Goal: Transaction & Acquisition: Purchase product/service

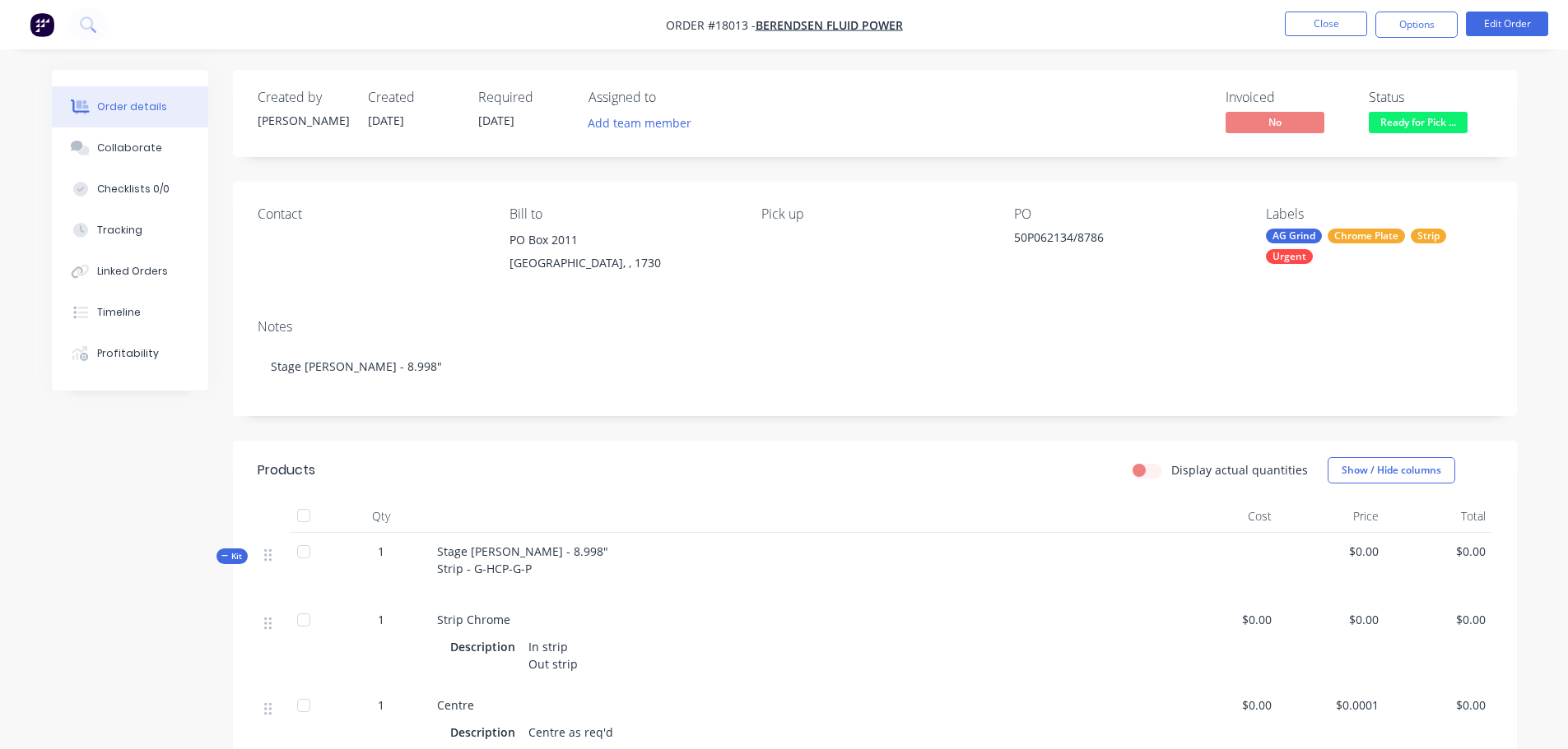
drag, startPoint x: 0, startPoint y: 0, endPoint x: 1311, endPoint y: 39, distance: 1311.6
click at [1311, 39] on nav "Order #18013 - Berendsen Fluid Power Close Options Edit Order" at bounding box center [784, 25] width 1568 height 49
click at [1307, 34] on button "Close" at bounding box center [1325, 24] width 82 height 25
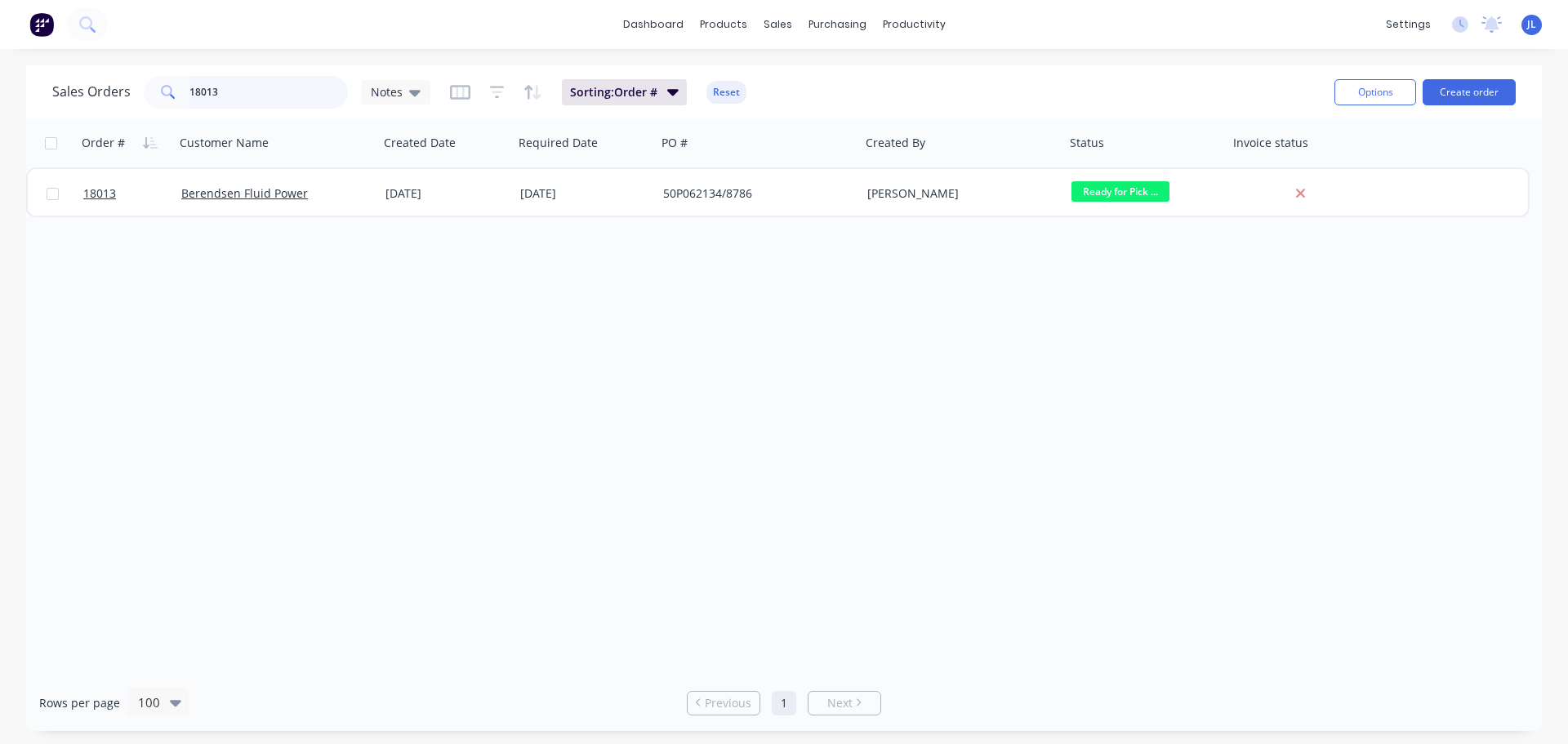
click at [274, 95] on input "18013" at bounding box center [269, 92] width 159 height 33
type input "1"
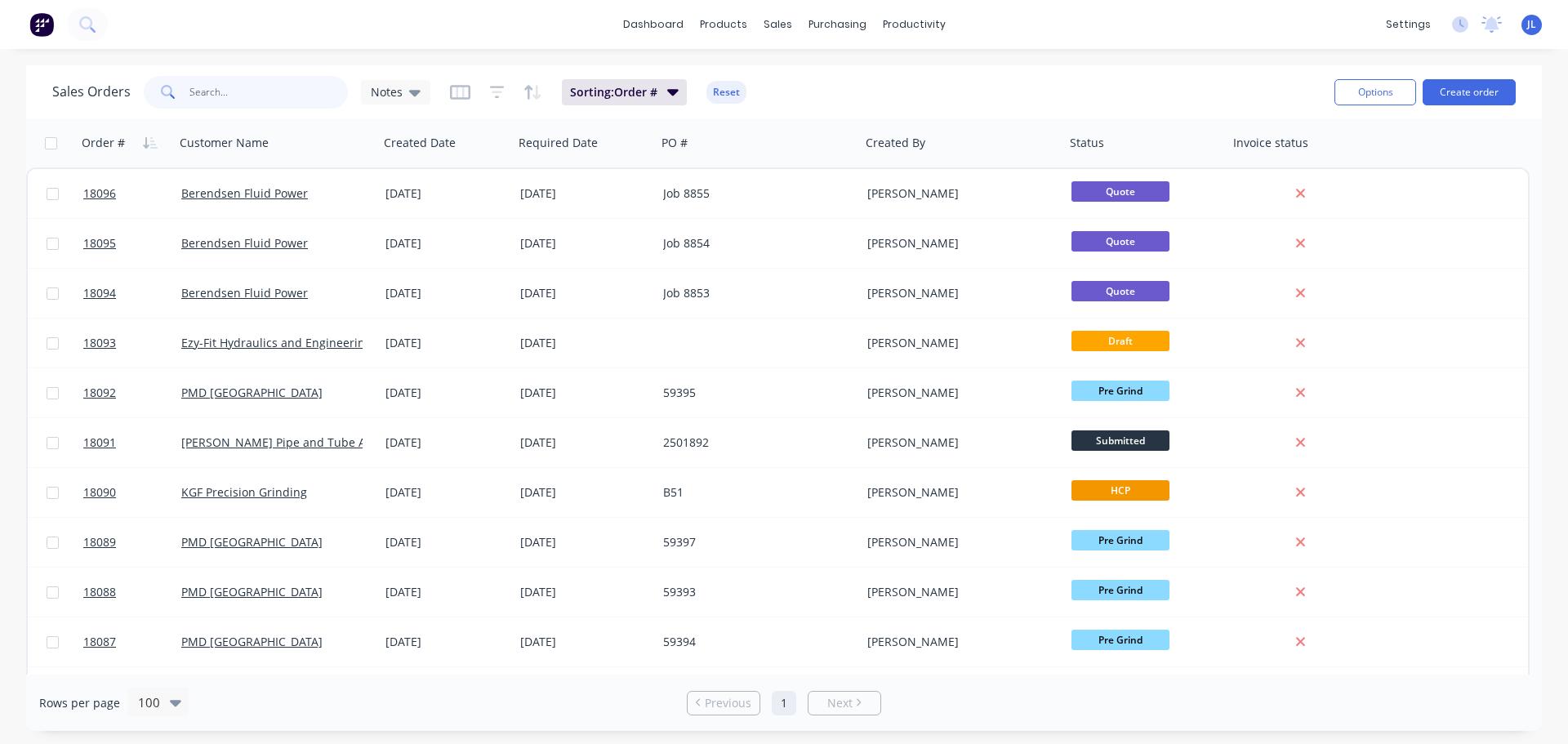
click at [250, 102] on input "text" at bounding box center [269, 92] width 159 height 33
type input "18009"
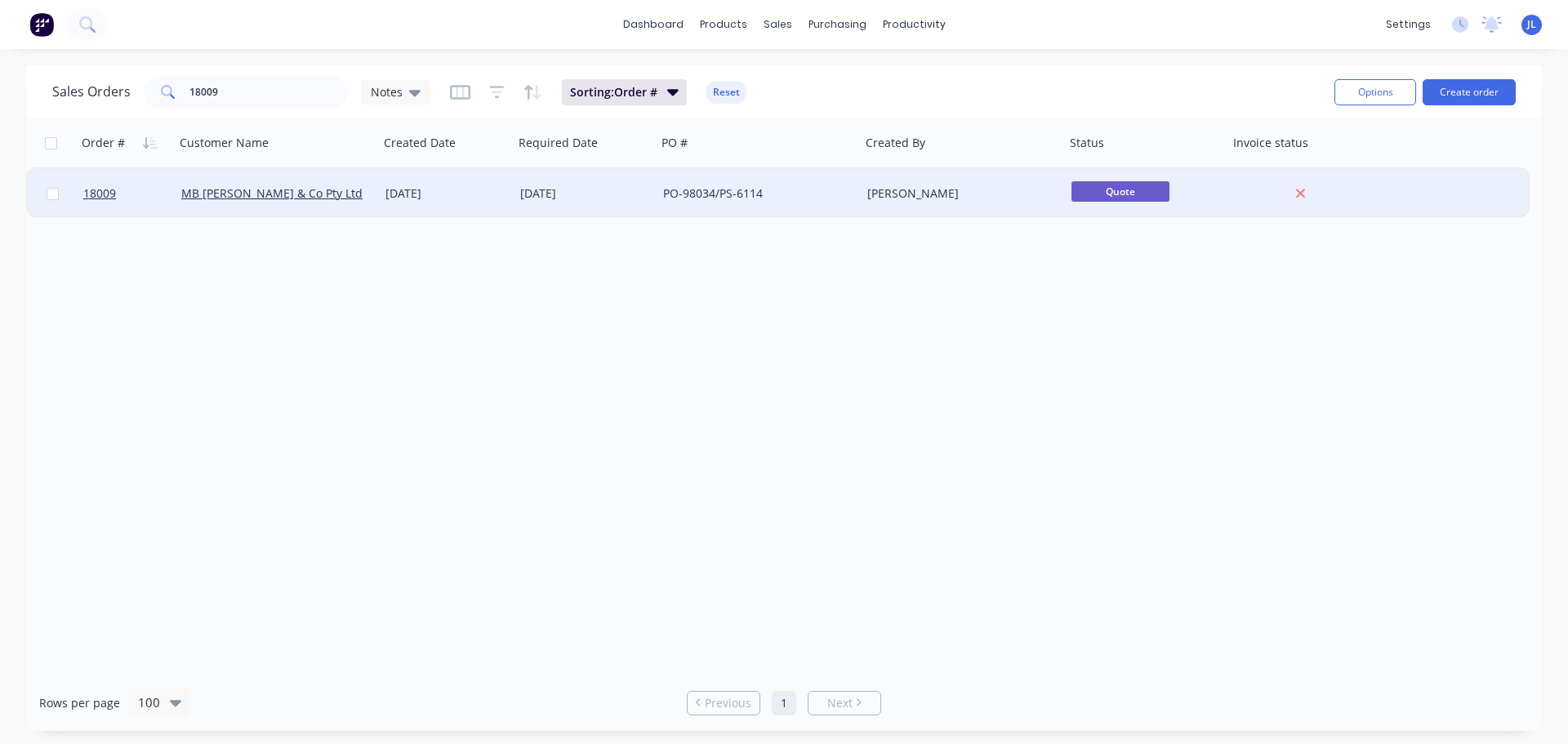
click at [760, 202] on div "PO-98034/PS-6114" at bounding box center [758, 194] width 204 height 49
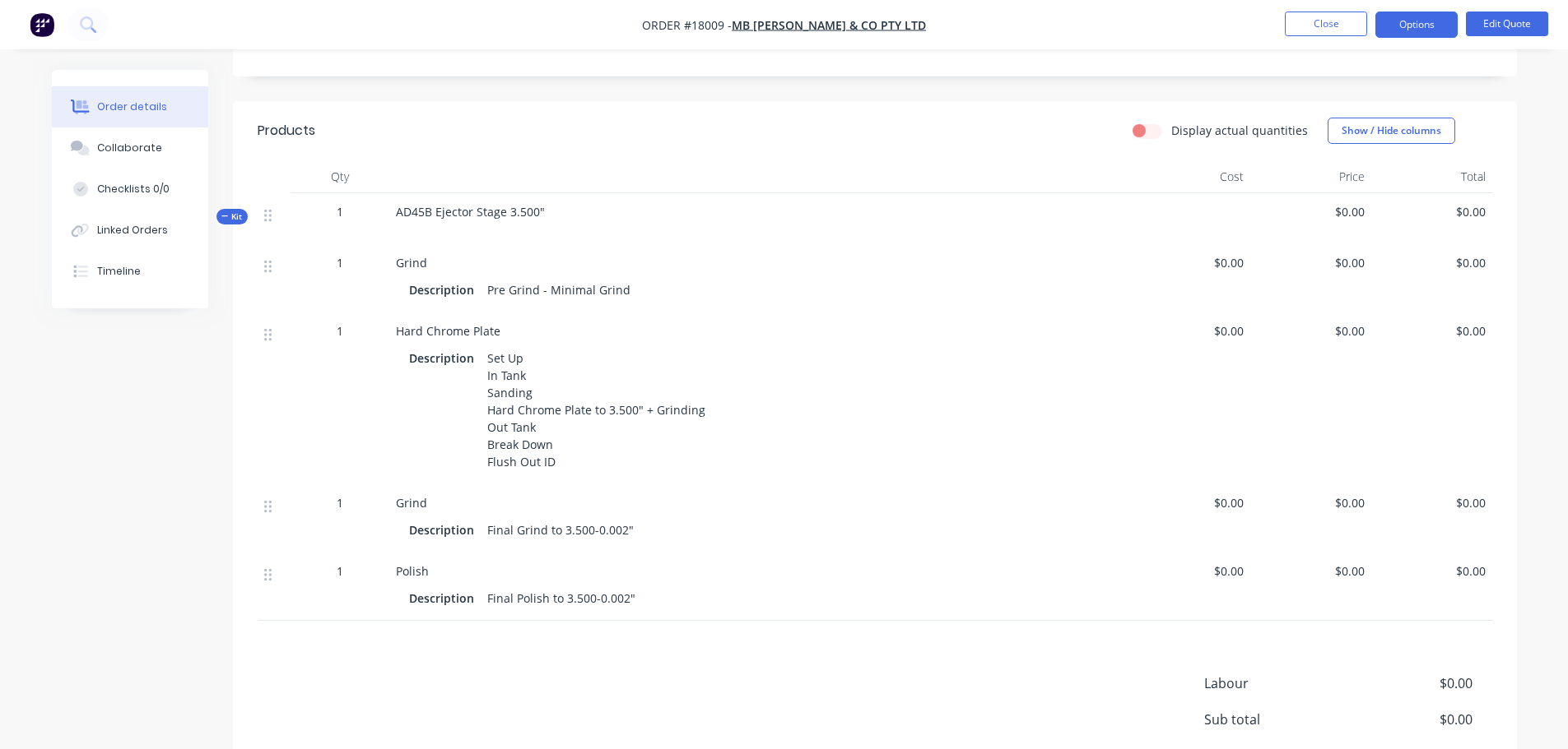
scroll to position [379, 0]
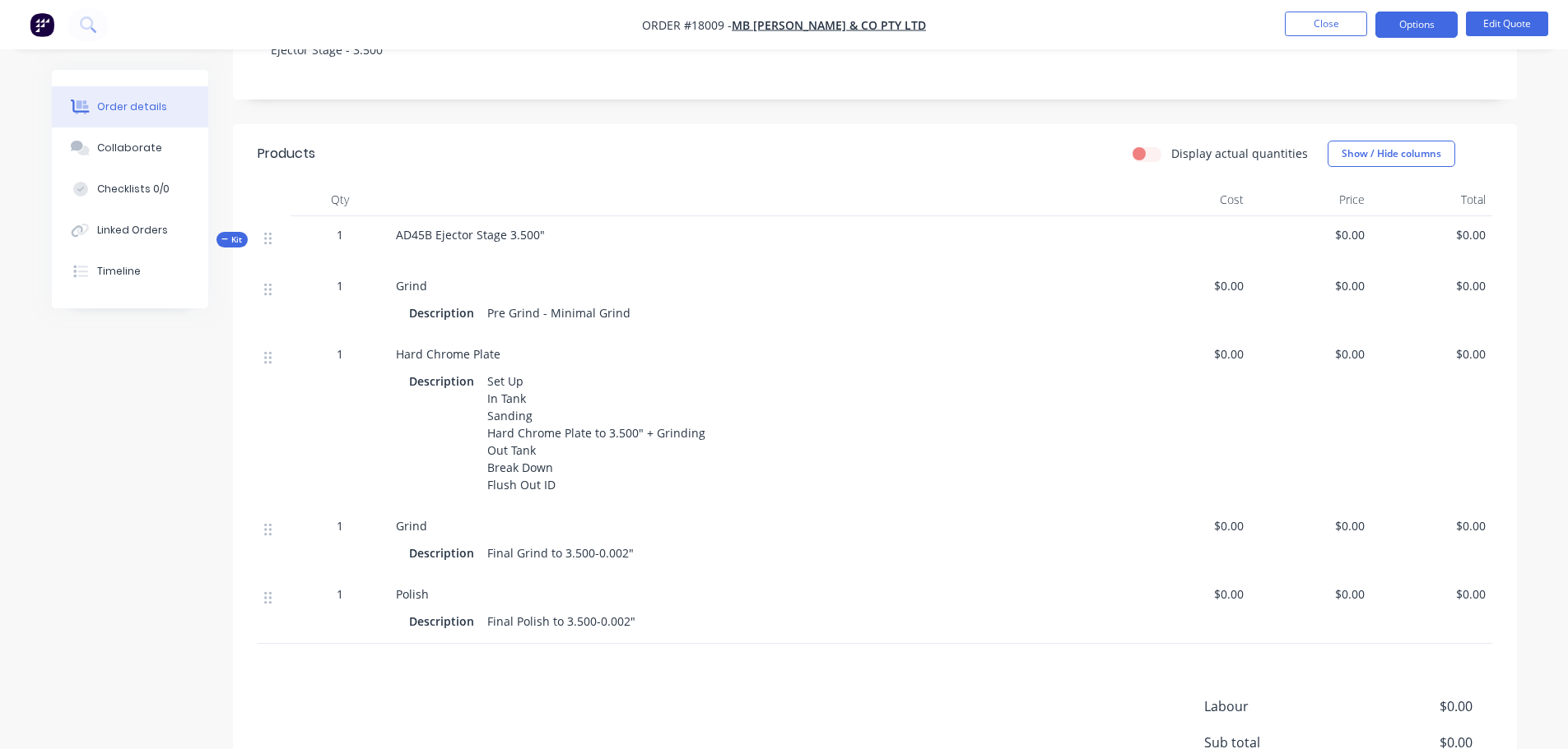
click at [1349, 346] on span "$0.00" at bounding box center [1311, 354] width 108 height 17
click at [1506, 30] on button "Edit Quote" at bounding box center [1506, 24] width 82 height 25
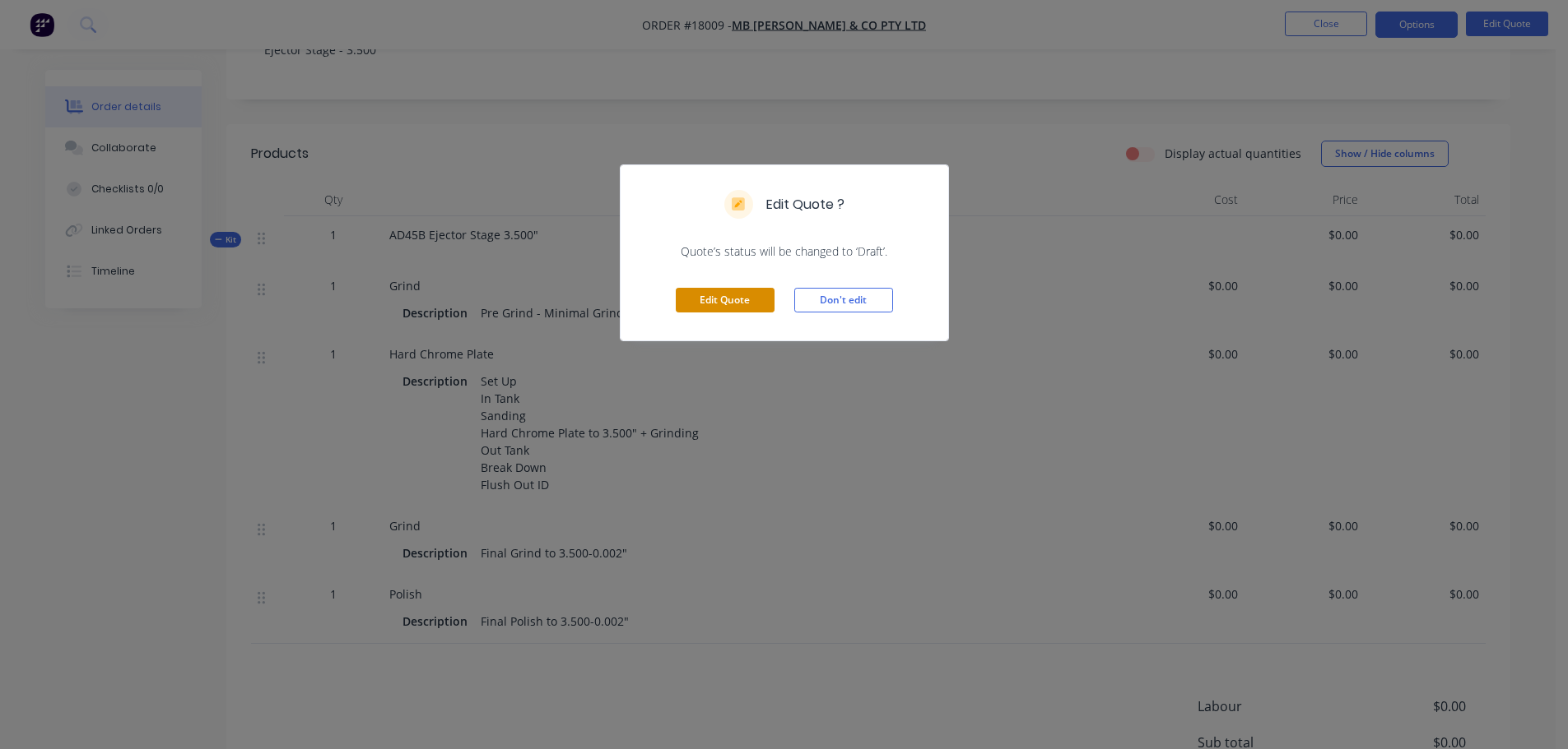
click at [717, 310] on button "Edit Quote" at bounding box center [725, 300] width 99 height 25
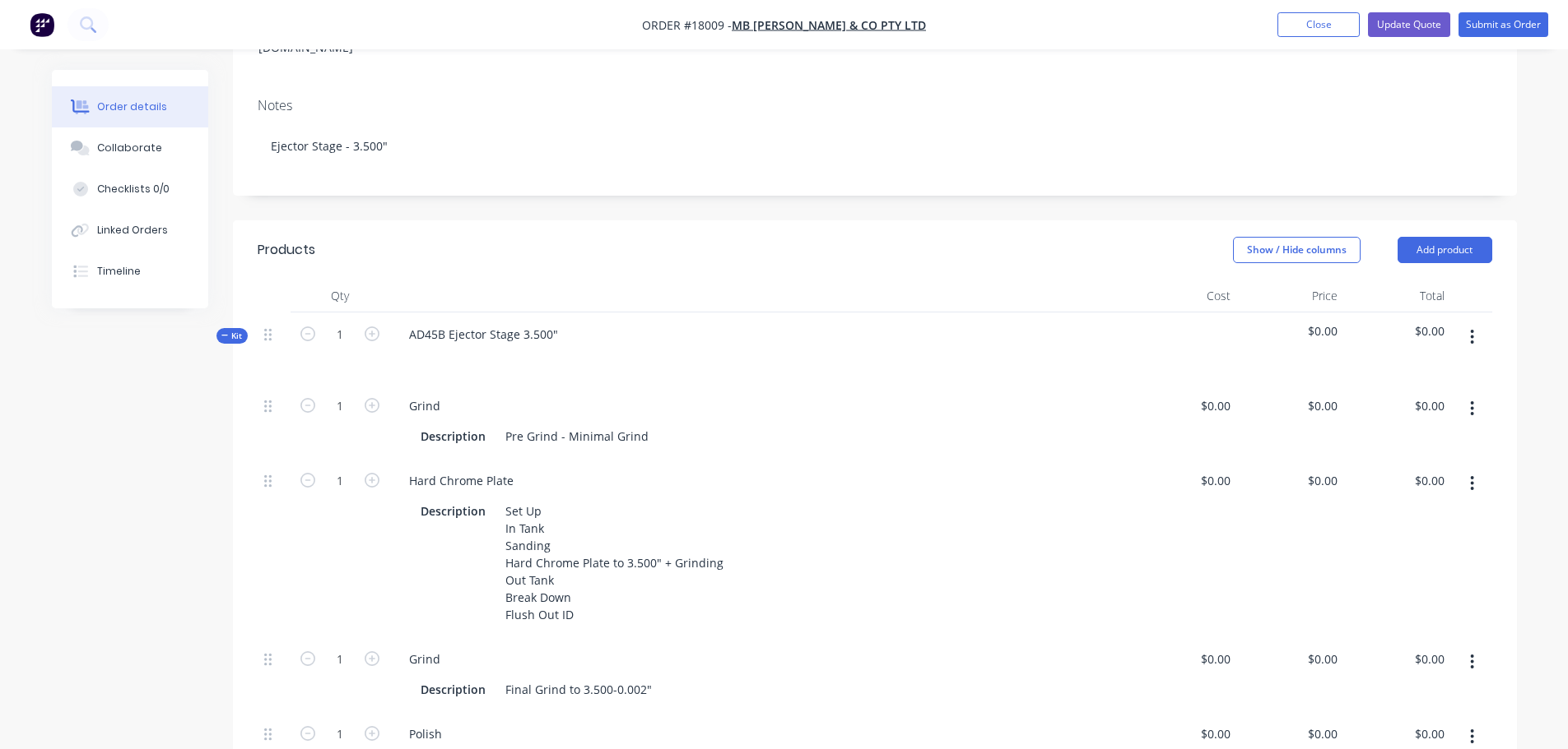
scroll to position [411, 0]
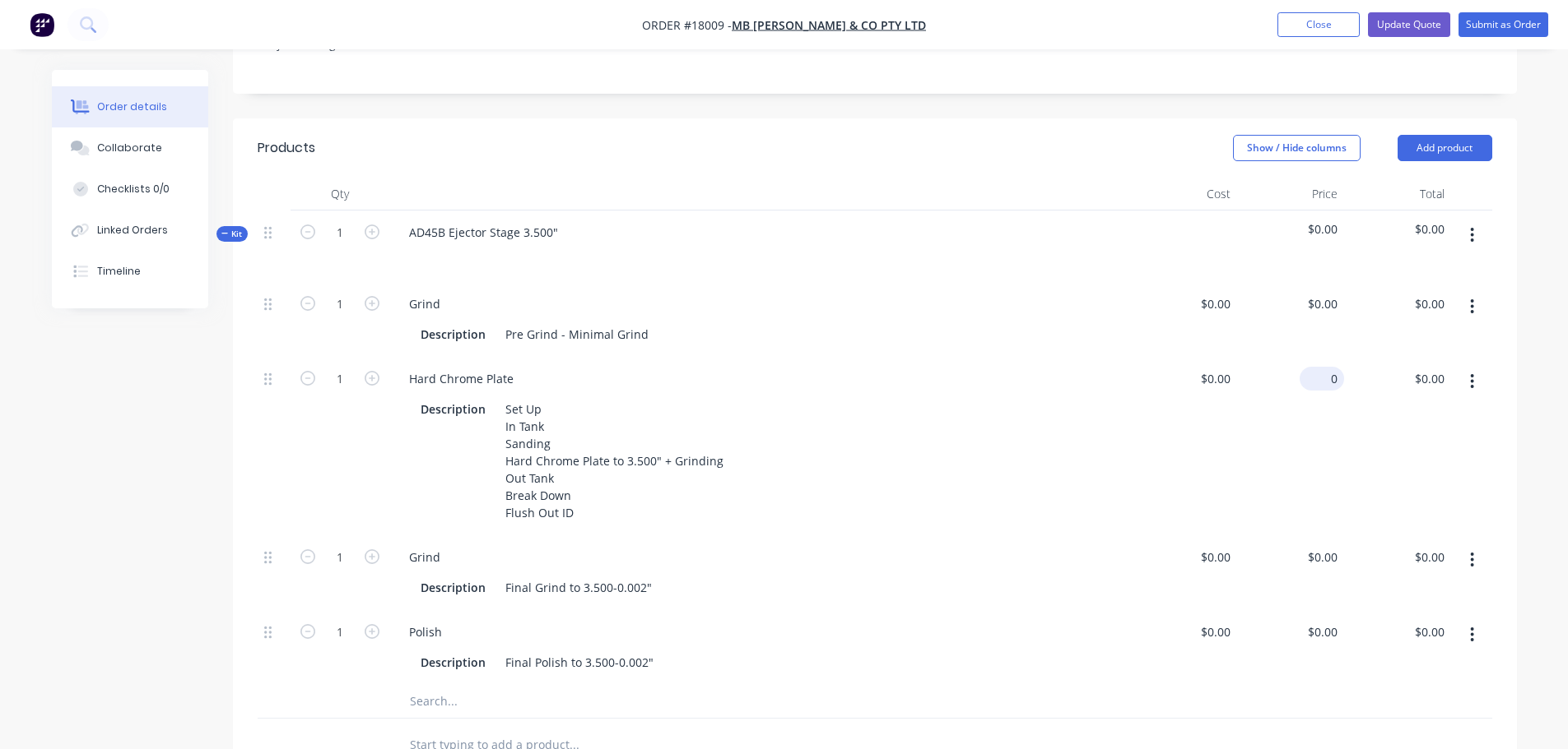
click at [1325, 366] on input "0" at bounding box center [1325, 378] width 38 height 24
type input "$1,322.00"
click at [1325, 372] on div "$1,322.00 1322" at bounding box center [1290, 446] width 107 height 179
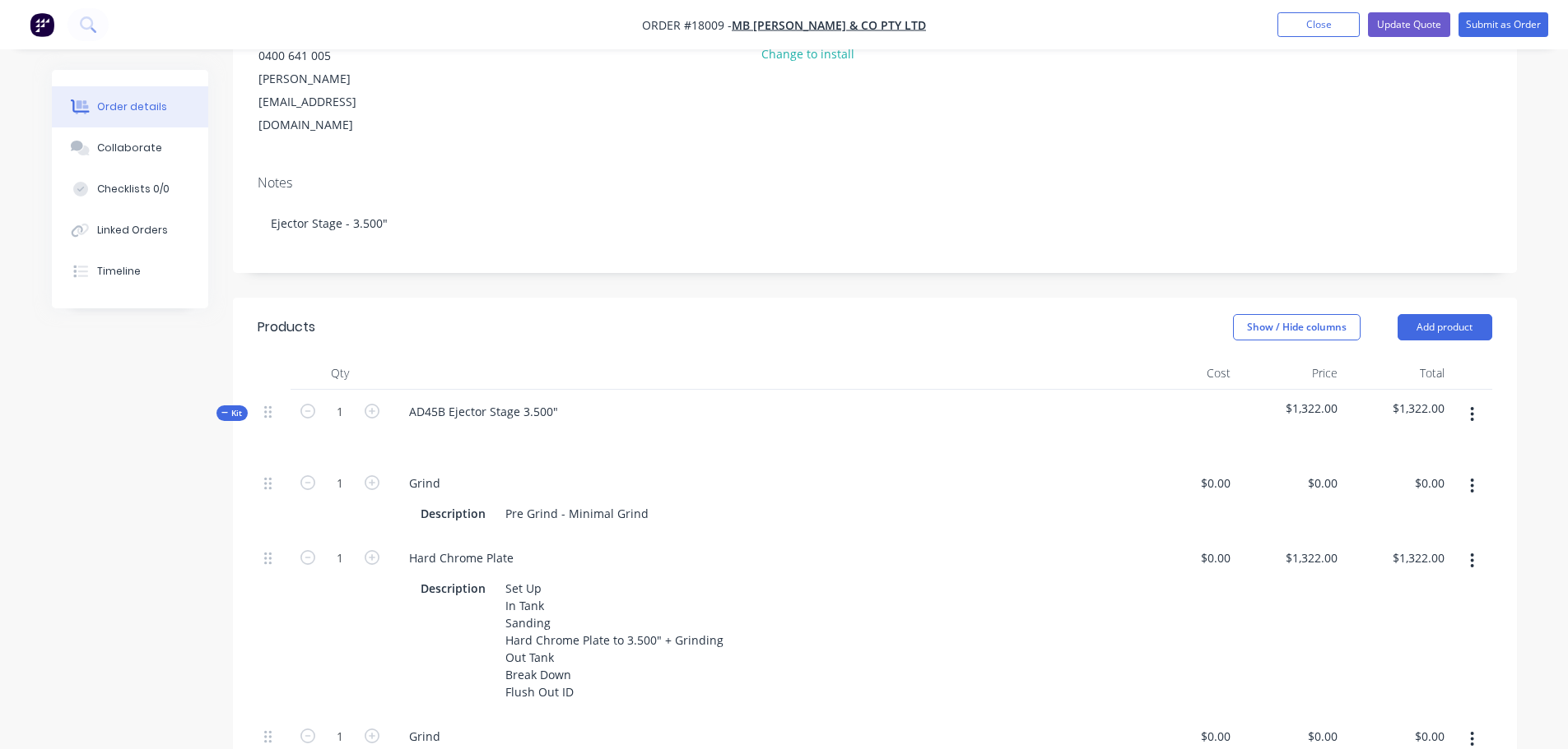
scroll to position [82, 0]
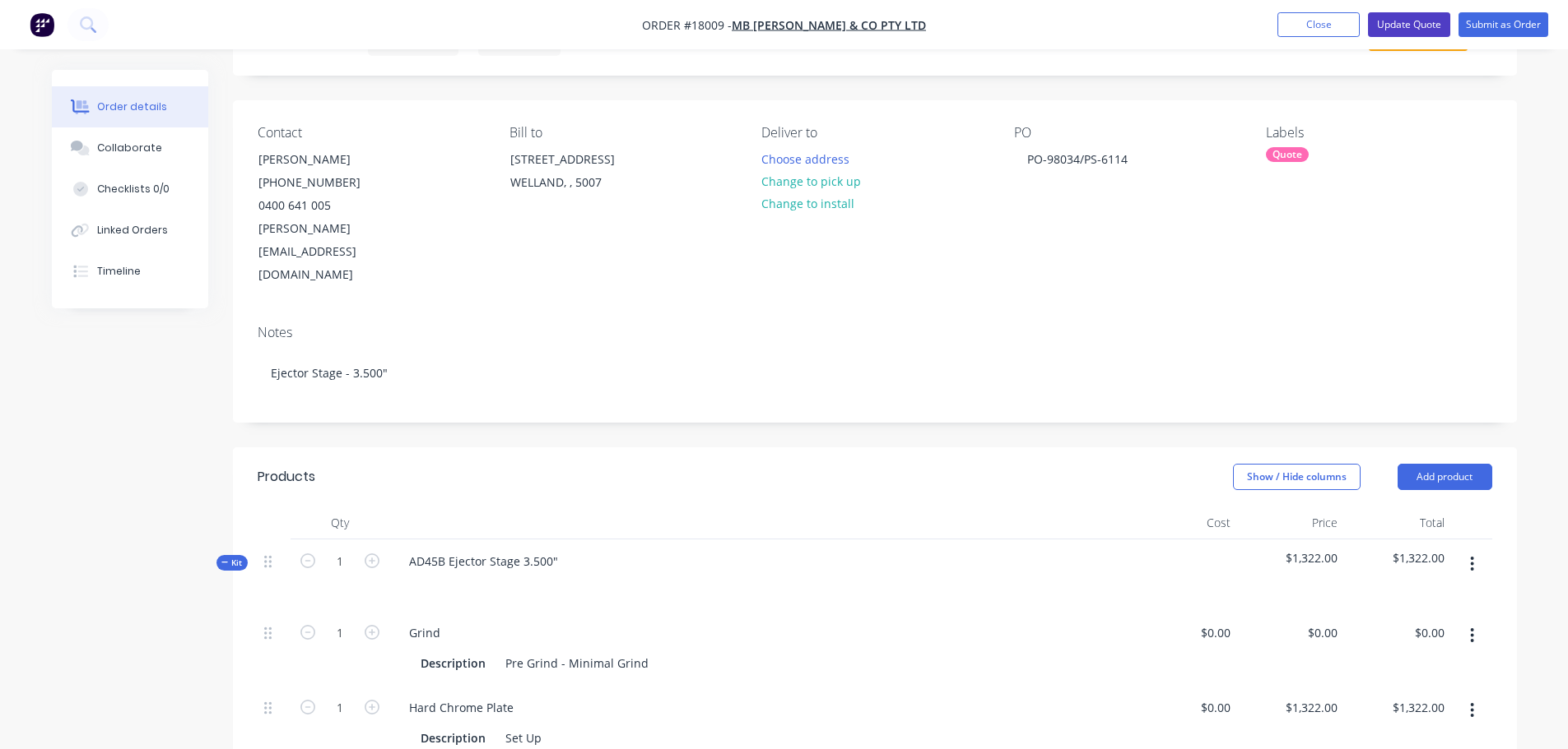
click at [1414, 28] on button "Update Quote" at bounding box center [1409, 25] width 82 height 25
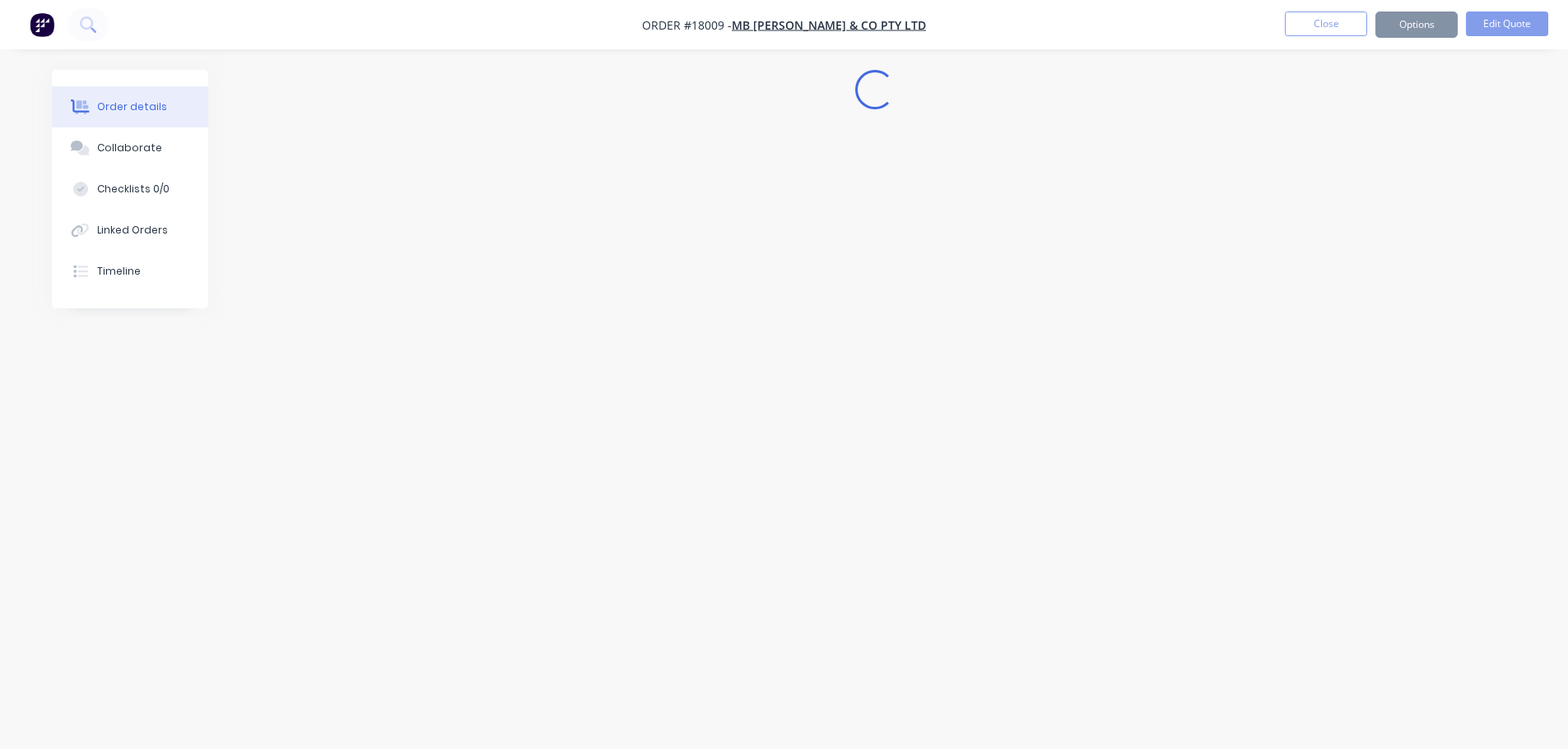
scroll to position [0, 0]
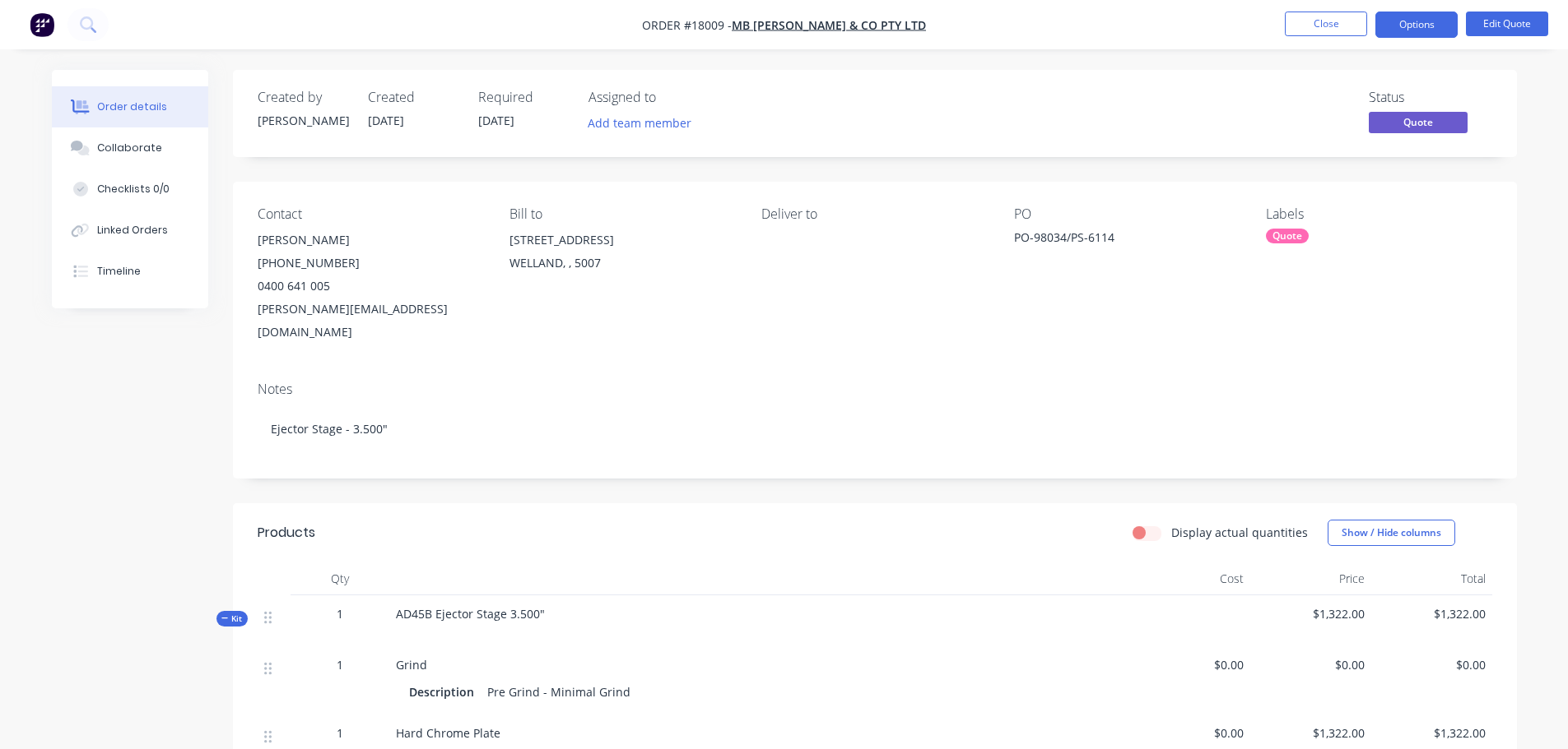
click at [1414, 28] on button "Options" at bounding box center [1416, 25] width 82 height 27
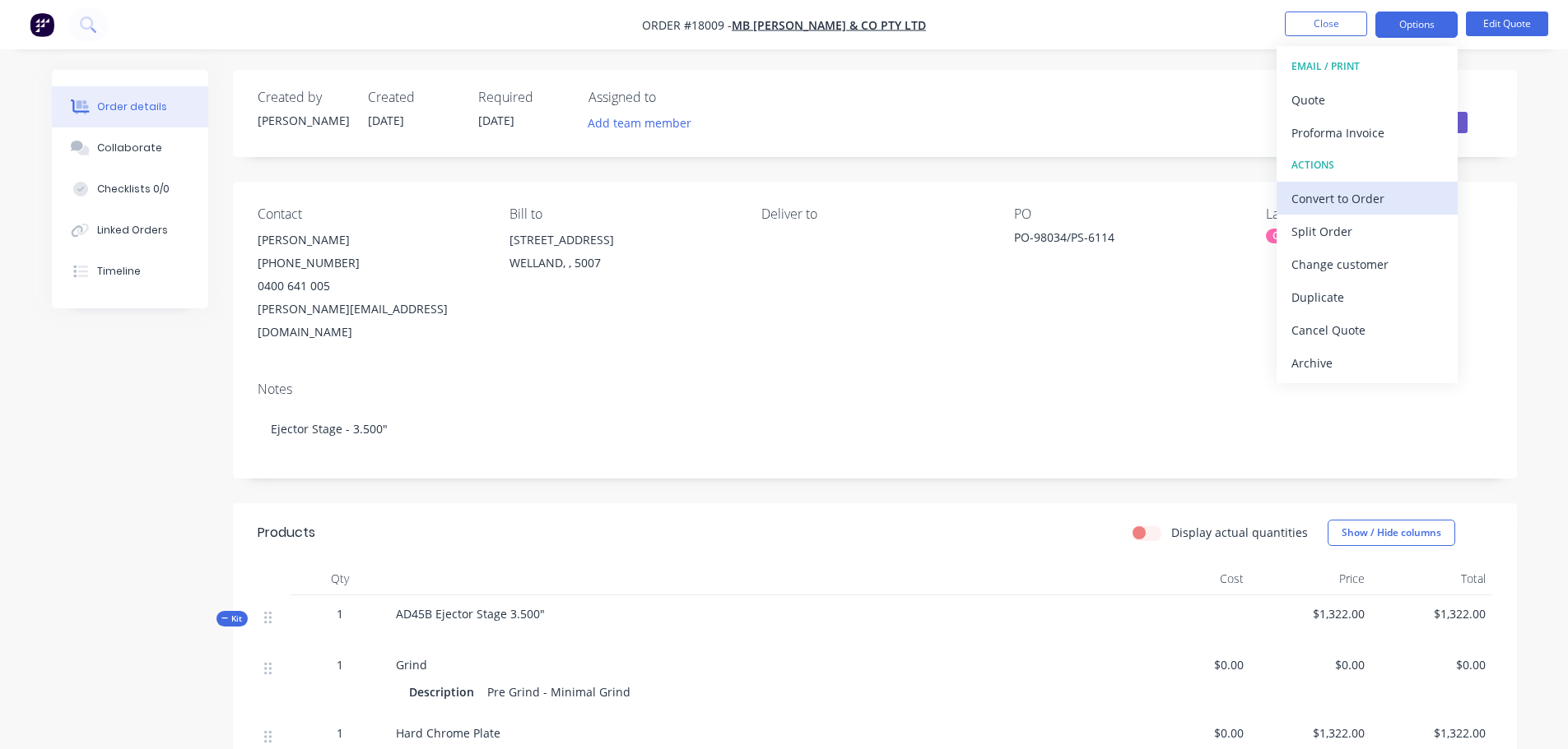
click at [1390, 185] on button "Convert to Order" at bounding box center [1366, 198] width 181 height 33
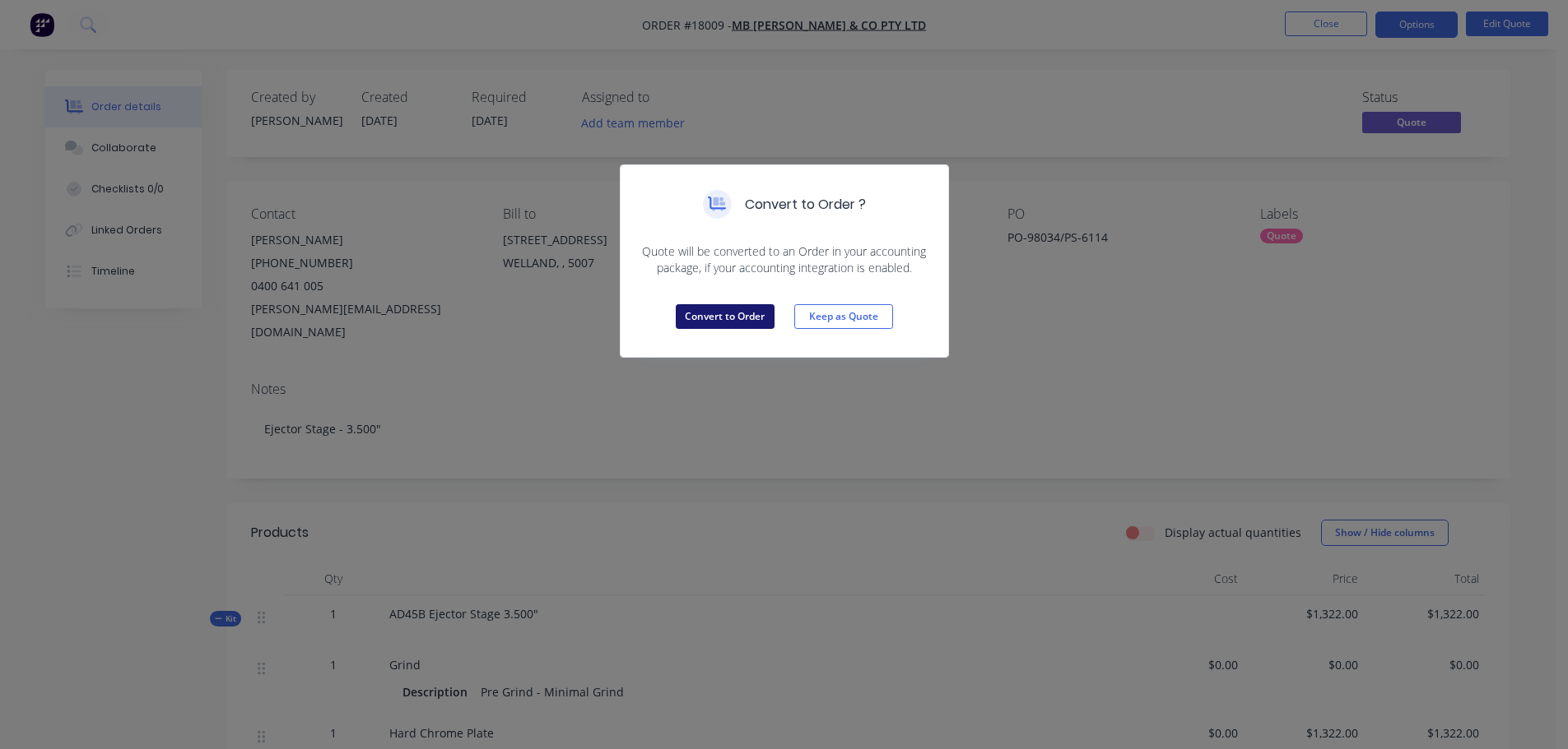
click at [724, 318] on button "Convert to Order" at bounding box center [725, 316] width 99 height 25
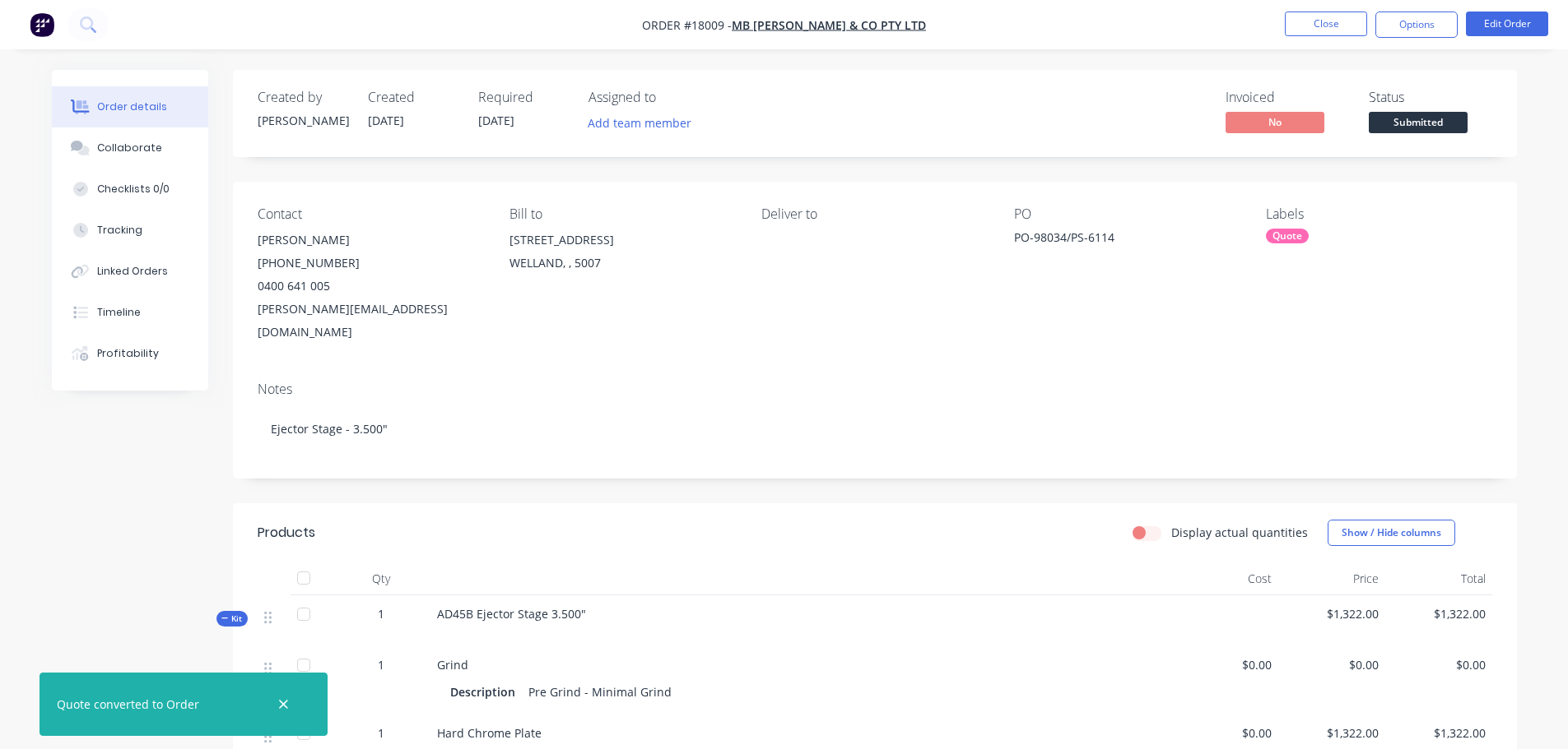
click at [1293, 231] on div "Quote" at bounding box center [1287, 236] width 43 height 15
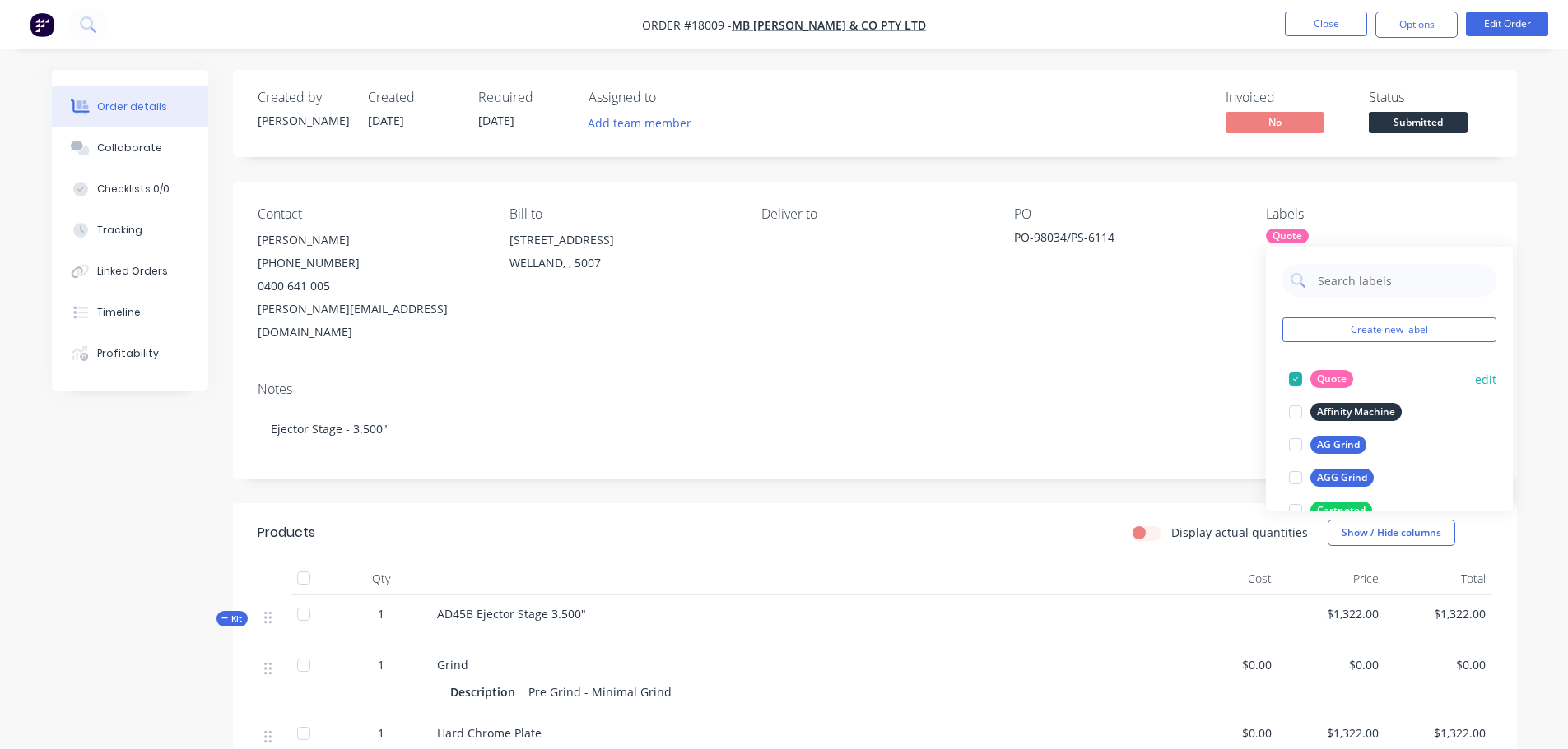
click at [1300, 381] on div at bounding box center [1295, 379] width 33 height 33
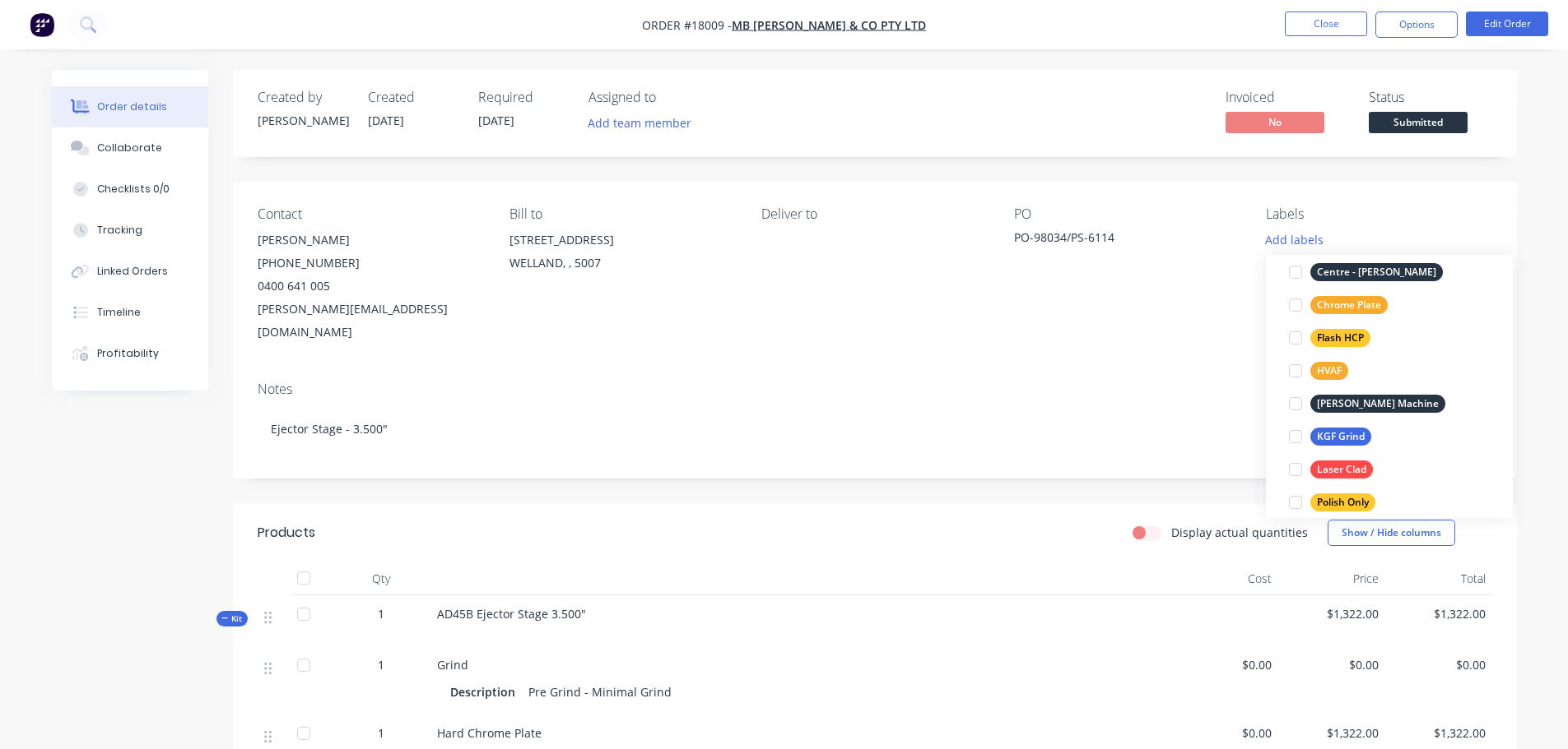
scroll to position [247, 0]
click at [1294, 430] on div at bounding box center [1295, 436] width 33 height 33
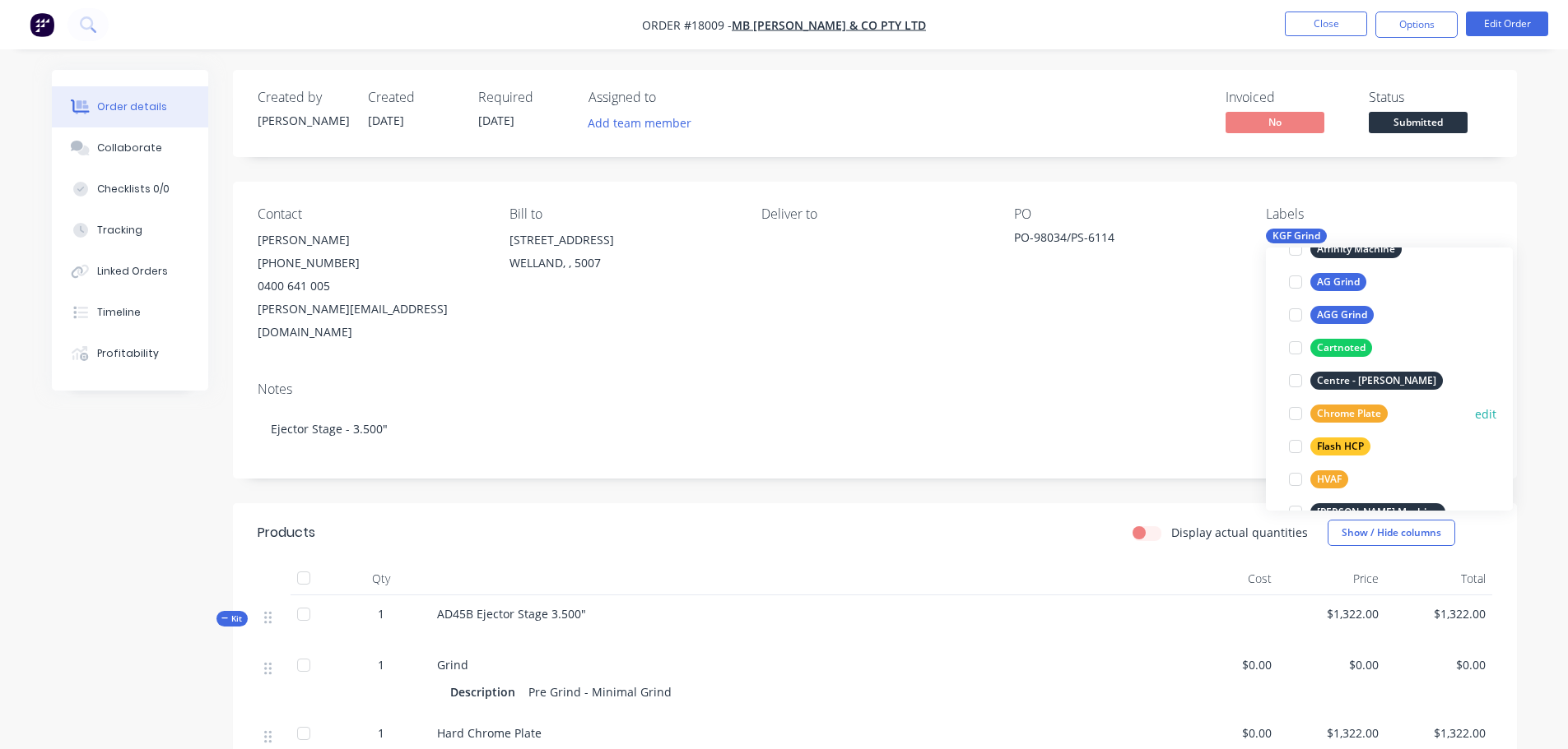
scroll to position [165, 0]
click at [1296, 412] on div at bounding box center [1295, 412] width 33 height 33
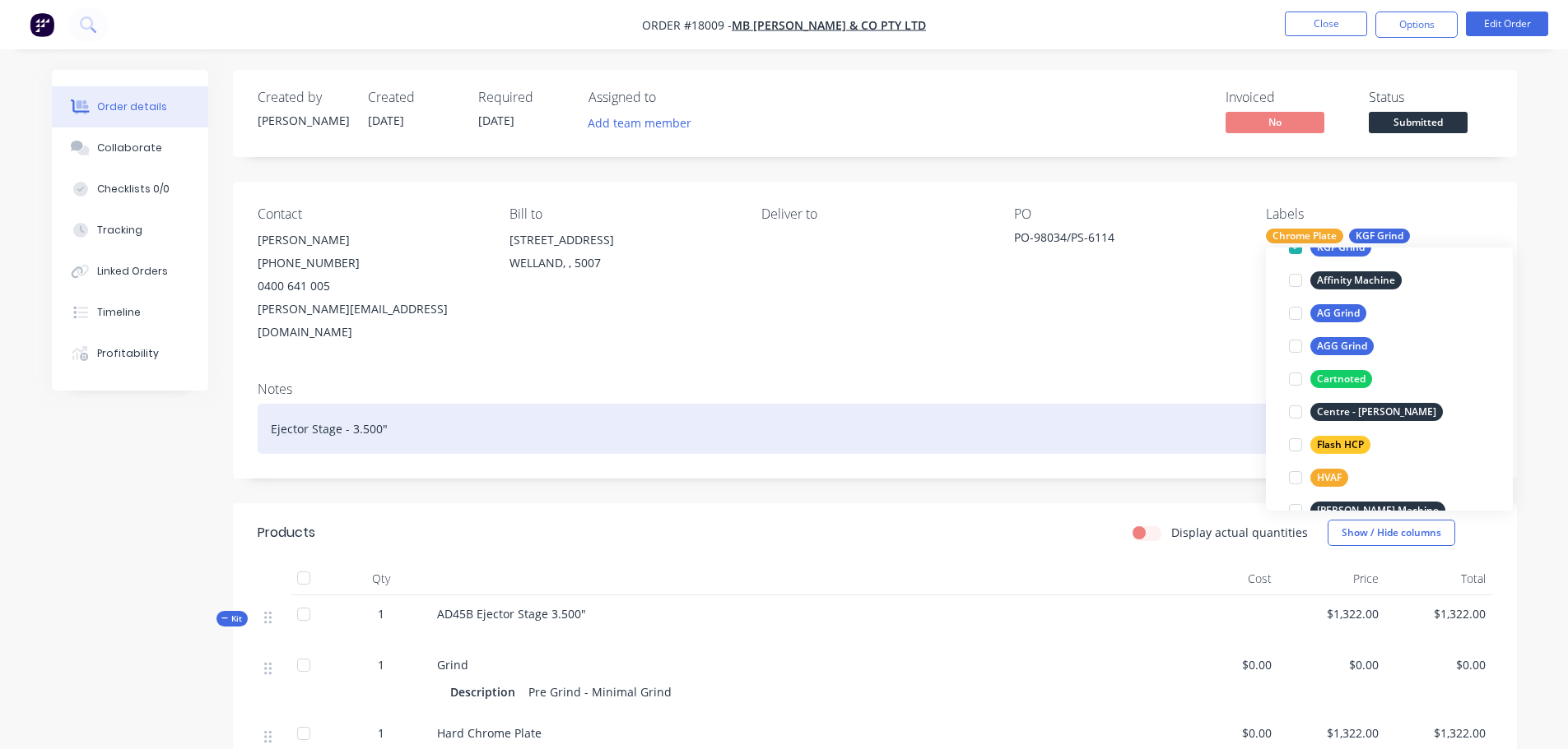
scroll to position [0, 0]
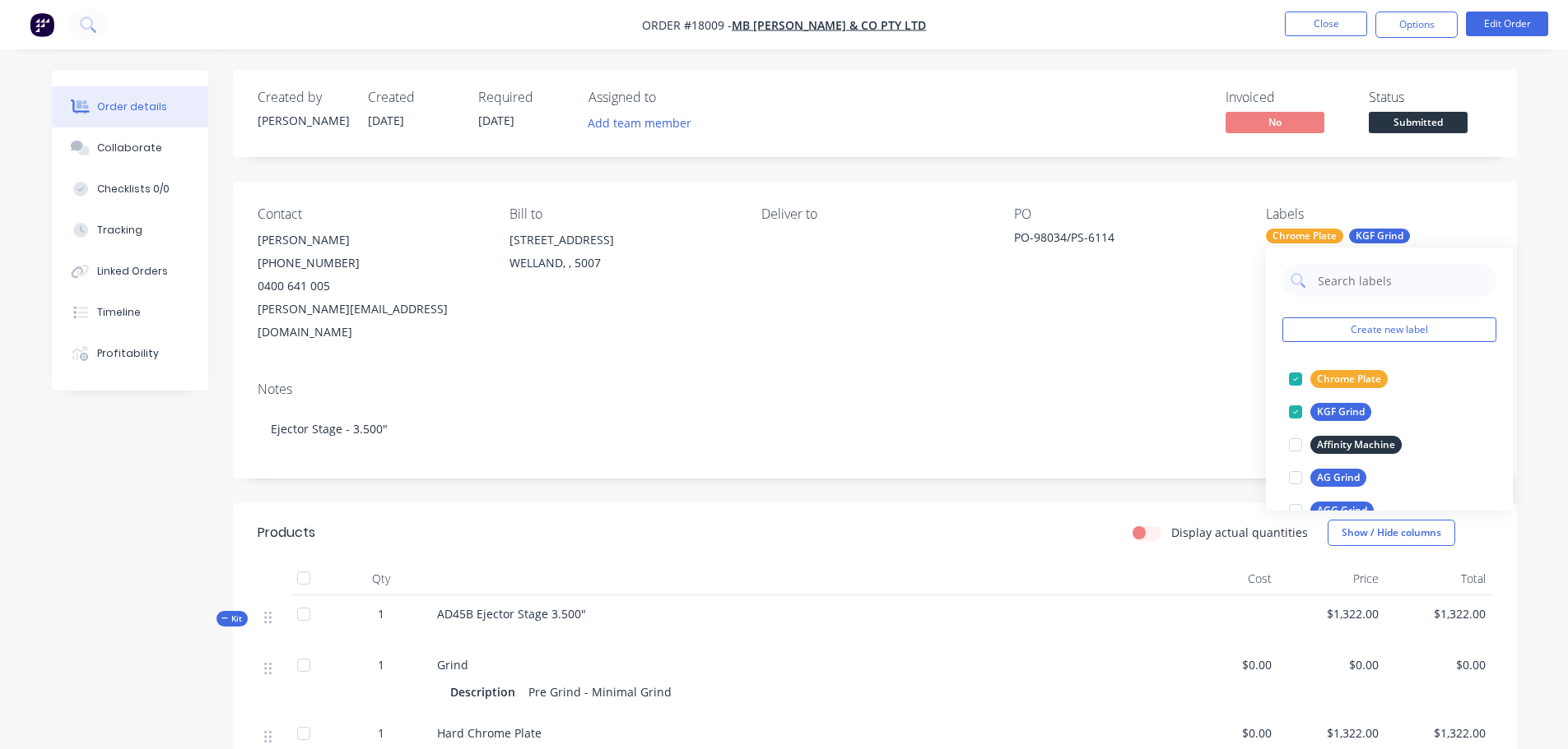
click at [1012, 471] on div "Created by Paul Created 03/09/25 Required 28/08/25 Assigned to Add team member …" at bounding box center [874, 681] width 1284 height 1222
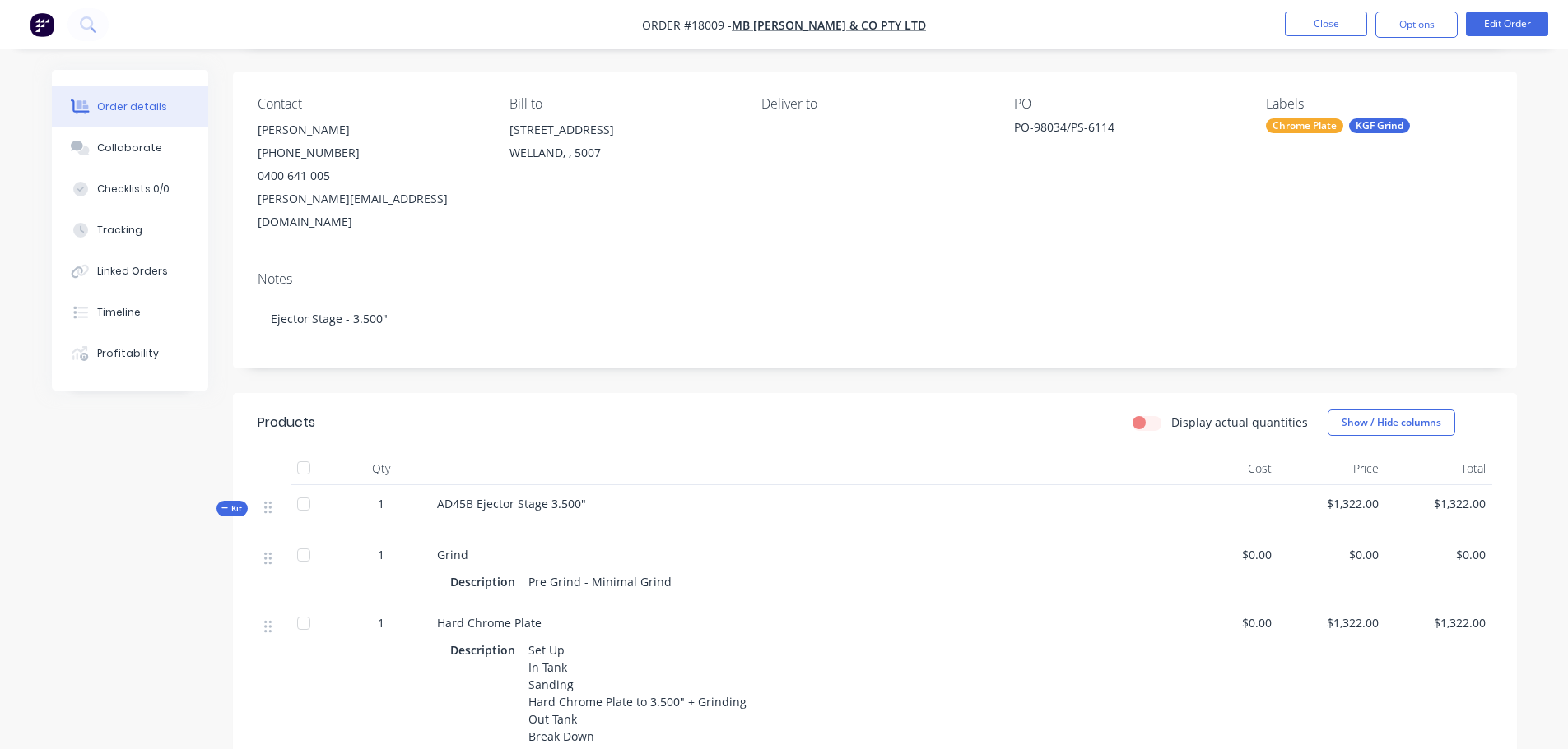
scroll to position [165, 0]
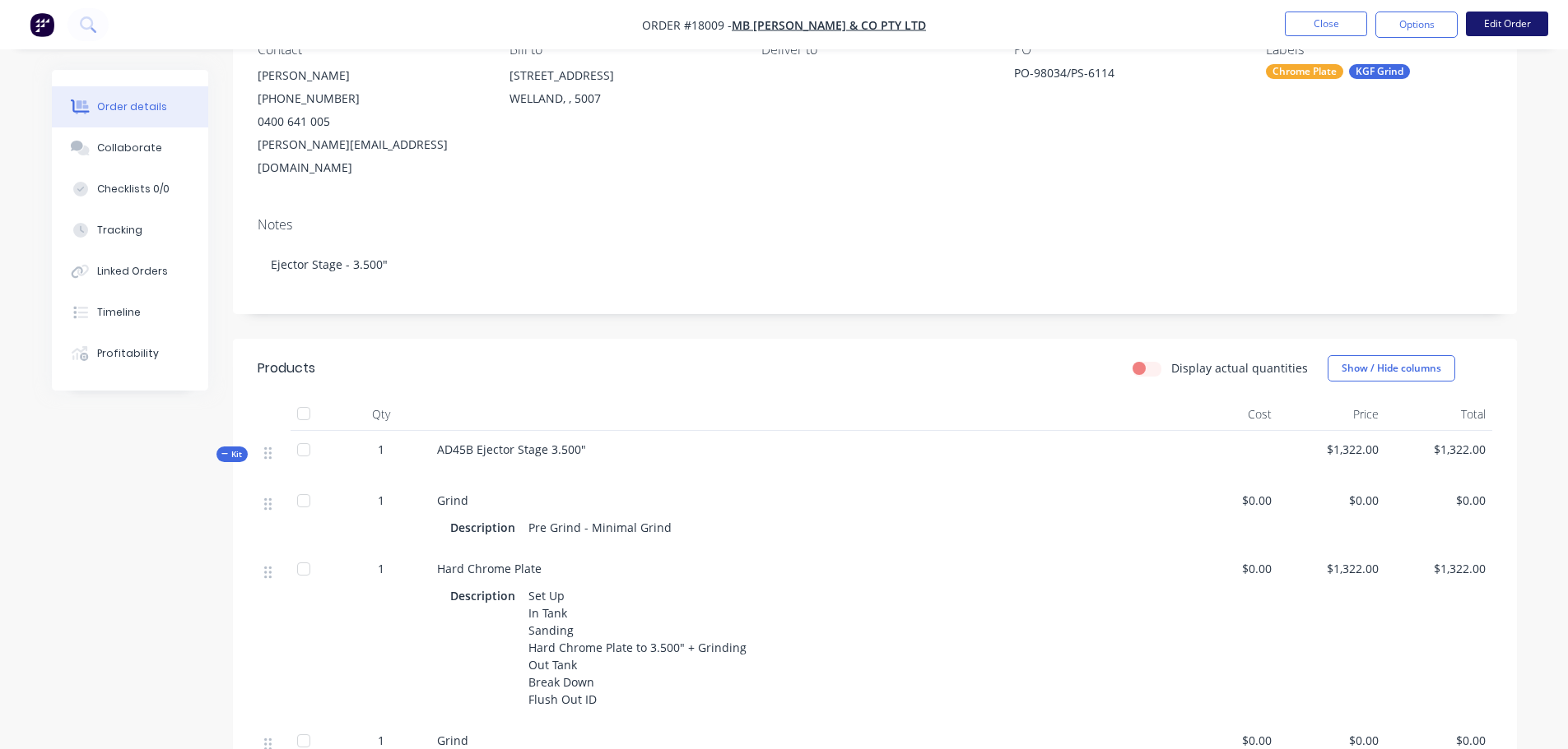
click at [1505, 22] on button "Edit Order" at bounding box center [1506, 24] width 82 height 25
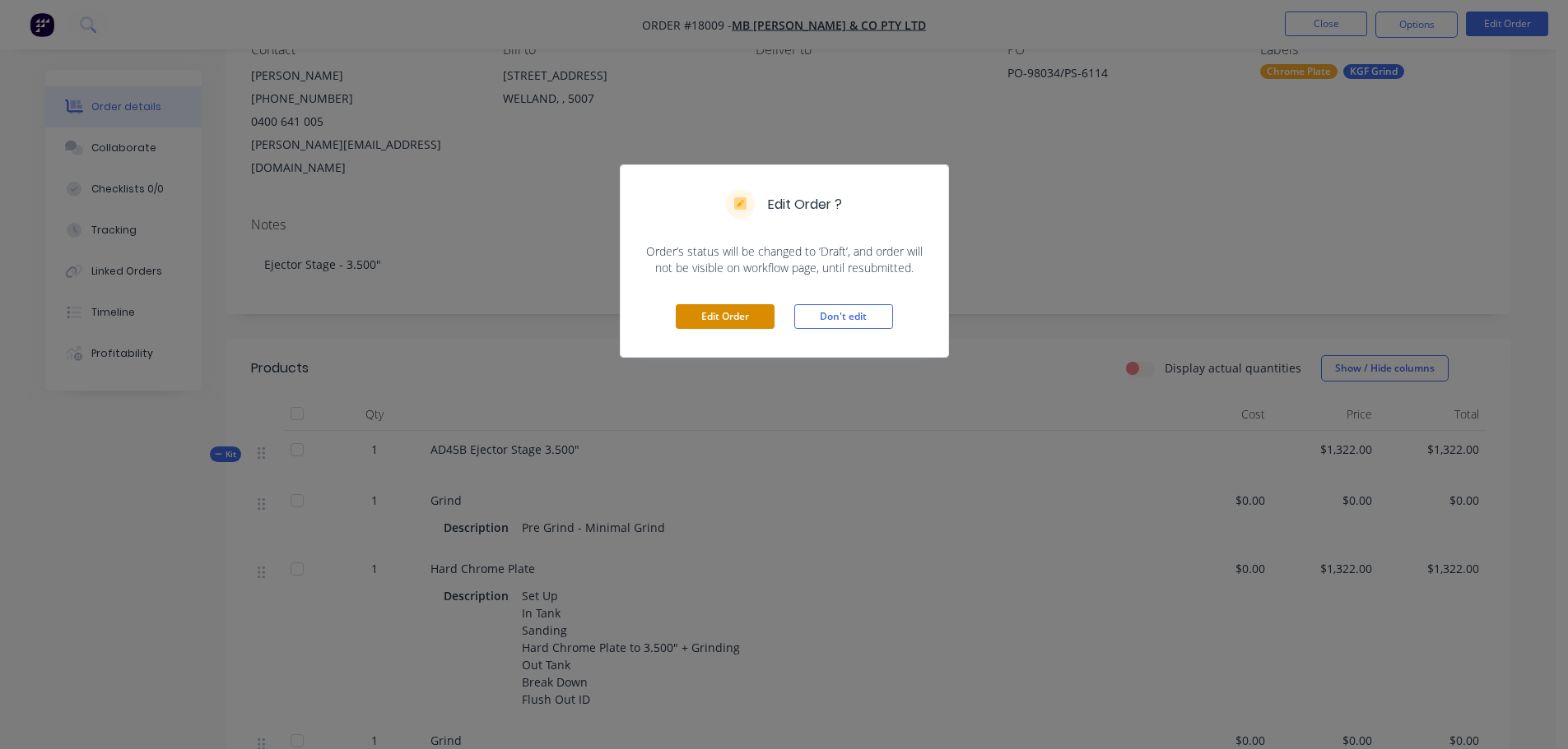
click at [724, 311] on button "Edit Order" at bounding box center [725, 316] width 99 height 25
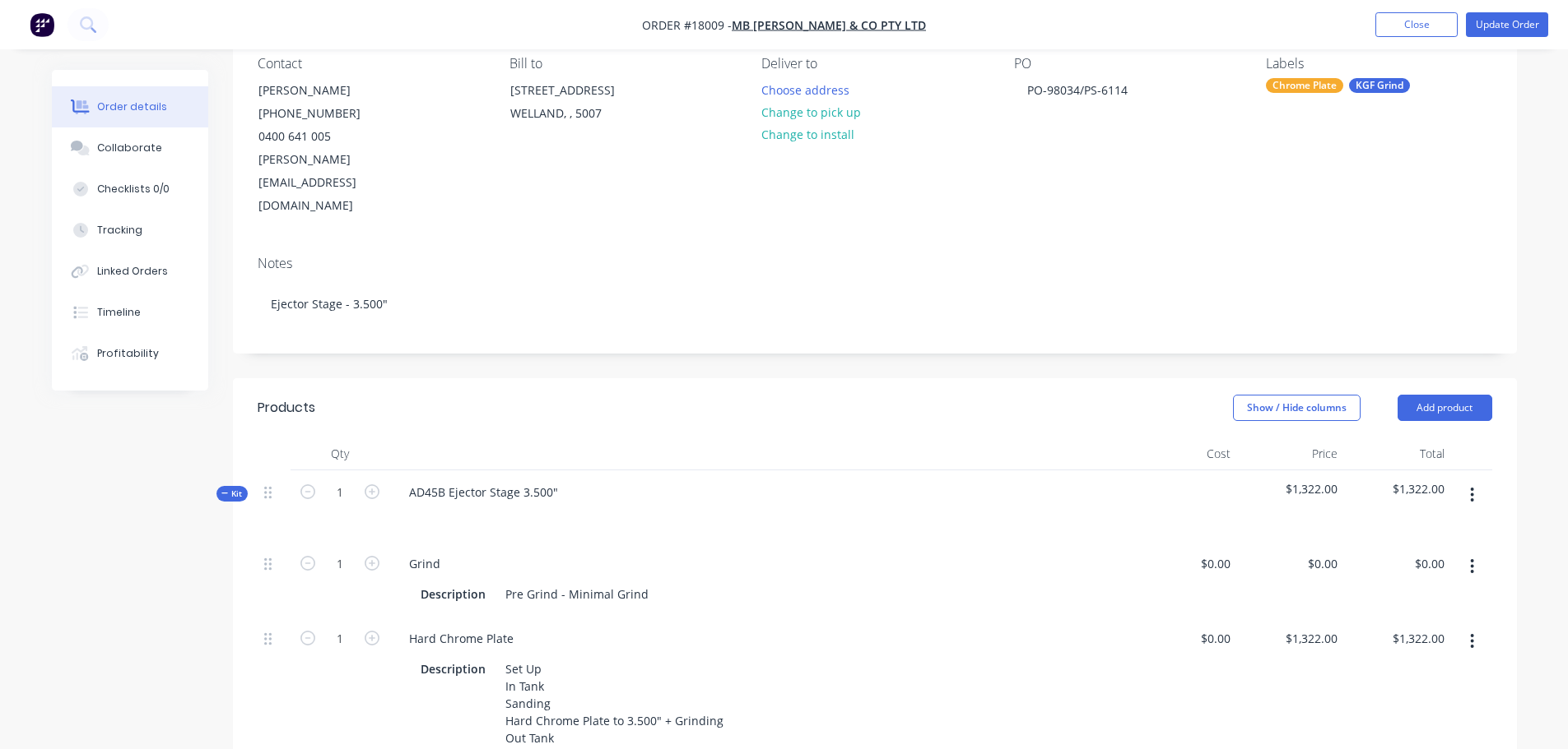
scroll to position [411, 0]
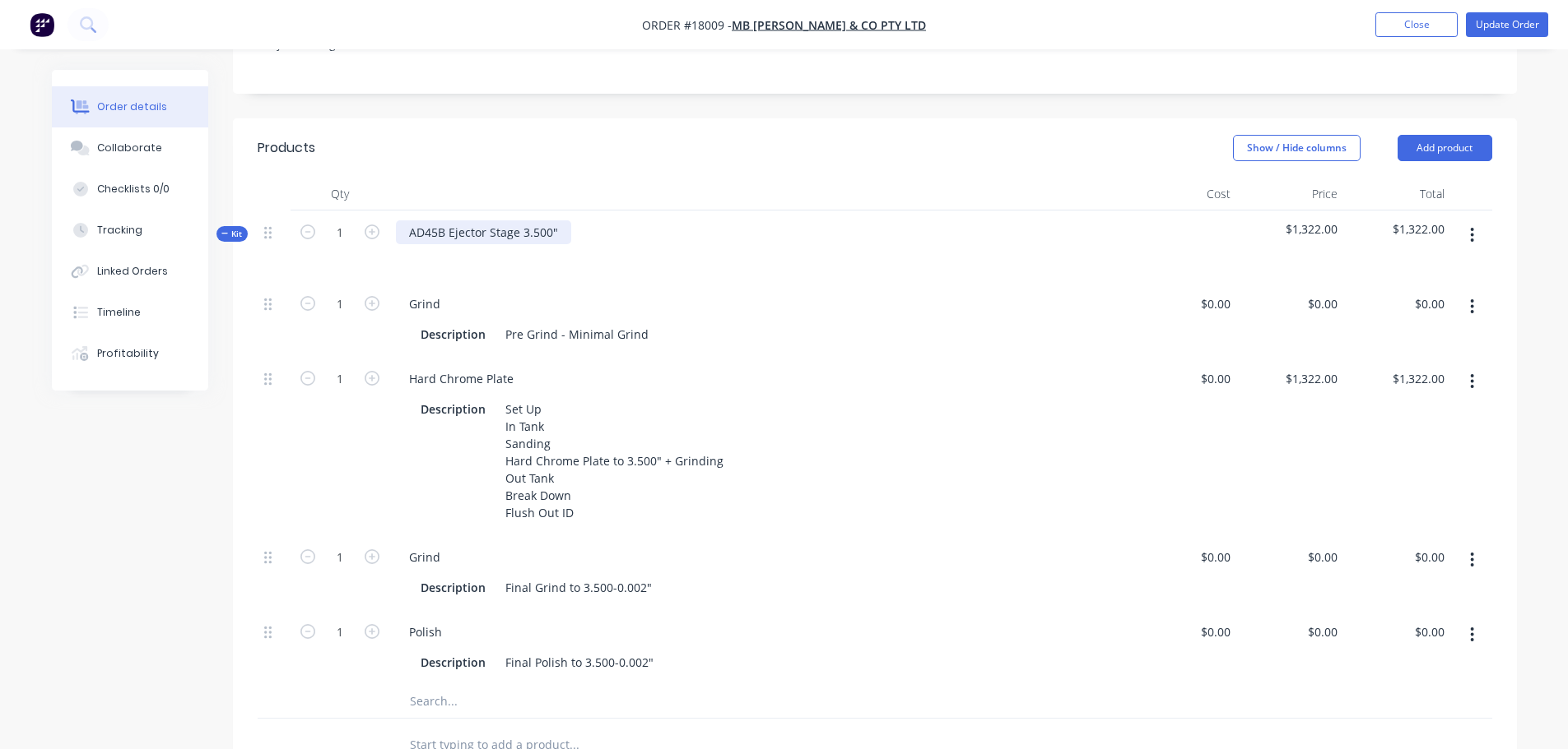
click at [563, 221] on div "AD45B Ejector Stage 3.500"" at bounding box center [483, 232] width 175 height 24
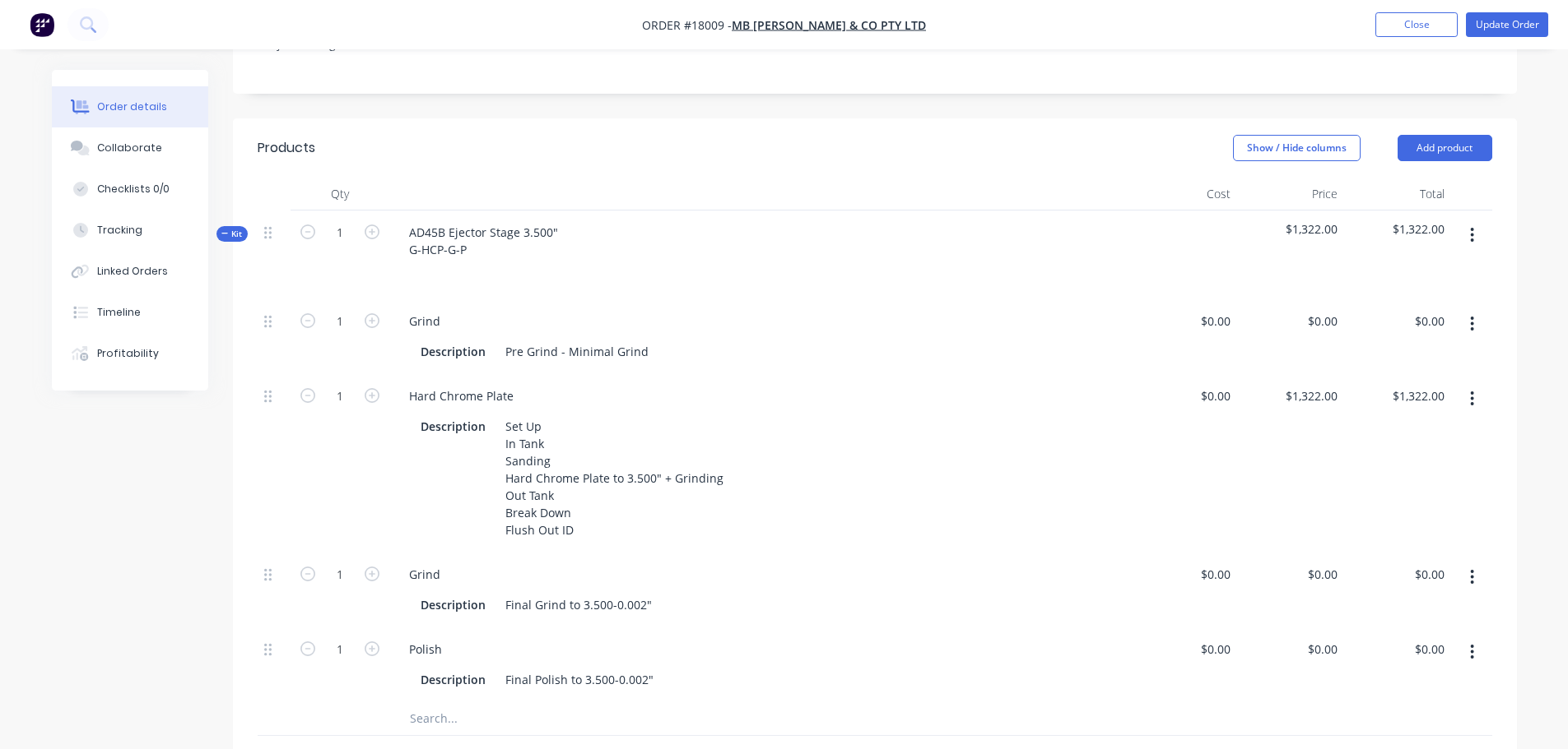
click at [661, 123] on header "Products Show / Hide columns Add product" at bounding box center [874, 148] width 1284 height 60
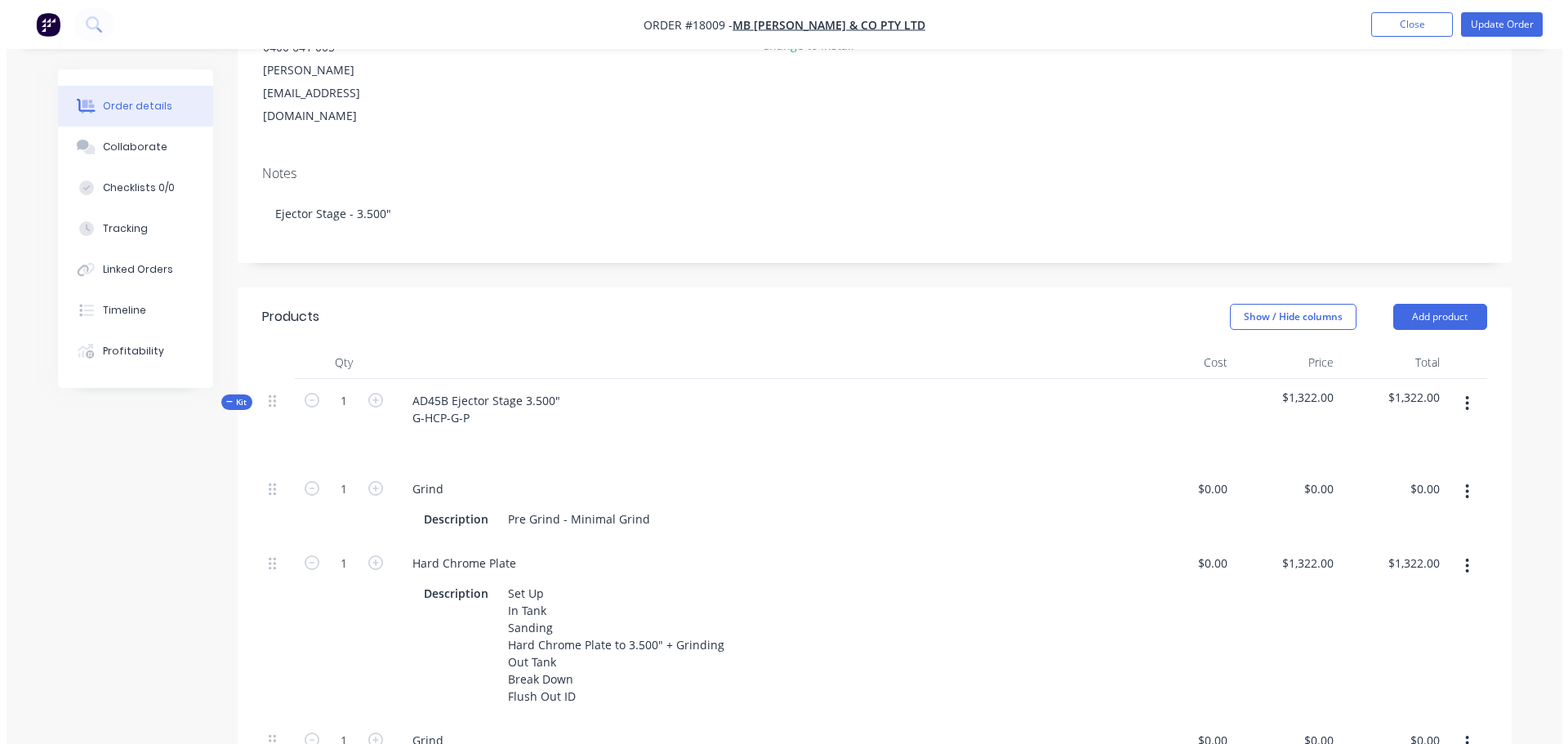
scroll to position [0, 0]
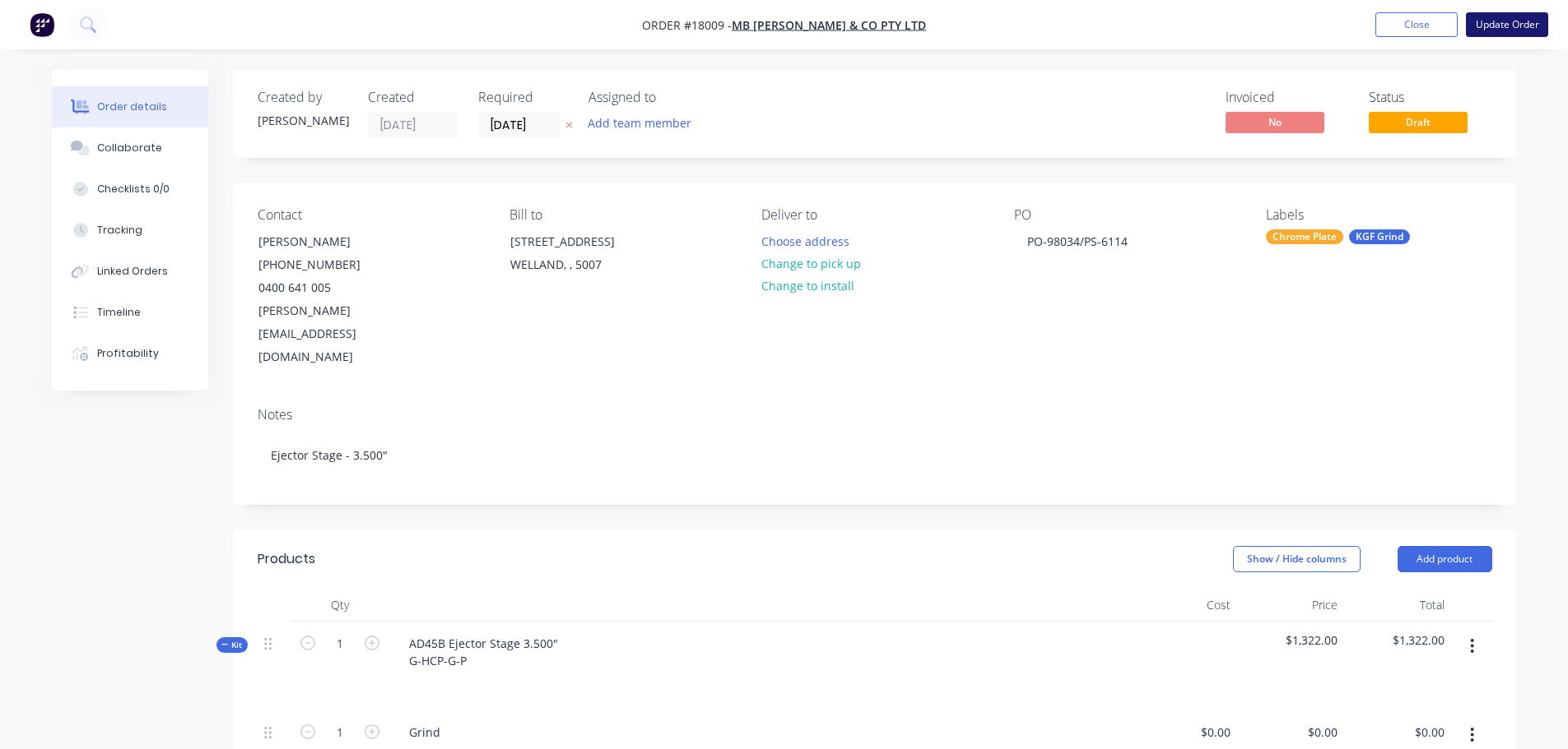
click at [1485, 33] on button "Update Order" at bounding box center [1506, 25] width 82 height 25
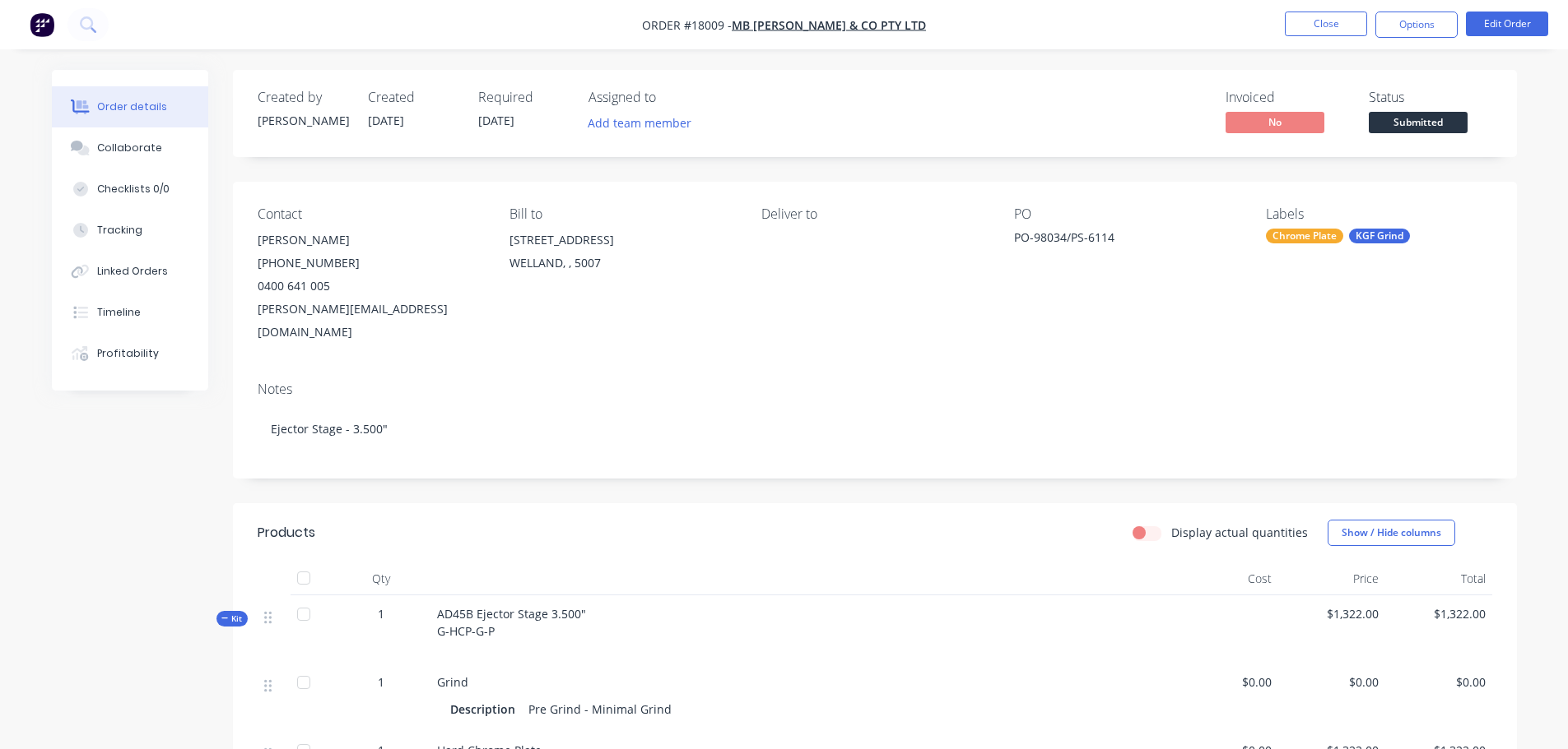
click at [1415, 127] on span "Submitted" at bounding box center [1418, 122] width 99 height 21
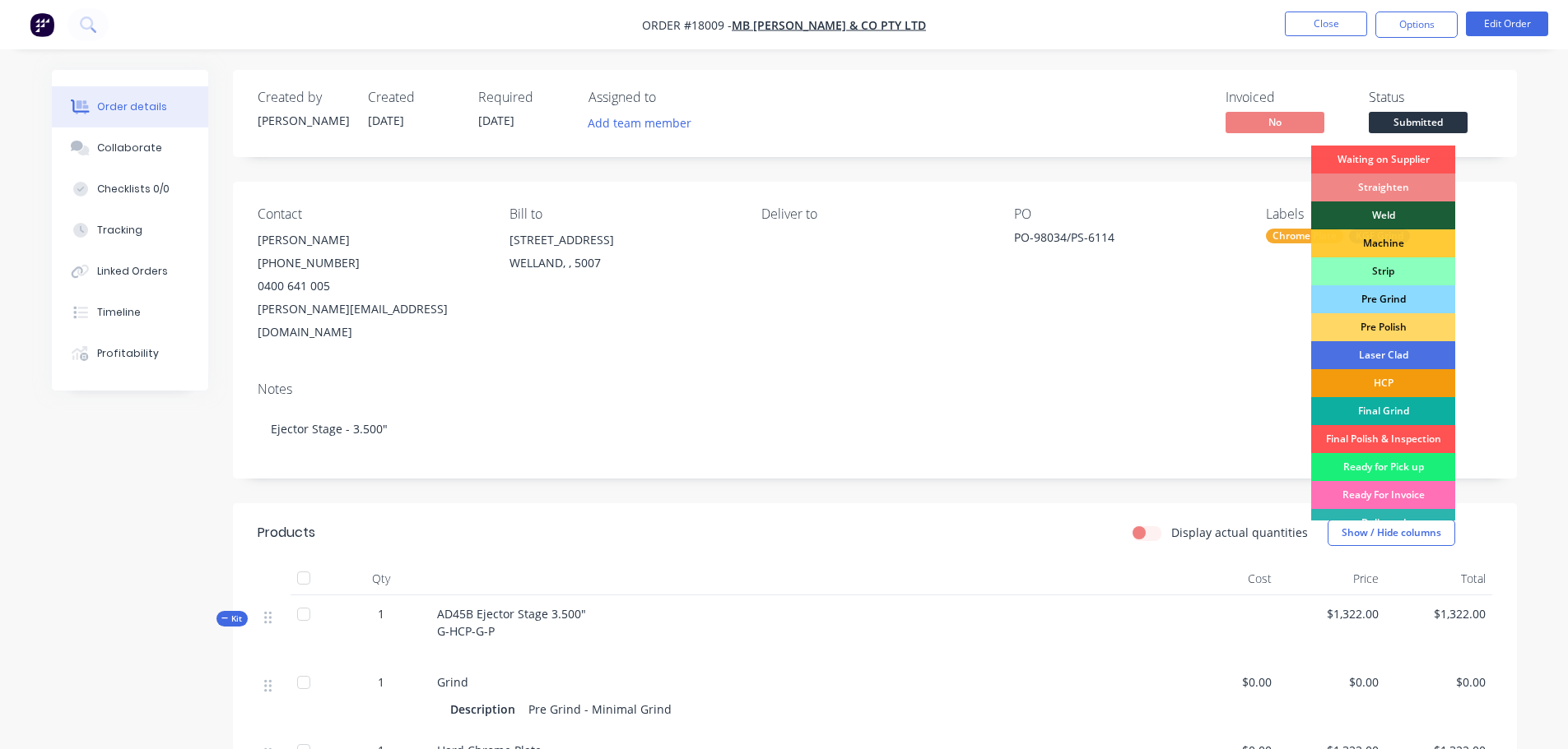
click at [1391, 298] on div "Pre Grind" at bounding box center [1383, 299] width 144 height 28
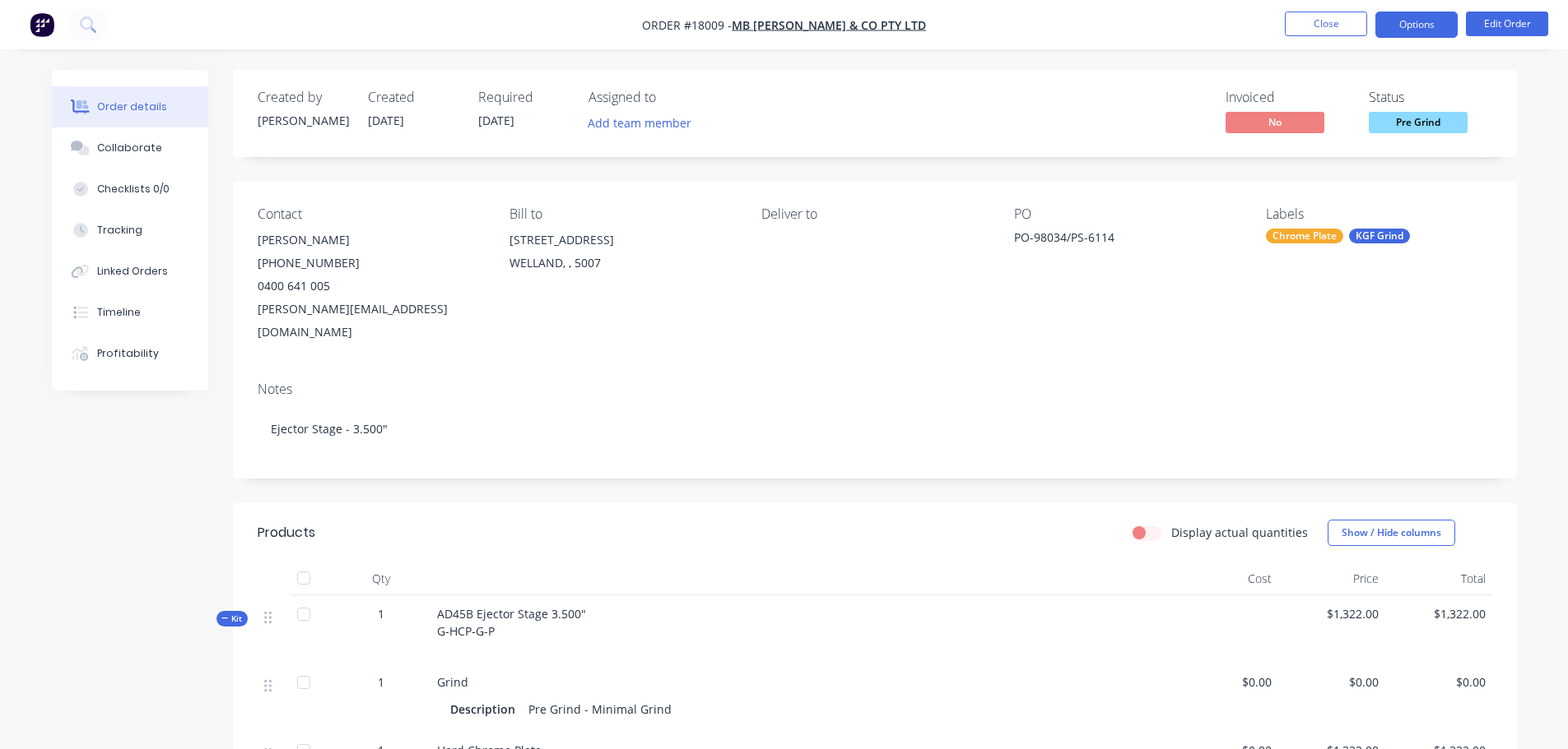
click at [1407, 37] on button "Options" at bounding box center [1416, 25] width 82 height 27
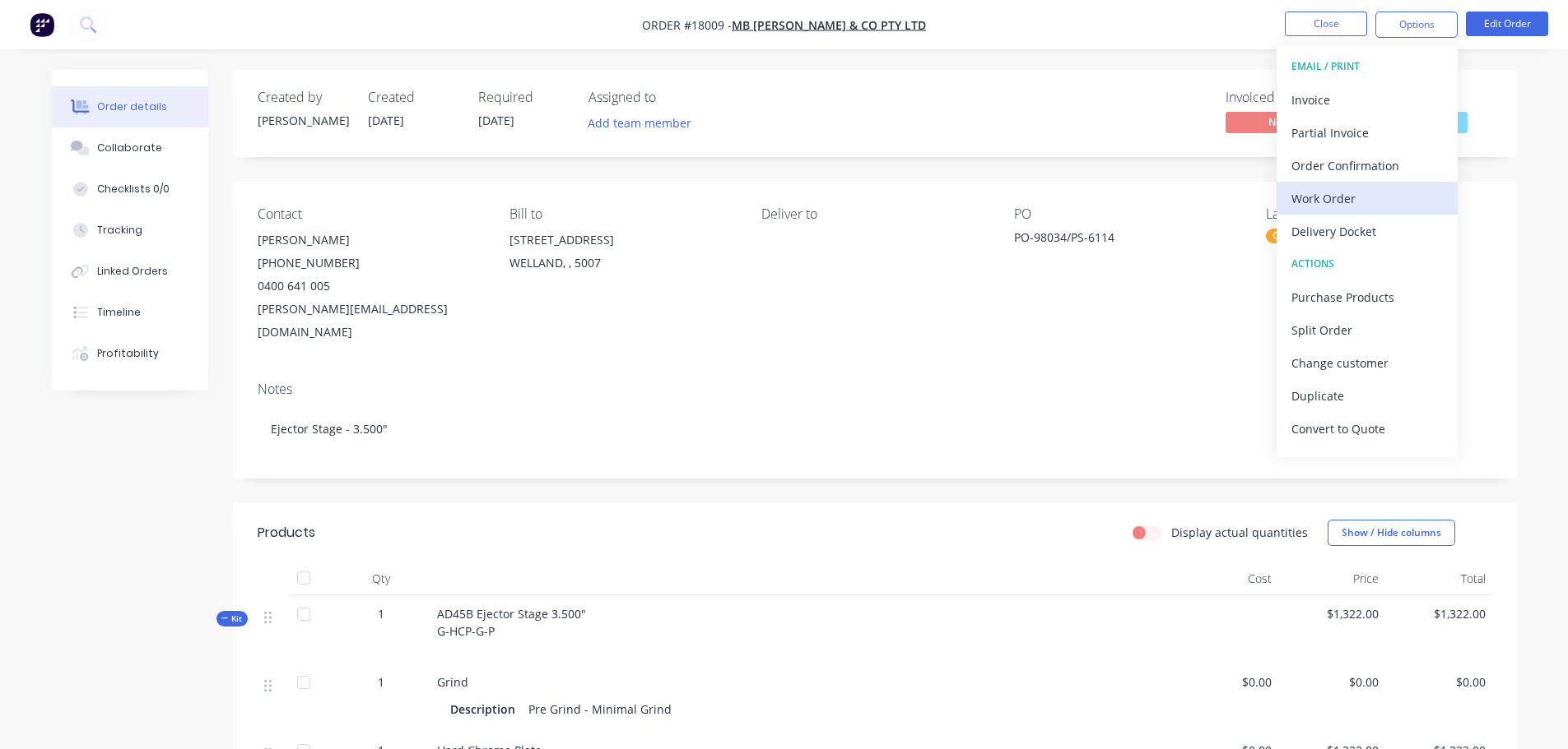
click at [1350, 194] on div "Work Order" at bounding box center [1367, 198] width 152 height 24
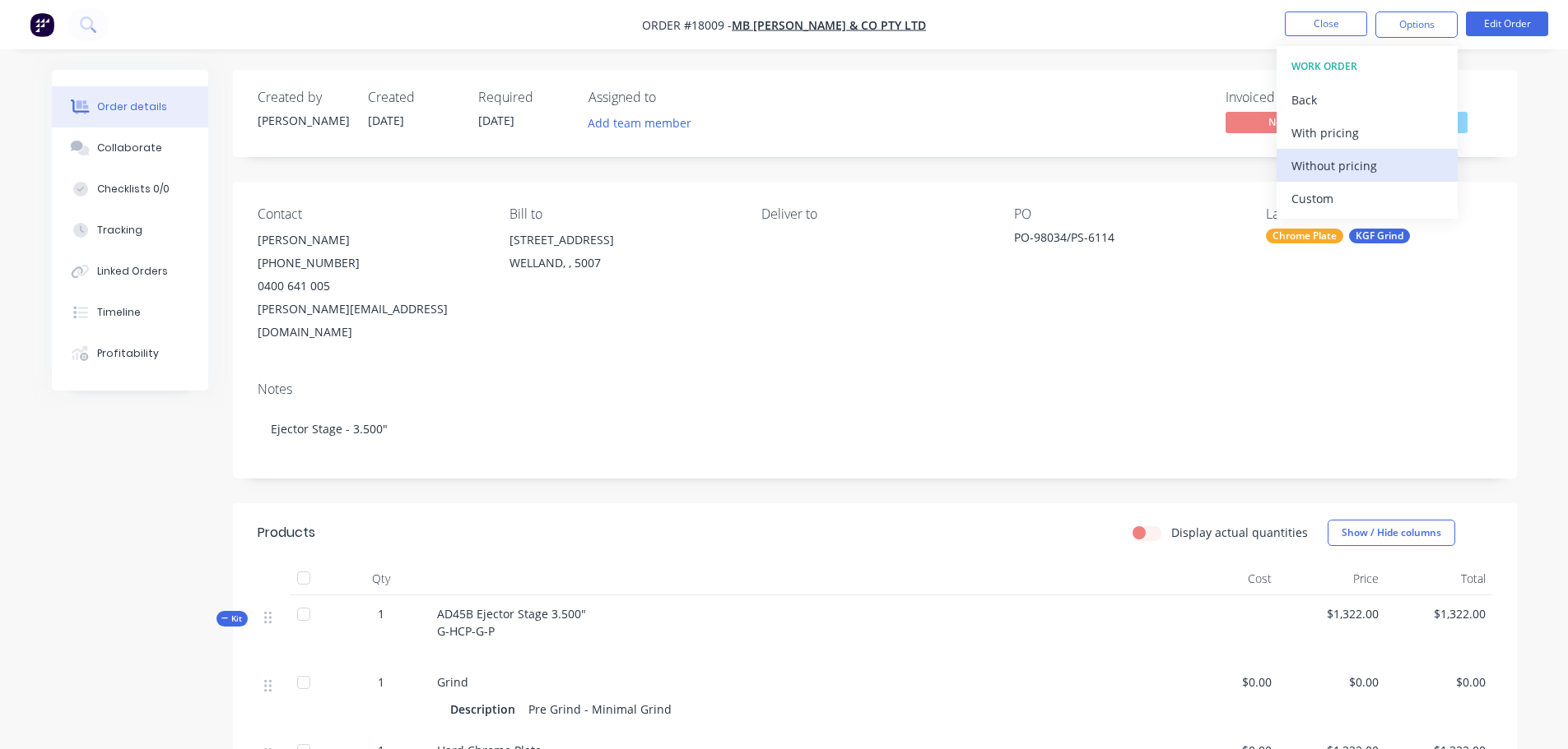
click at [1349, 171] on div "Without pricing" at bounding box center [1367, 165] width 152 height 24
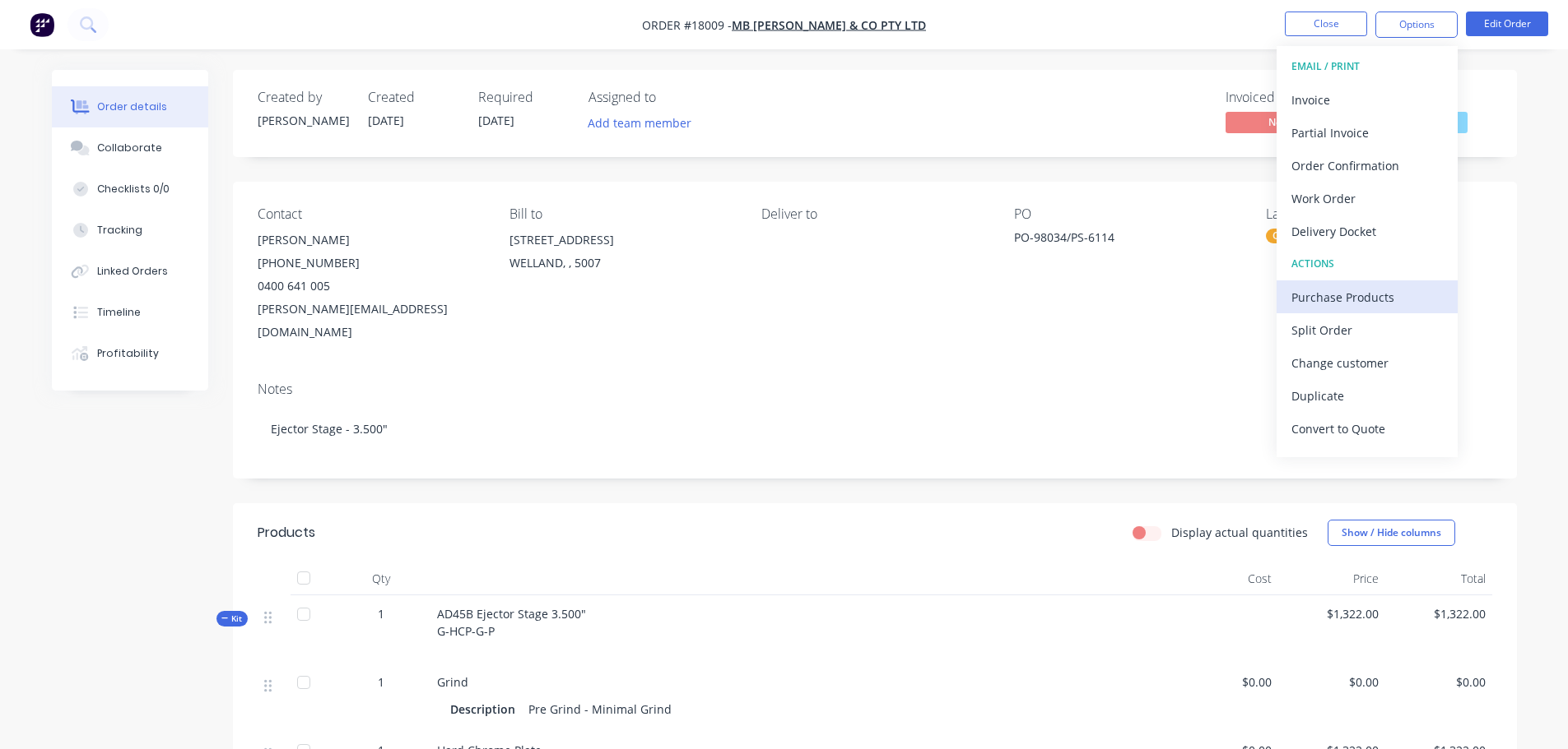
click at [1370, 297] on div "Purchase Products" at bounding box center [1367, 296] width 152 height 24
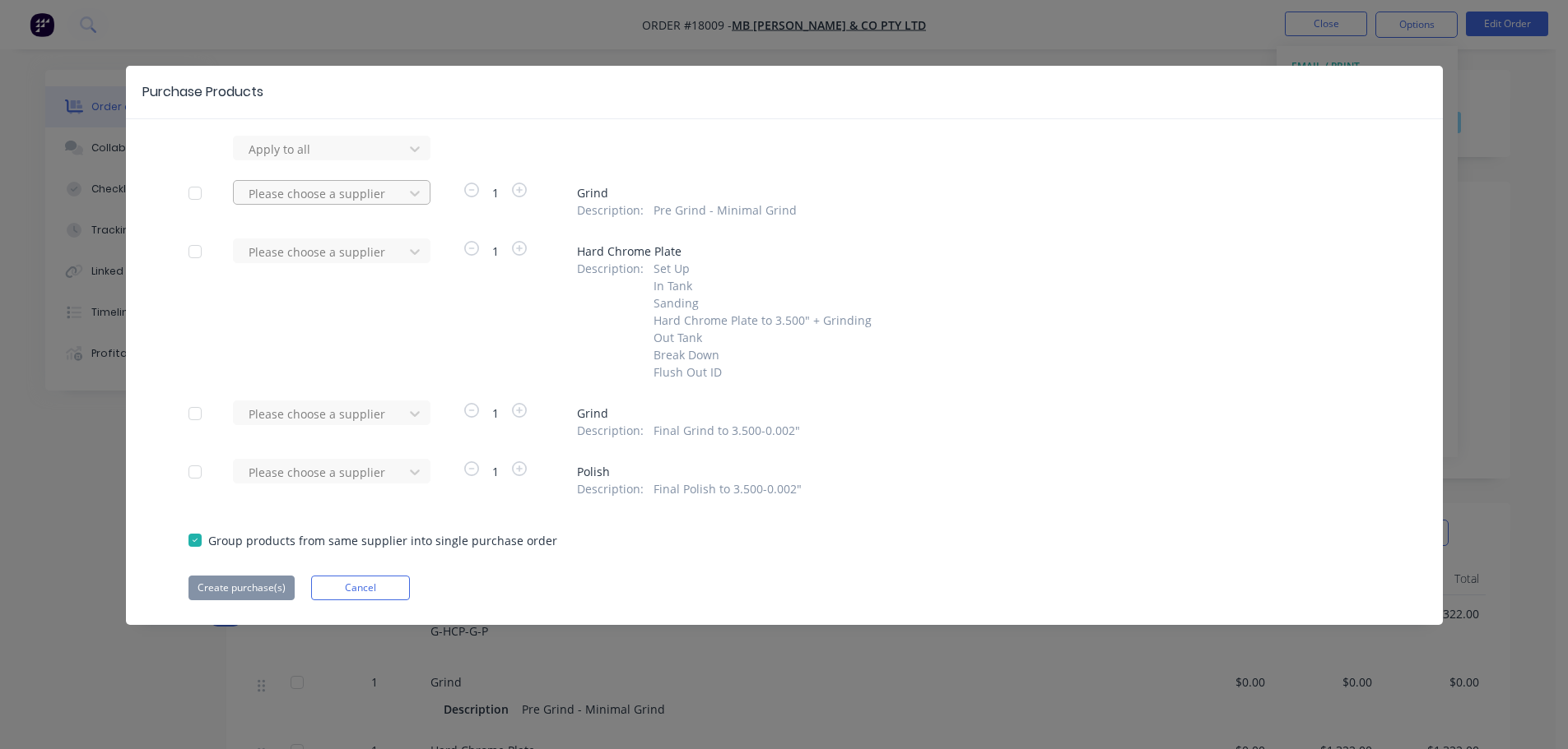
click at [325, 160] on div at bounding box center [321, 150] width 148 height 21
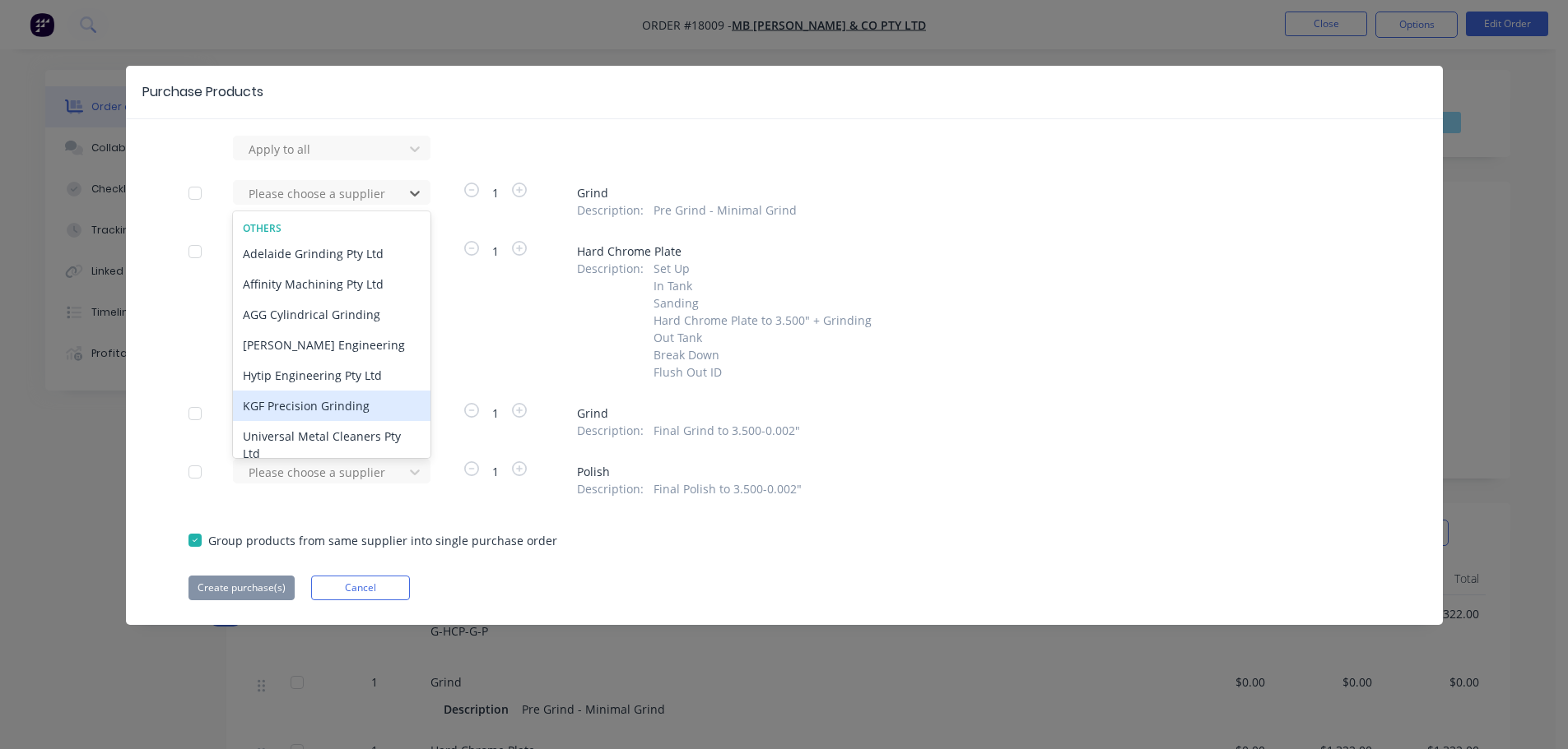
click at [304, 410] on div "KGF Precision Grinding" at bounding box center [332, 406] width 197 height 30
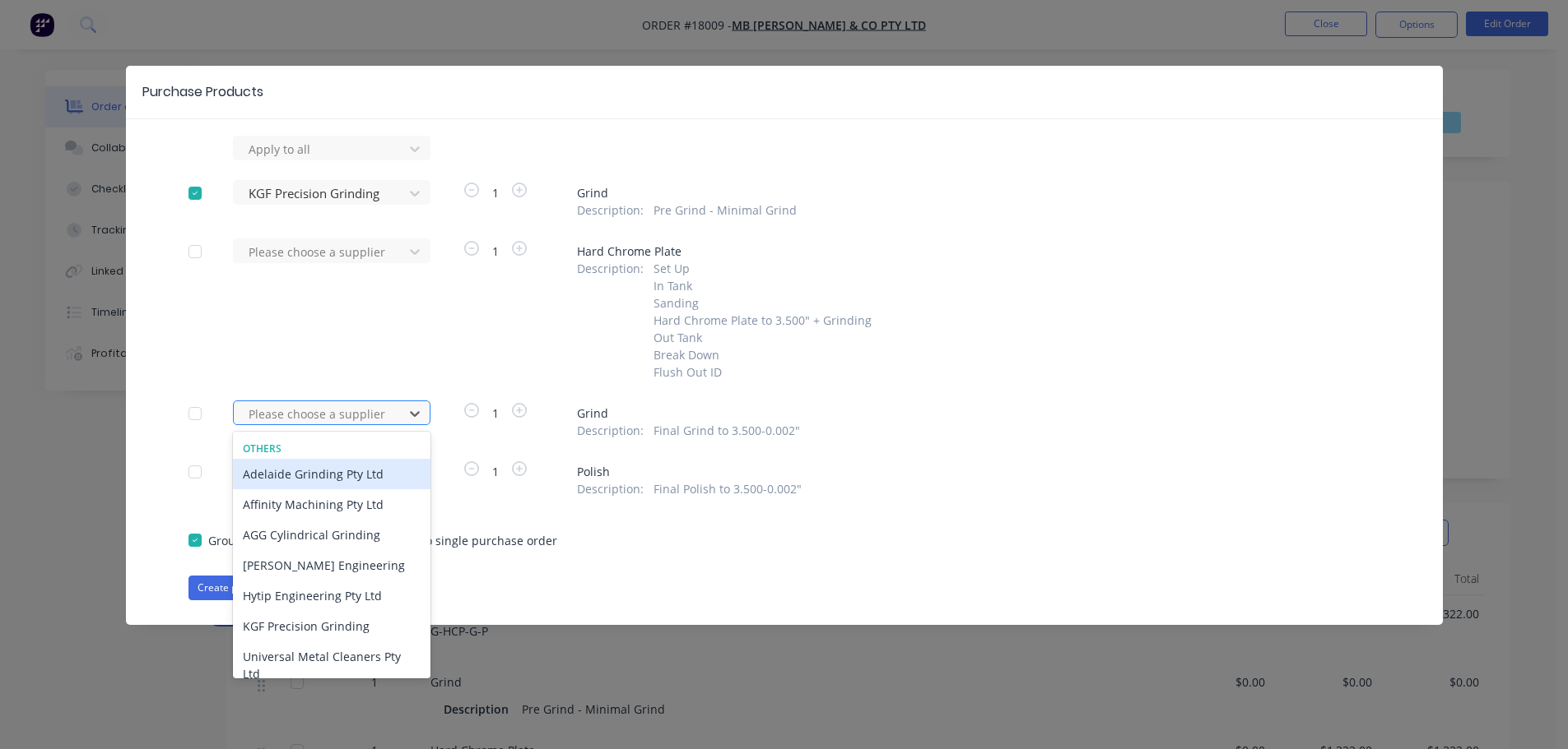
click at [350, 411] on div at bounding box center [321, 415] width 148 height 21
click at [325, 630] on div "KGF Precision Grinding" at bounding box center [332, 626] width 197 height 30
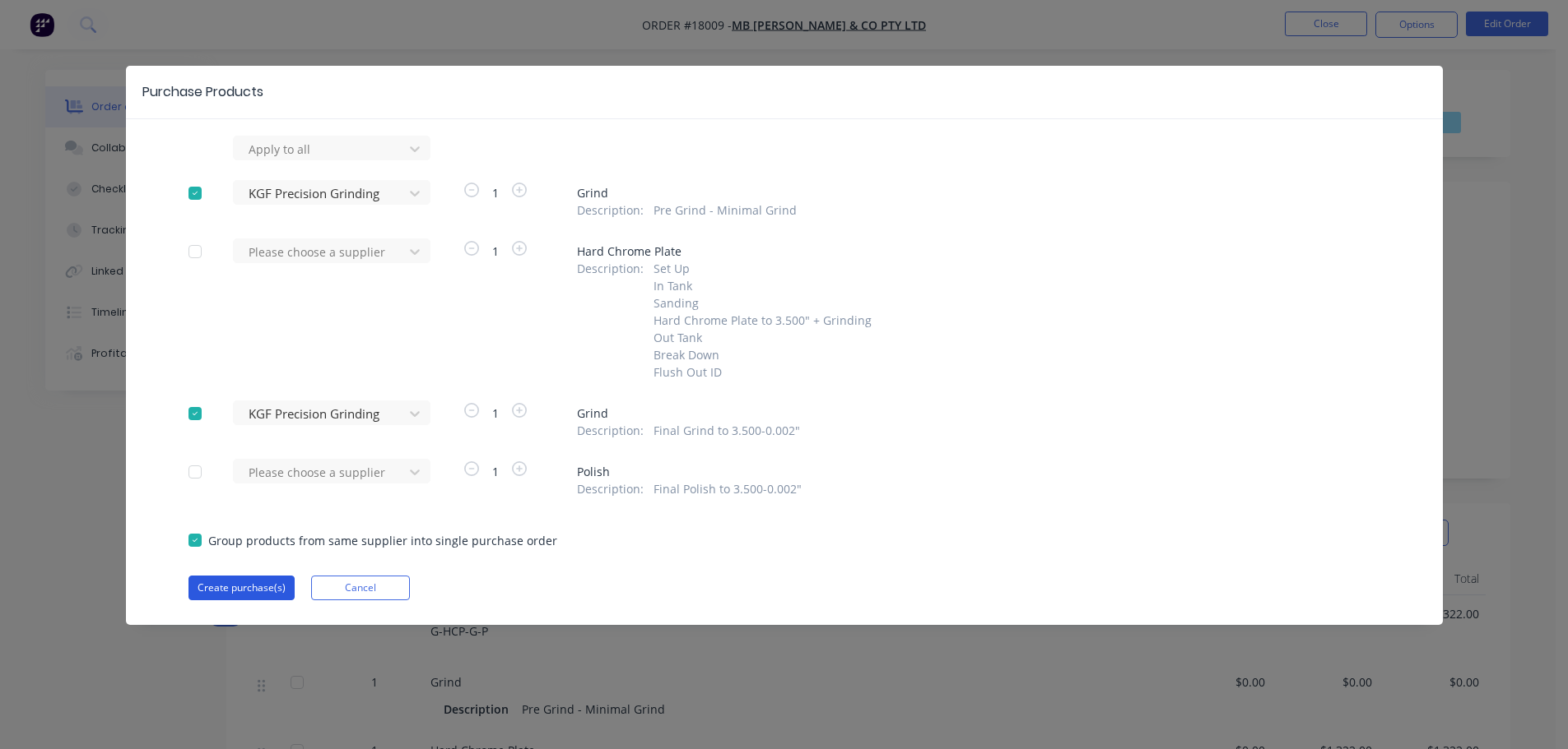
click at [255, 591] on button "Create purchase(s)" at bounding box center [242, 588] width 106 height 25
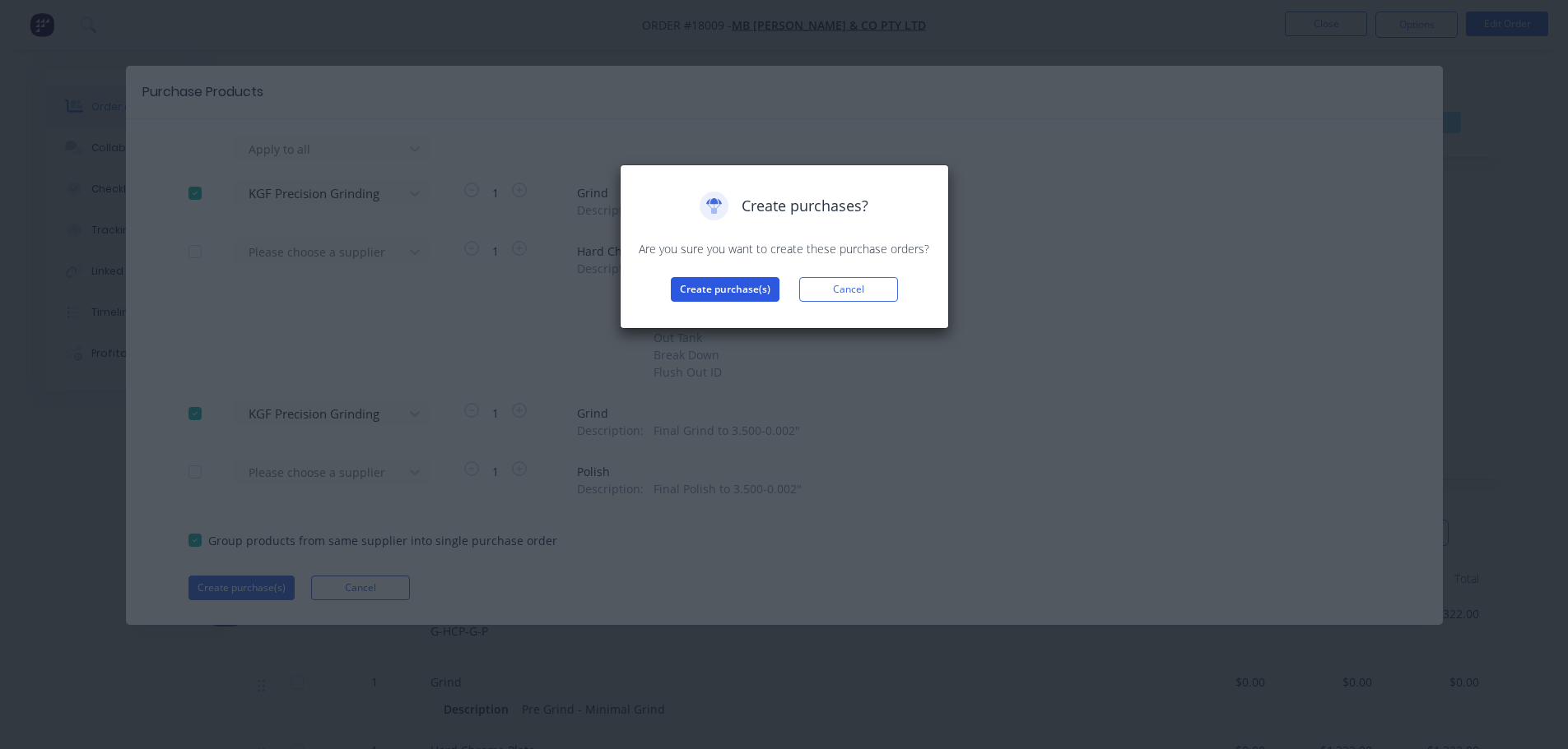
click at [696, 297] on button "Create purchase(s)" at bounding box center [725, 290] width 109 height 25
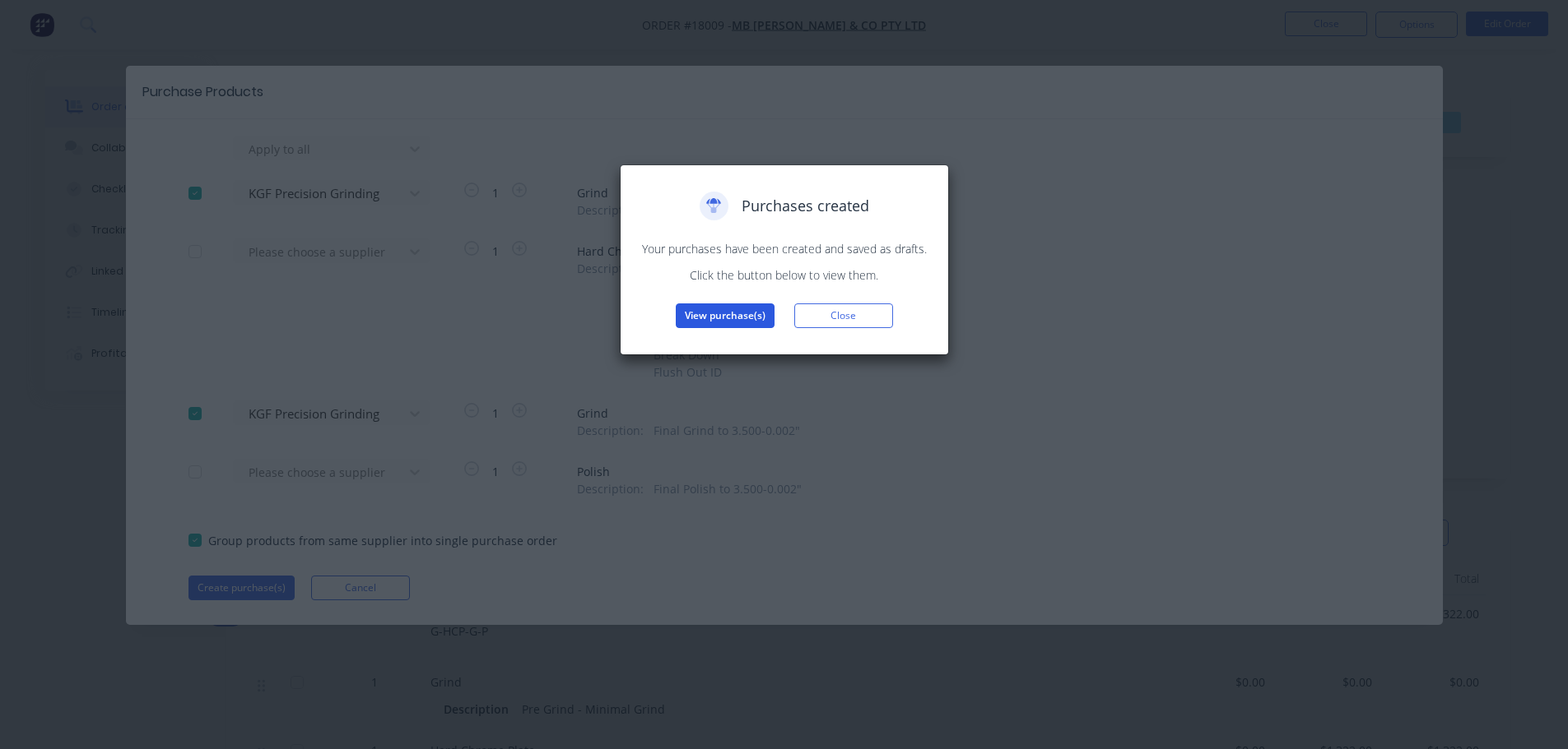
click at [712, 316] on button "View purchase(s)" at bounding box center [725, 316] width 99 height 25
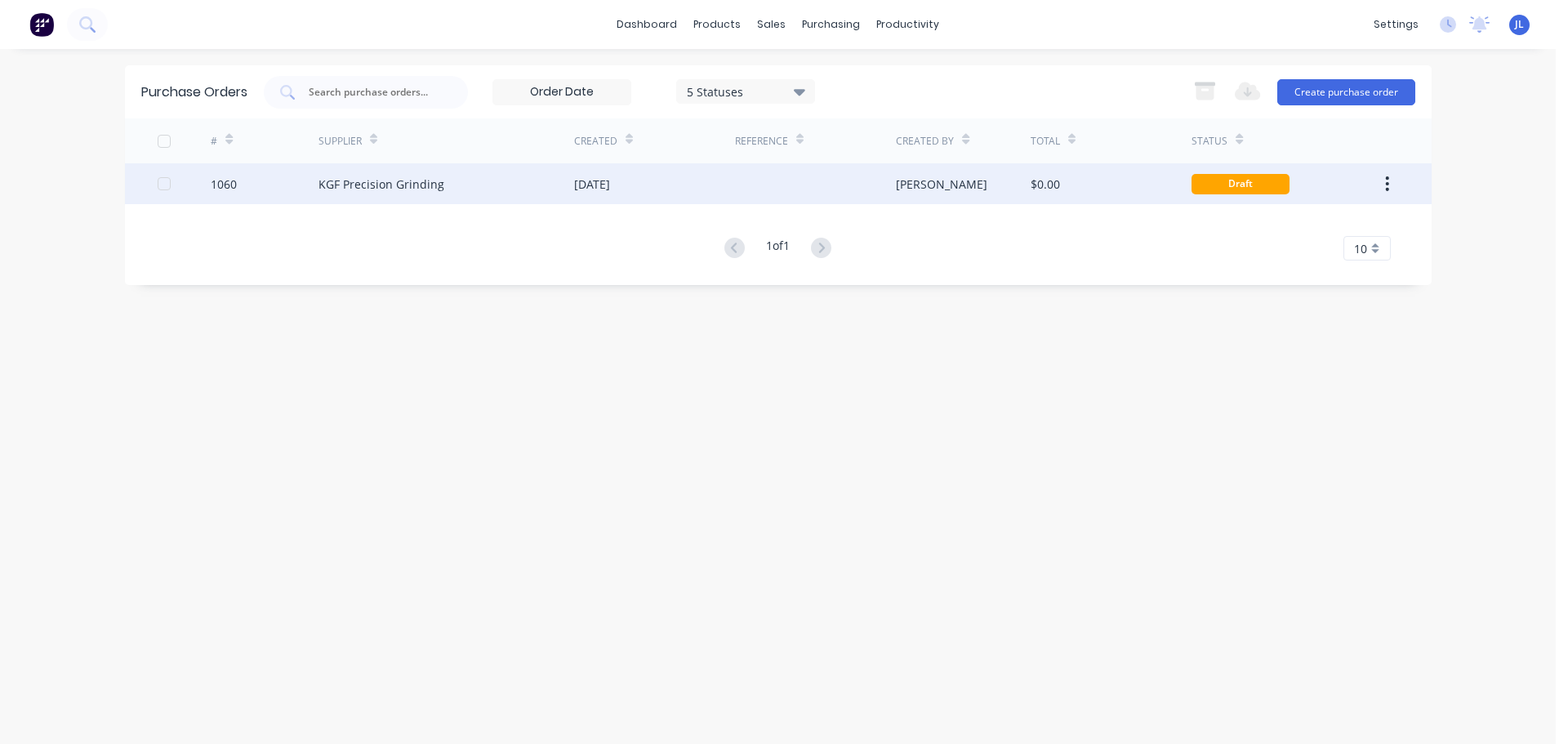
click at [563, 193] on div "KGF Precision Grinding" at bounding box center [447, 183] width 256 height 40
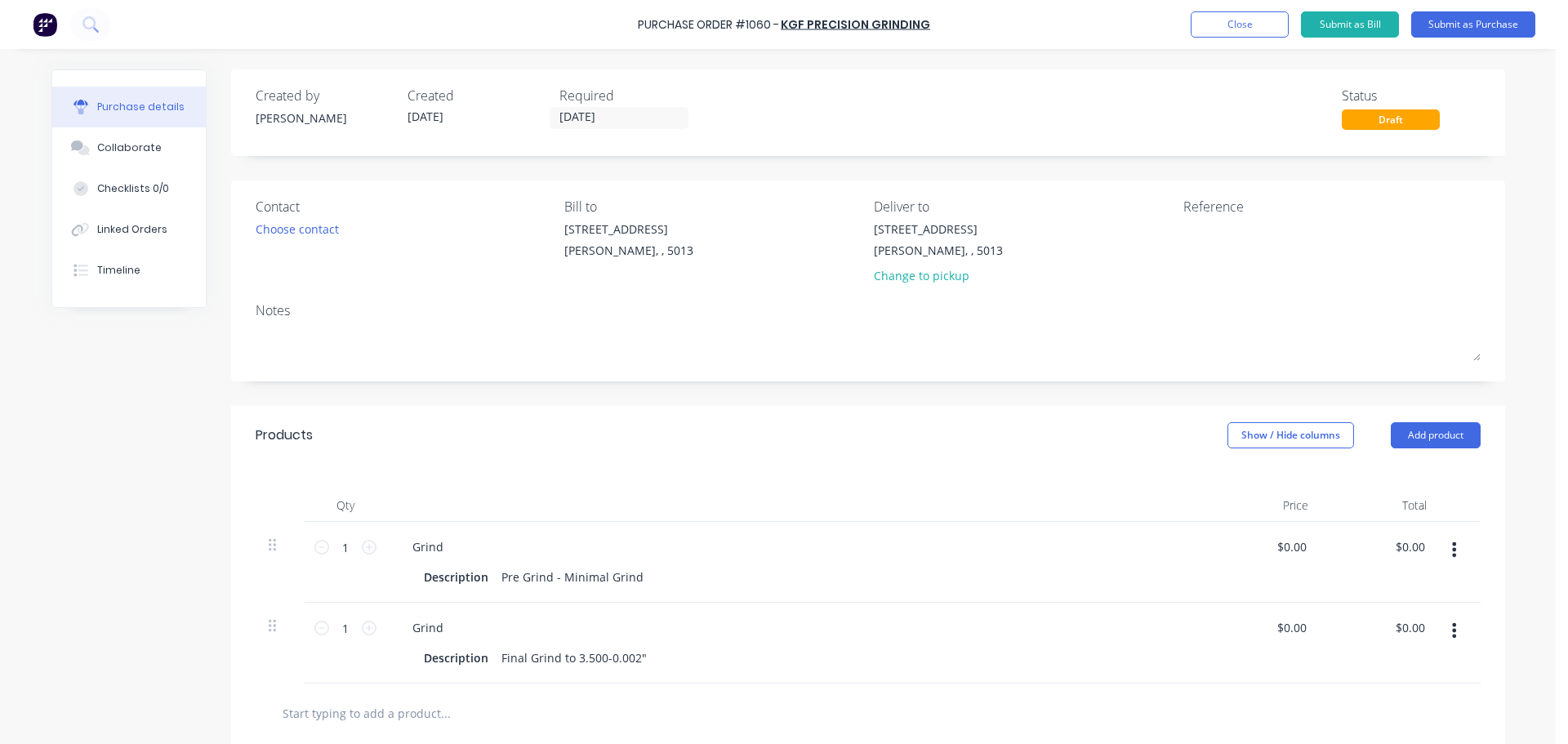
scroll to position [82, 0]
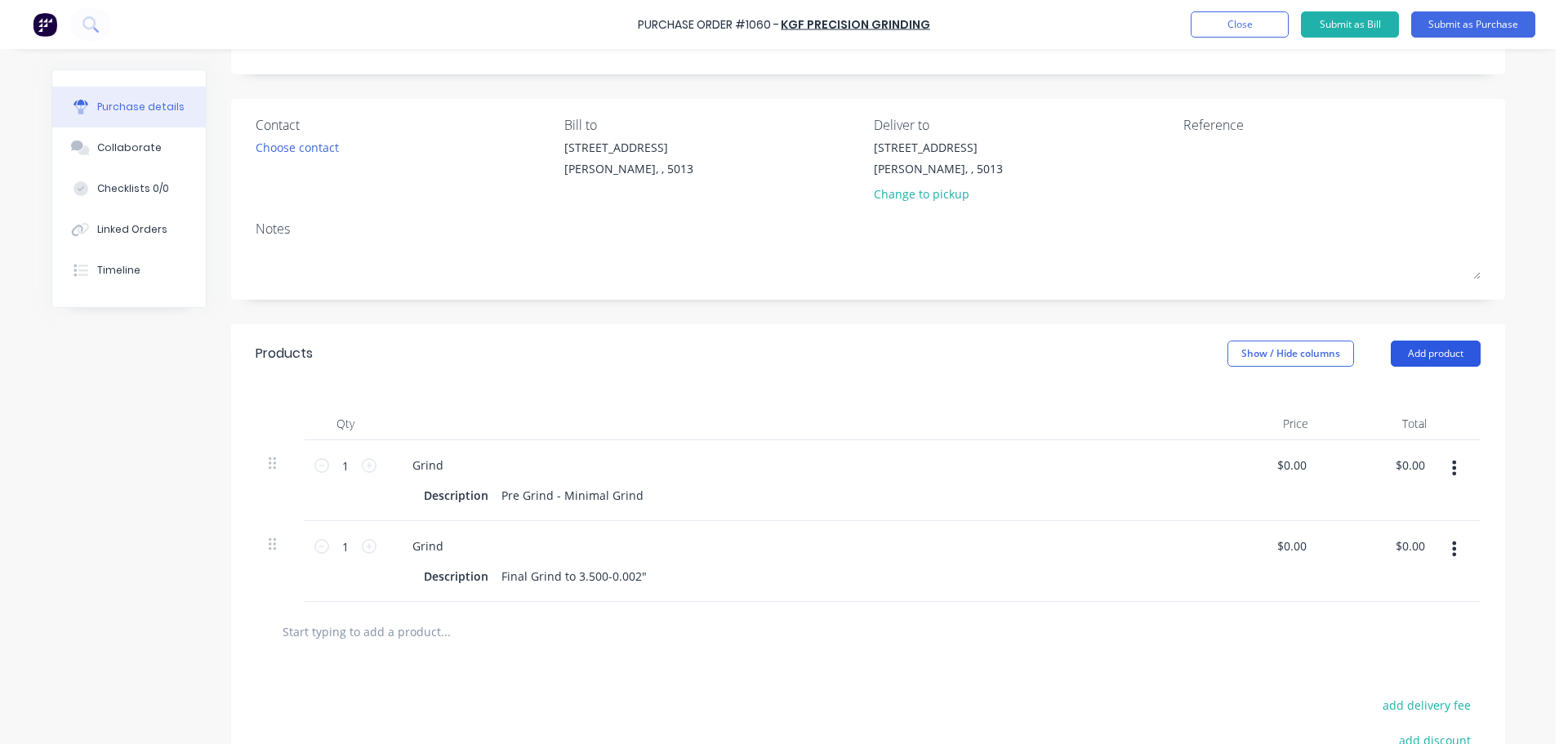
click at [1440, 356] on button "Add product" at bounding box center [1435, 354] width 90 height 26
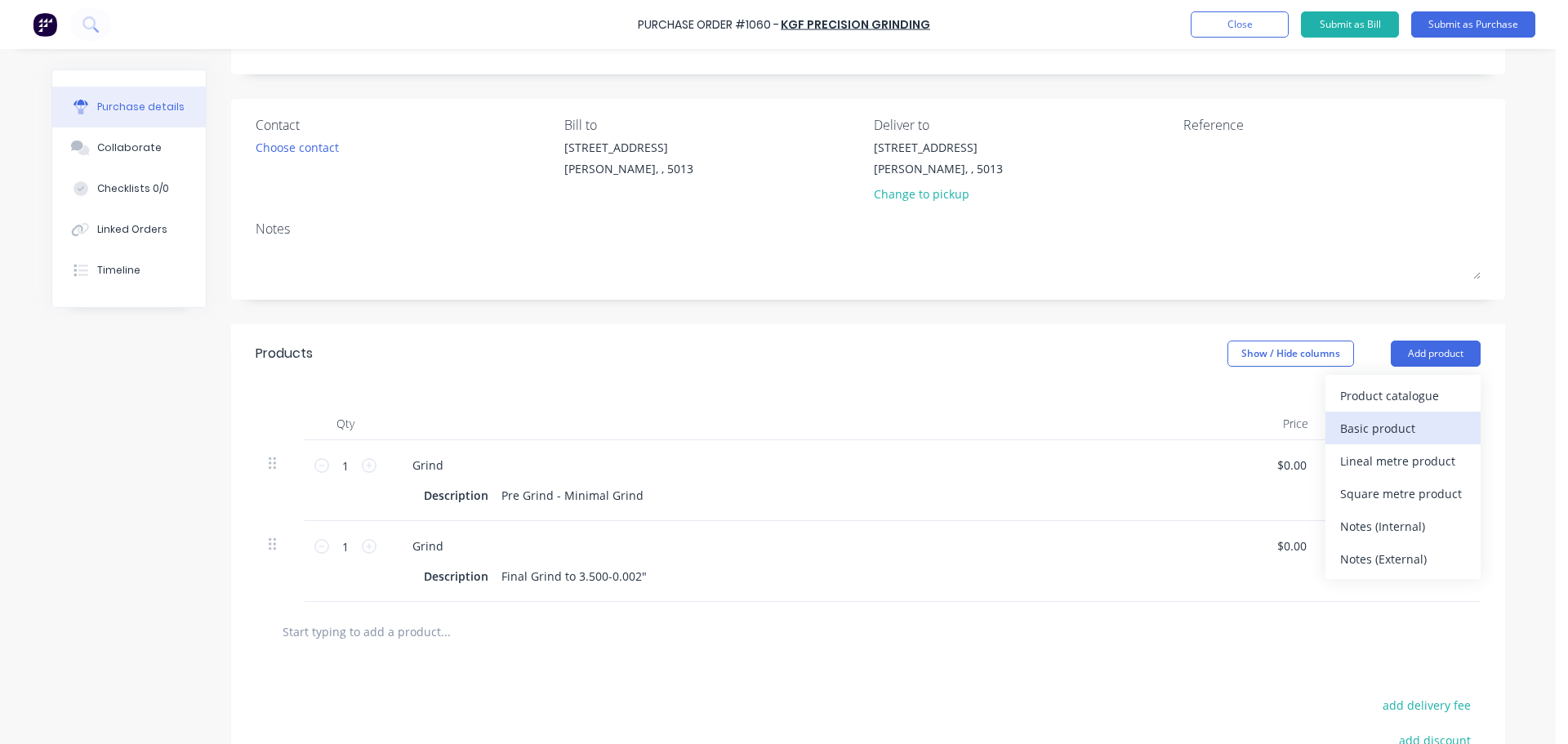
click at [1409, 428] on div "Basic product" at bounding box center [1403, 428] width 126 height 24
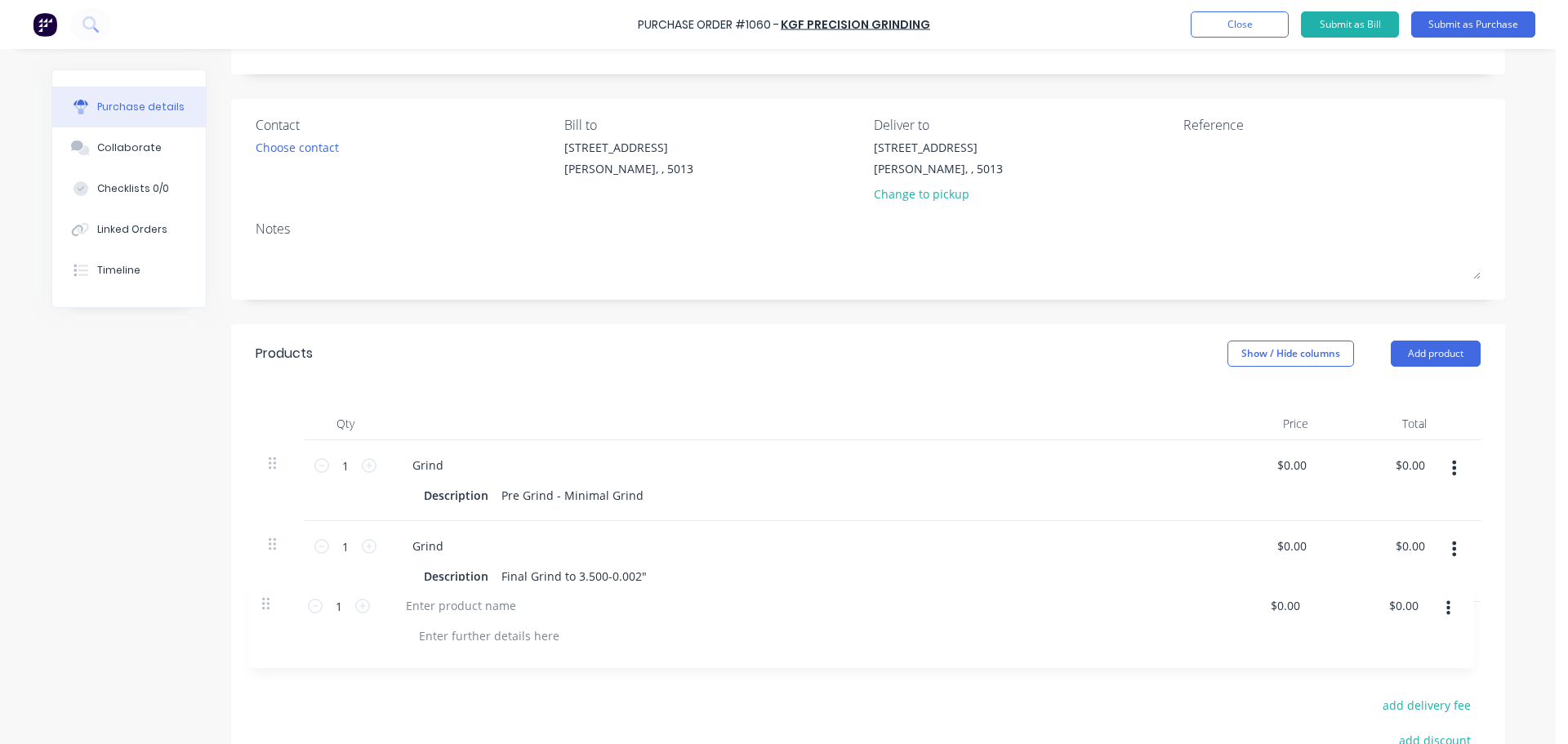
scroll to position [86, 0]
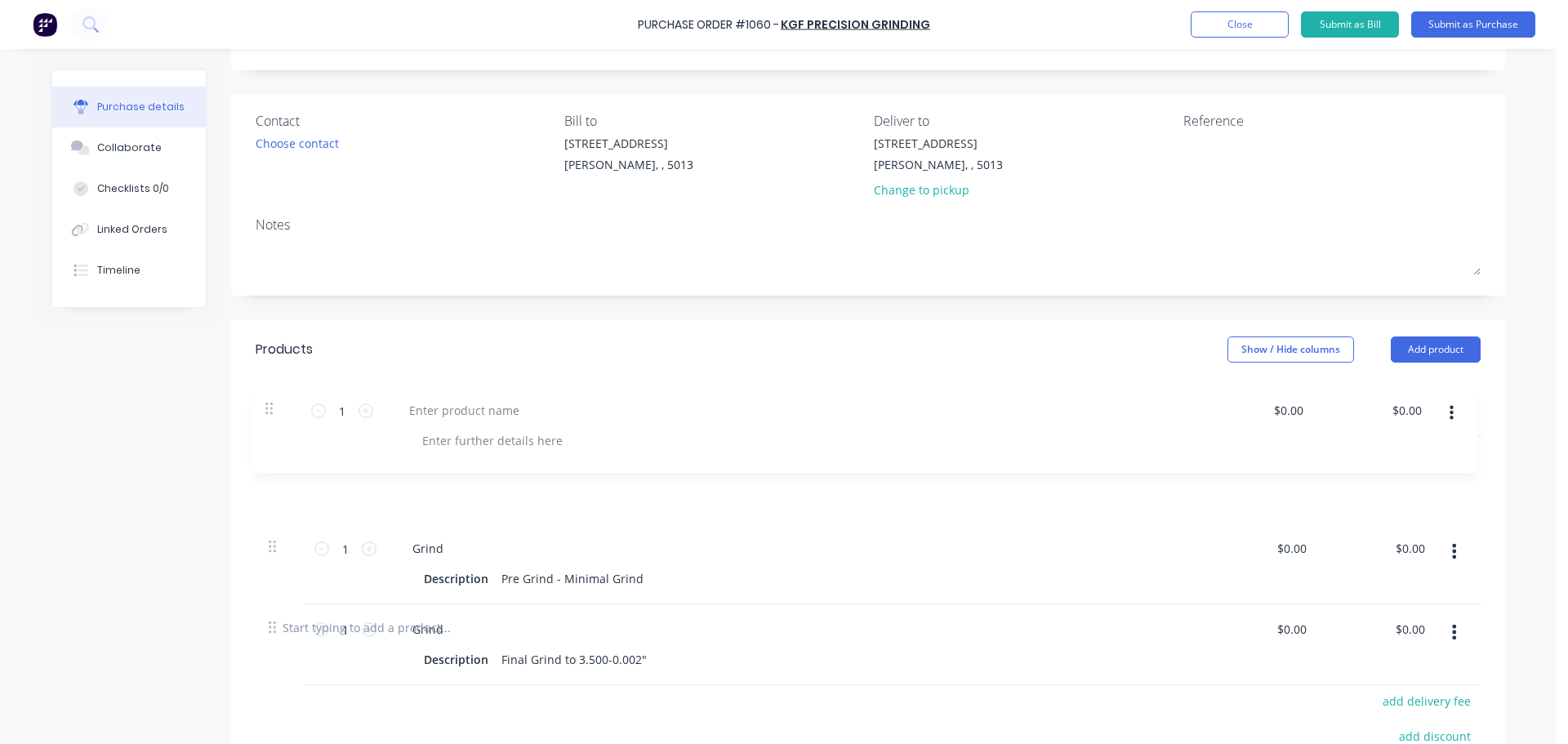
drag, startPoint x: 269, startPoint y: 626, endPoint x: 271, endPoint y: 398, distance: 228.0
click at [271, 398] on div "Qty Price Total 1 1 Grind Description Pre Grind - Minimal Grind $0.00 $0.00 $0.…" at bounding box center [868, 488] width 1274 height 219
click at [494, 457] on div at bounding box center [467, 461] width 136 height 24
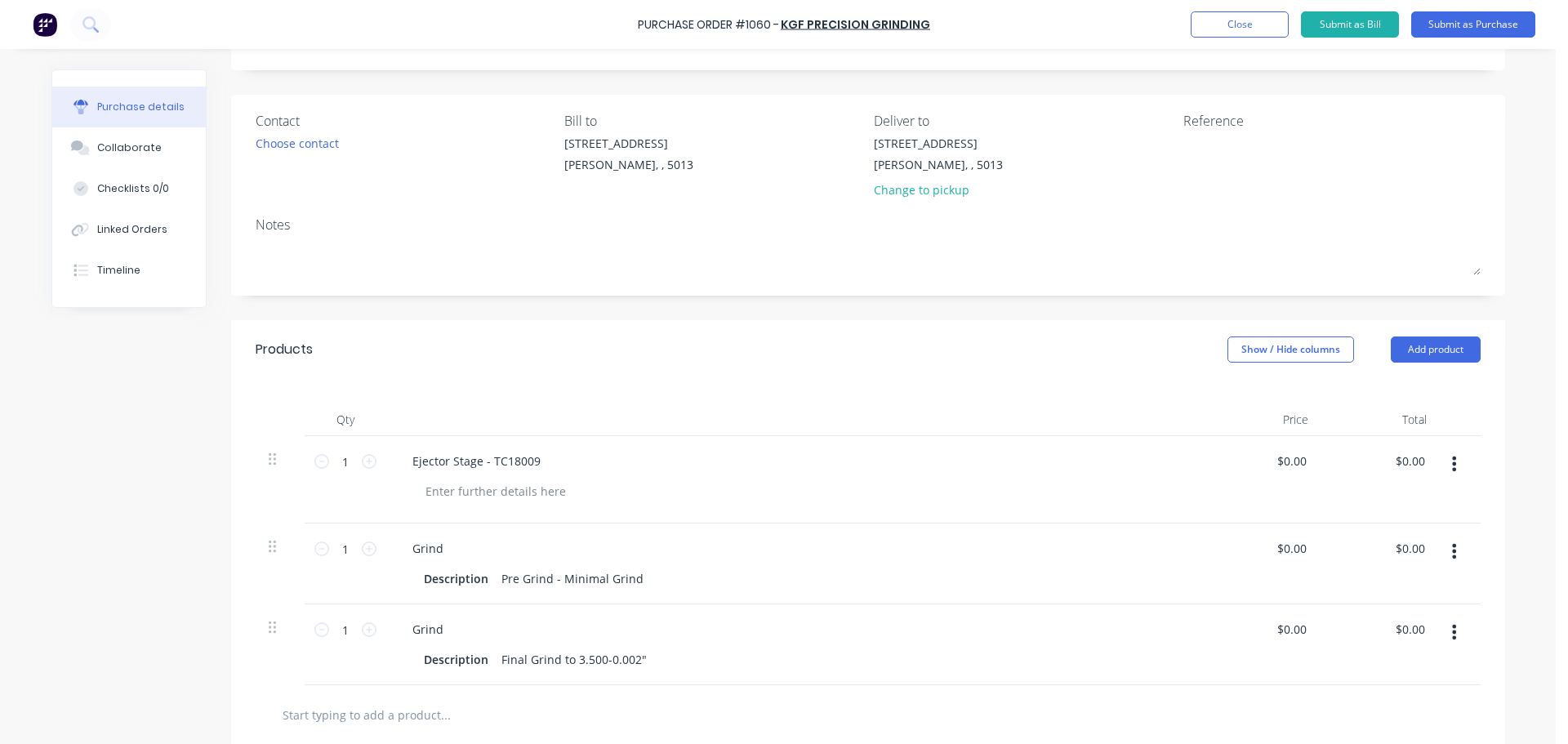
click at [781, 352] on div "Products Show / Hide columns Add product" at bounding box center [868, 350] width 1274 height 59
click at [1443, 25] on button "Submit as Purchase" at bounding box center [1473, 24] width 124 height 26
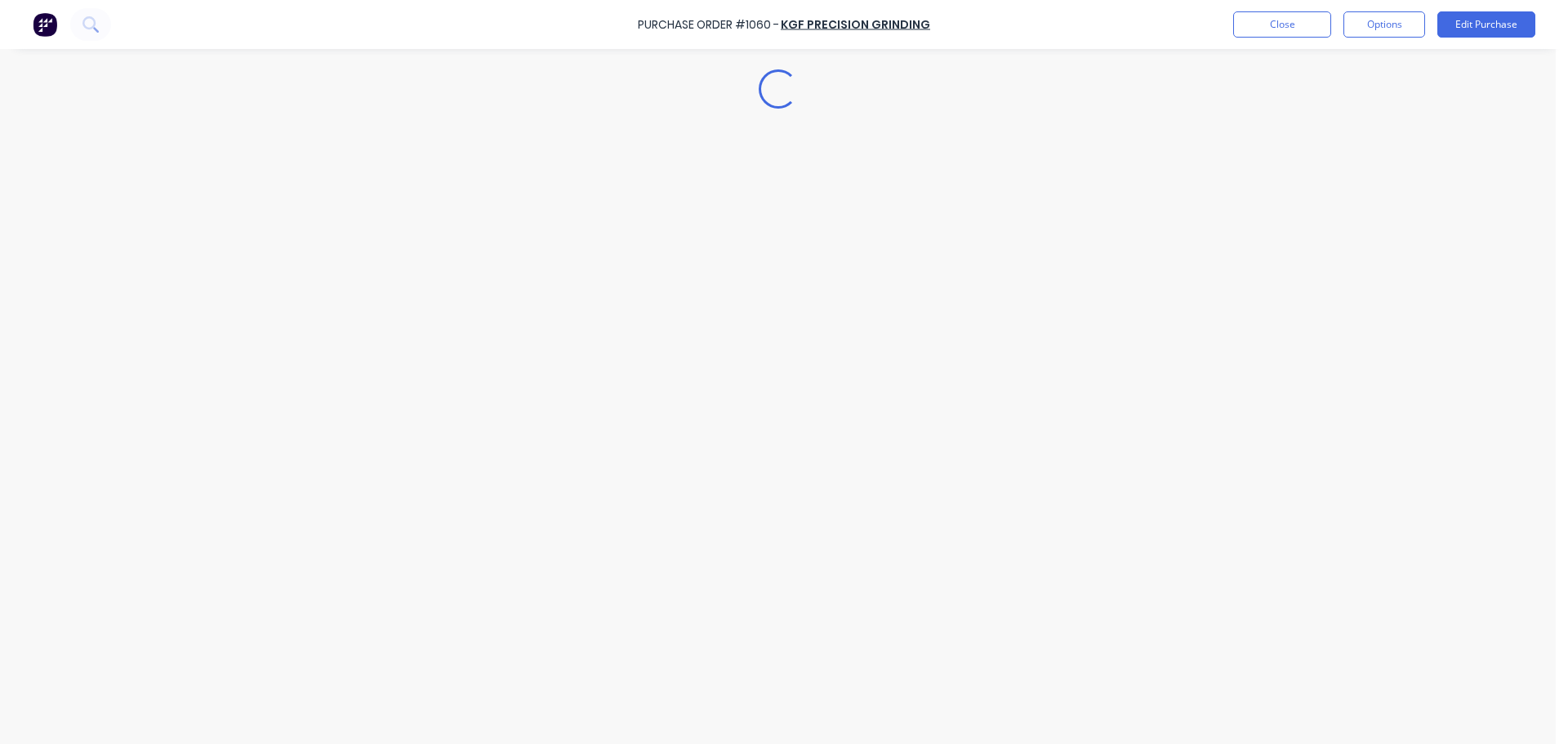
scroll to position [0, 0]
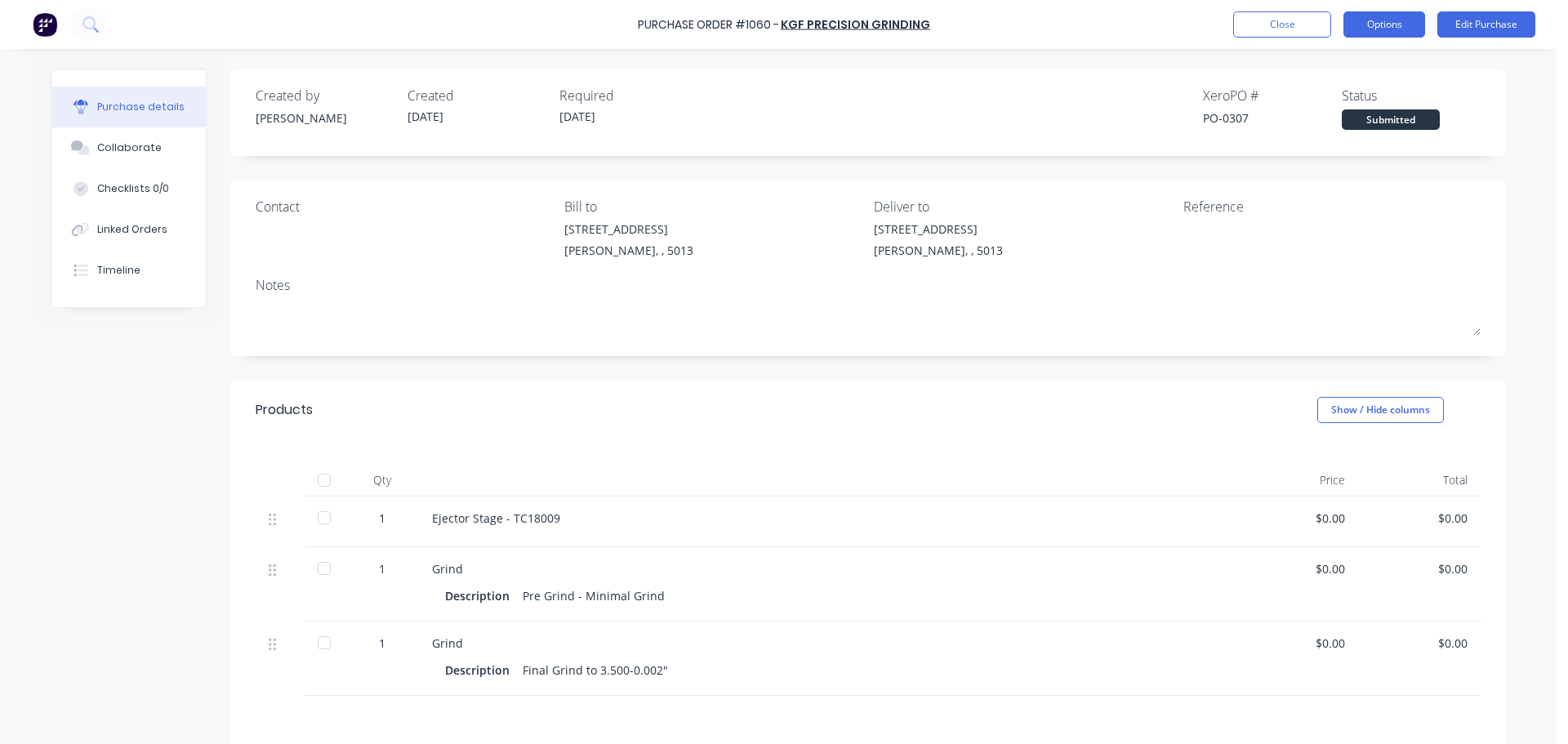
click at [1377, 28] on button "Options" at bounding box center [1384, 24] width 82 height 26
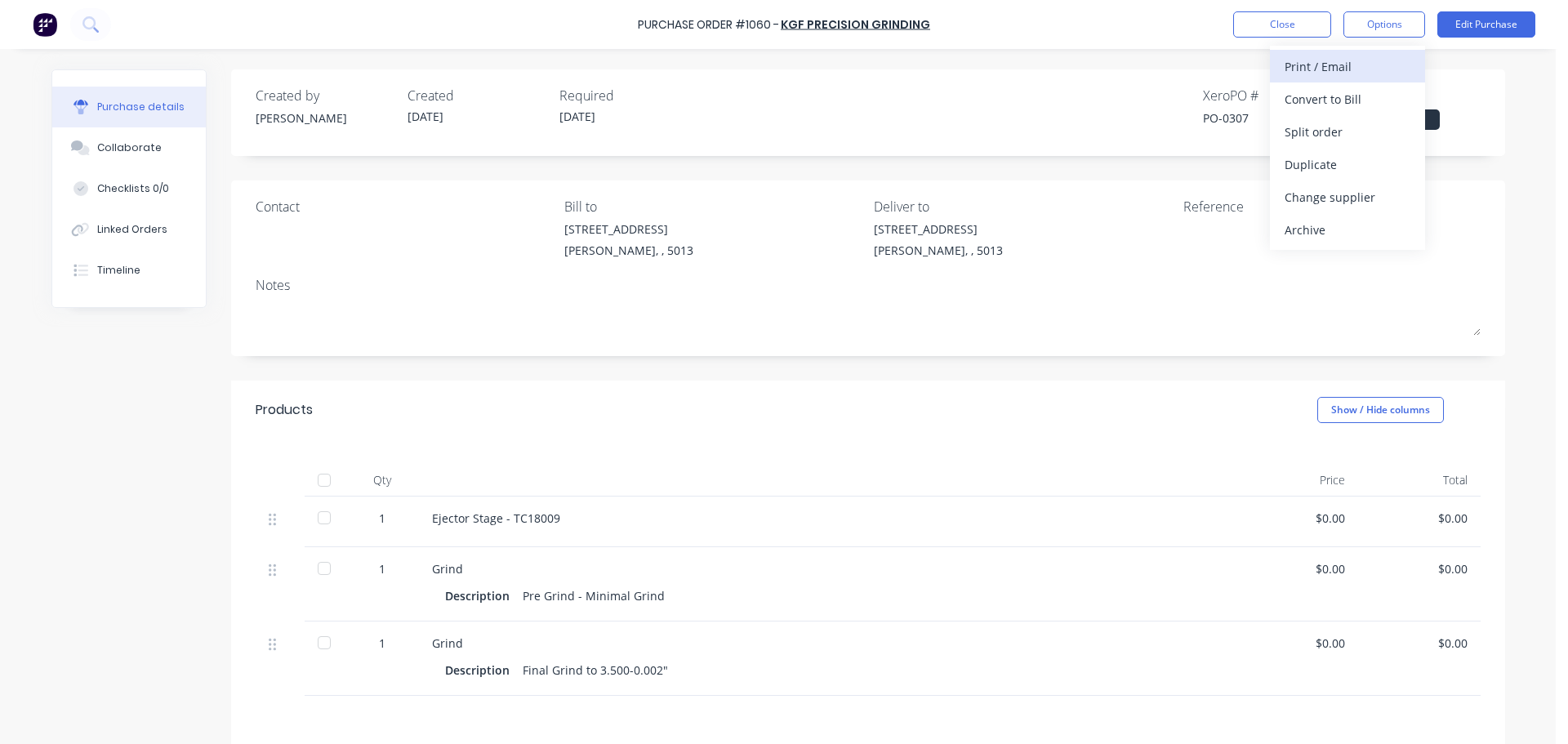
click at [1351, 68] on div "Print / Email" at bounding box center [1347, 66] width 126 height 24
click at [1328, 134] on div "Without pricing" at bounding box center [1347, 132] width 126 height 24
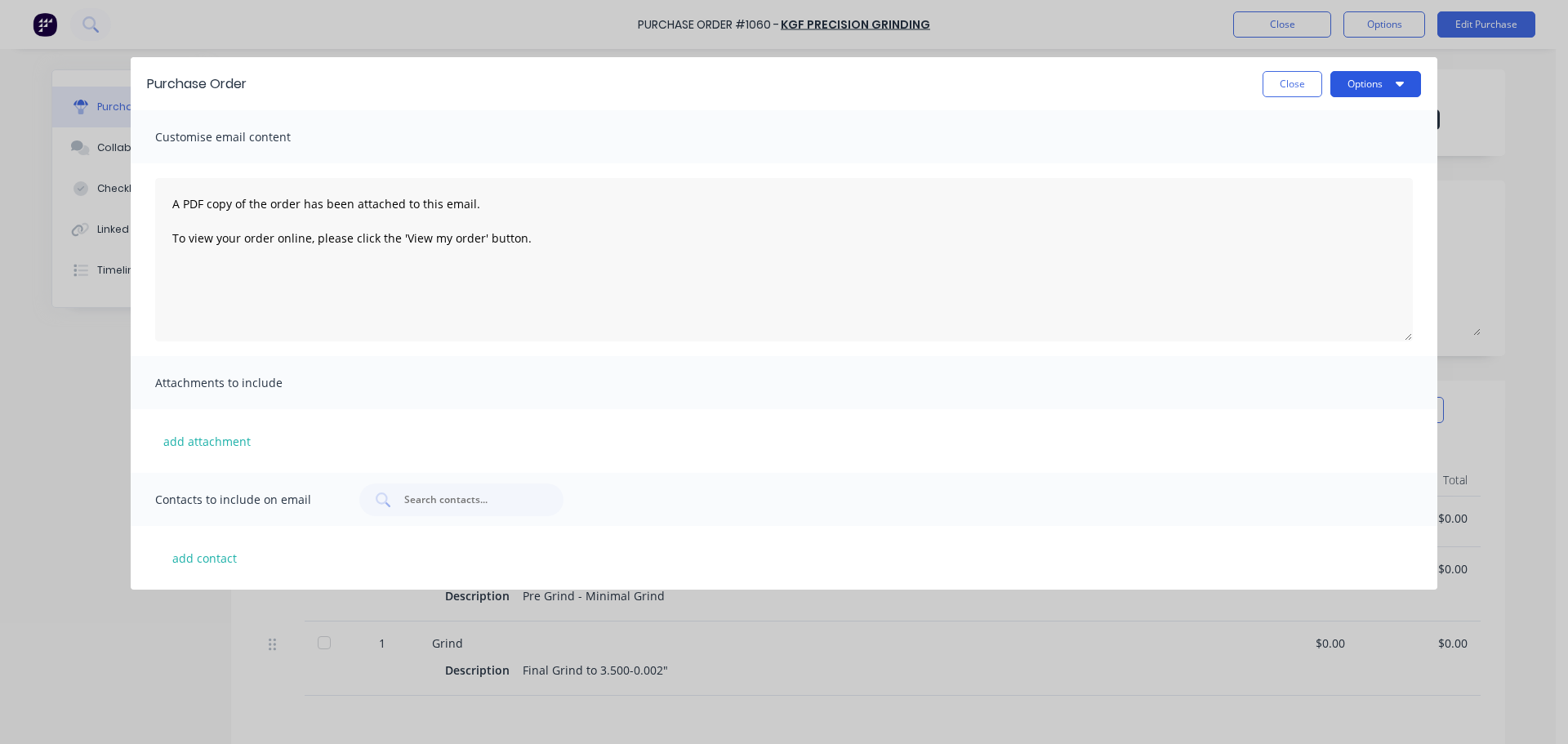
click at [1391, 77] on button "Options" at bounding box center [1375, 85] width 90 height 26
click at [1350, 127] on div "Print" at bounding box center [1343, 125] width 126 height 24
click at [1296, 85] on button "Close" at bounding box center [1292, 85] width 59 height 26
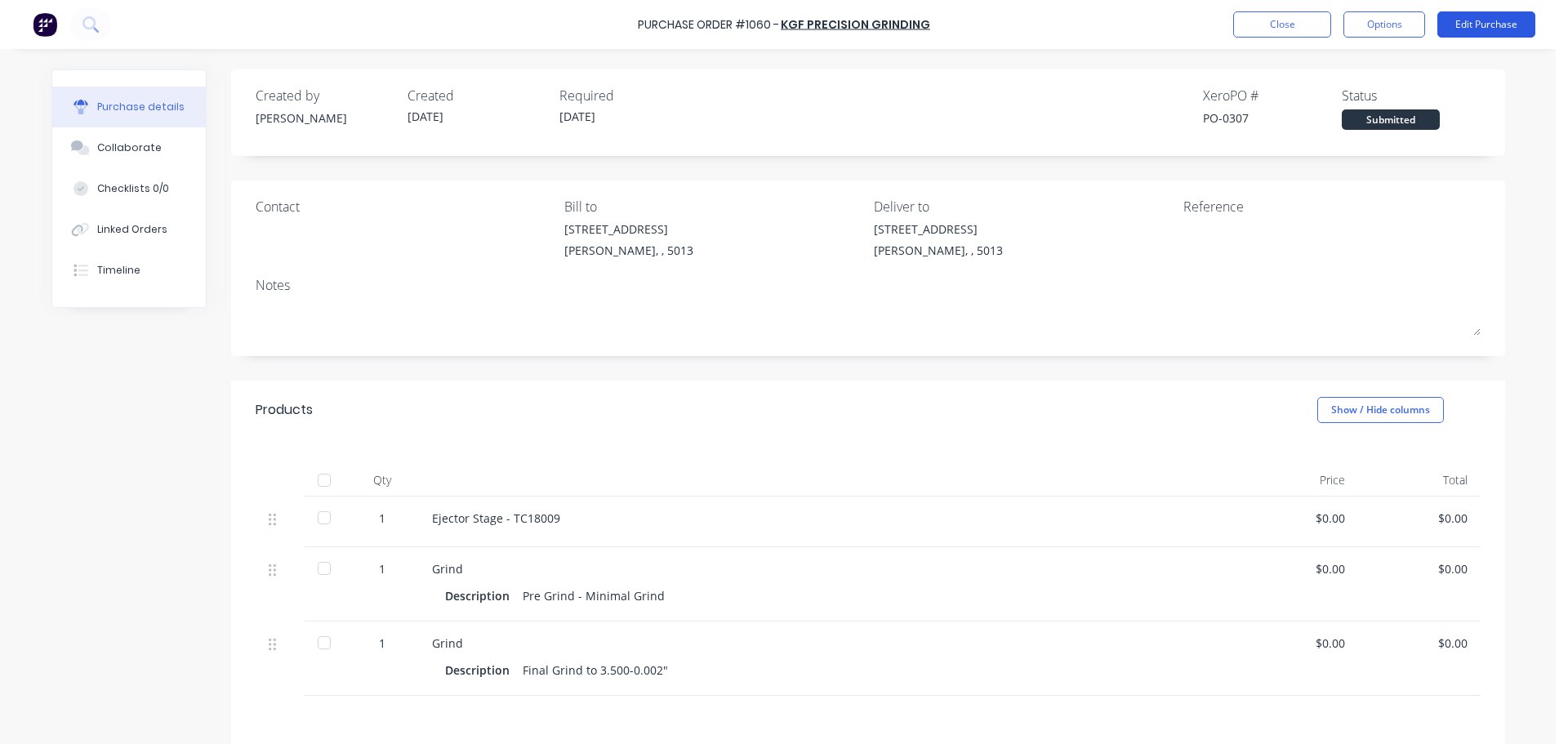
click at [1465, 17] on button "Edit Purchase" at bounding box center [1486, 24] width 98 height 26
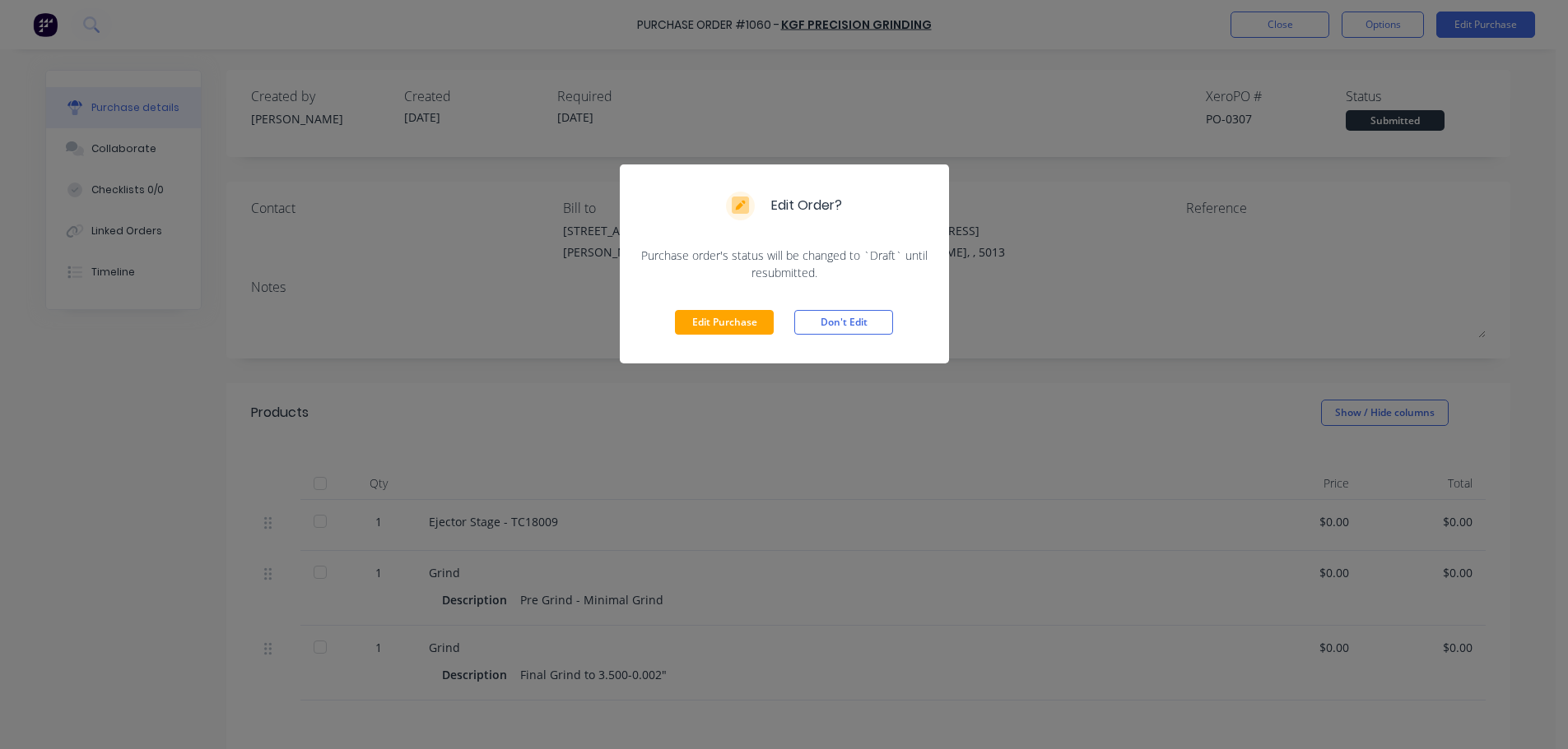
click at [723, 335] on div "Edit Purchase Don't Edit" at bounding box center [784, 322] width 329 height 82
click at [724, 330] on button "Edit Purchase" at bounding box center [724, 323] width 99 height 25
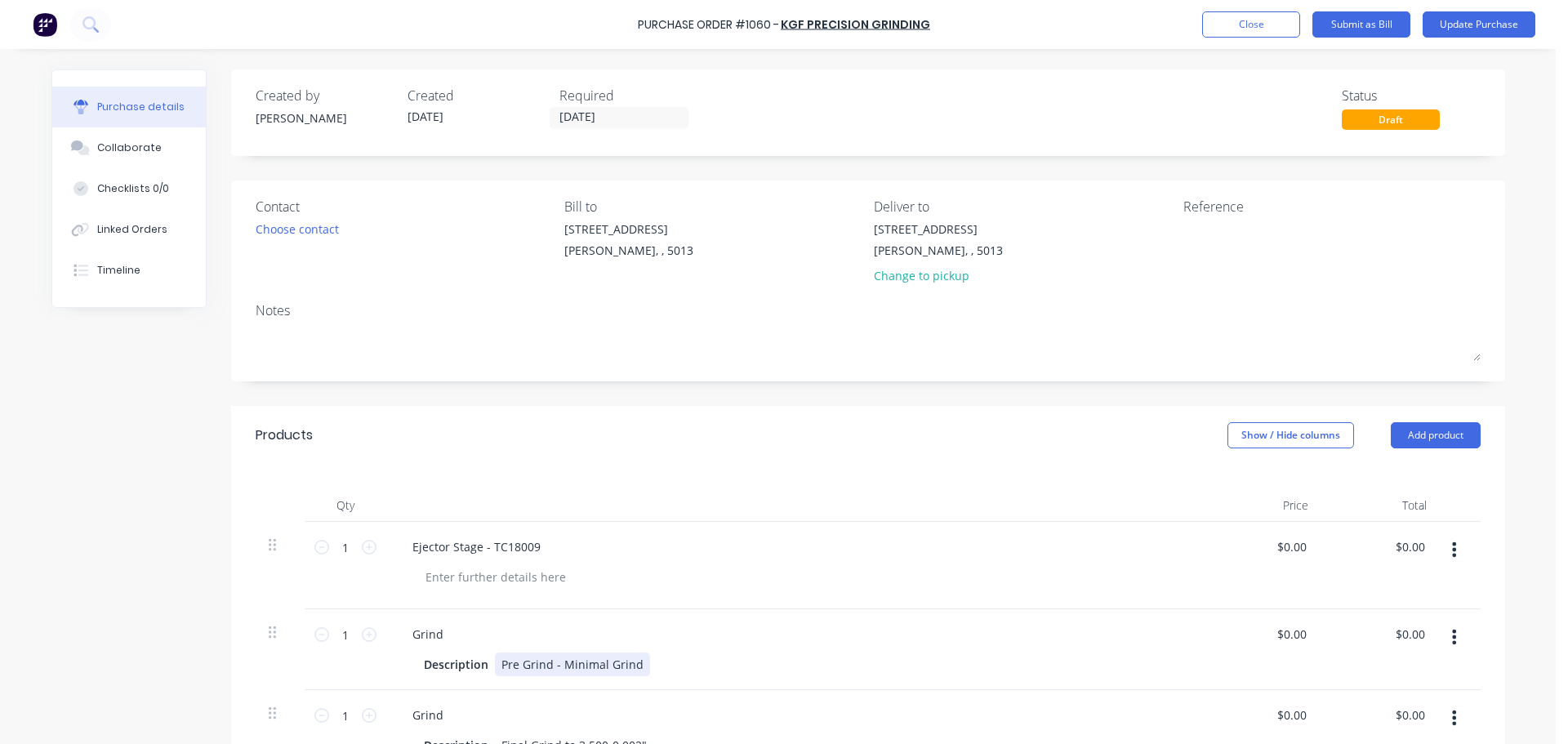
click at [629, 663] on div "Pre Grind - Minimal Grind" at bounding box center [572, 664] width 155 height 24
click at [809, 582] on div at bounding box center [801, 577] width 777 height 24
click at [1474, 26] on button "Update Purchase" at bounding box center [1479, 24] width 113 height 26
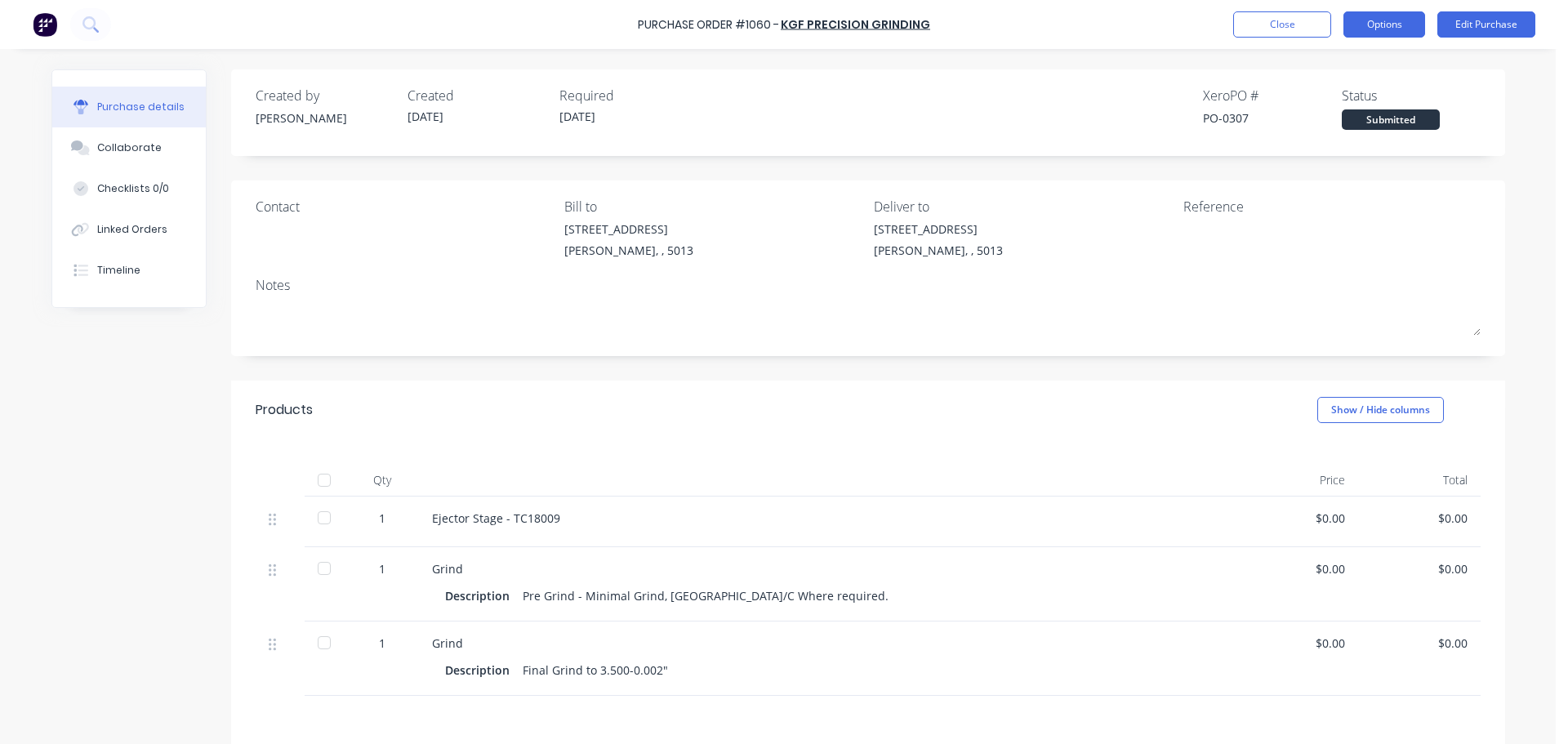
click at [1398, 26] on button "Options" at bounding box center [1384, 24] width 82 height 26
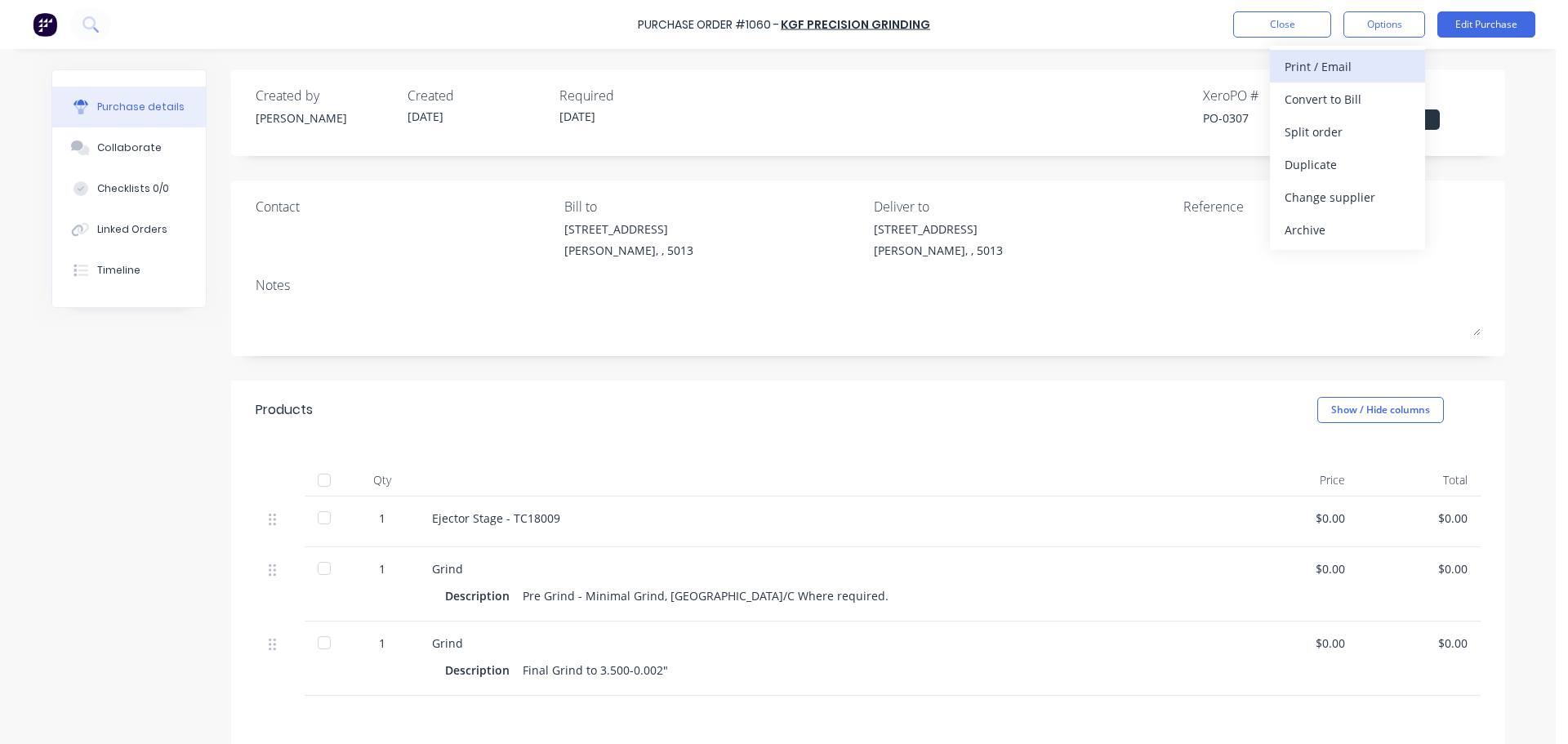
click at [1362, 61] on div "Print / Email" at bounding box center [1347, 66] width 126 height 24
click at [1349, 126] on div "Without pricing" at bounding box center [1347, 132] width 126 height 24
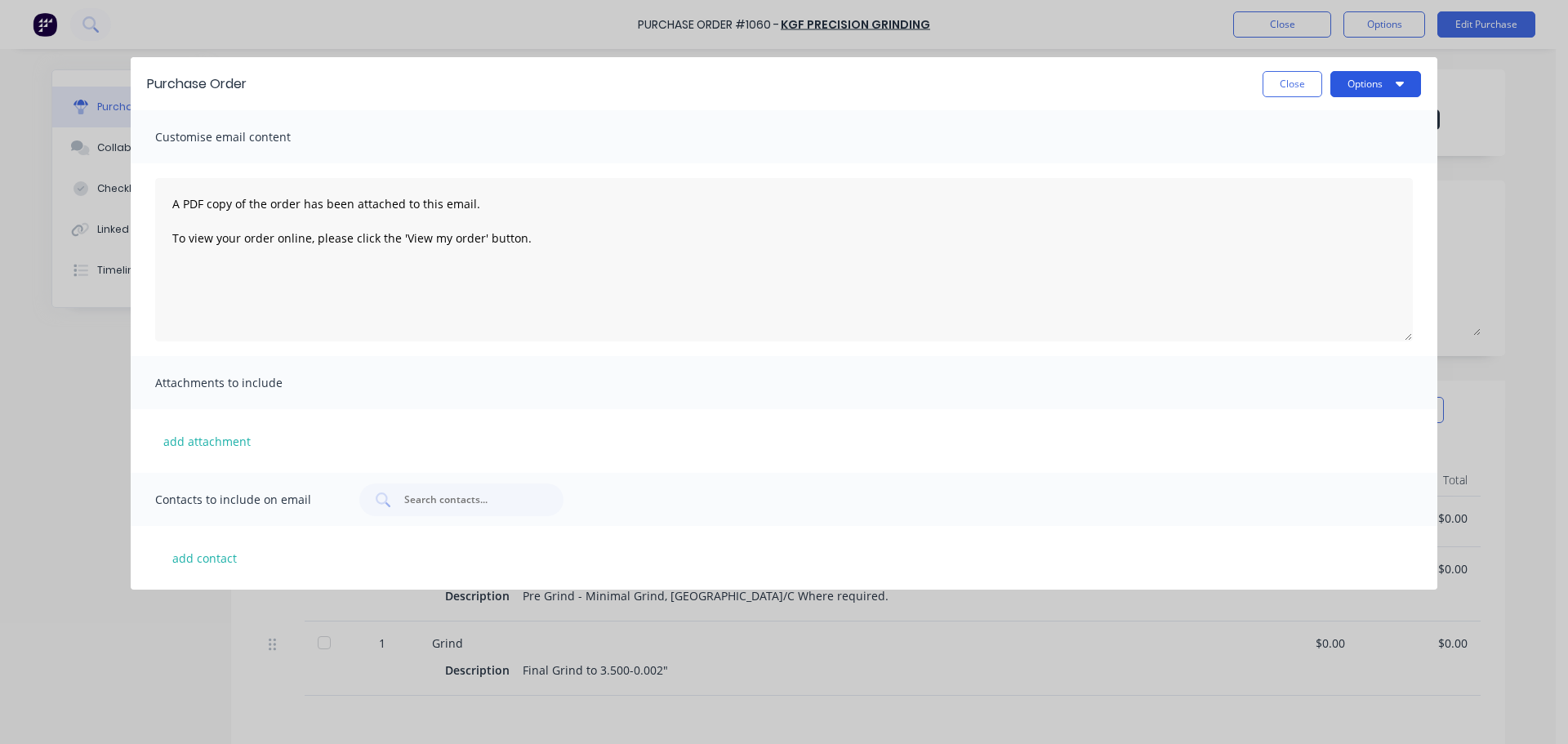
click at [1373, 89] on button "Options" at bounding box center [1375, 85] width 90 height 26
click at [1349, 119] on div "Print" at bounding box center [1343, 125] width 126 height 24
click at [1289, 89] on button "Close" at bounding box center [1292, 85] width 59 height 26
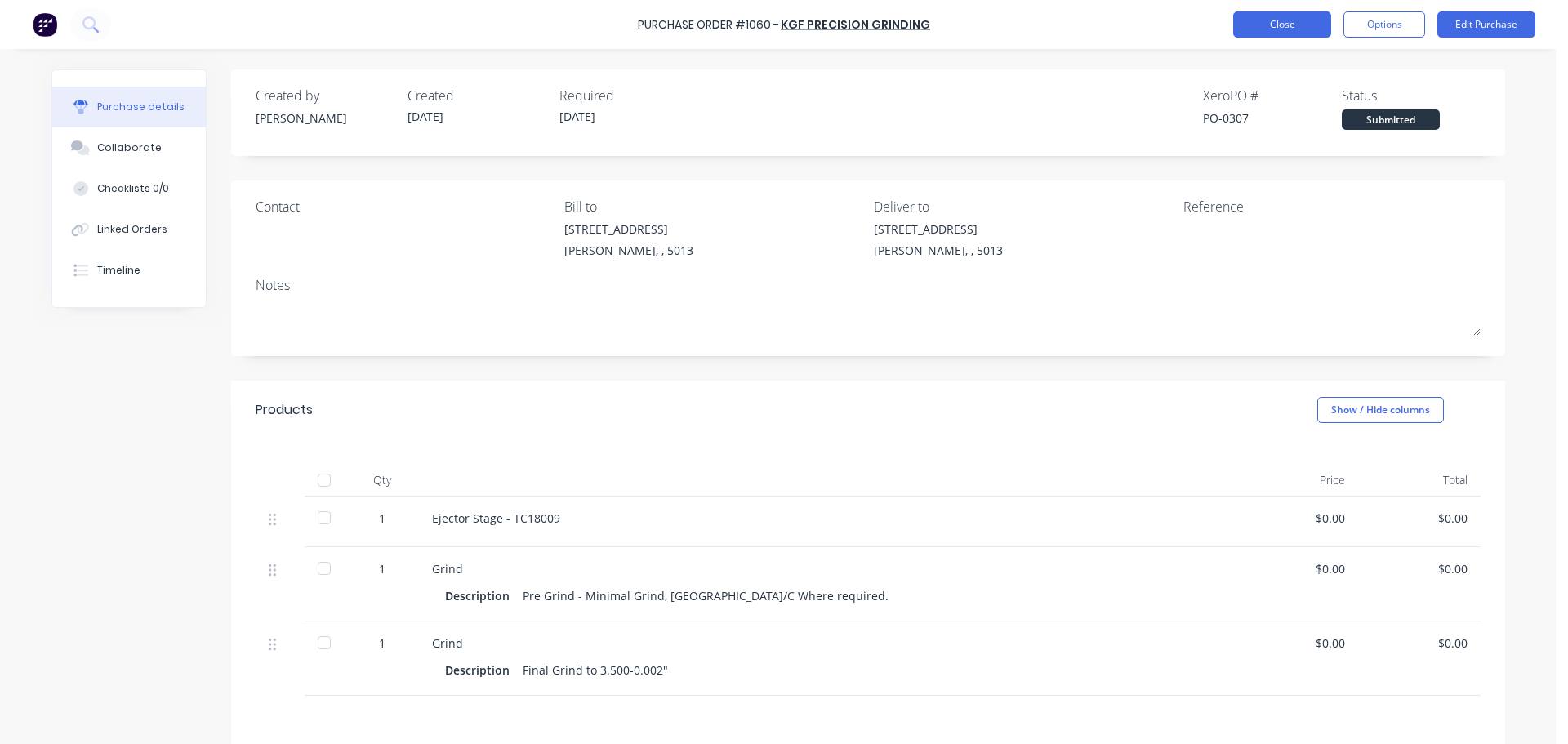
click at [1309, 23] on button "Close" at bounding box center [1282, 24] width 98 height 26
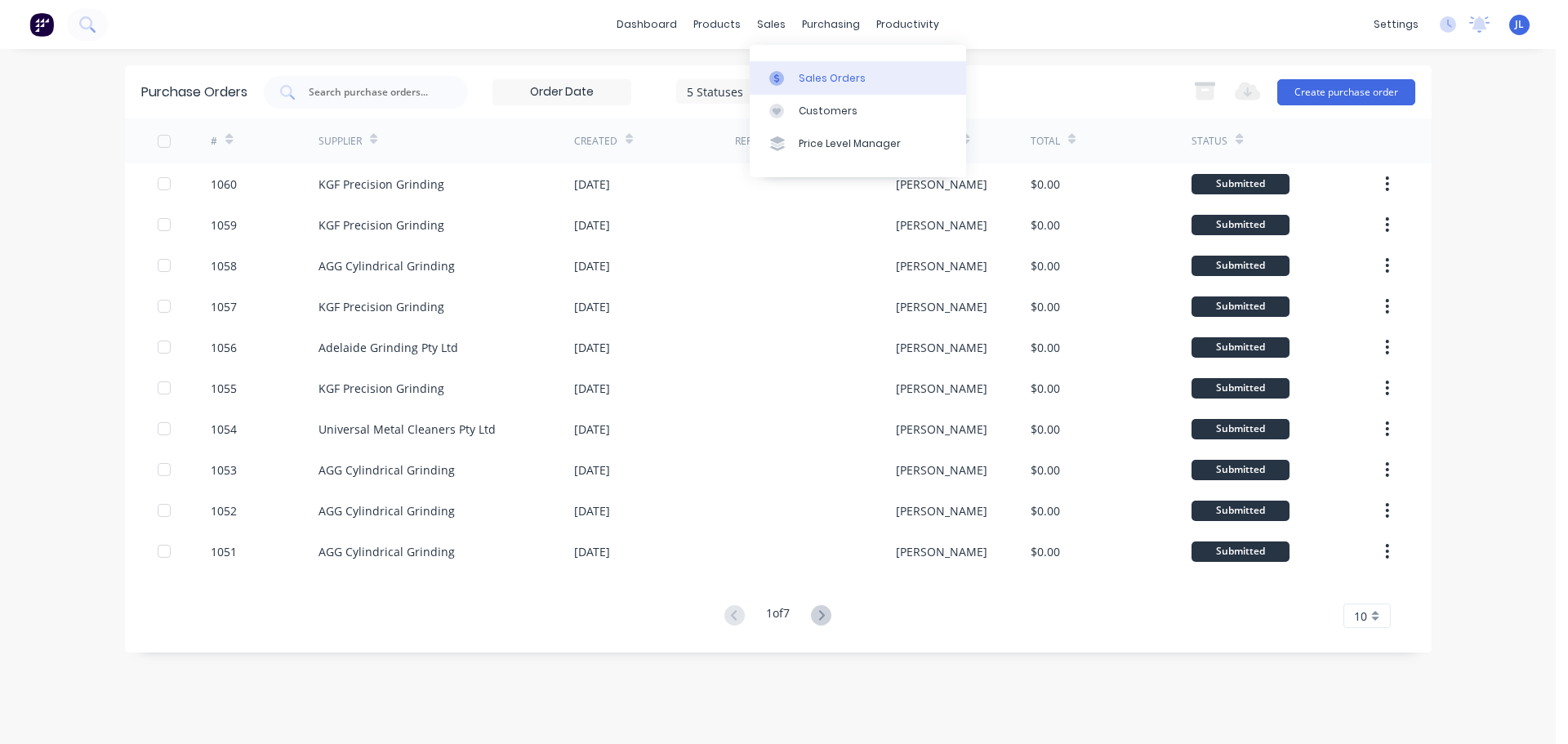
click at [775, 73] on icon at bounding box center [776, 79] width 15 height 15
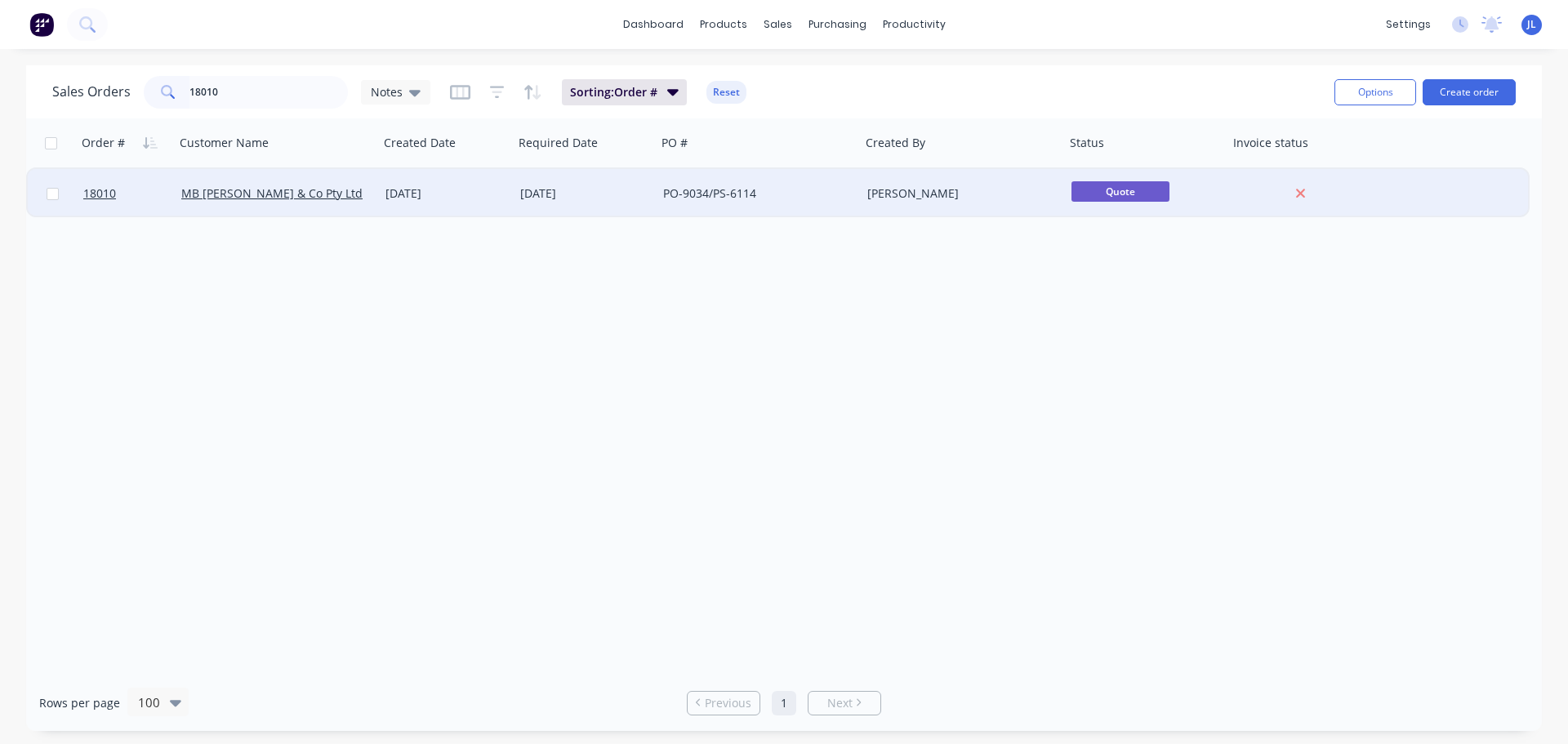
type input "18010"
click at [942, 180] on div "[PERSON_NAME]" at bounding box center [963, 194] width 204 height 49
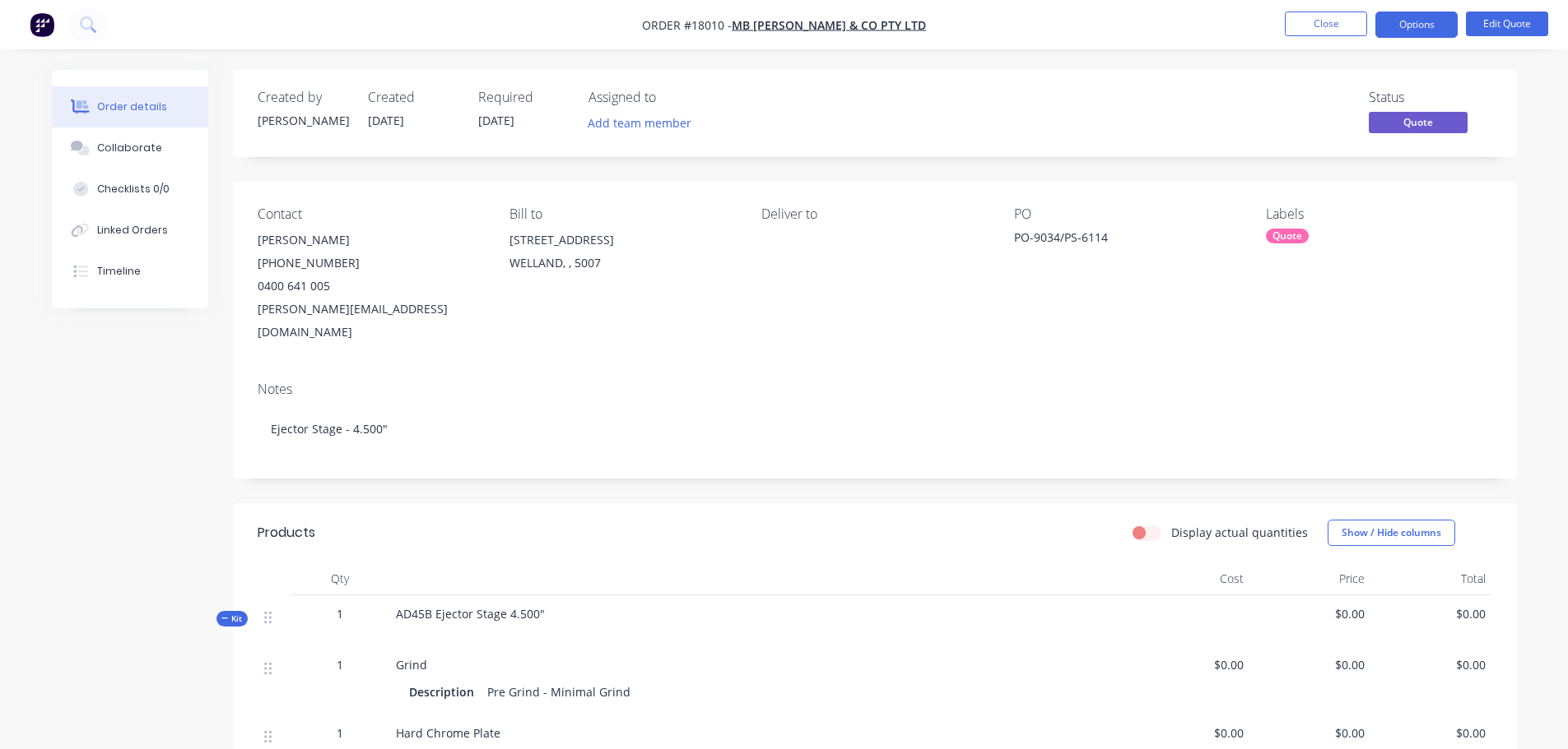
click at [1494, 37] on li "Edit Quote" at bounding box center [1506, 25] width 82 height 27
click at [1497, 25] on button "Edit Quote" at bounding box center [1506, 24] width 82 height 25
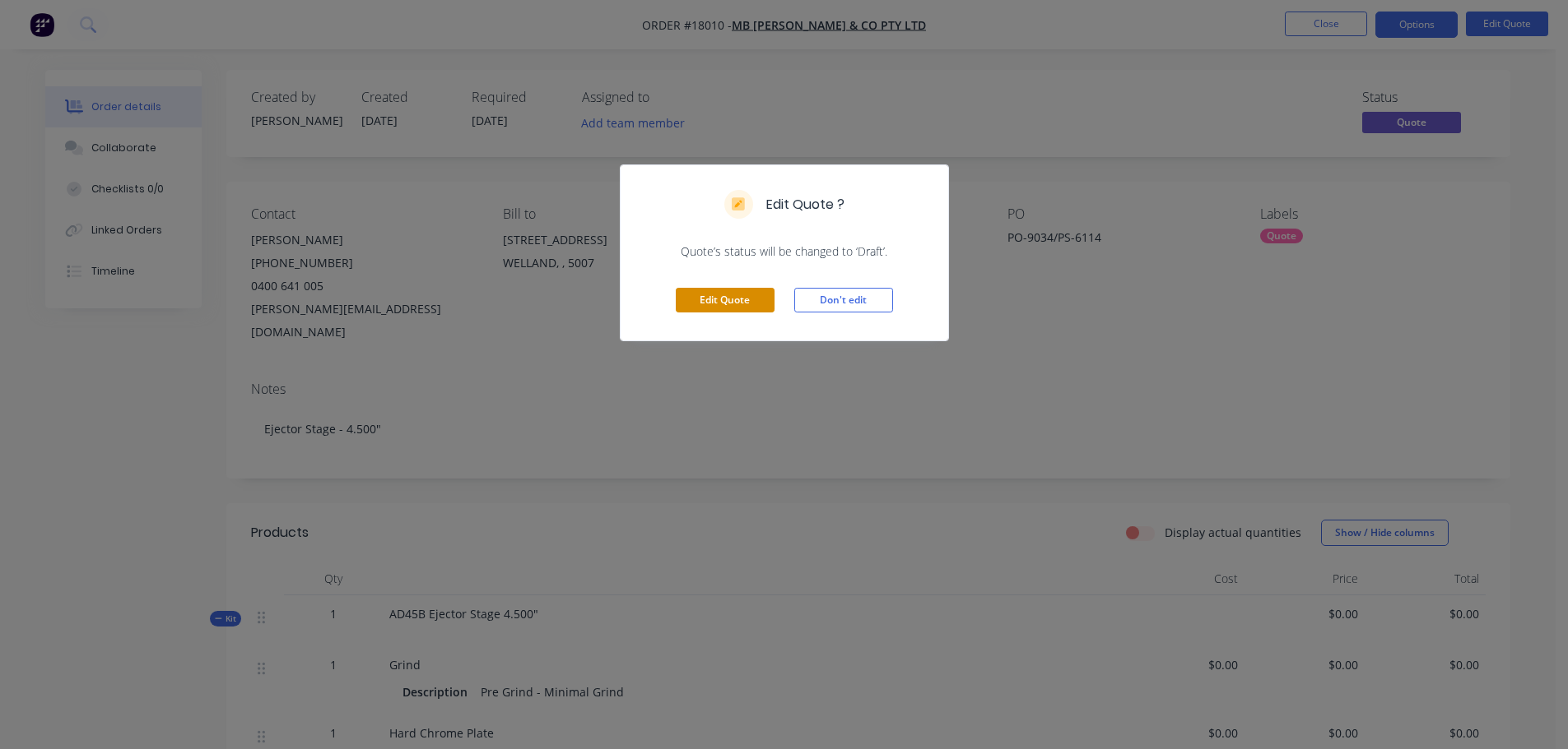
click at [733, 306] on button "Edit Quote" at bounding box center [725, 300] width 99 height 25
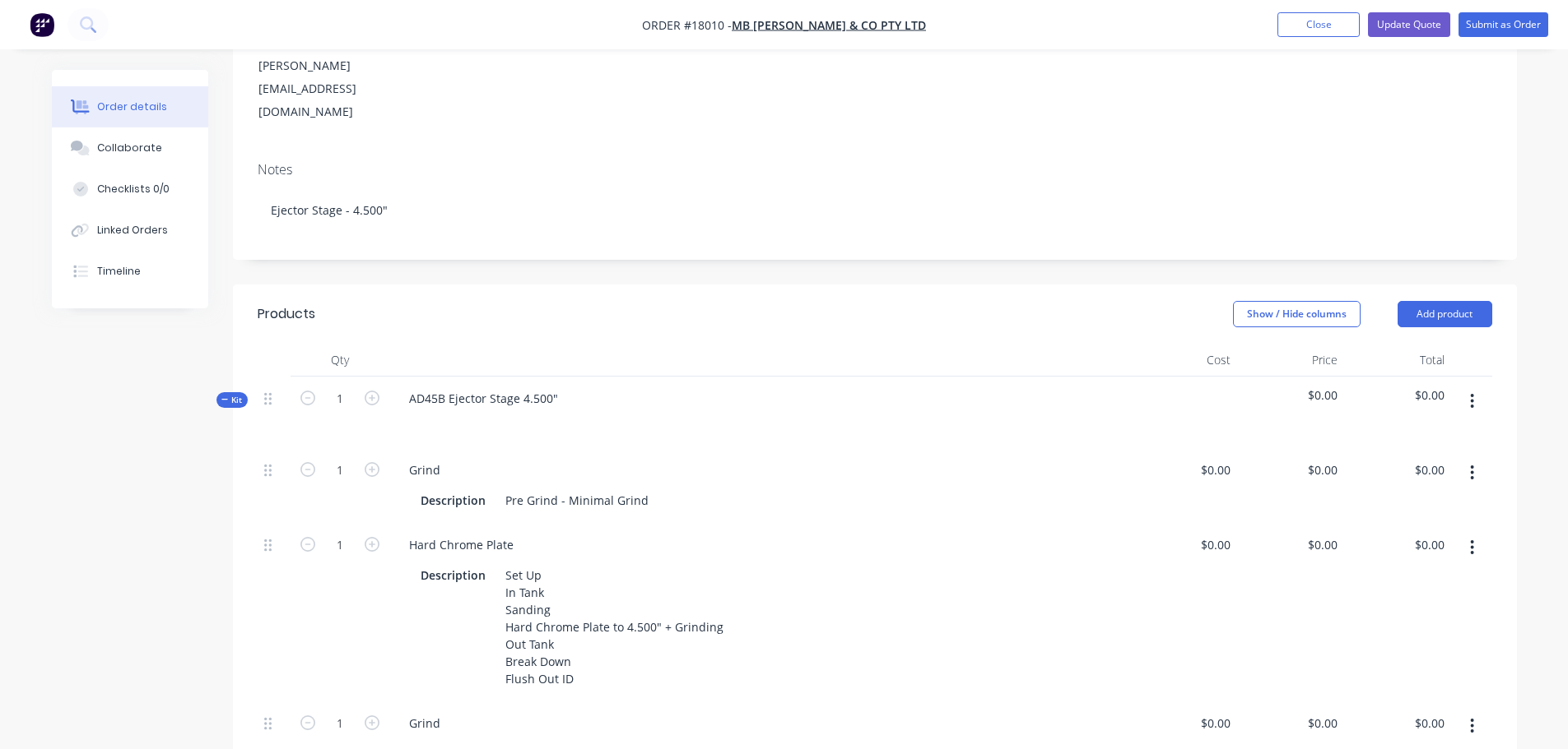
scroll to position [247, 0]
click at [1336, 531] on input "0" at bounding box center [1325, 543] width 38 height 24
type input "$1,700.00"
click at [1003, 409] on div at bounding box center [760, 420] width 728 height 24
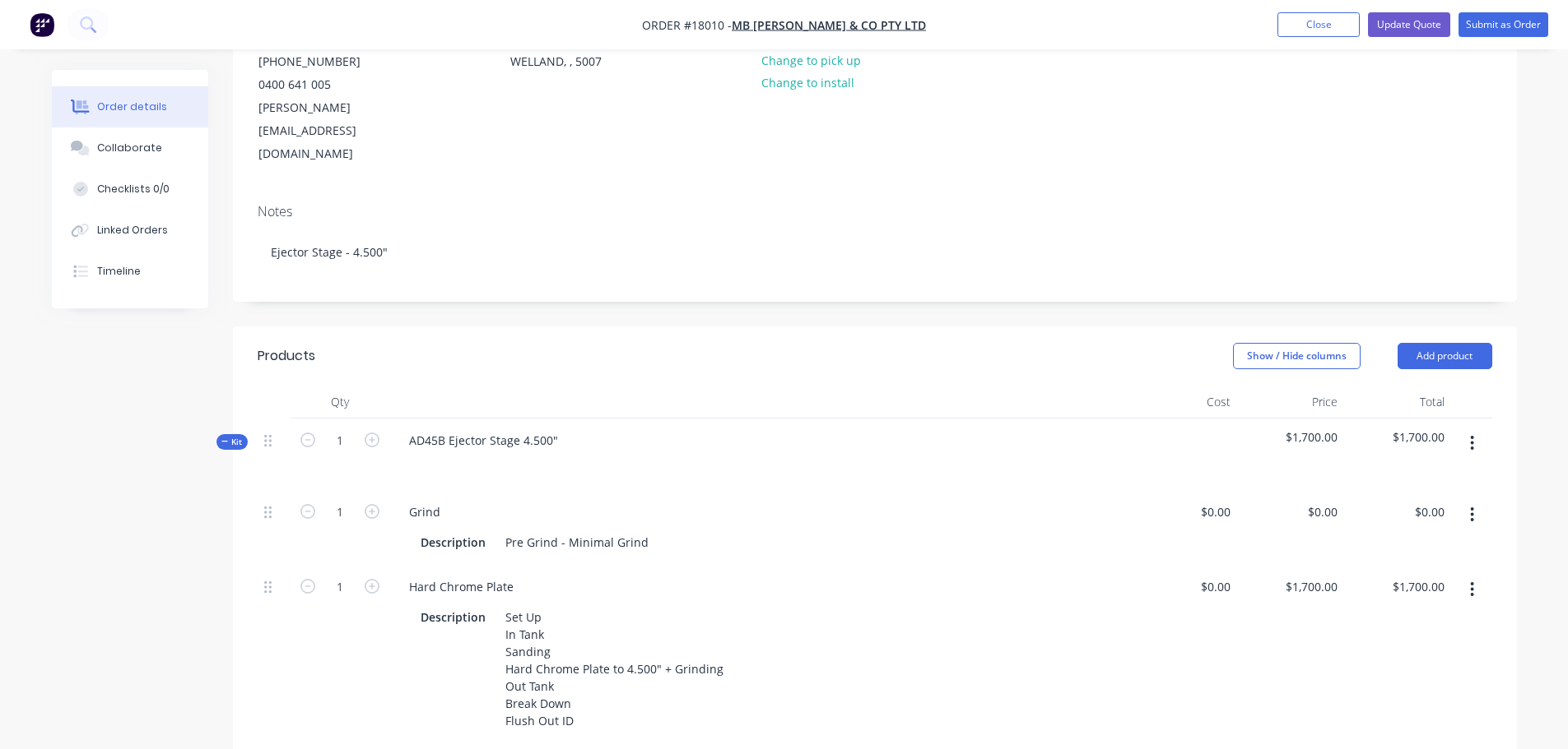
scroll to position [165, 0]
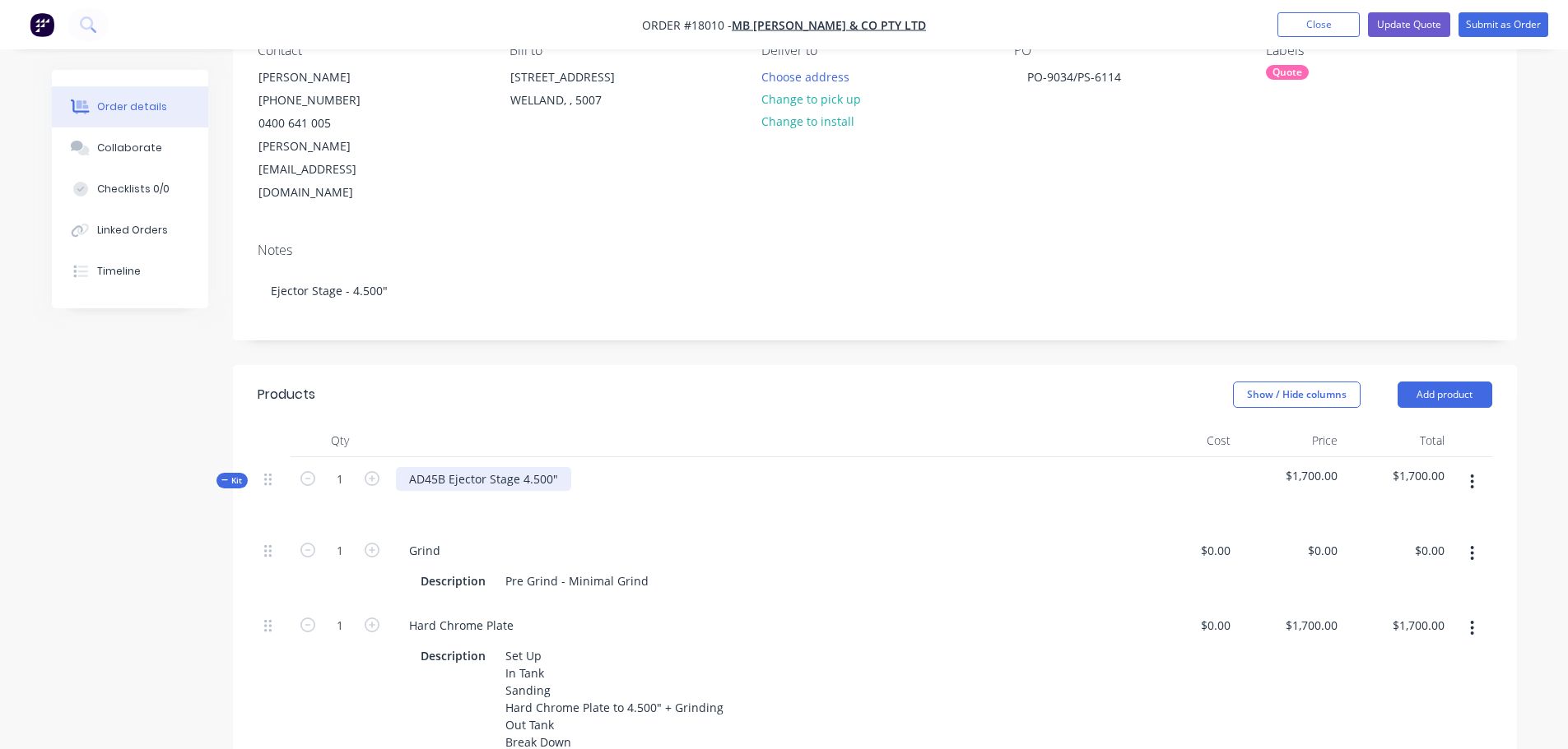
click at [564, 467] on div "AD45B Ejector Stage 4.500"" at bounding box center [483, 478] width 175 height 24
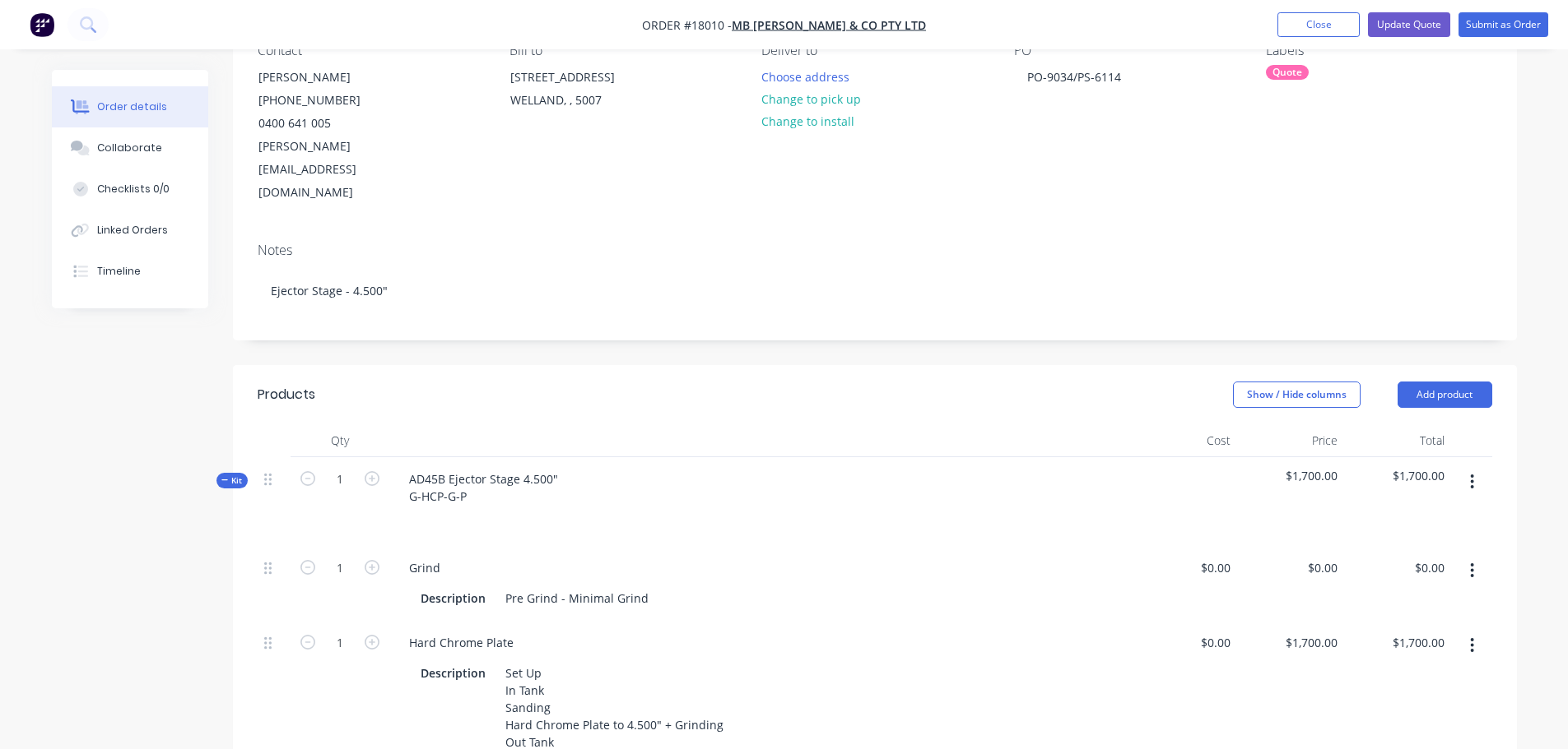
click at [640, 366] on header "Products Show / Hide columns Add product" at bounding box center [874, 395] width 1284 height 60
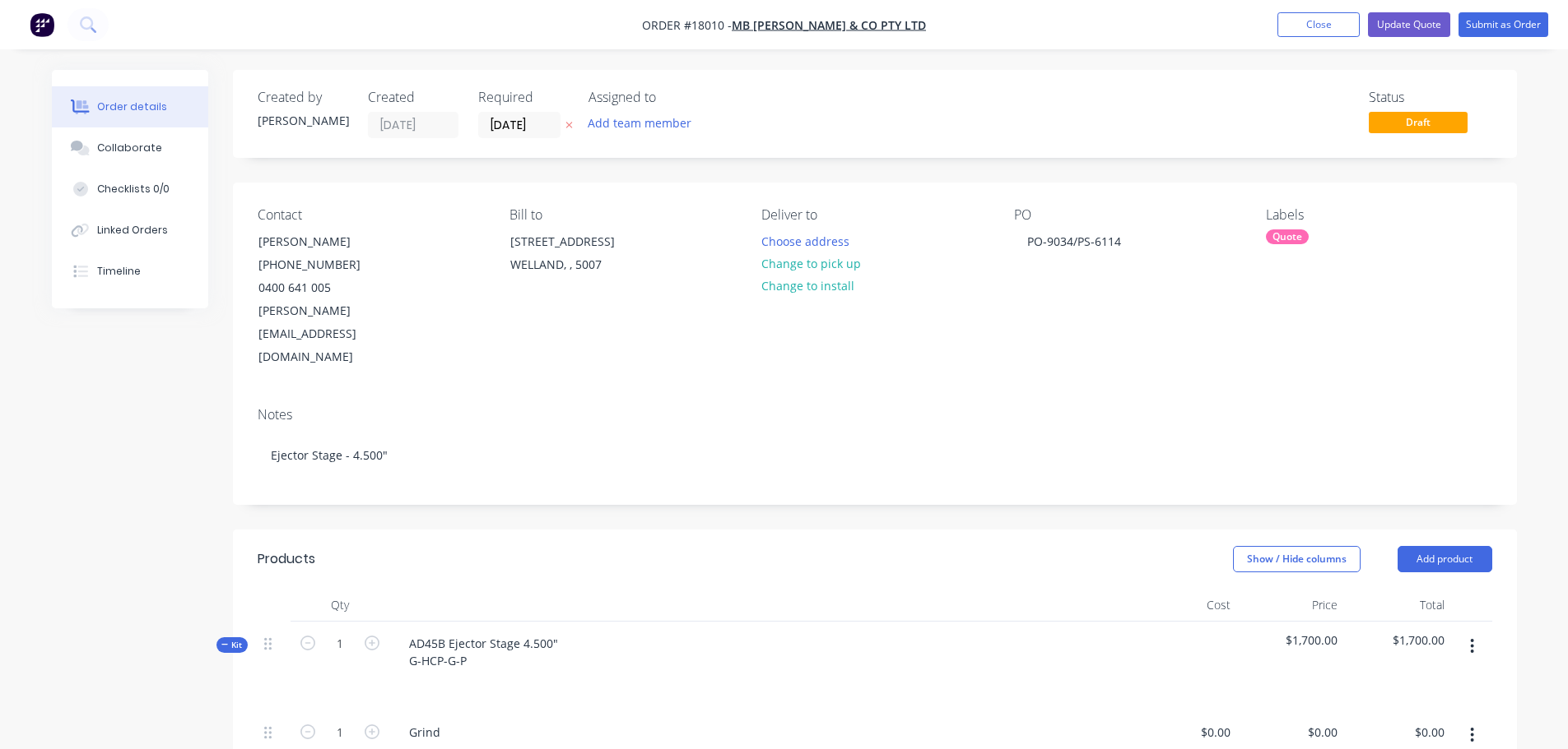
click at [1281, 241] on div "Quote" at bounding box center [1287, 237] width 43 height 15
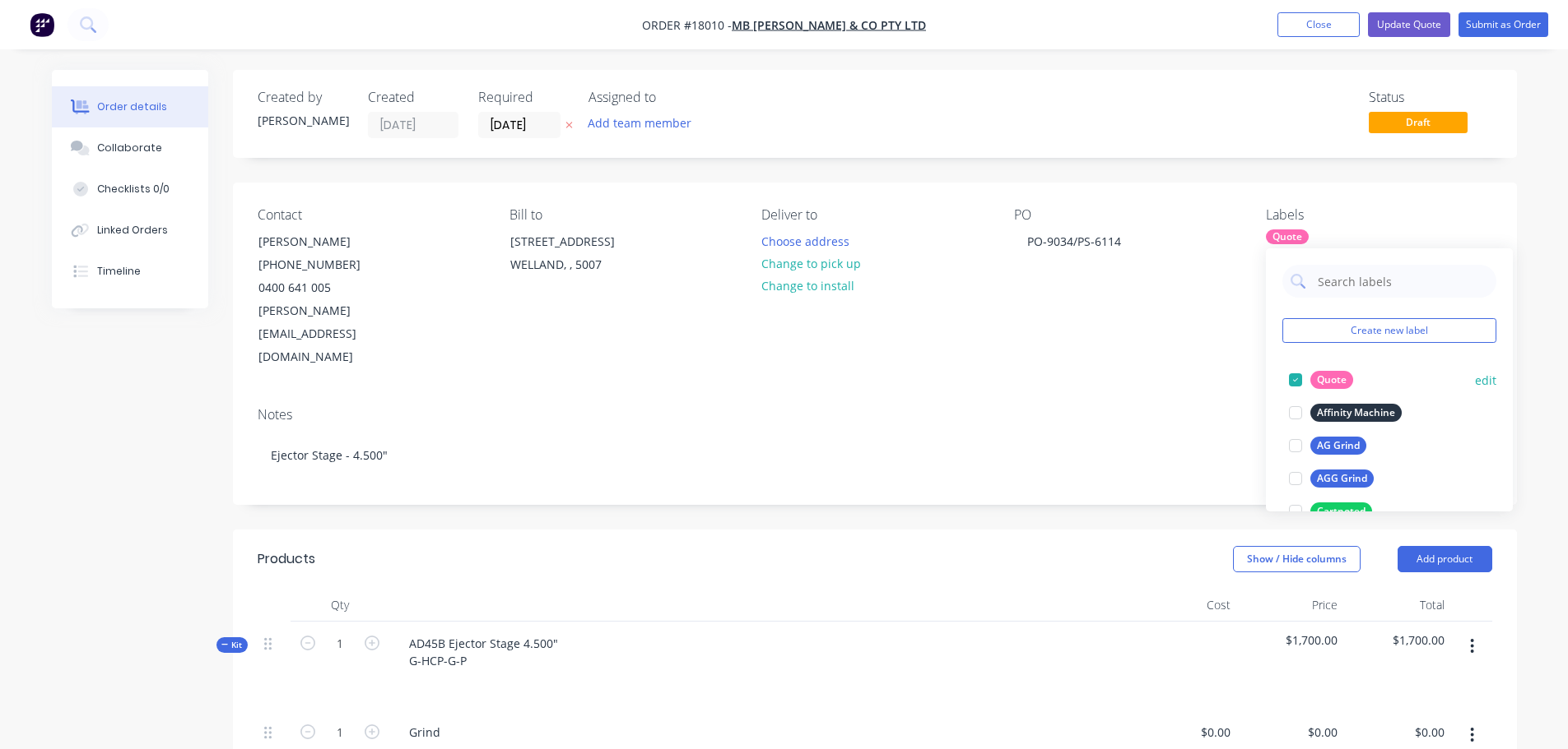
click at [1294, 372] on div at bounding box center [1295, 380] width 33 height 33
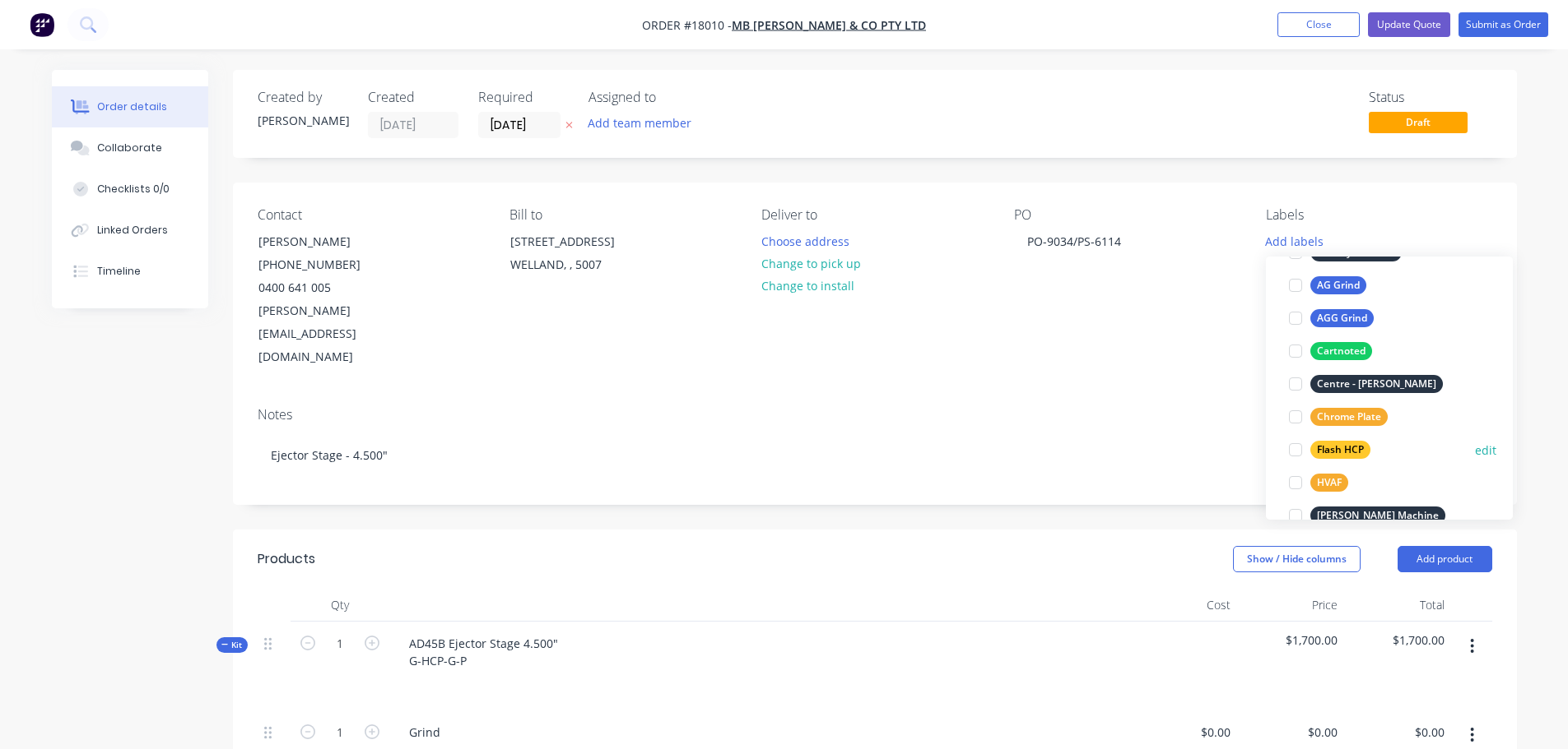
scroll to position [165, 0]
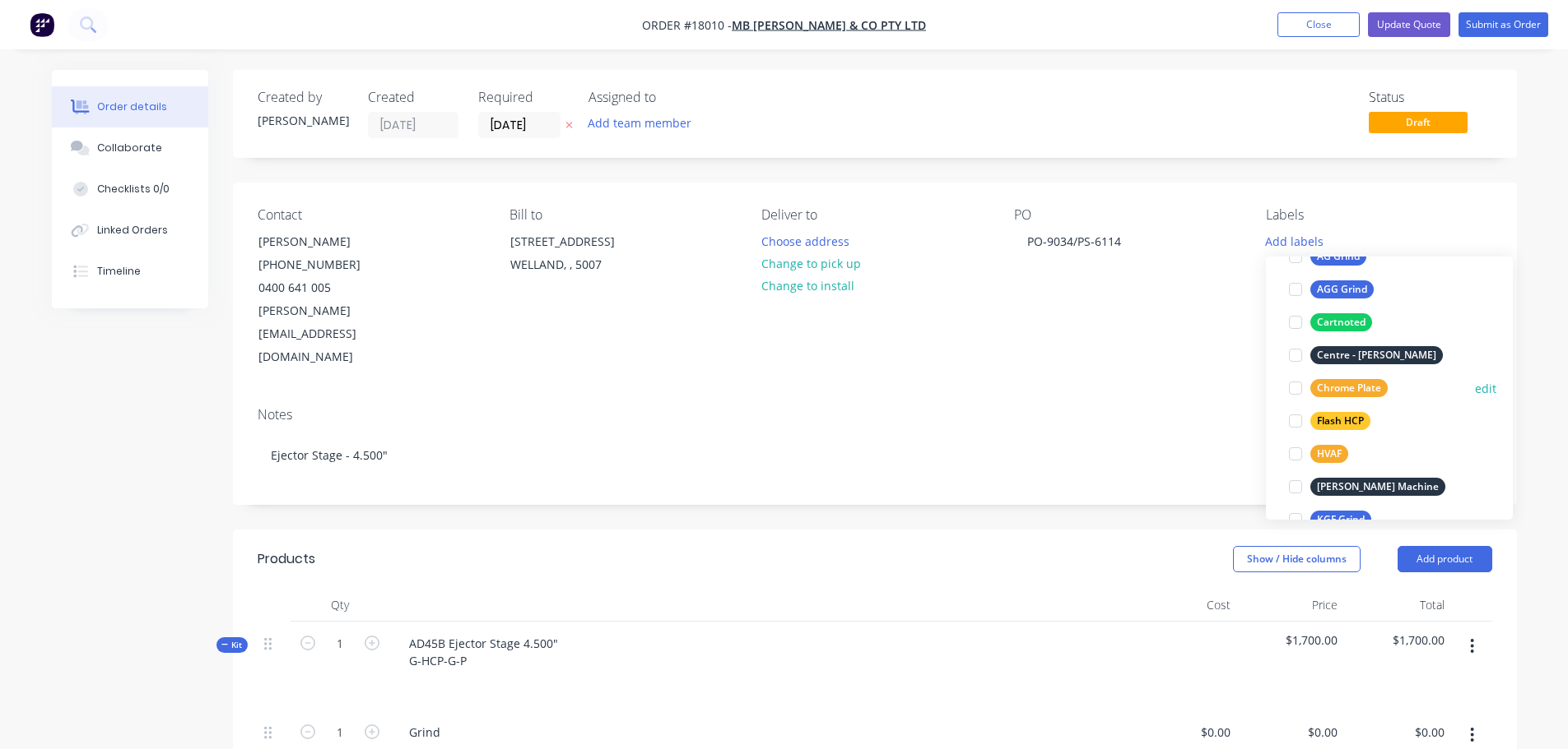
click at [1295, 385] on div at bounding box center [1295, 388] width 33 height 33
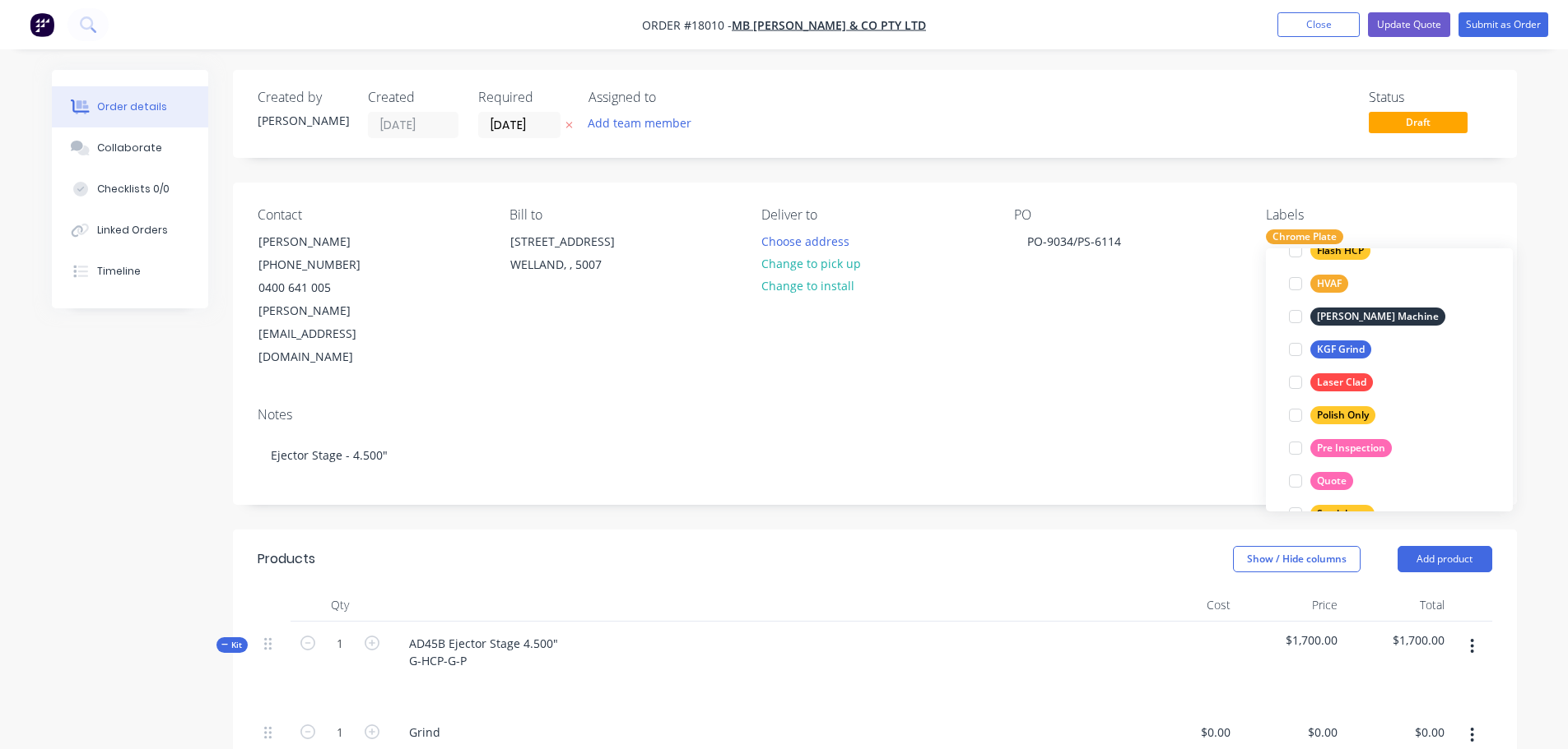
scroll to position [329, 0]
click at [1301, 348] on div at bounding box center [1295, 347] width 33 height 33
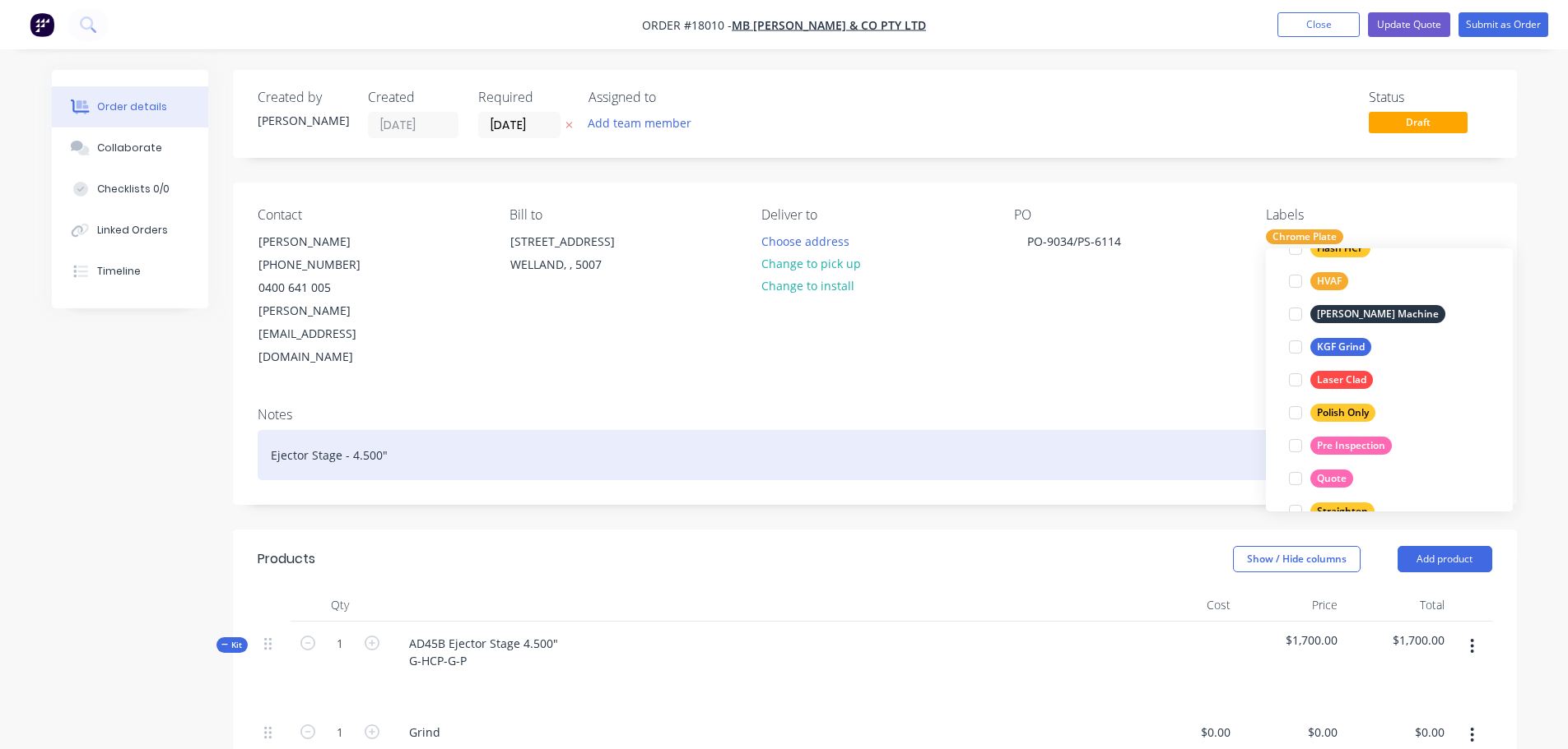
scroll to position [65, 0]
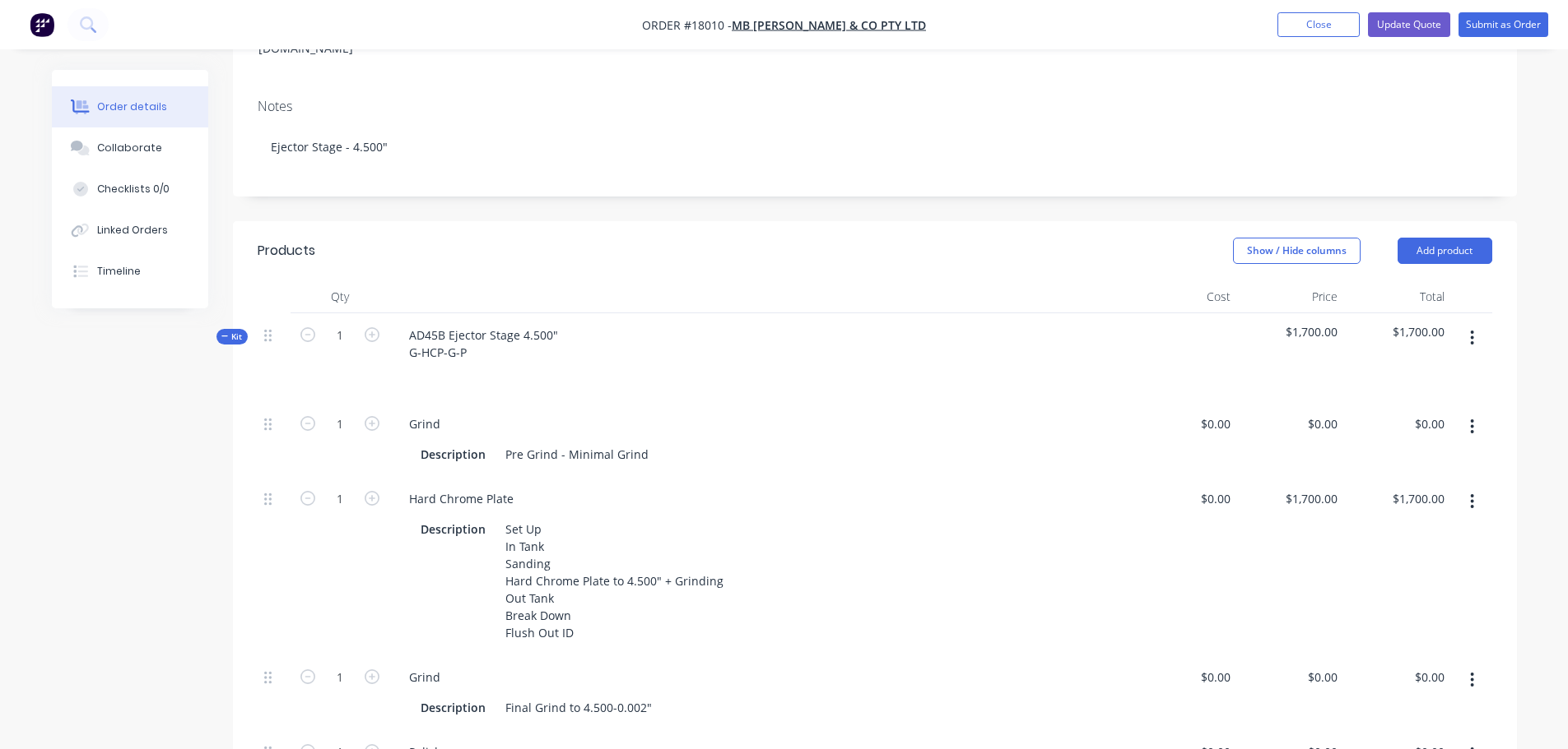
scroll to position [0, 0]
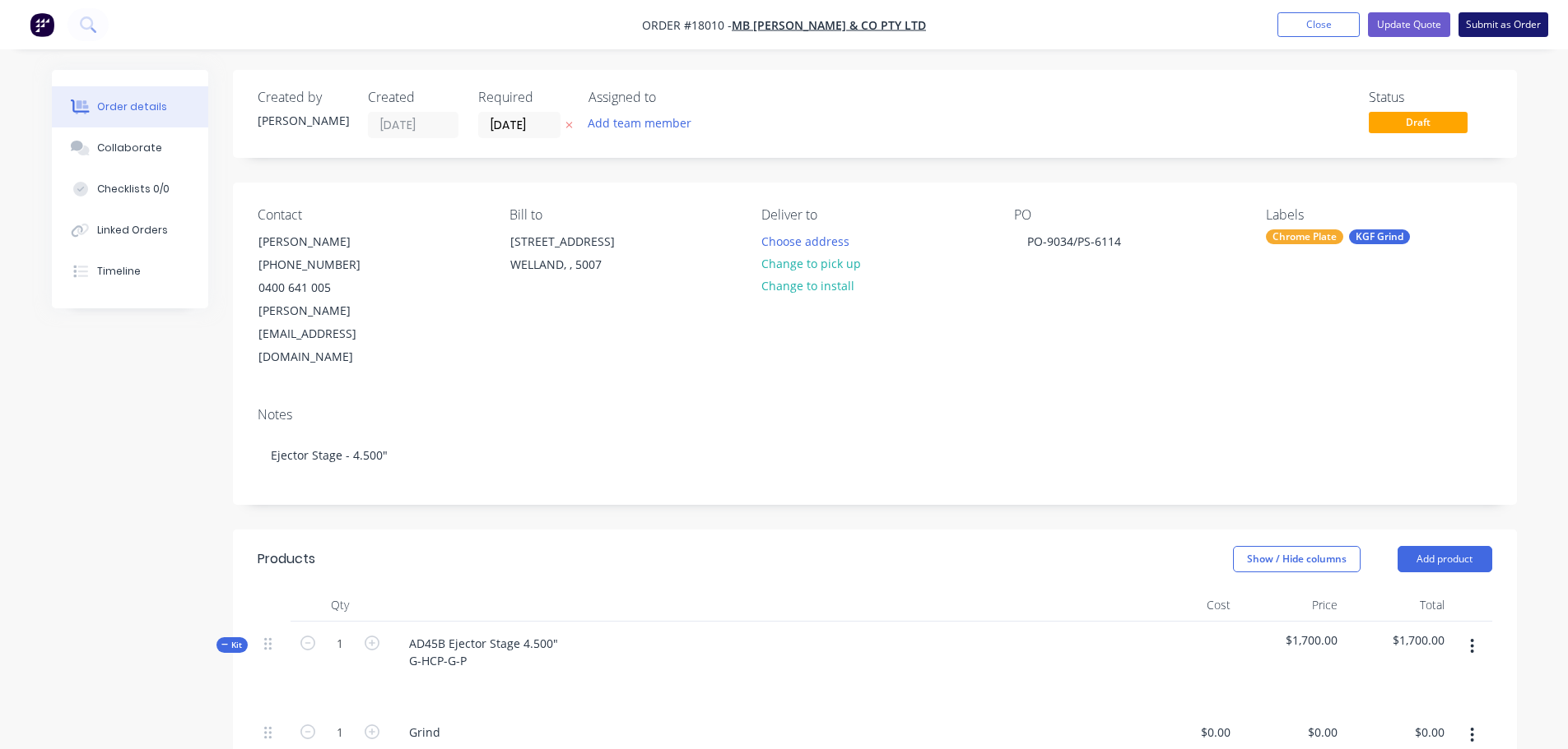
click at [1490, 27] on button "Submit as Order" at bounding box center [1503, 25] width 90 height 25
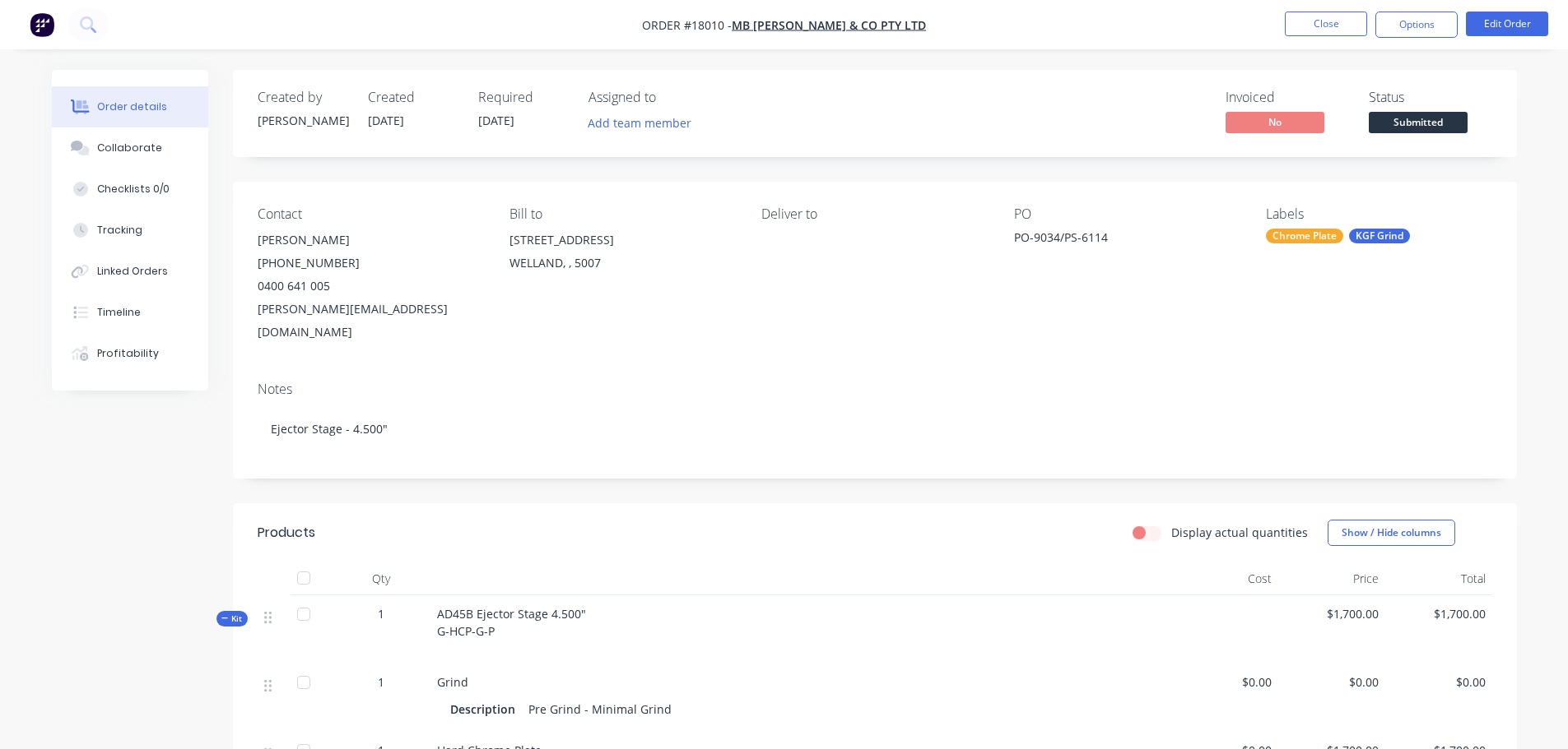
click at [1404, 116] on span "Submitted" at bounding box center [1418, 122] width 99 height 21
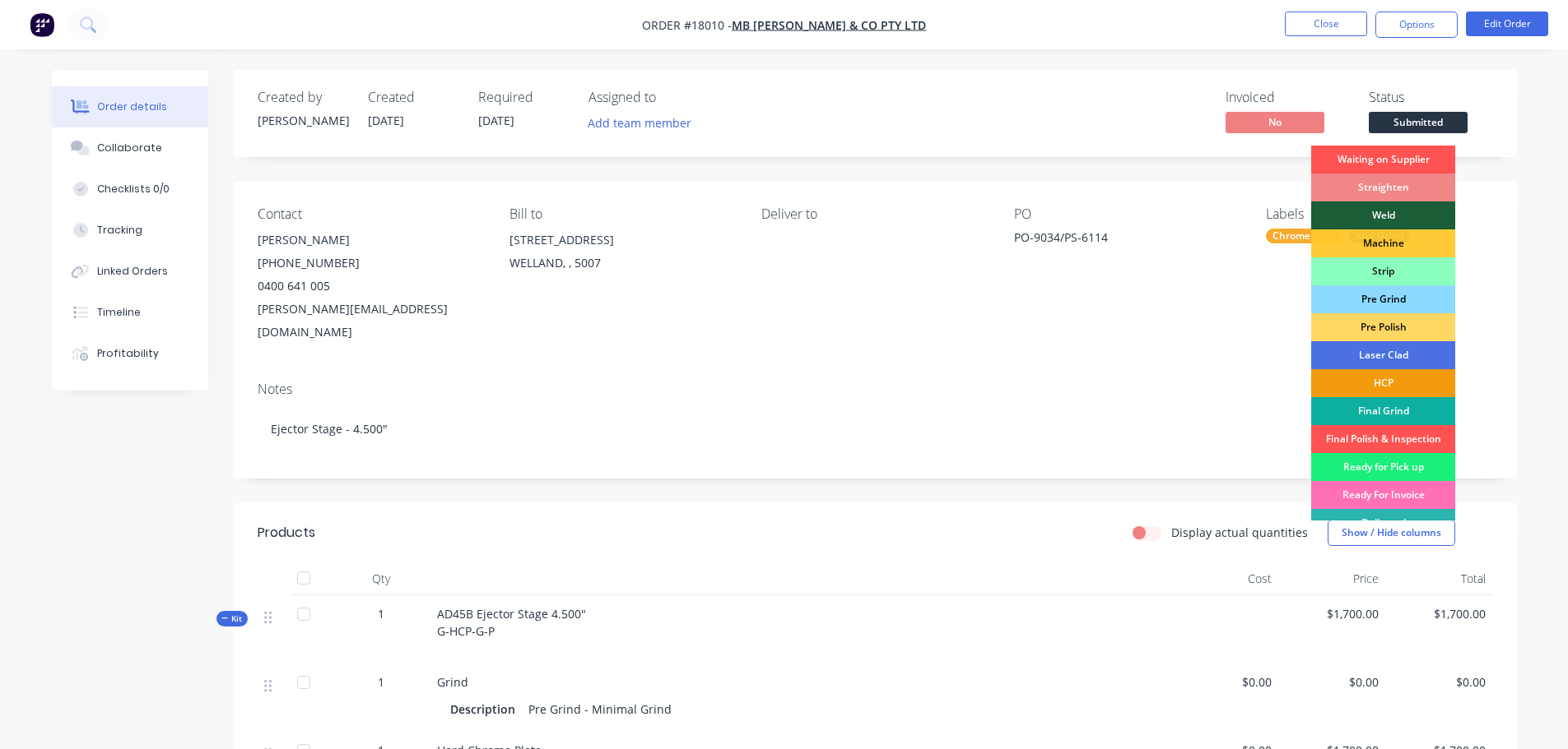
click at [1389, 297] on div "Pre Grind" at bounding box center [1383, 299] width 144 height 28
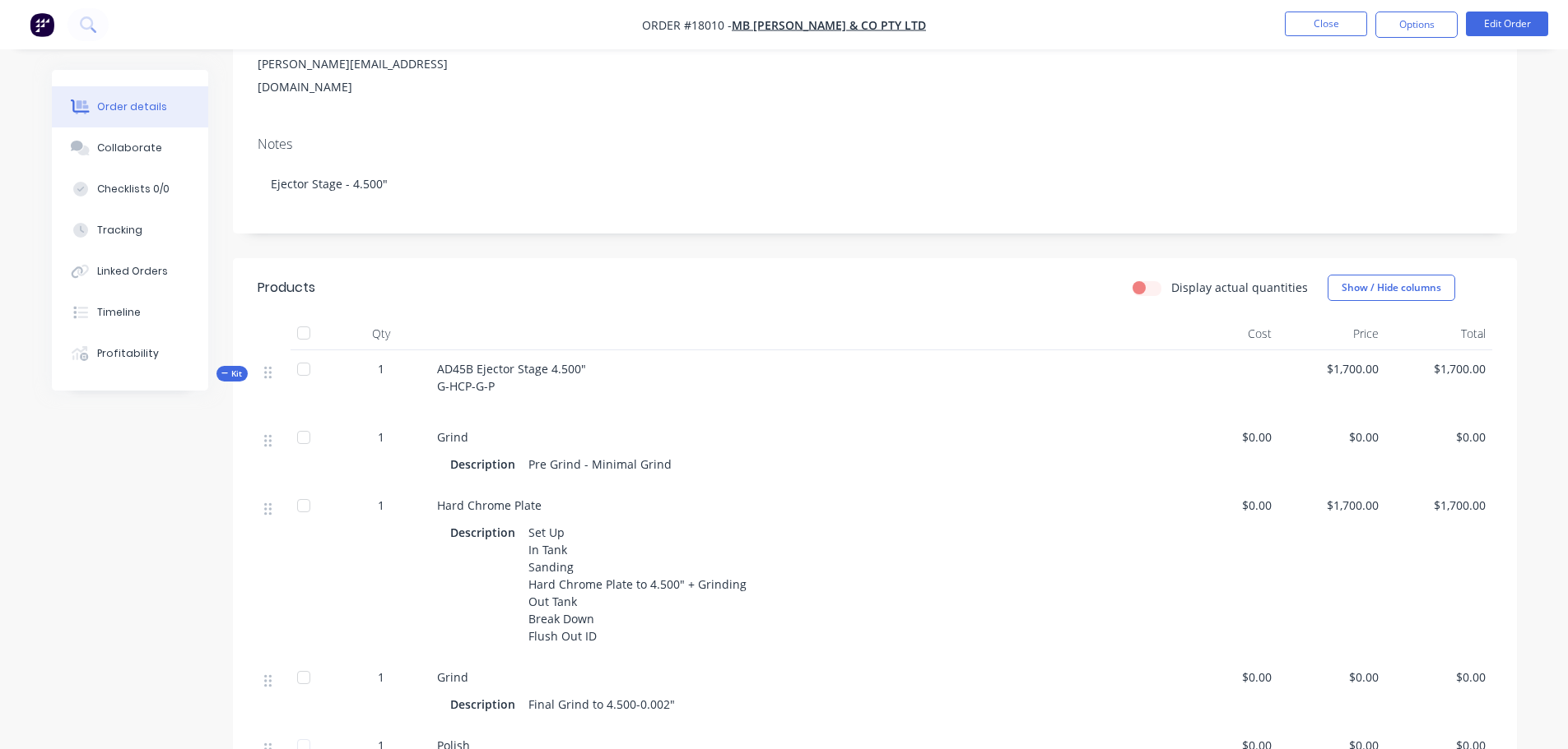
scroll to position [247, 0]
click at [662, 451] on div "Pre Grind - Minimal Grind" at bounding box center [600, 462] width 156 height 24
click at [1487, 25] on button "Edit Order" at bounding box center [1506, 24] width 82 height 25
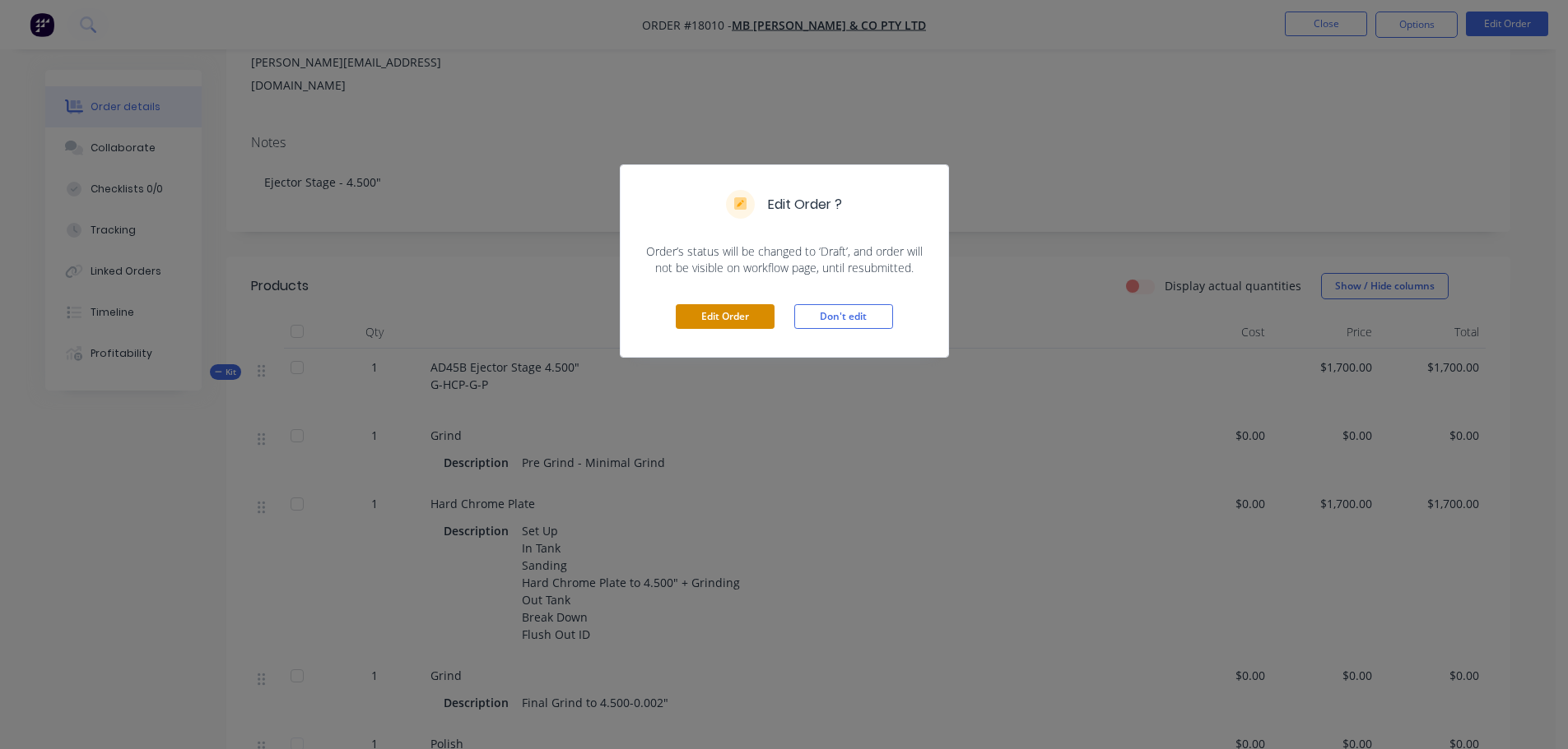
click at [735, 316] on button "Edit Order" at bounding box center [725, 316] width 99 height 25
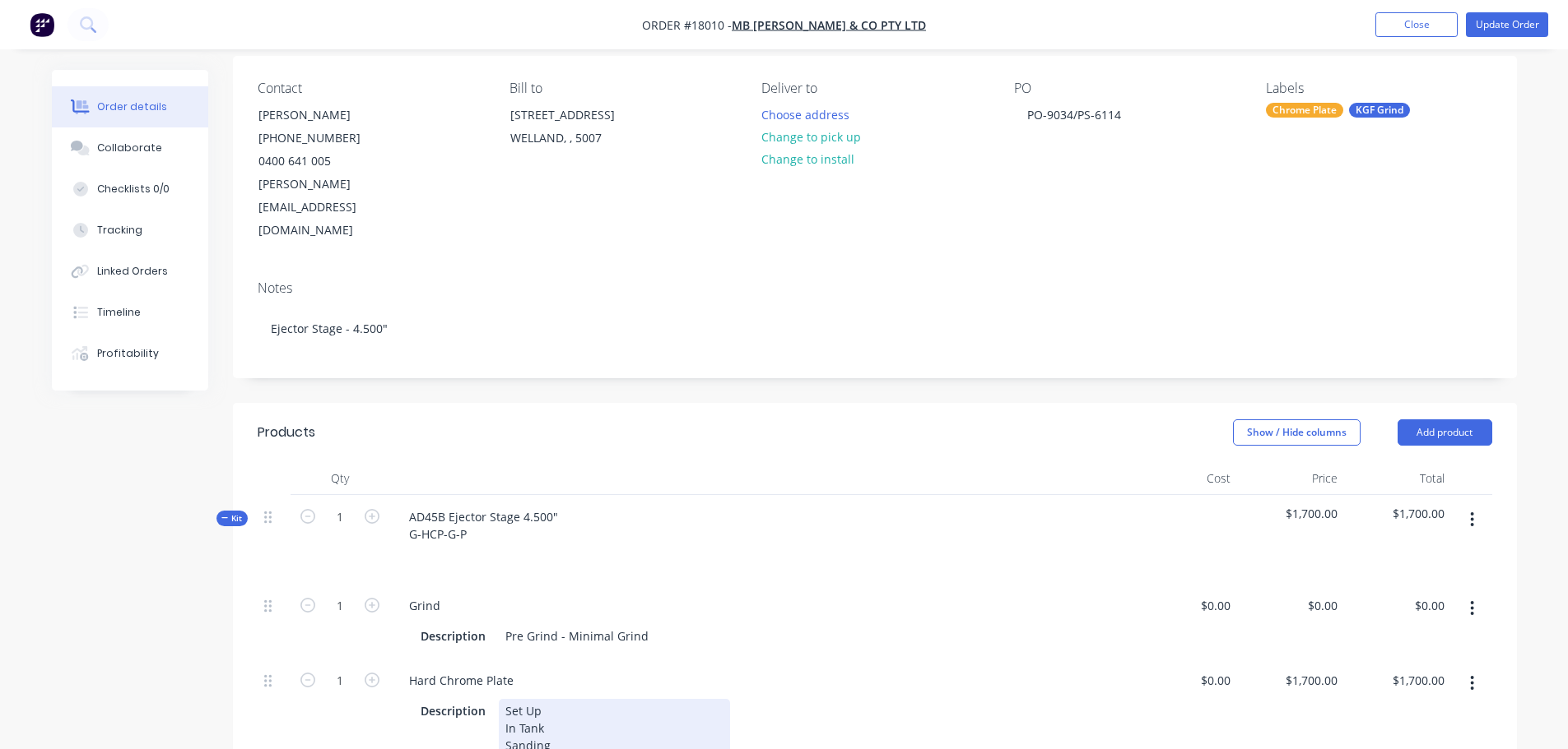
scroll to position [329, 0]
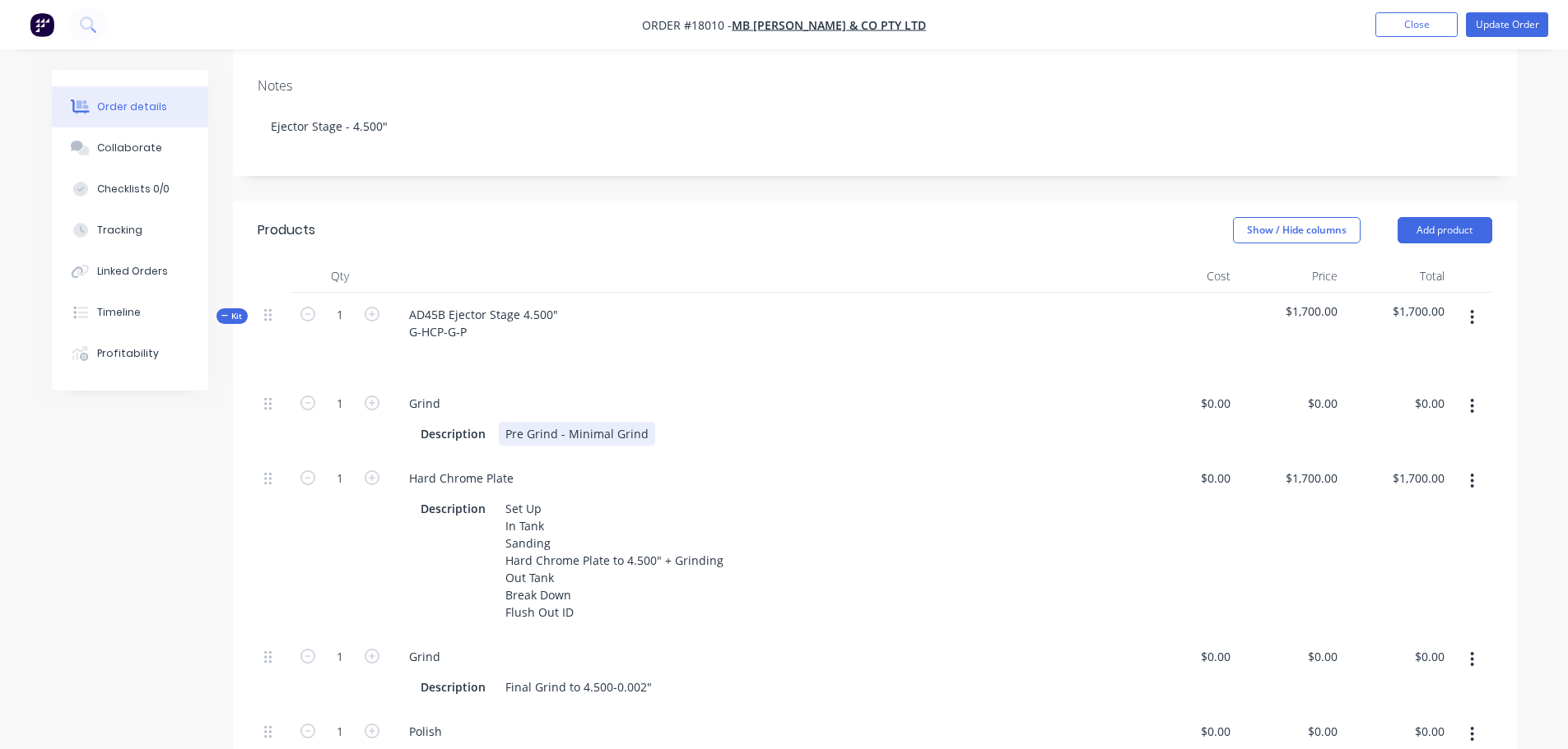
click at [649, 422] on div "Description Pre Grind - Minimal Grind" at bounding box center [756, 434] width 685 height 24
click at [808, 344] on div at bounding box center [760, 355] width 728 height 24
click at [723, 422] on div "Pre Grind - Minimal Grind, U/C where requird." at bounding box center [685, 434] width 373 height 24
click at [910, 329] on div "AD45B Ejector Stage 4.500" G-HCP-G-P" at bounding box center [760, 337] width 741 height 89
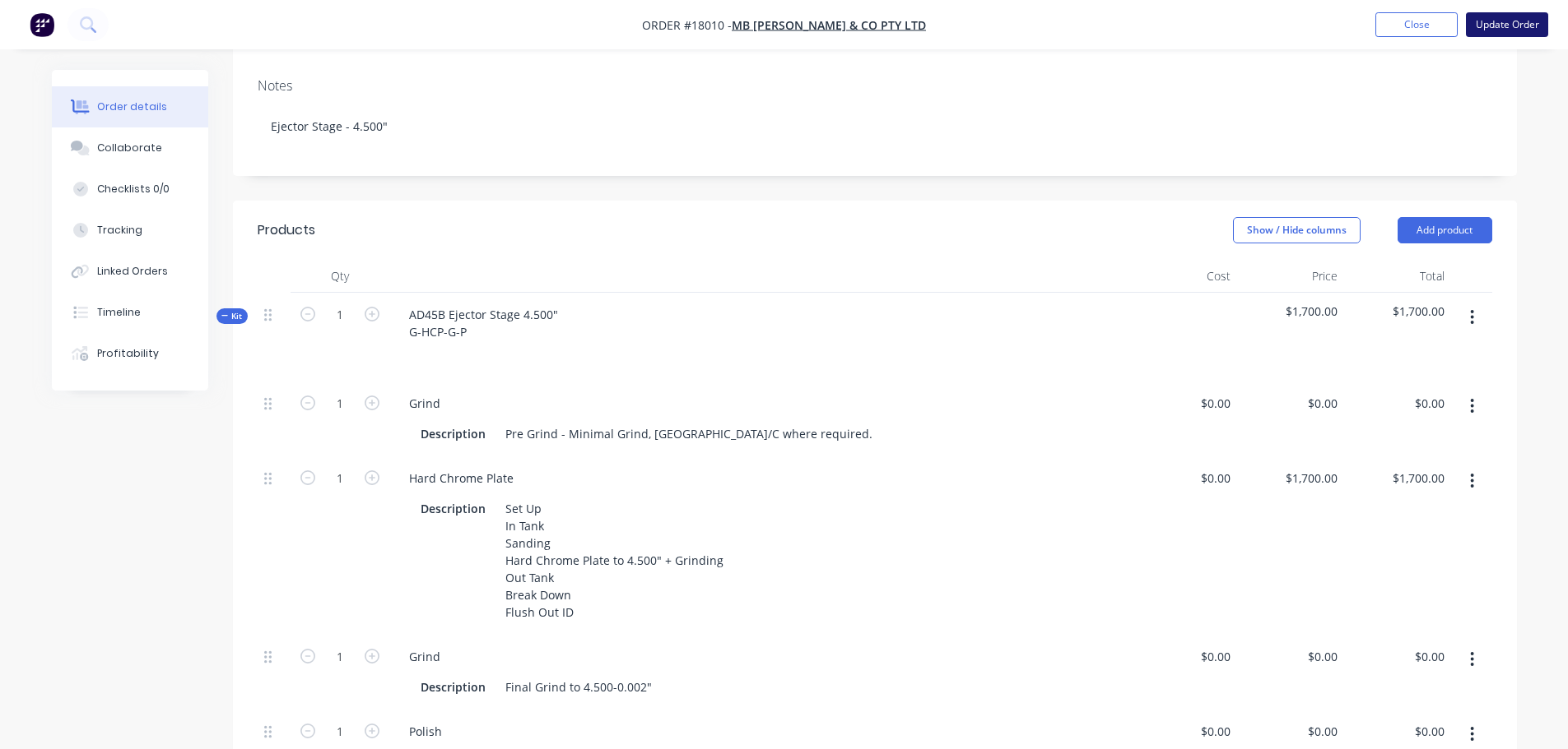
click at [1474, 34] on button "Update Order" at bounding box center [1506, 25] width 82 height 25
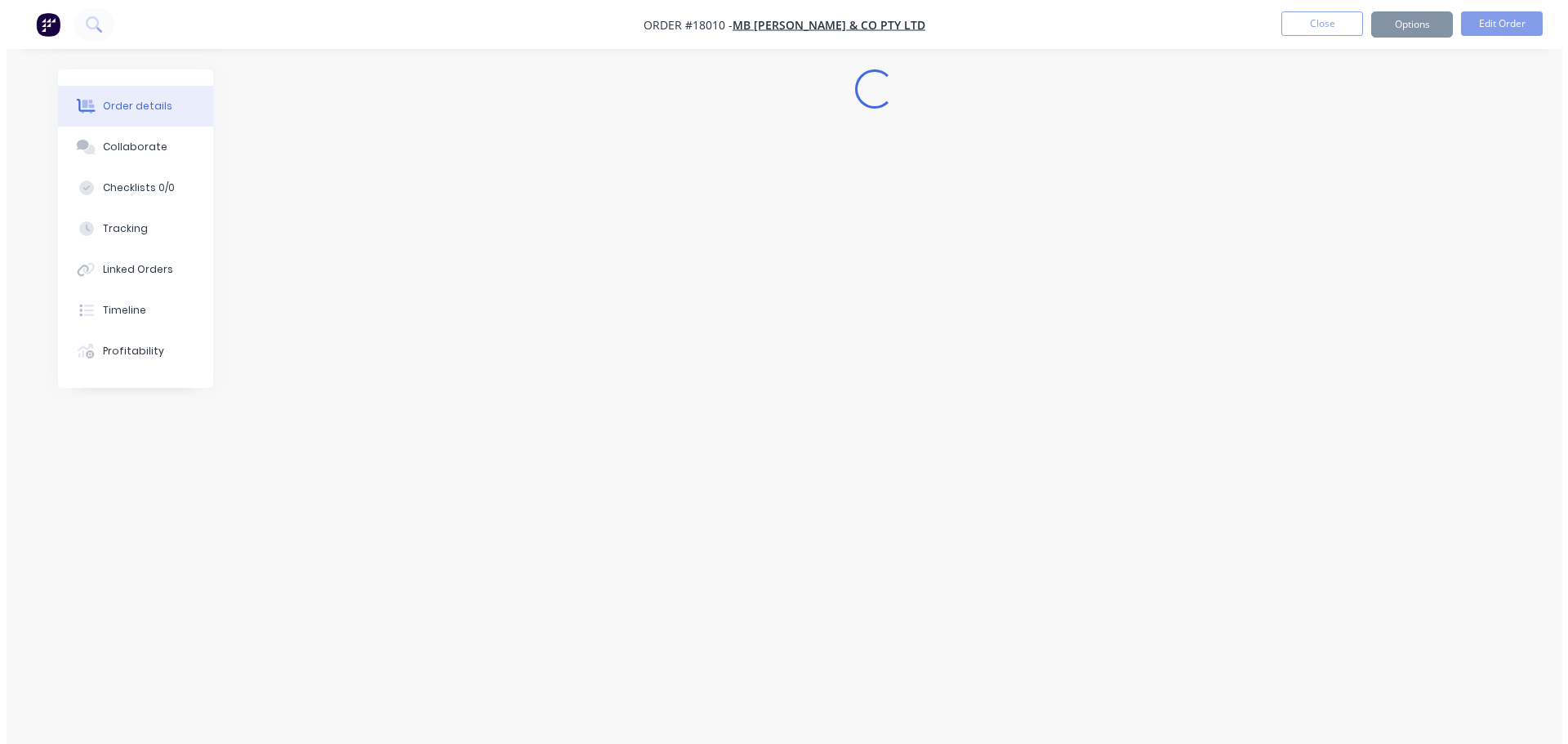
scroll to position [0, 0]
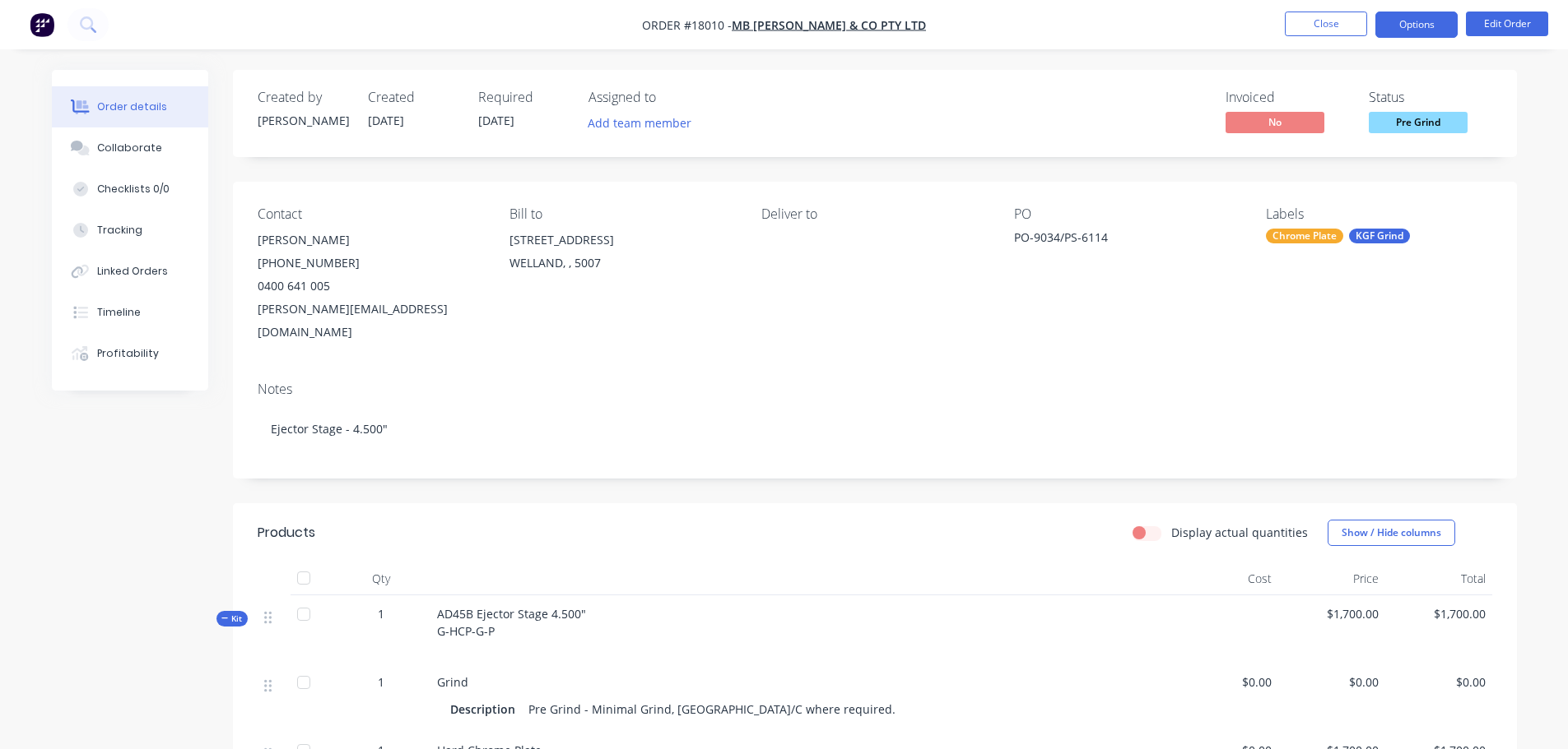
click at [1419, 18] on button "Options" at bounding box center [1416, 25] width 82 height 27
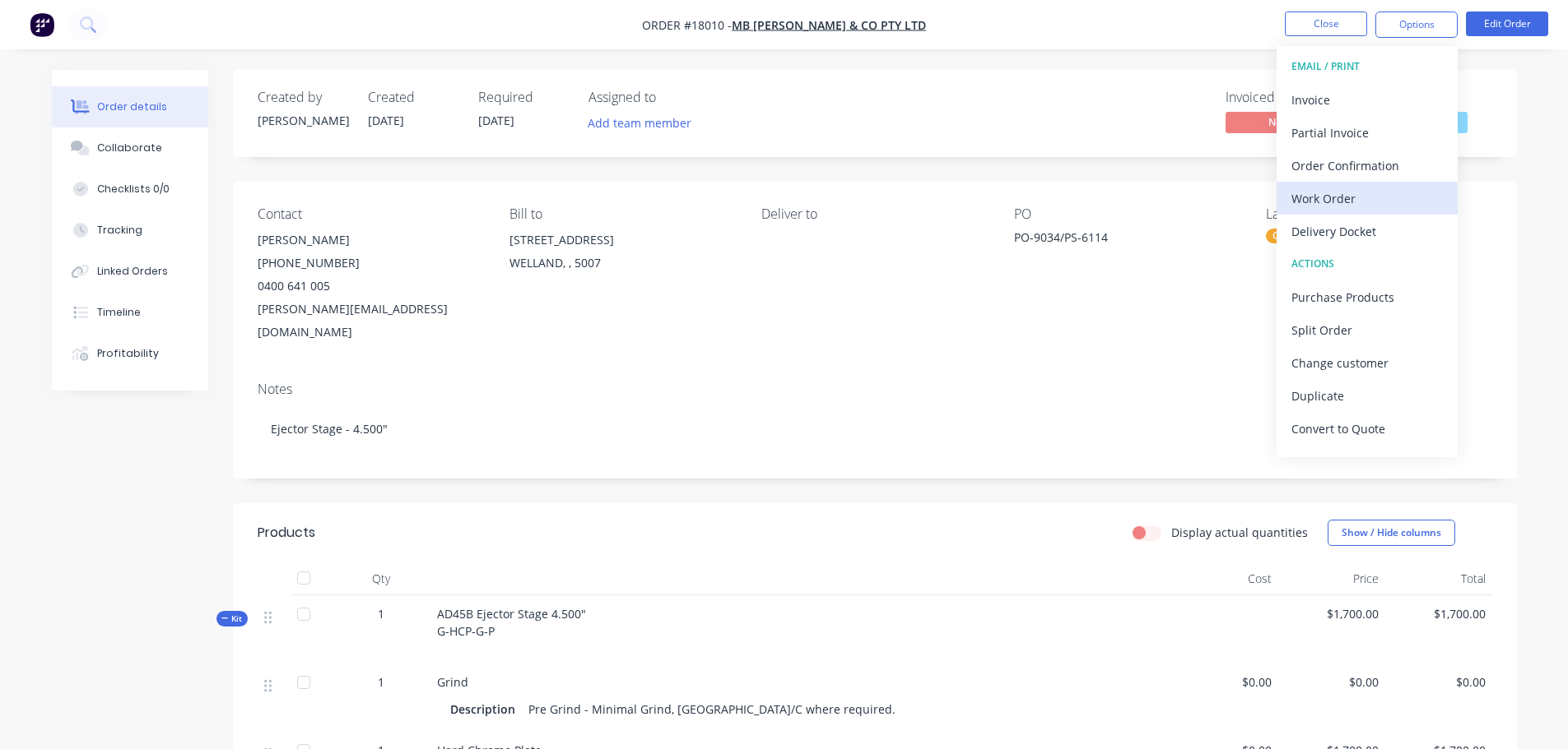
click at [1369, 210] on button "Work Order" at bounding box center [1366, 198] width 181 height 33
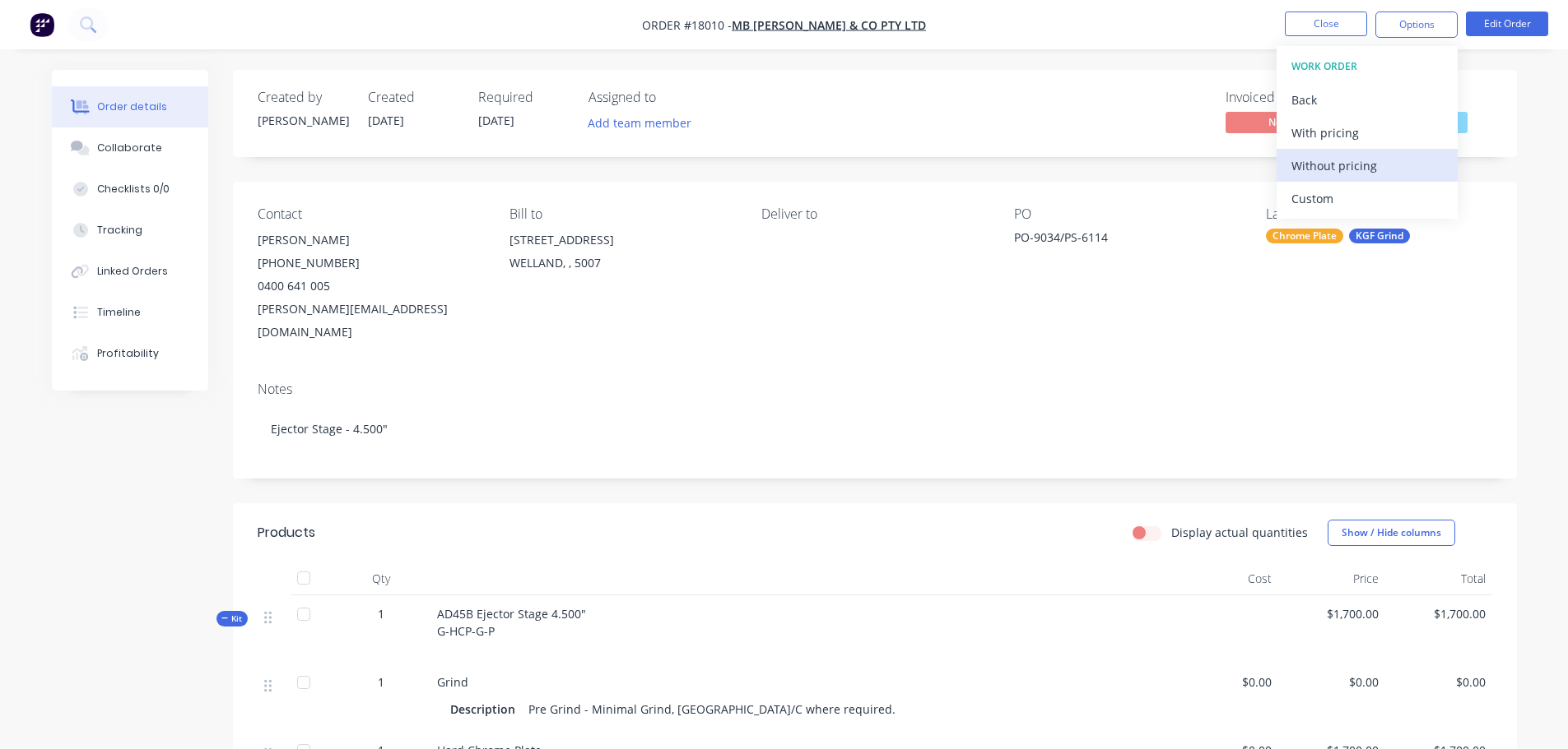
click at [1368, 172] on div "Without pricing" at bounding box center [1367, 165] width 152 height 24
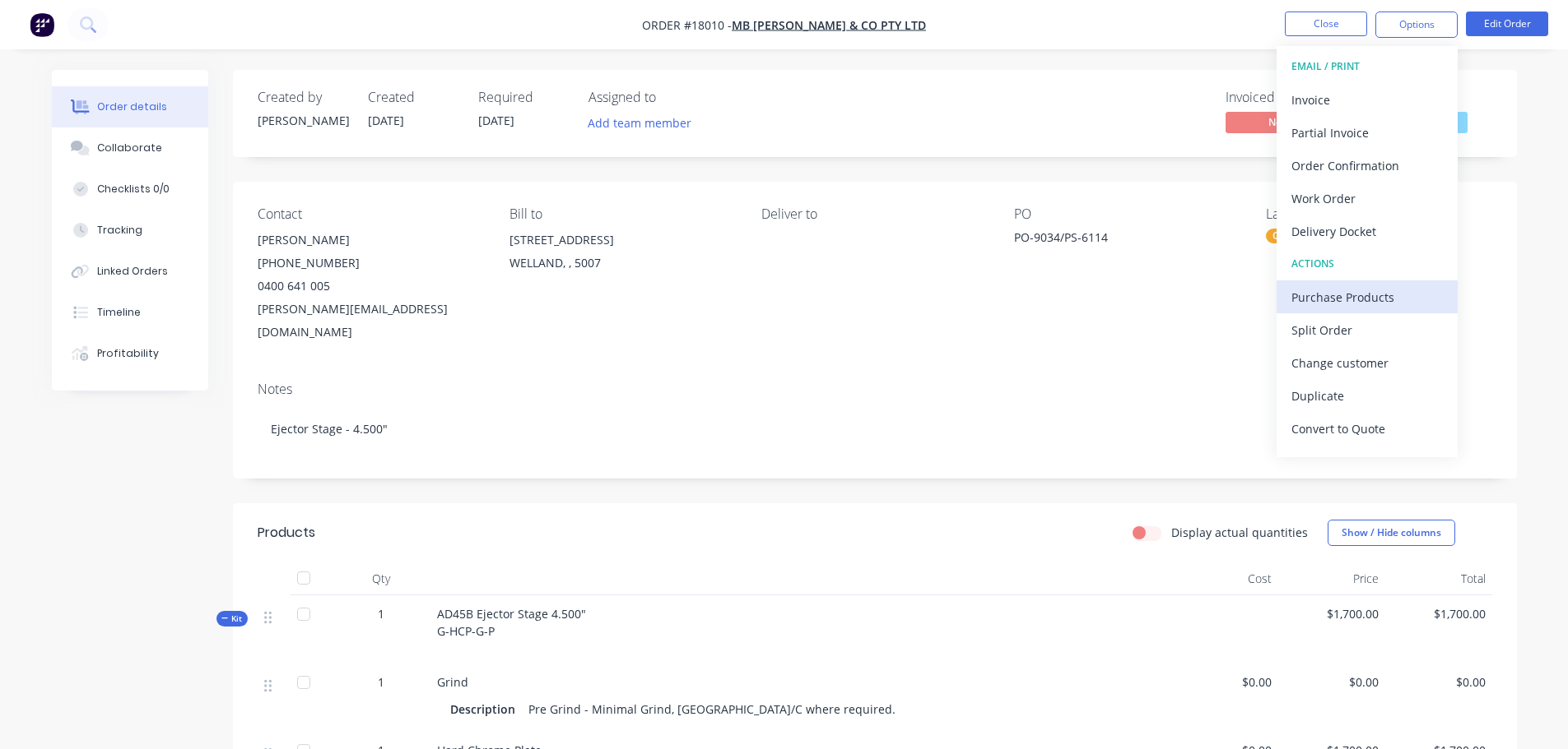
click at [1322, 299] on div "Purchase Products" at bounding box center [1367, 296] width 152 height 24
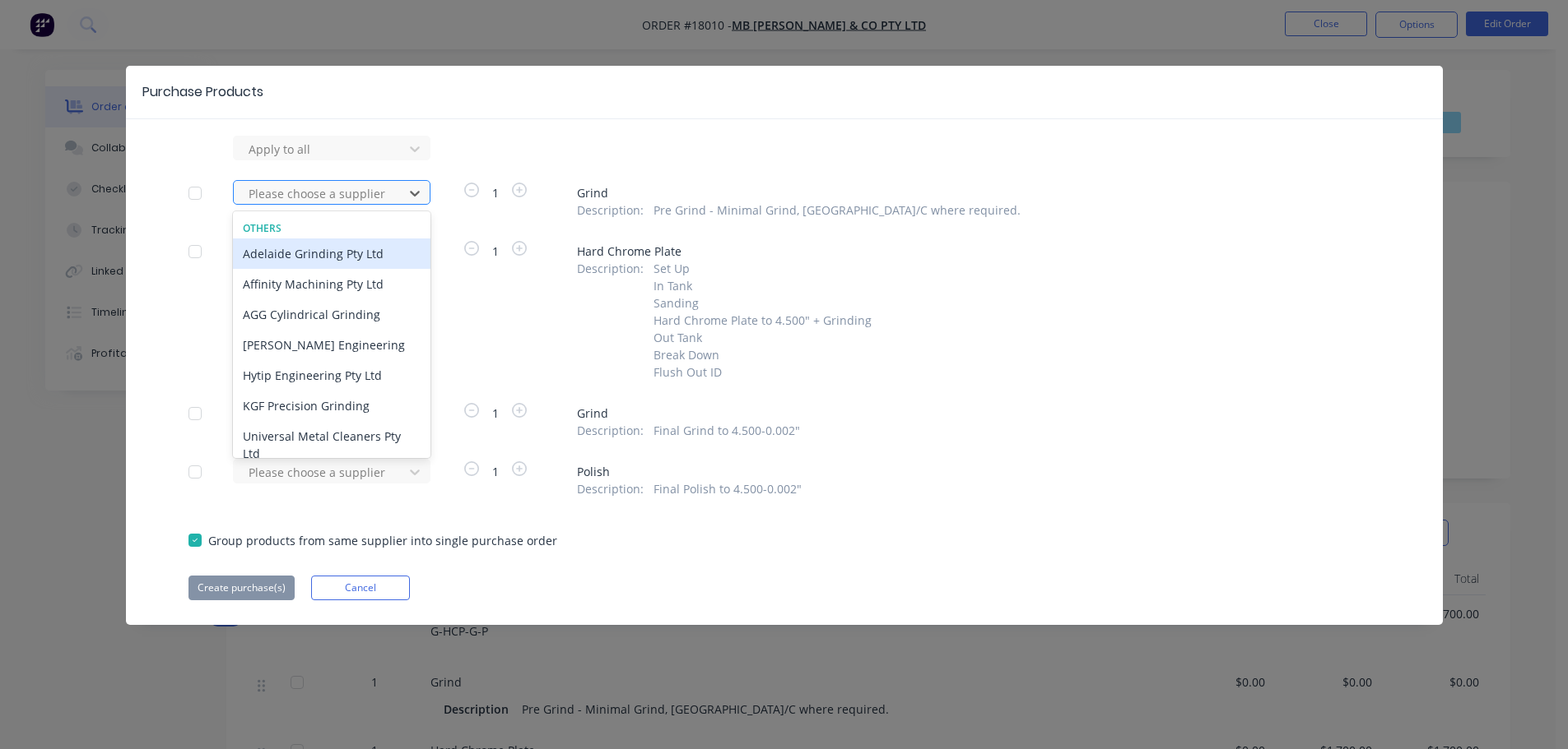
click at [279, 191] on div at bounding box center [321, 194] width 148 height 21
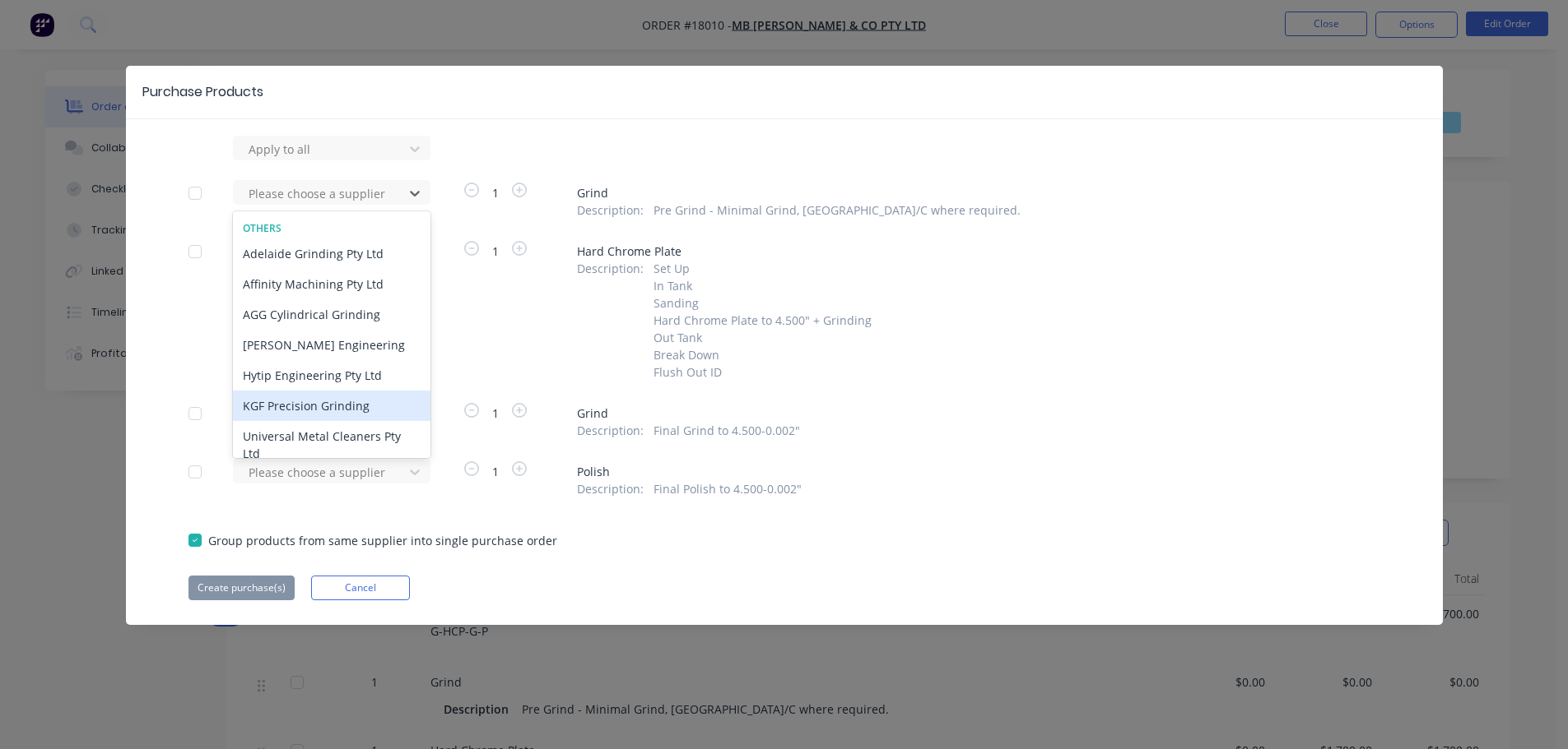
click at [285, 407] on div "KGF Precision Grinding" at bounding box center [332, 406] width 197 height 30
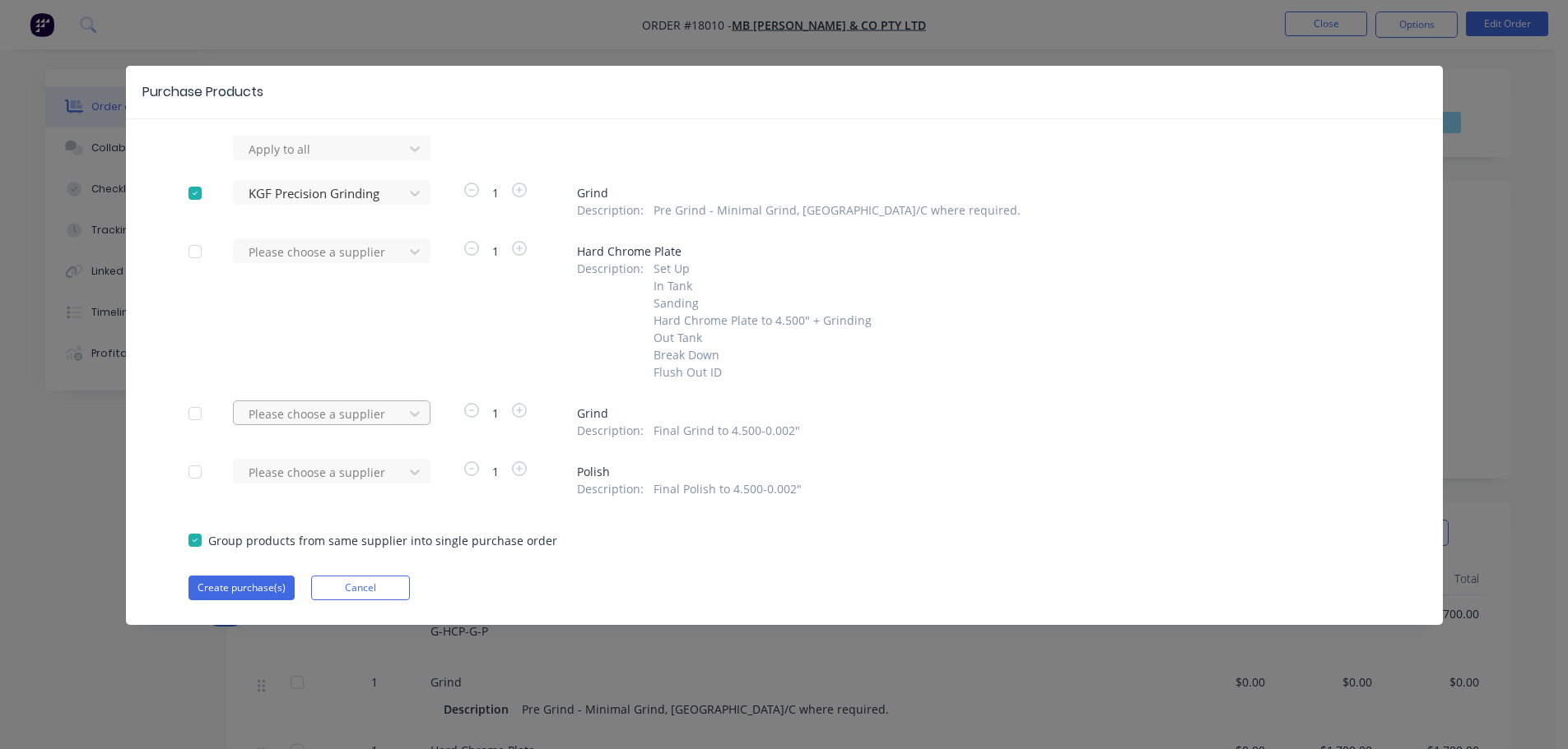
click at [303, 160] on div at bounding box center [321, 150] width 148 height 21
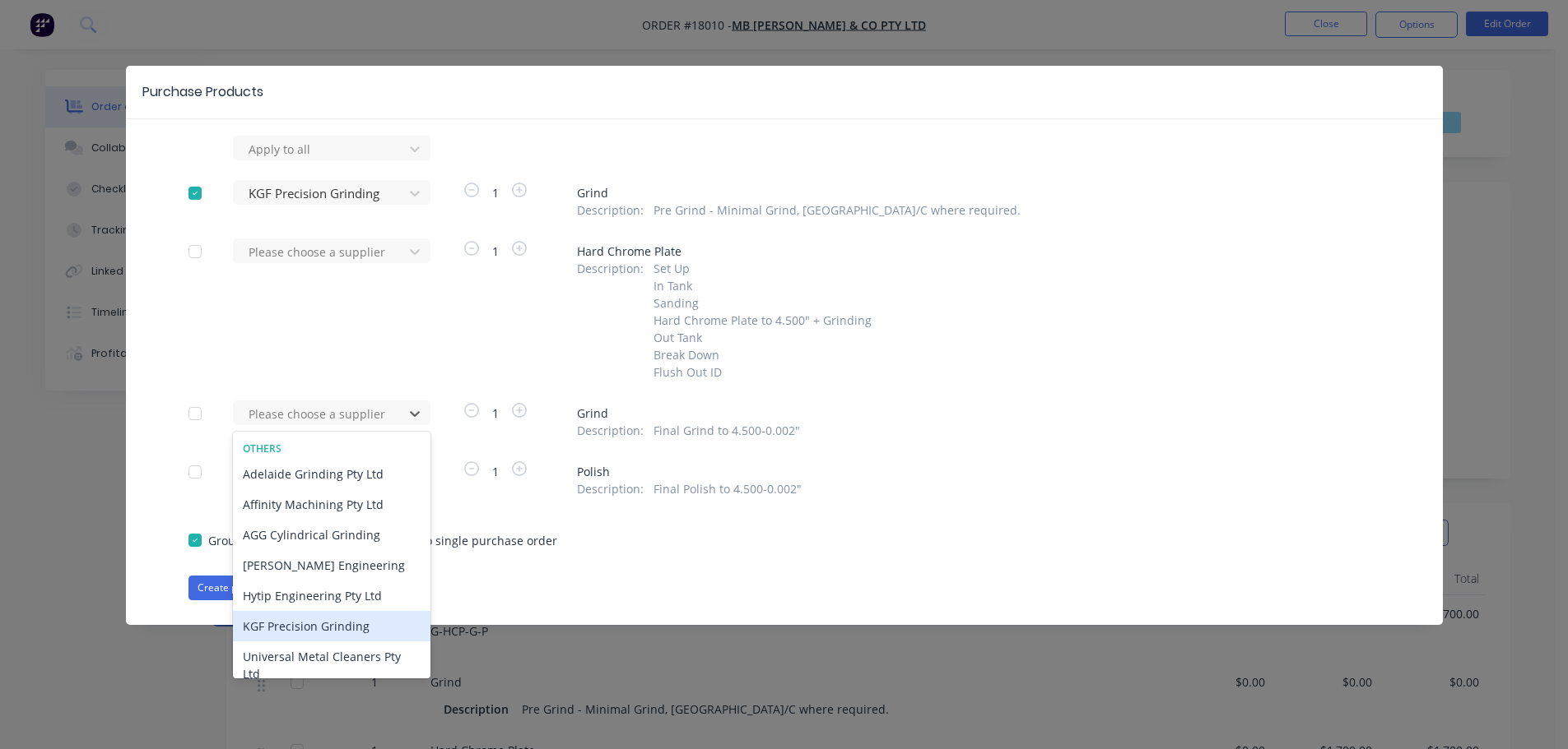
click at [283, 623] on div "KGF Precision Grinding" at bounding box center [332, 626] width 197 height 30
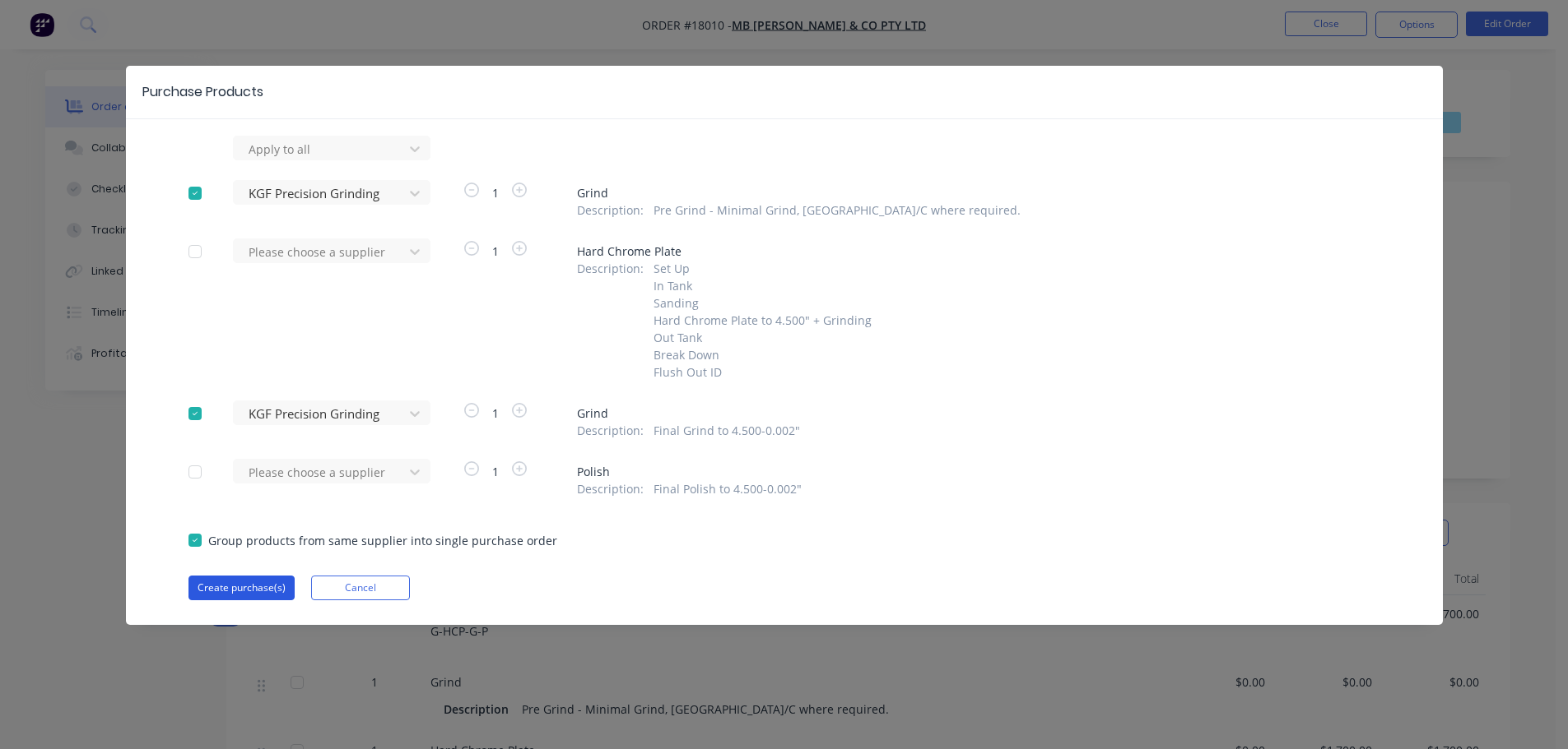
click at [254, 591] on button "Create purchase(s)" at bounding box center [242, 588] width 106 height 25
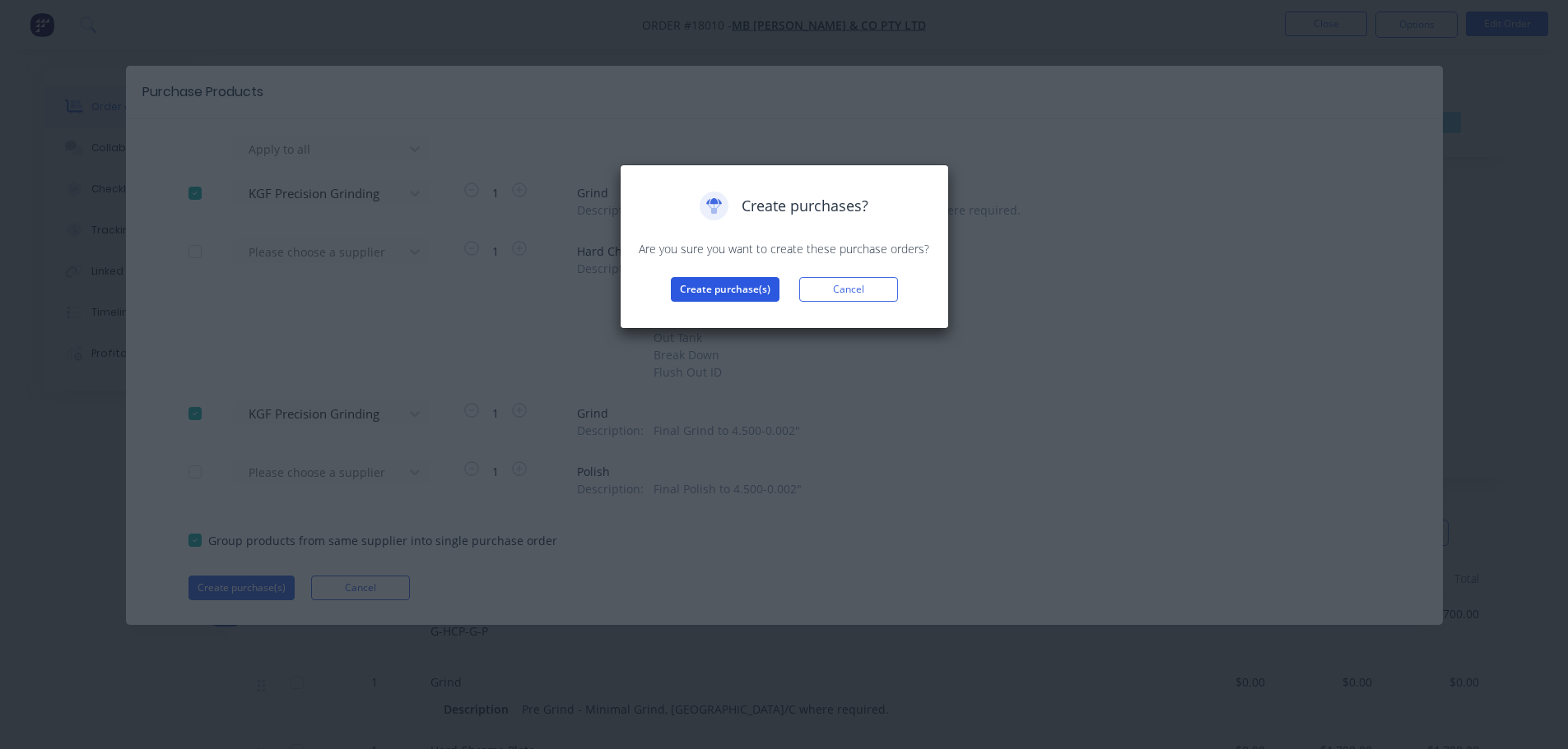
click at [742, 300] on button "Create purchase(s)" at bounding box center [725, 290] width 109 height 25
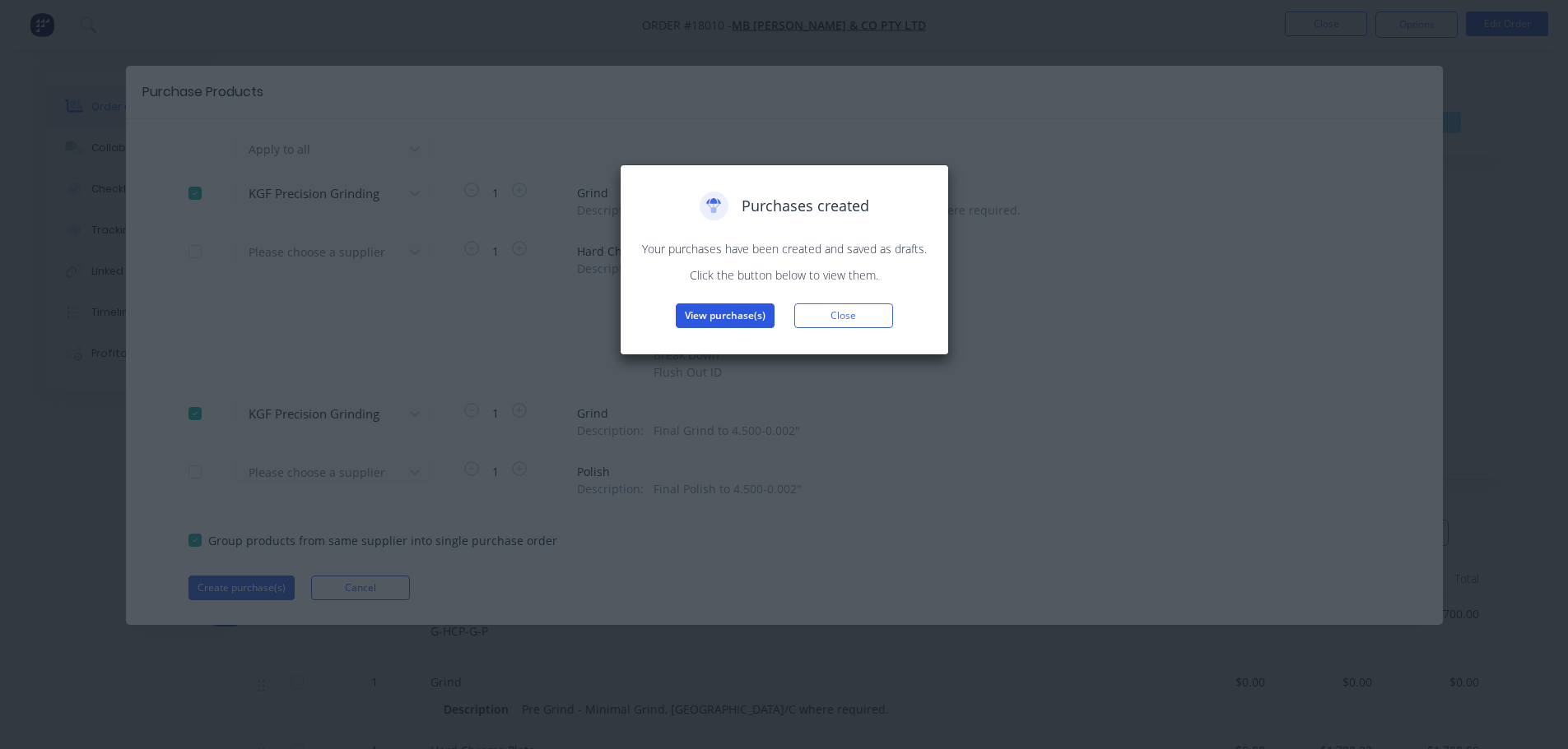
click at [737, 327] on button "View purchase(s)" at bounding box center [725, 316] width 99 height 25
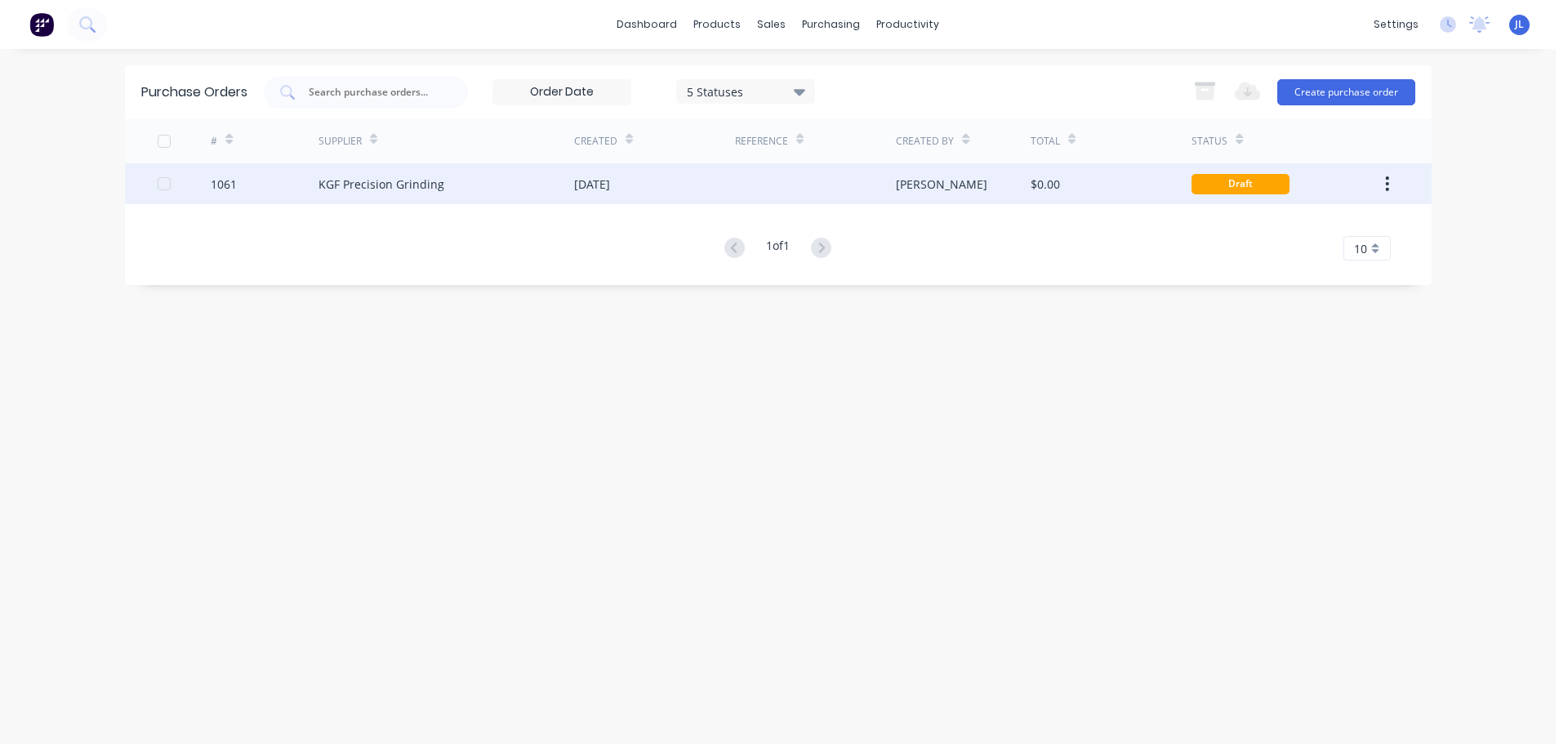
click at [697, 191] on div "[DATE]" at bounding box center [654, 183] width 161 height 40
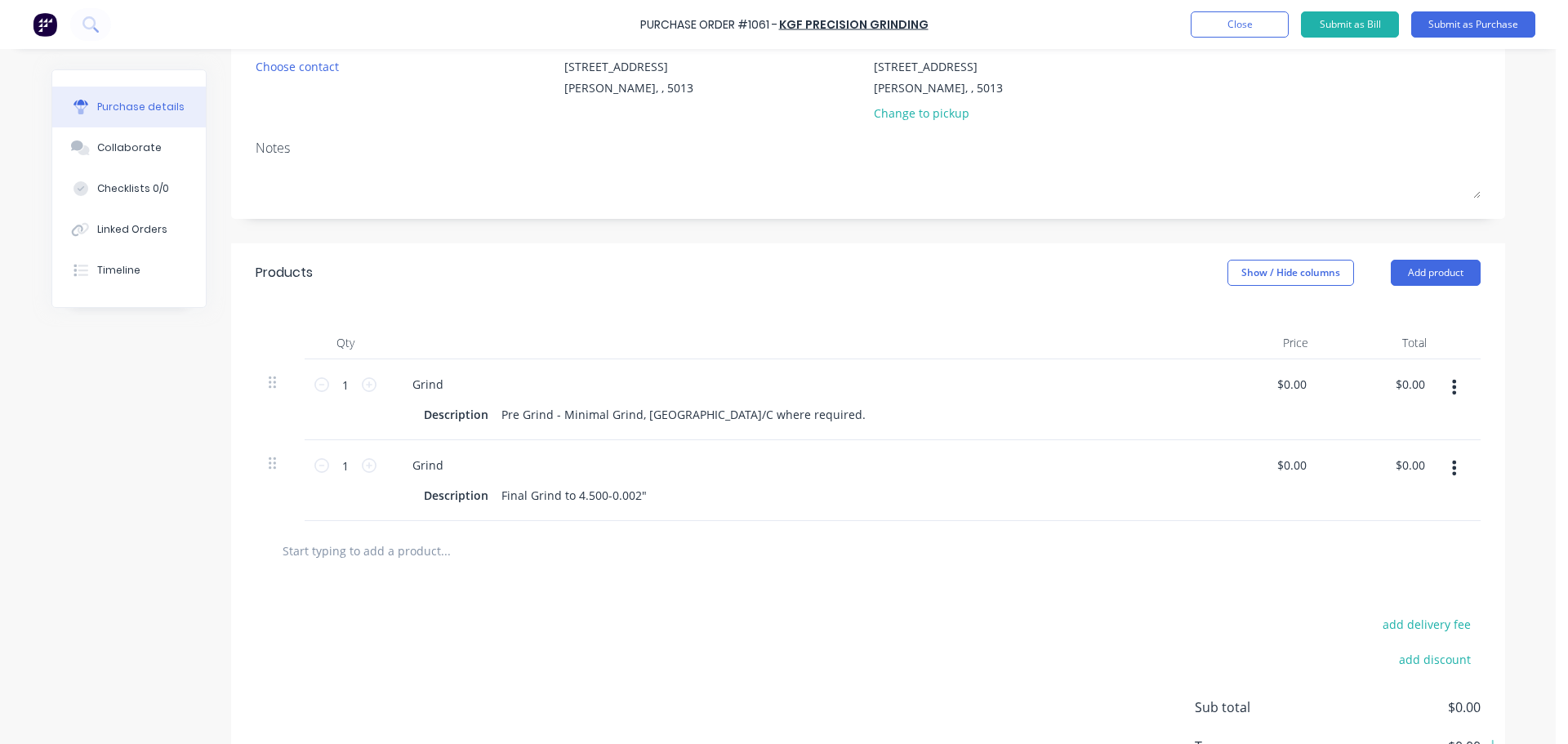
scroll to position [164, 0]
click at [1424, 276] on button "Add product" at bounding box center [1435, 272] width 90 height 26
click at [1401, 341] on div "Basic product" at bounding box center [1403, 346] width 126 height 24
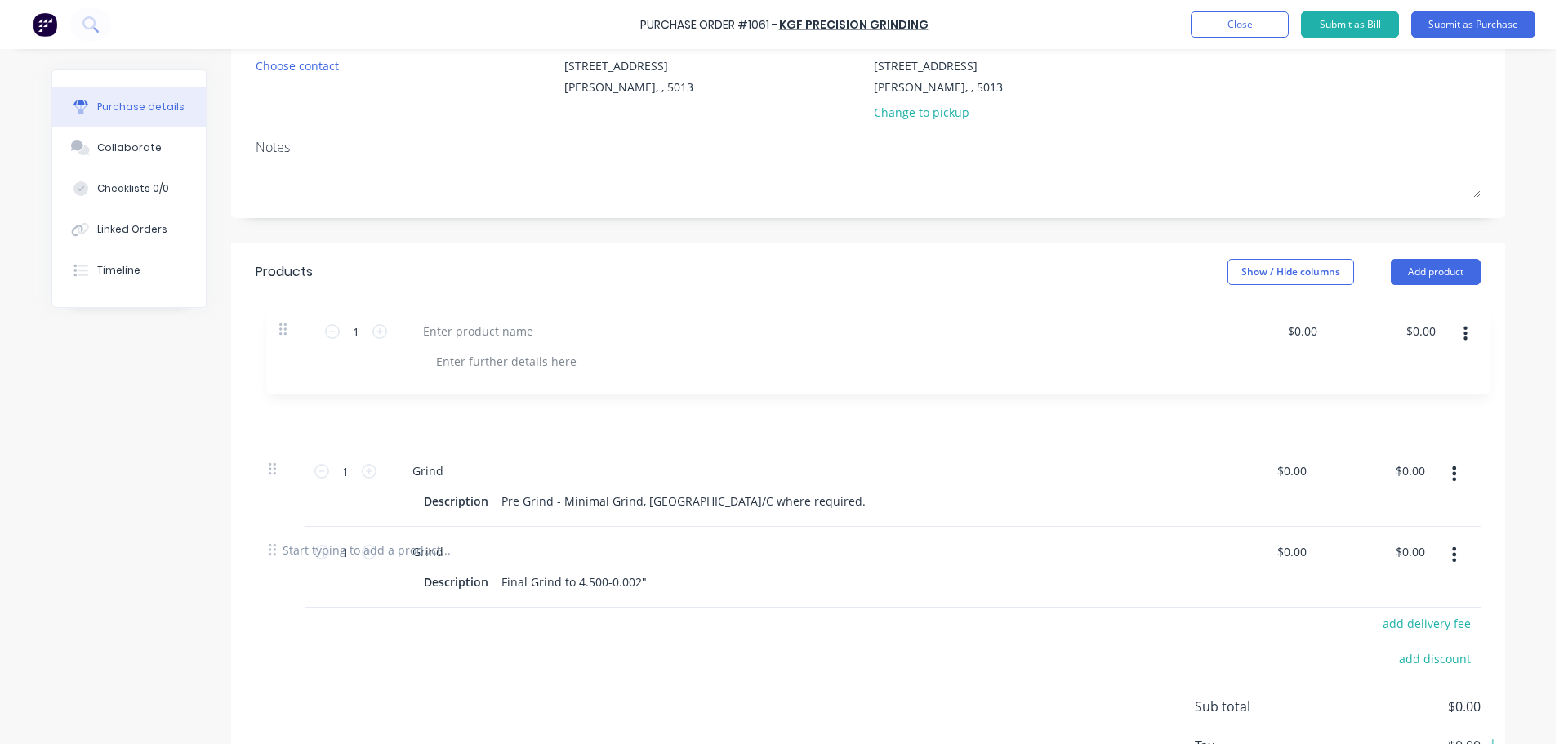
drag, startPoint x: 266, startPoint y: 546, endPoint x: 283, endPoint y: 326, distance: 220.7
click at [283, 326] on div "Qty Price Total 1 1 Grind Description Pre Grind - Minimal Grind, U/C where requ…" at bounding box center [868, 411] width 1274 height 219
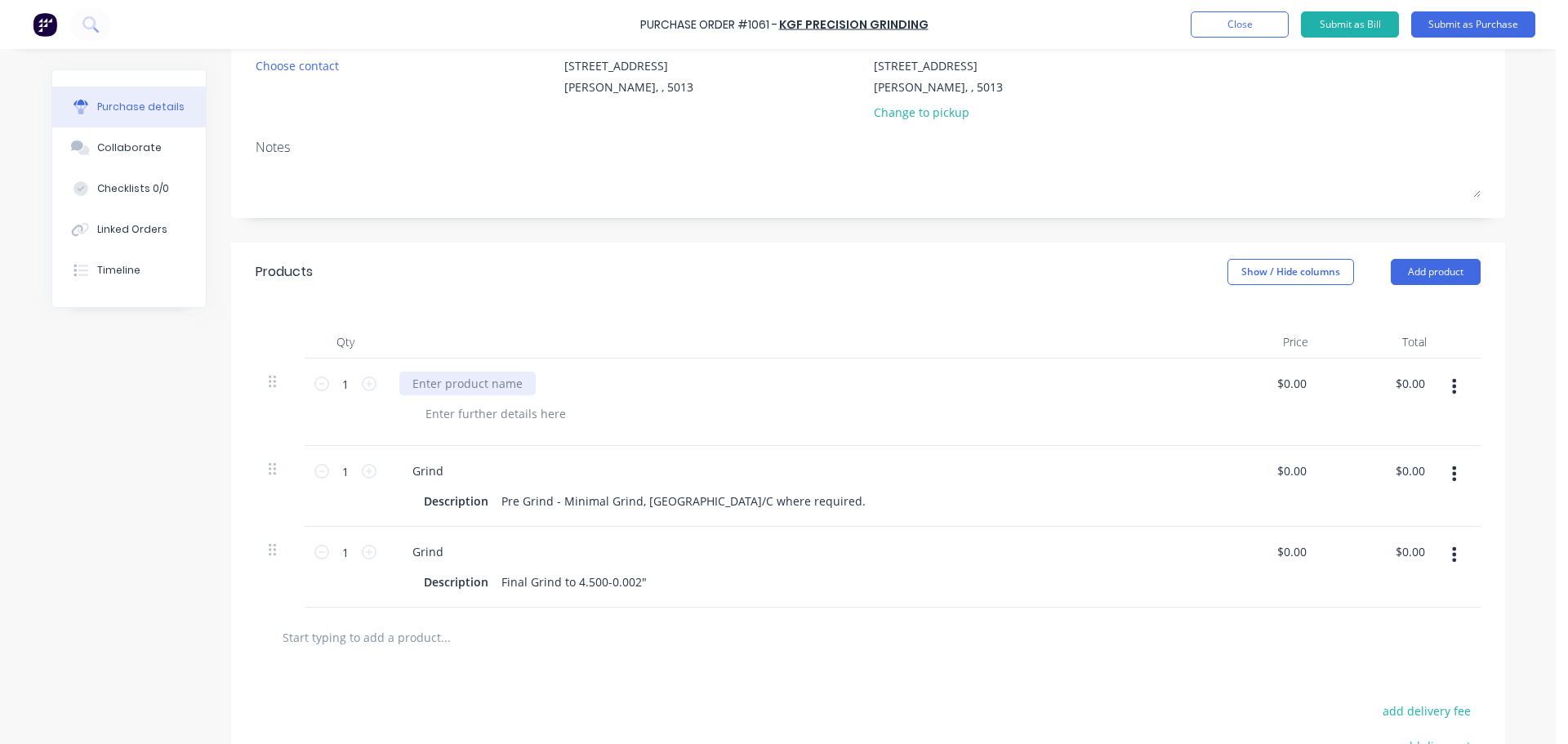
click at [453, 386] on div at bounding box center [467, 383] width 136 height 24
click at [486, 381] on div "Ejector Stage - 18010" at bounding box center [469, 383] width 140 height 24
click at [737, 284] on div "Products Show / Hide columns Add product" at bounding box center [868, 272] width 1274 height 59
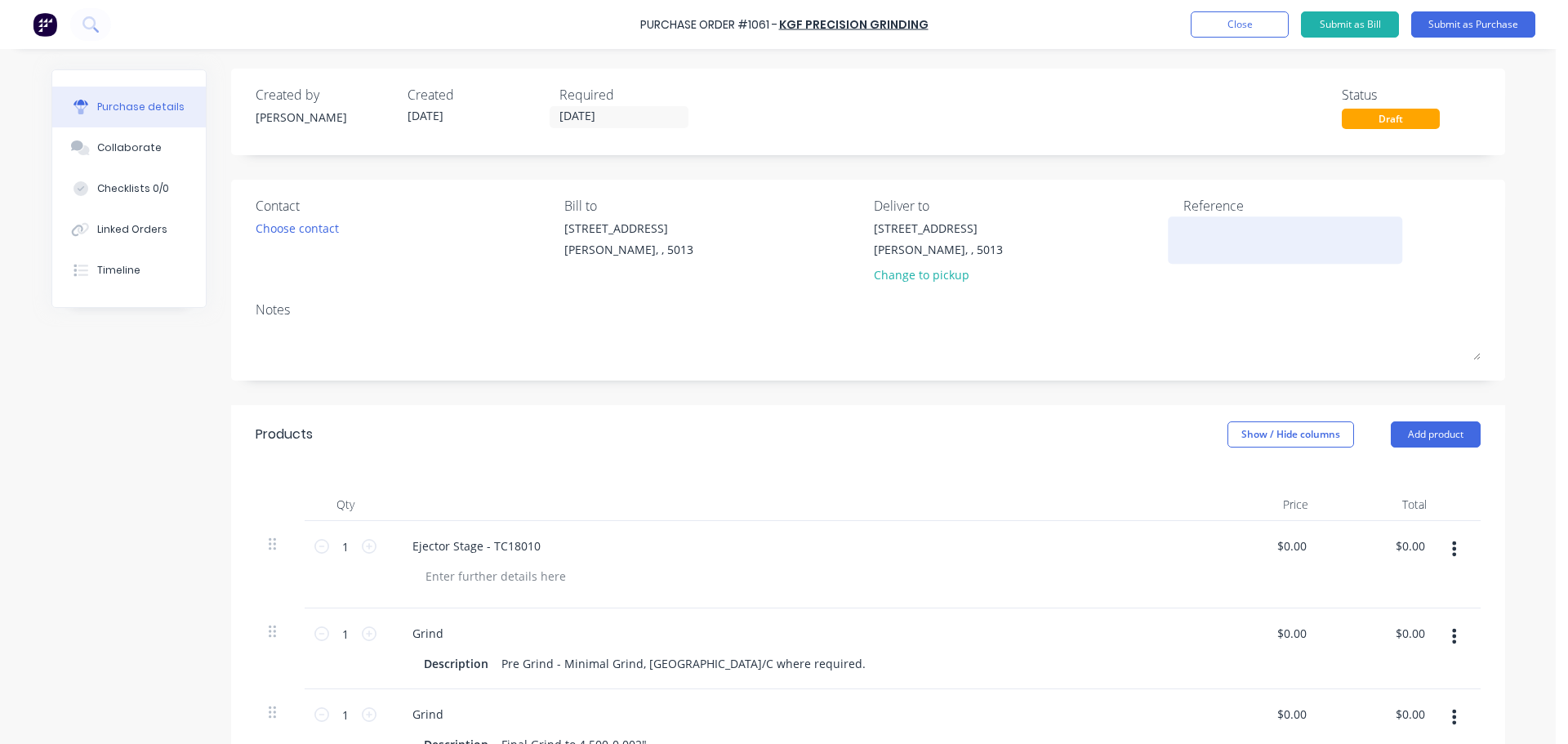
scroll to position [0, 0]
click at [306, 233] on div "Choose contact" at bounding box center [297, 230] width 84 height 17
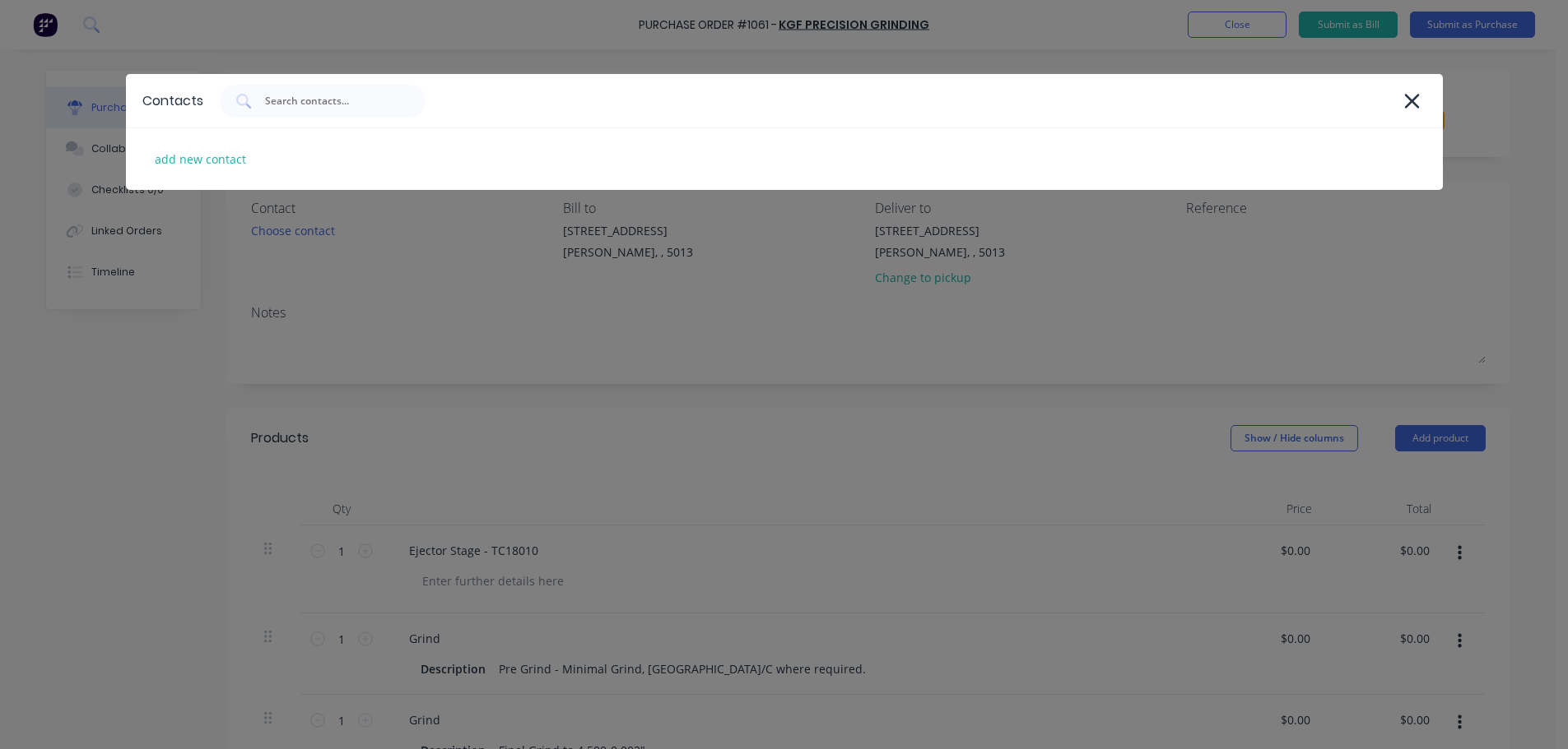
click at [424, 312] on div "Contacts add new contact" at bounding box center [784, 374] width 1568 height 749
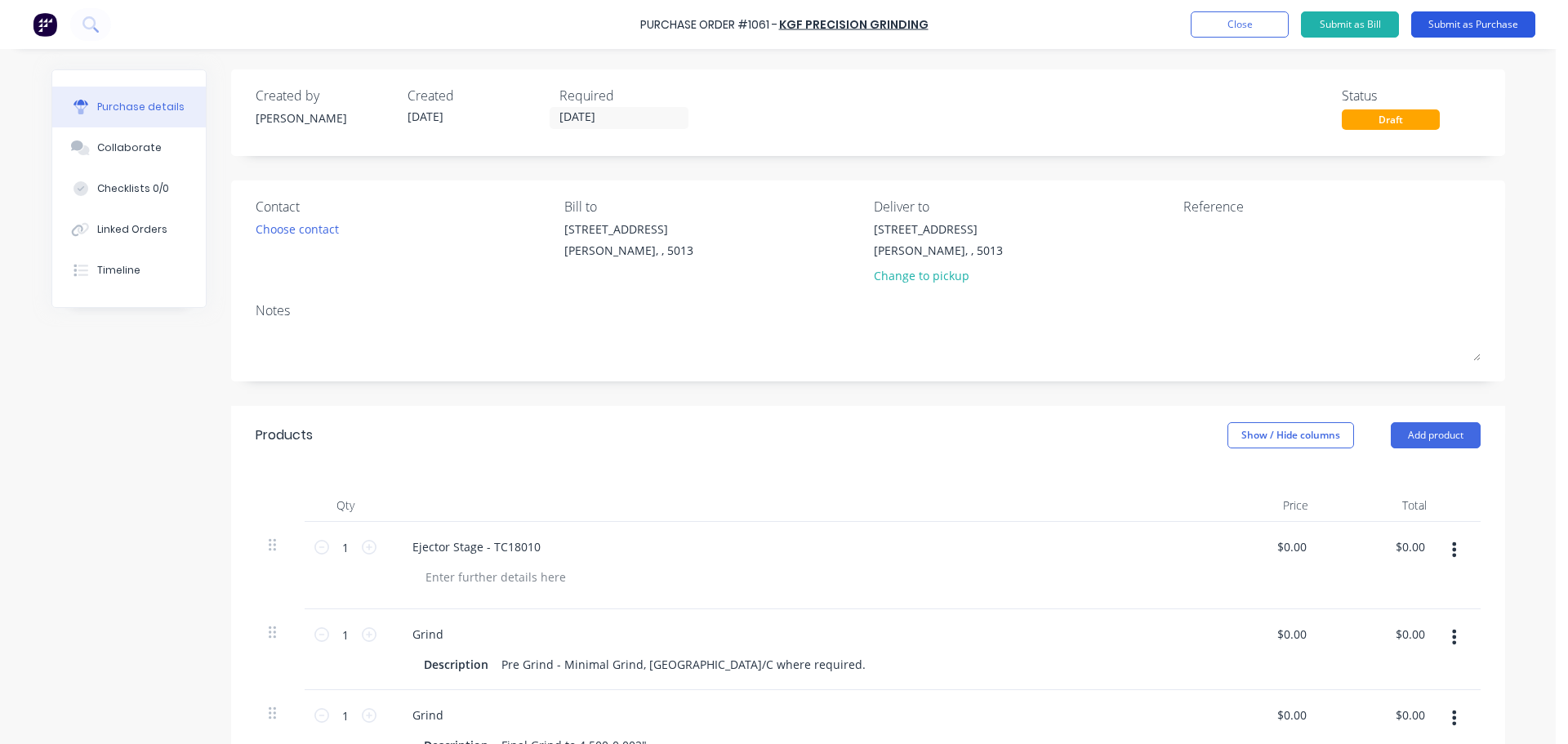
click at [1479, 25] on button "Submit as Purchase" at bounding box center [1473, 24] width 124 height 26
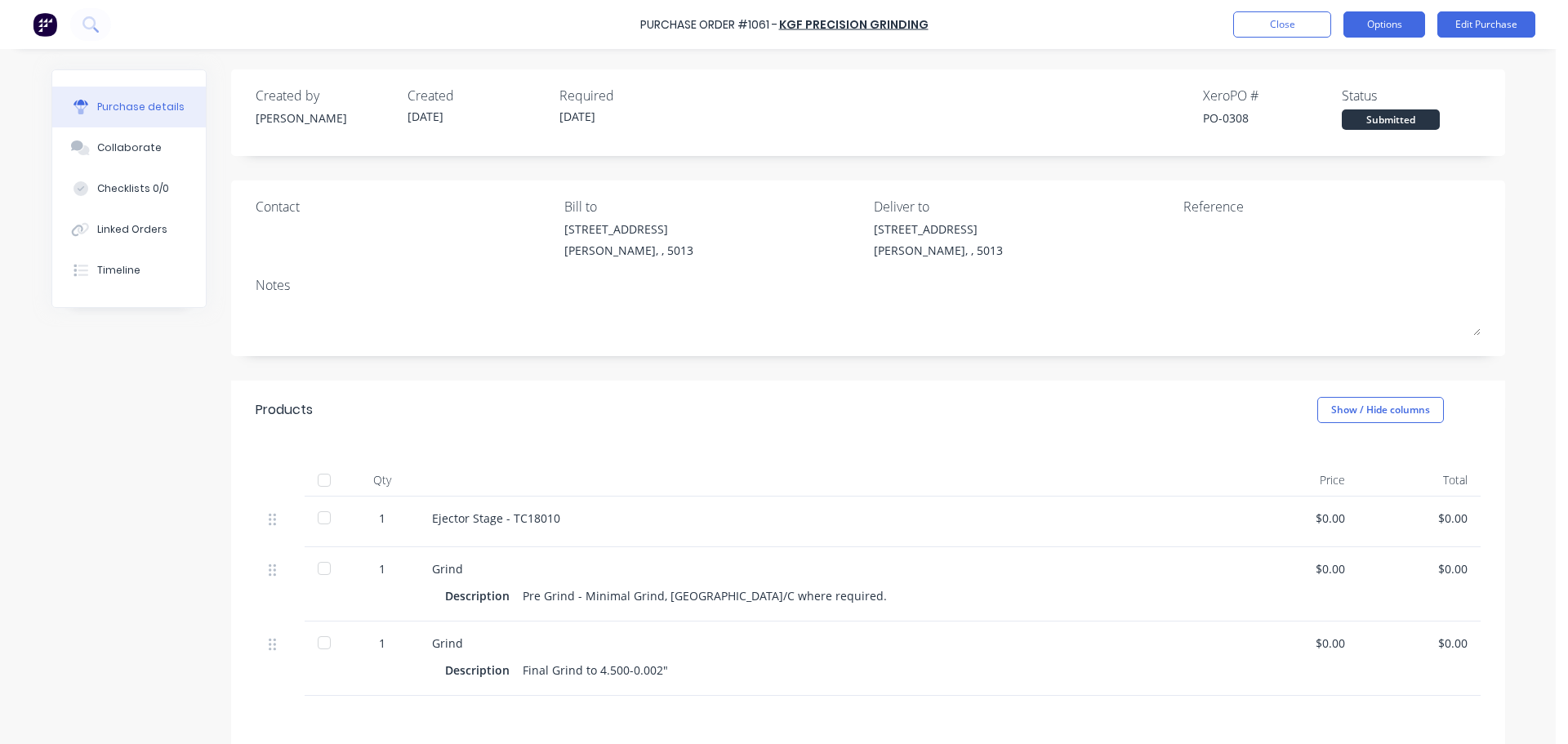
click at [1386, 30] on button "Options" at bounding box center [1384, 24] width 82 height 26
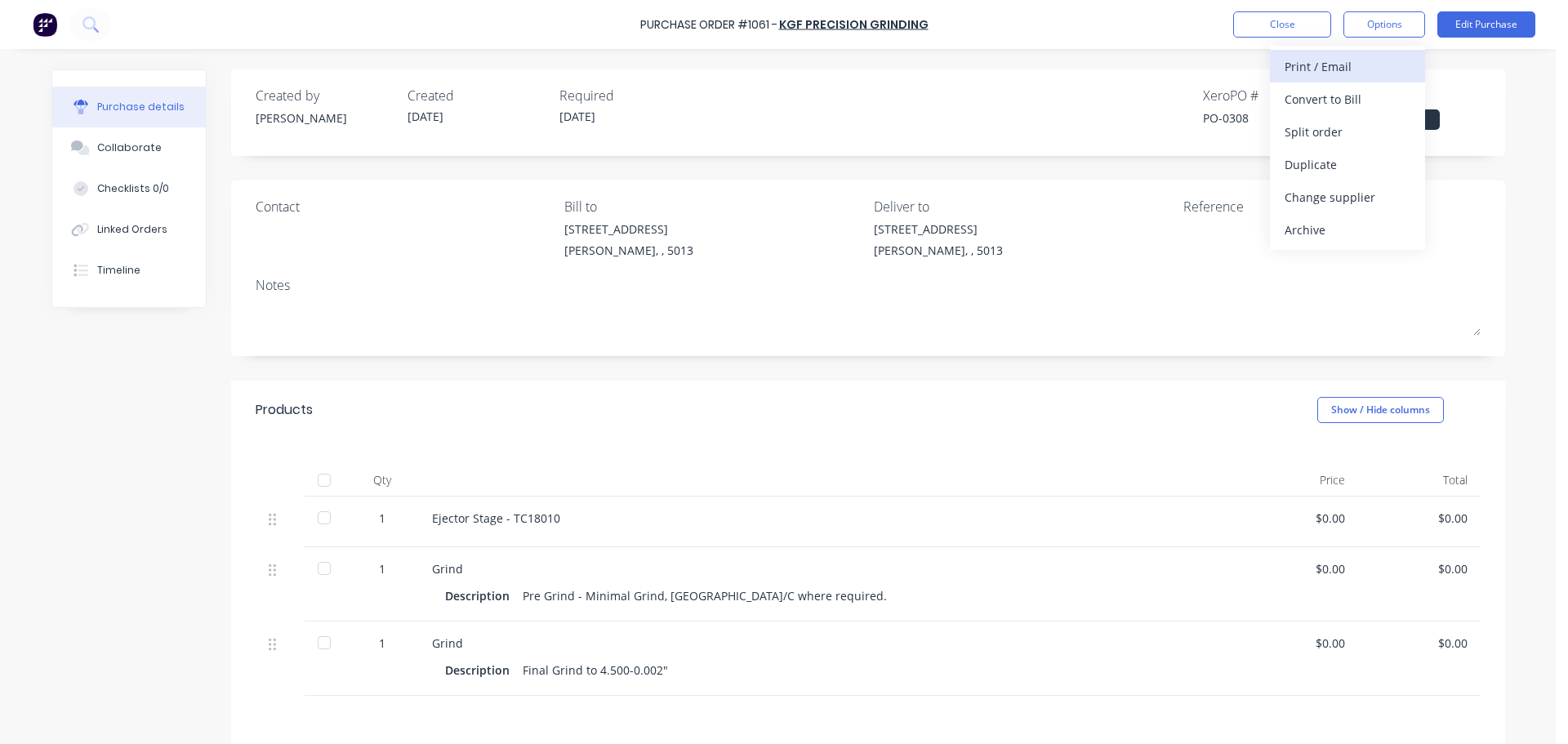
click at [1365, 64] on div "Print / Email" at bounding box center [1347, 66] width 126 height 24
click at [1357, 126] on div "Without pricing" at bounding box center [1347, 132] width 126 height 24
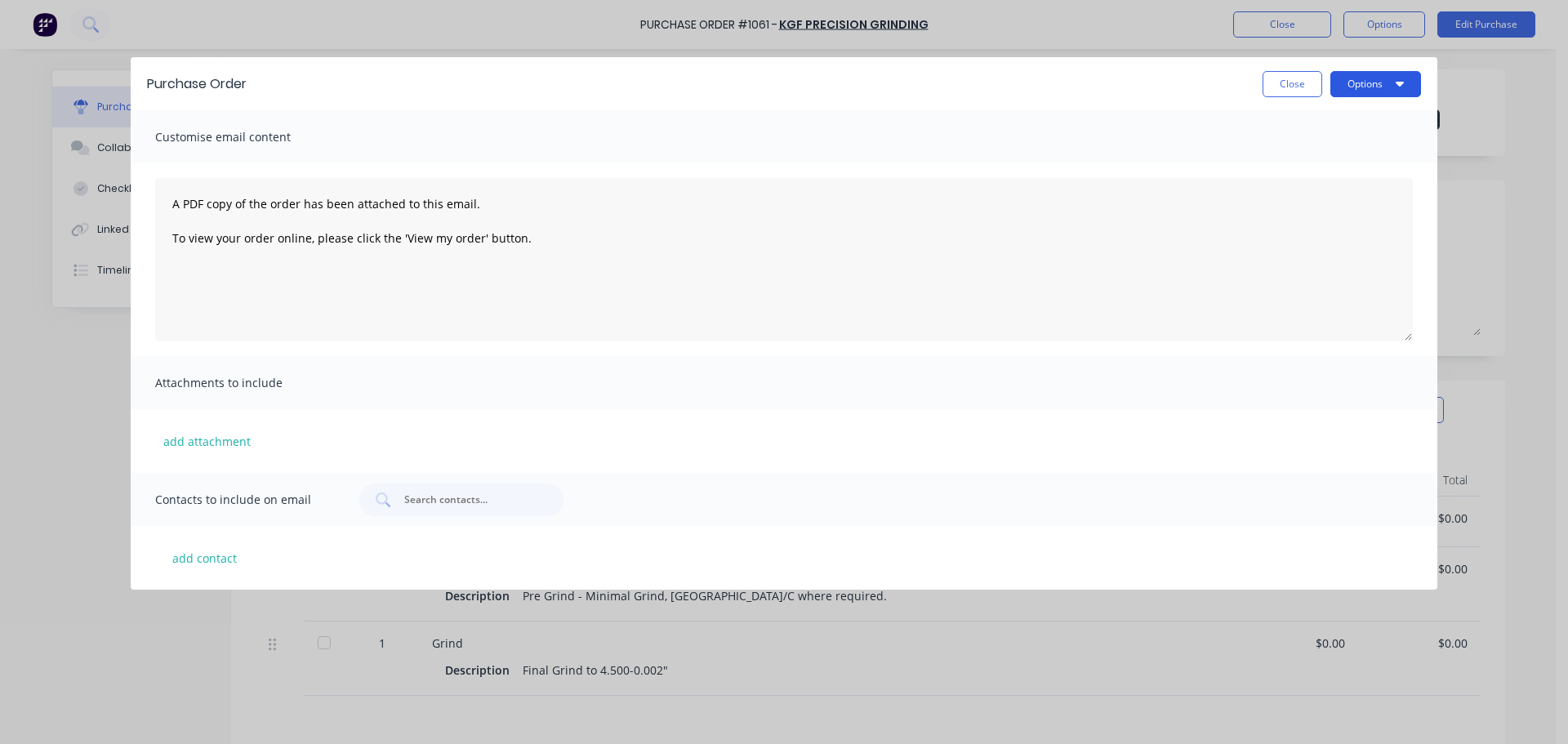
click at [1398, 78] on icon "button" at bounding box center [1400, 84] width 8 height 13
click at [1370, 121] on div "Print" at bounding box center [1343, 125] width 126 height 24
click at [1296, 90] on button "Close" at bounding box center [1292, 85] width 59 height 26
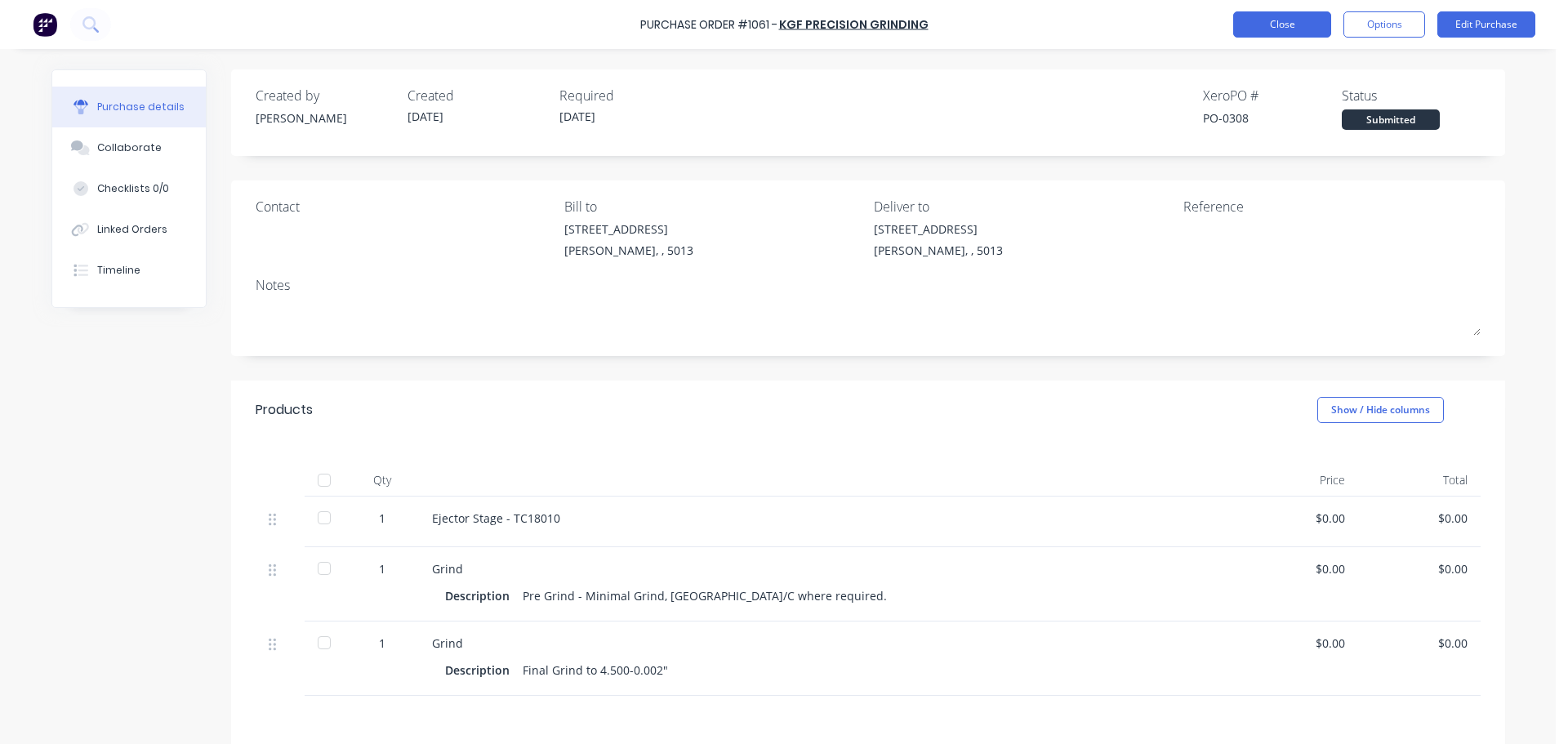
click at [1292, 35] on button "Close" at bounding box center [1282, 24] width 98 height 26
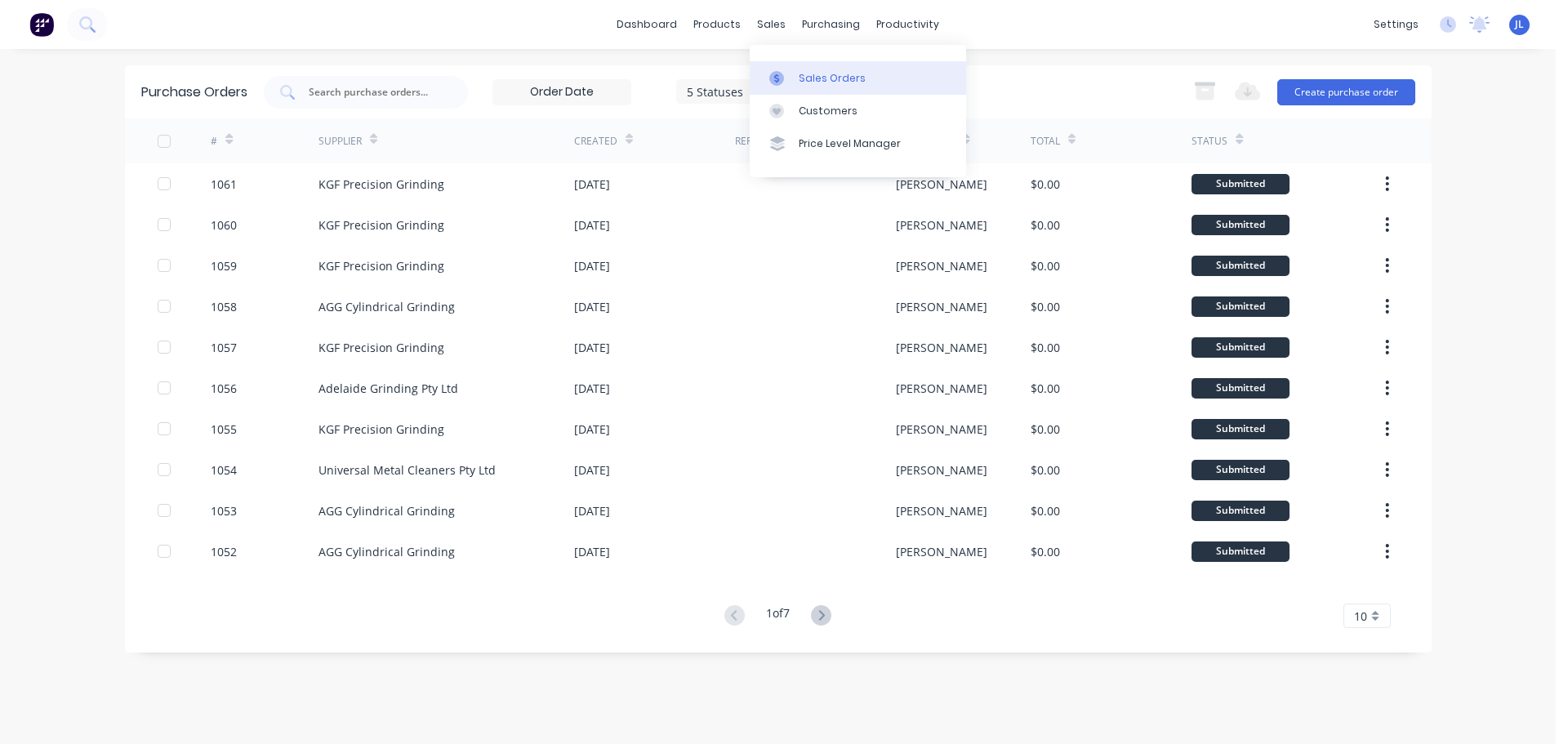
click at [788, 61] on link "Sales Orders" at bounding box center [857, 77] width 216 height 33
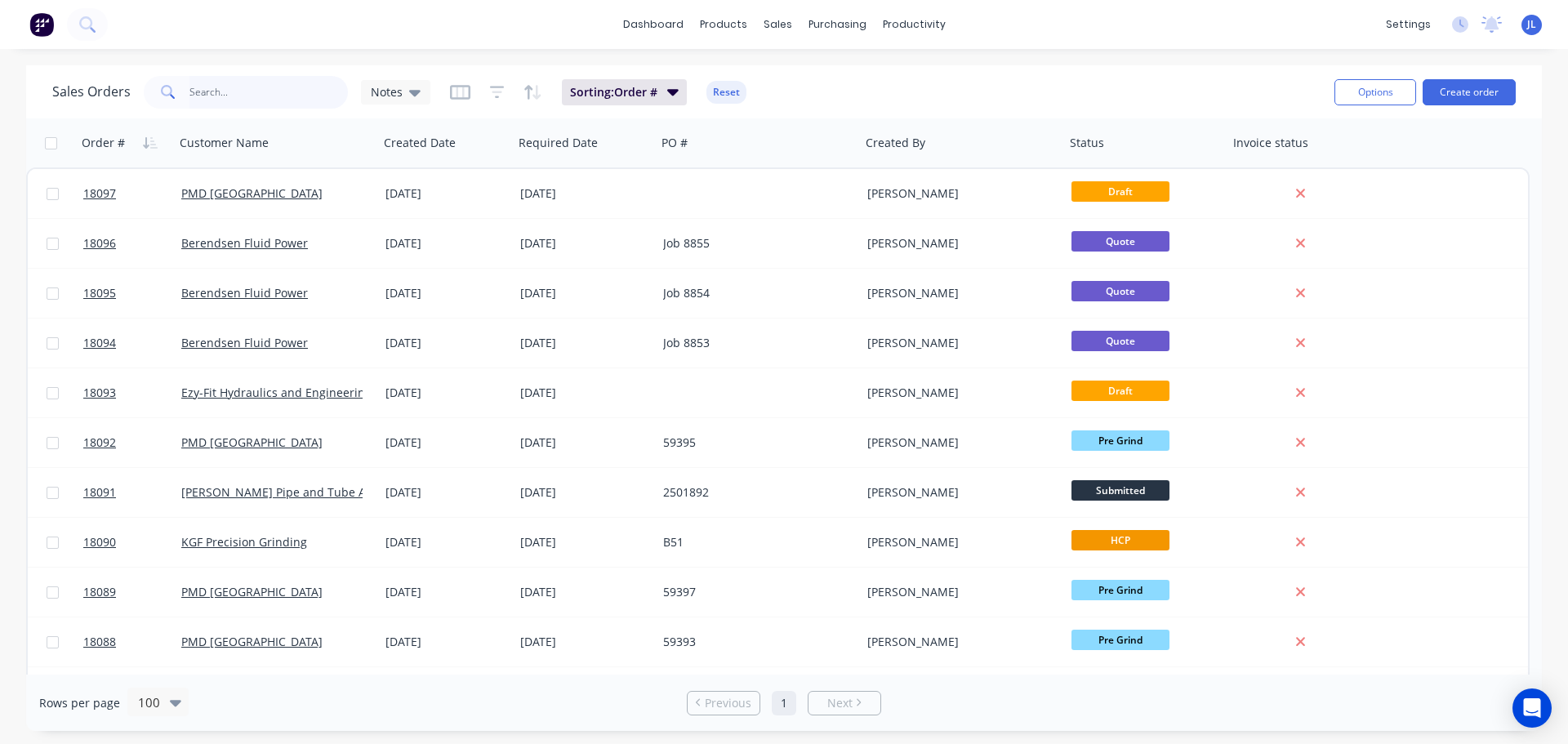
click at [259, 97] on input "text" at bounding box center [269, 92] width 159 height 33
type input "18011"
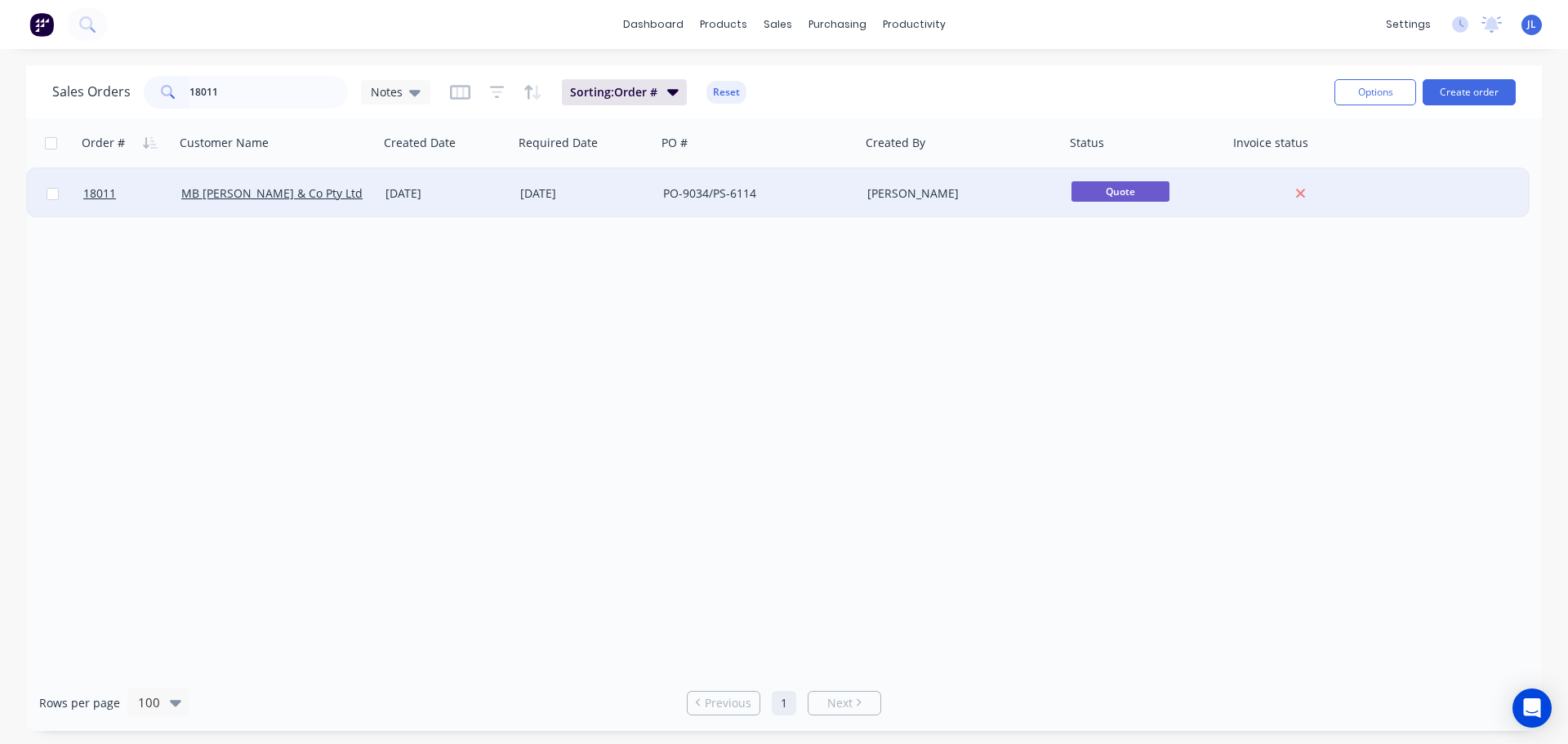
click at [943, 188] on div "[PERSON_NAME]" at bounding box center [958, 193] width 181 height 16
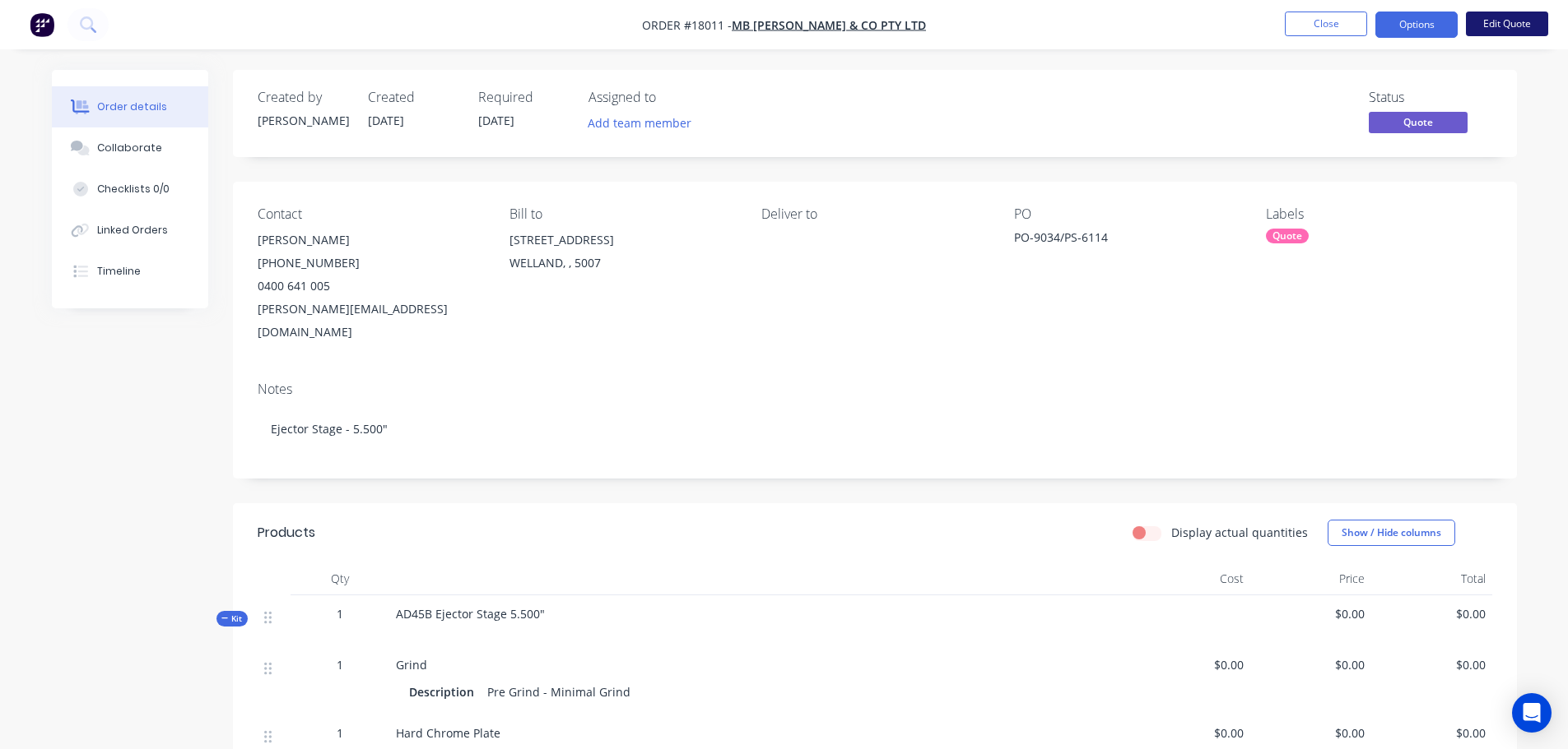
click at [1507, 27] on button "Edit Quote" at bounding box center [1506, 24] width 82 height 25
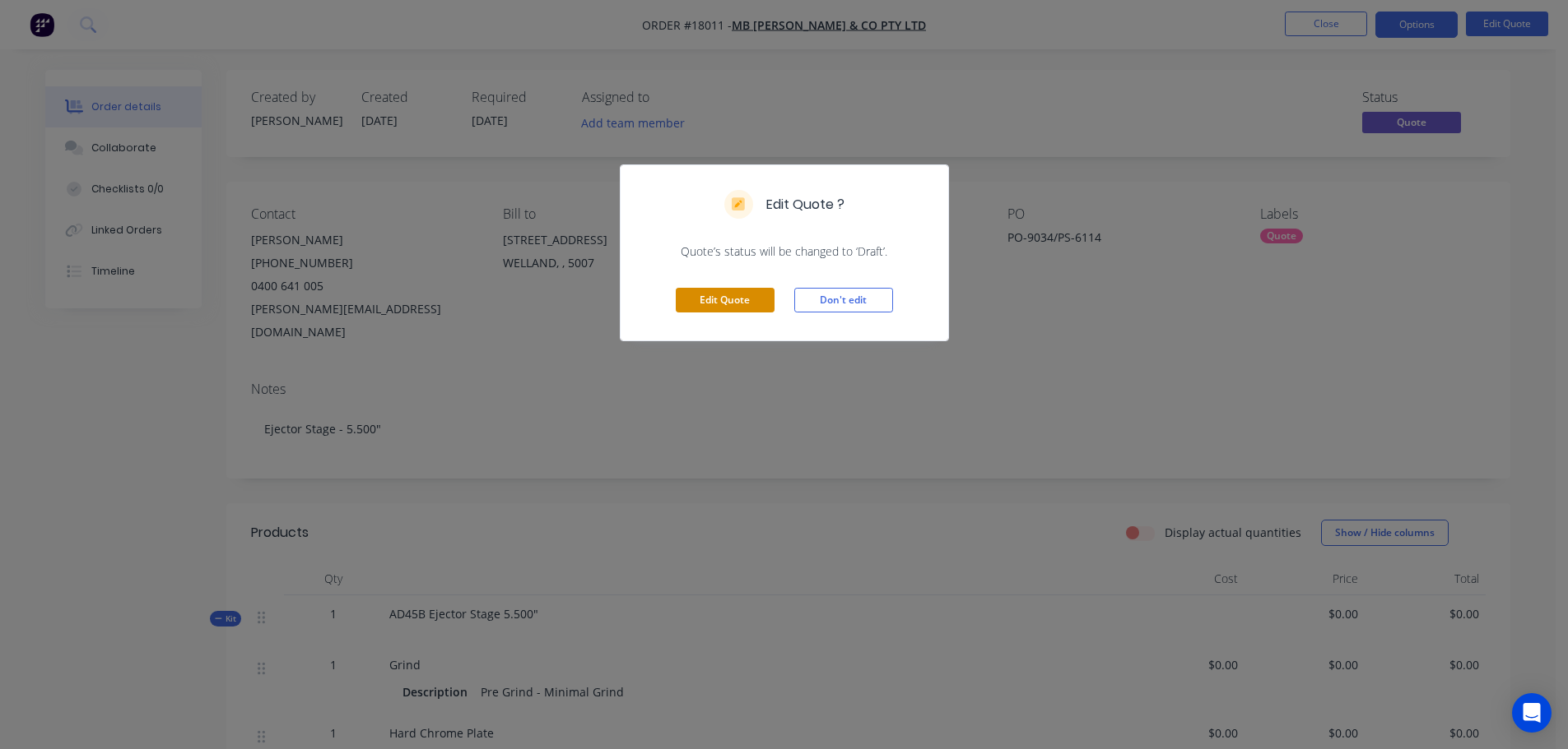
click at [755, 304] on button "Edit Quote" at bounding box center [725, 300] width 99 height 25
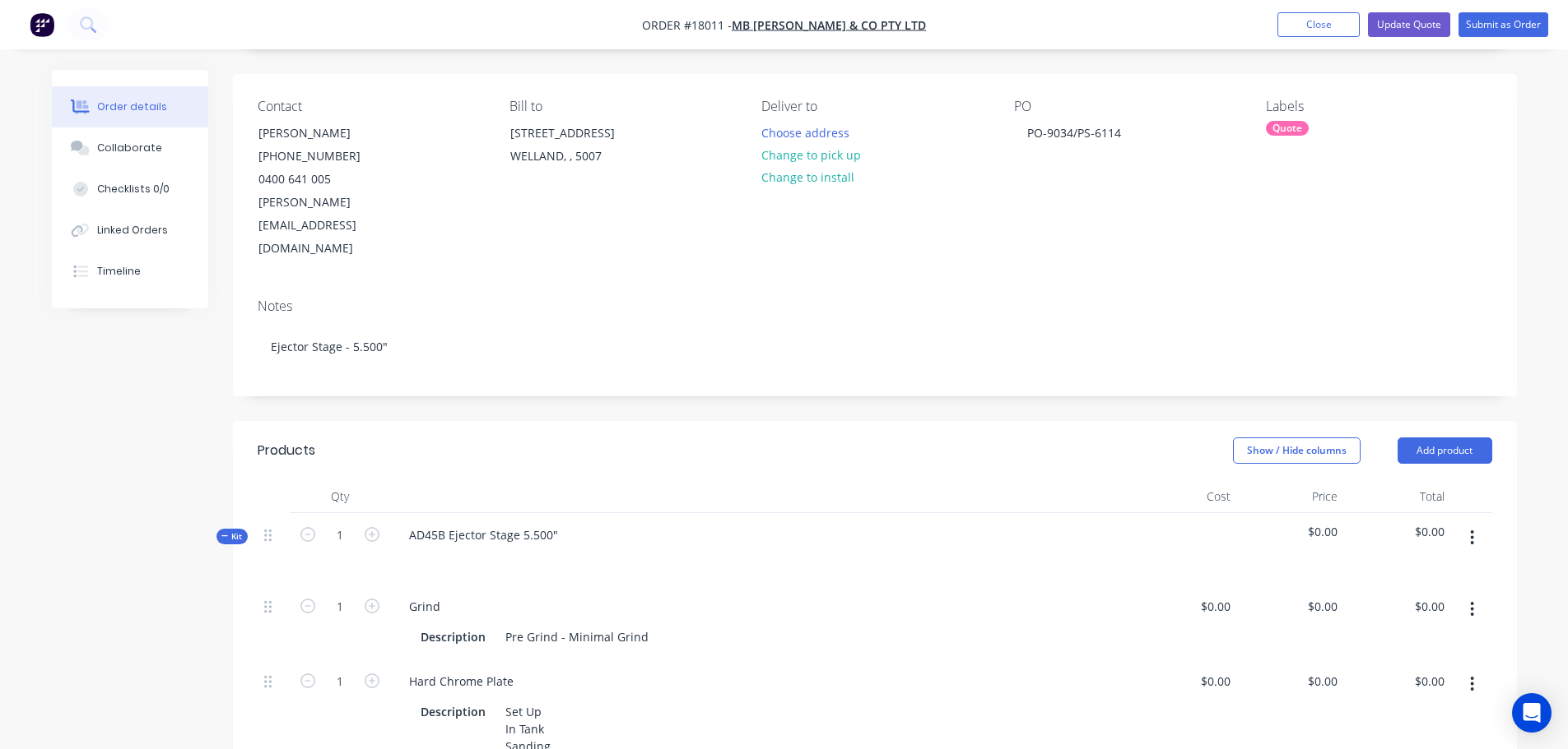
scroll to position [411, 0]
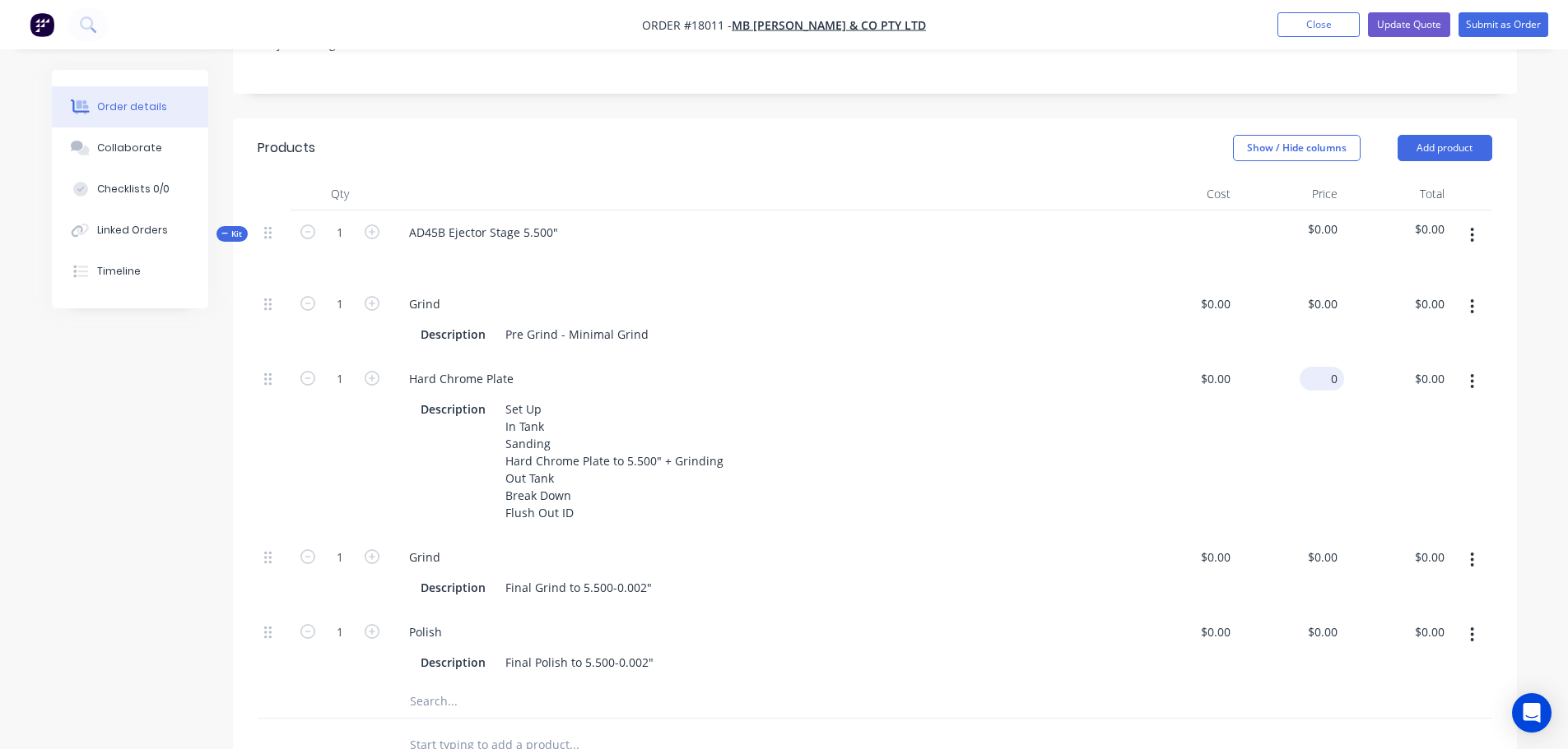
click at [1332, 366] on input "0" at bounding box center [1325, 378] width 38 height 24
type input "$2,080.00"
click at [1240, 400] on div "$2,080.00 2080" at bounding box center [1290, 446] width 107 height 179
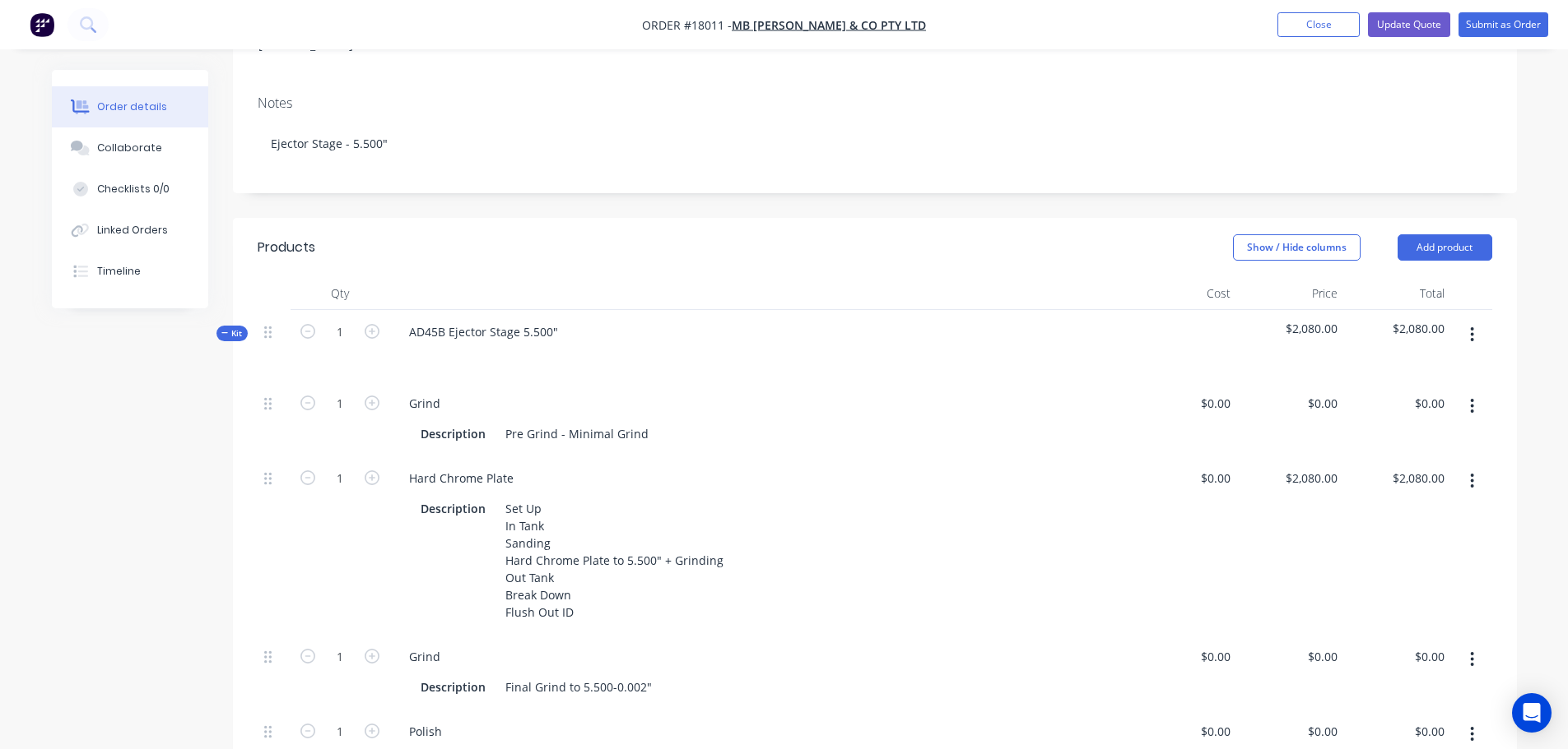
scroll to position [165, 0]
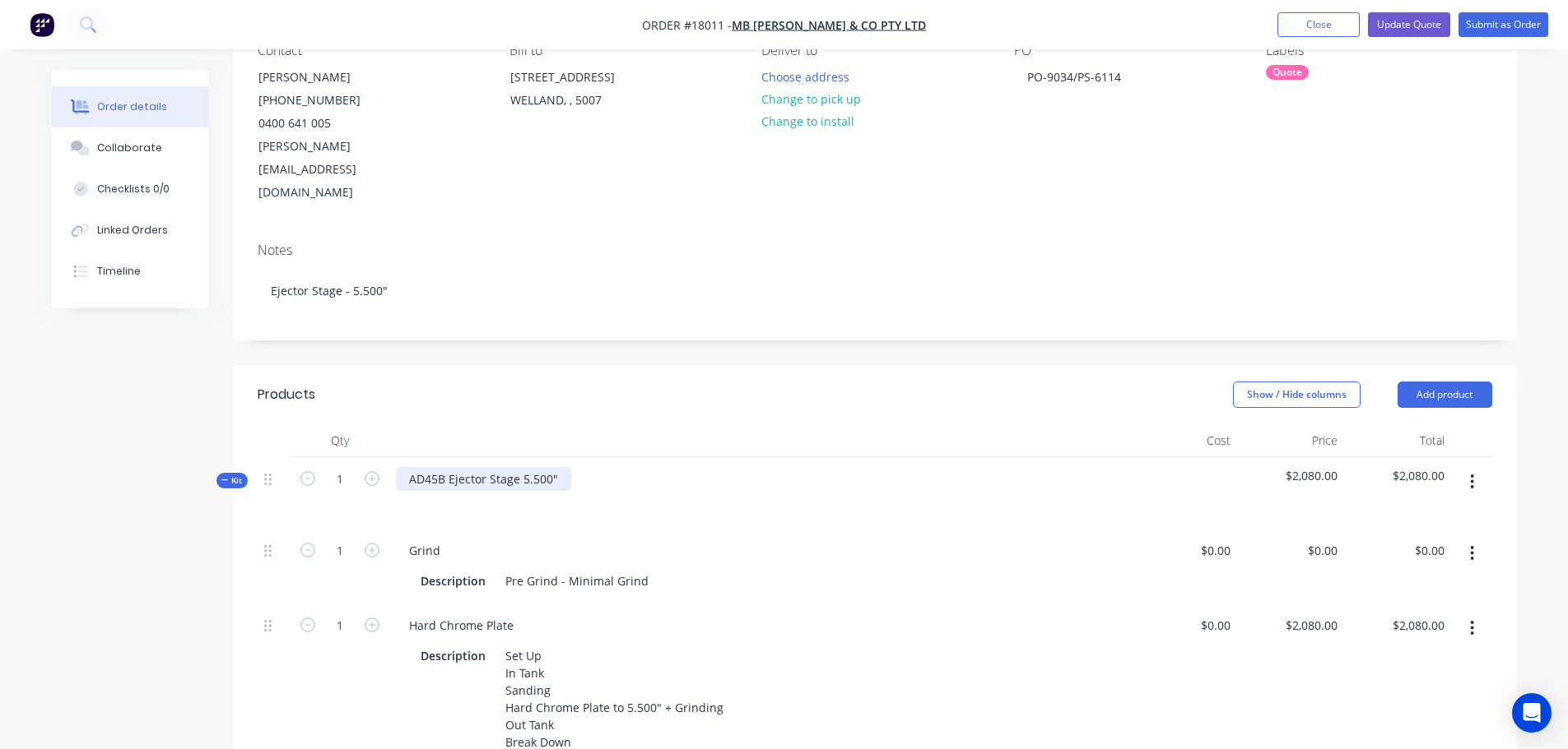
click at [550, 467] on div "AD45B Ejector Stage 5.500"" at bounding box center [483, 478] width 175 height 24
click at [555, 467] on div "AD45B Ejector Stage 5.500"" at bounding box center [483, 478] width 175 height 24
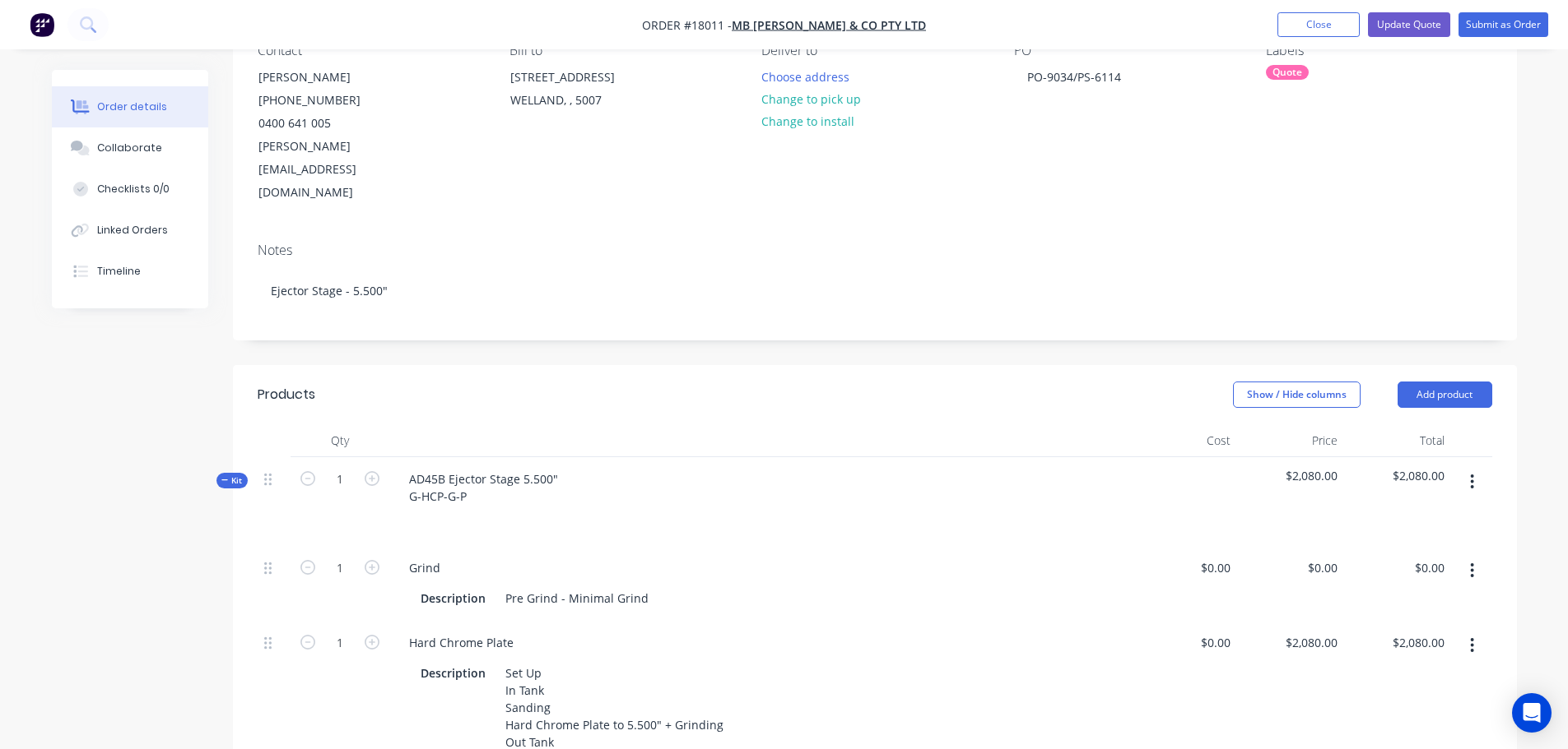
click at [657, 424] on div at bounding box center [760, 440] width 741 height 33
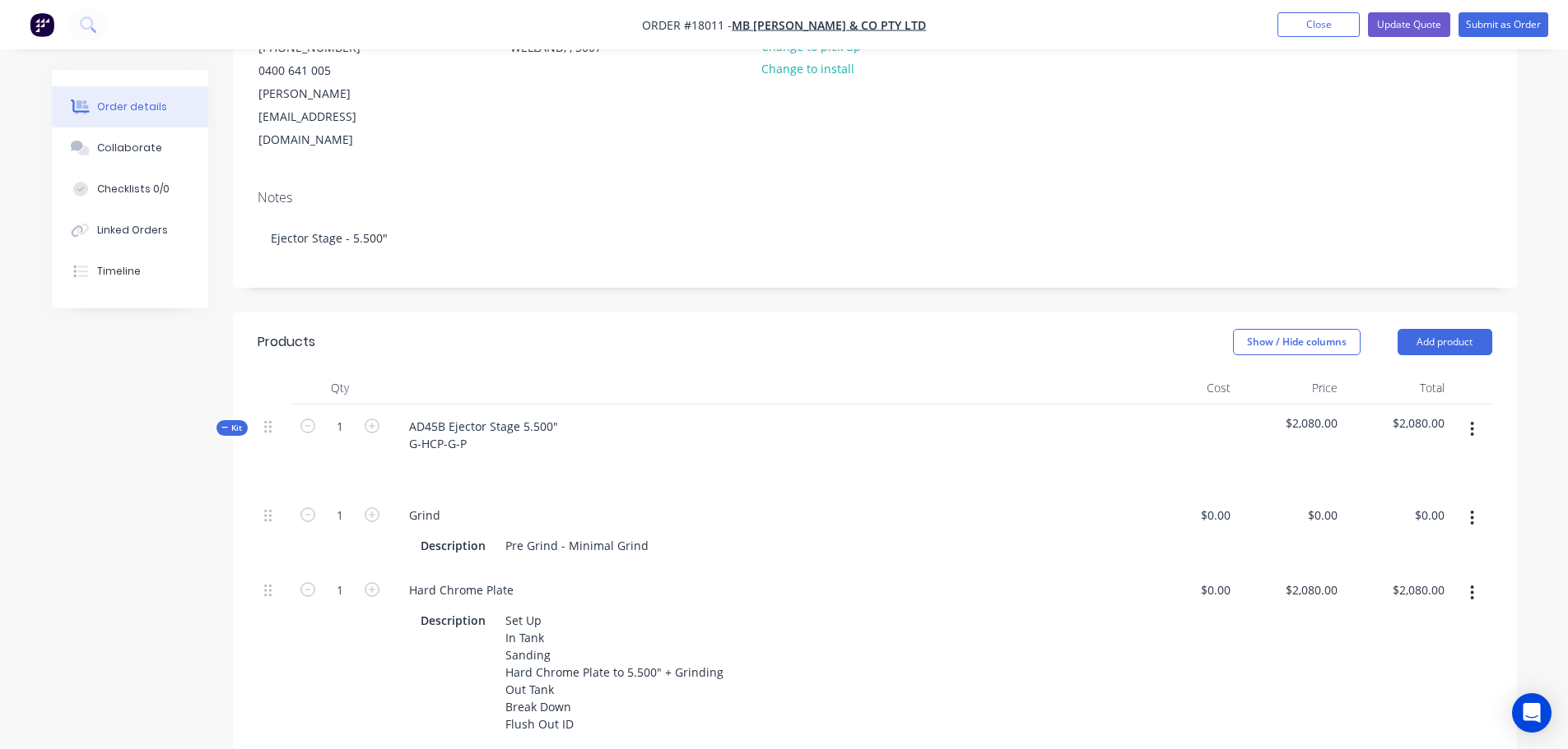
scroll to position [247, 0]
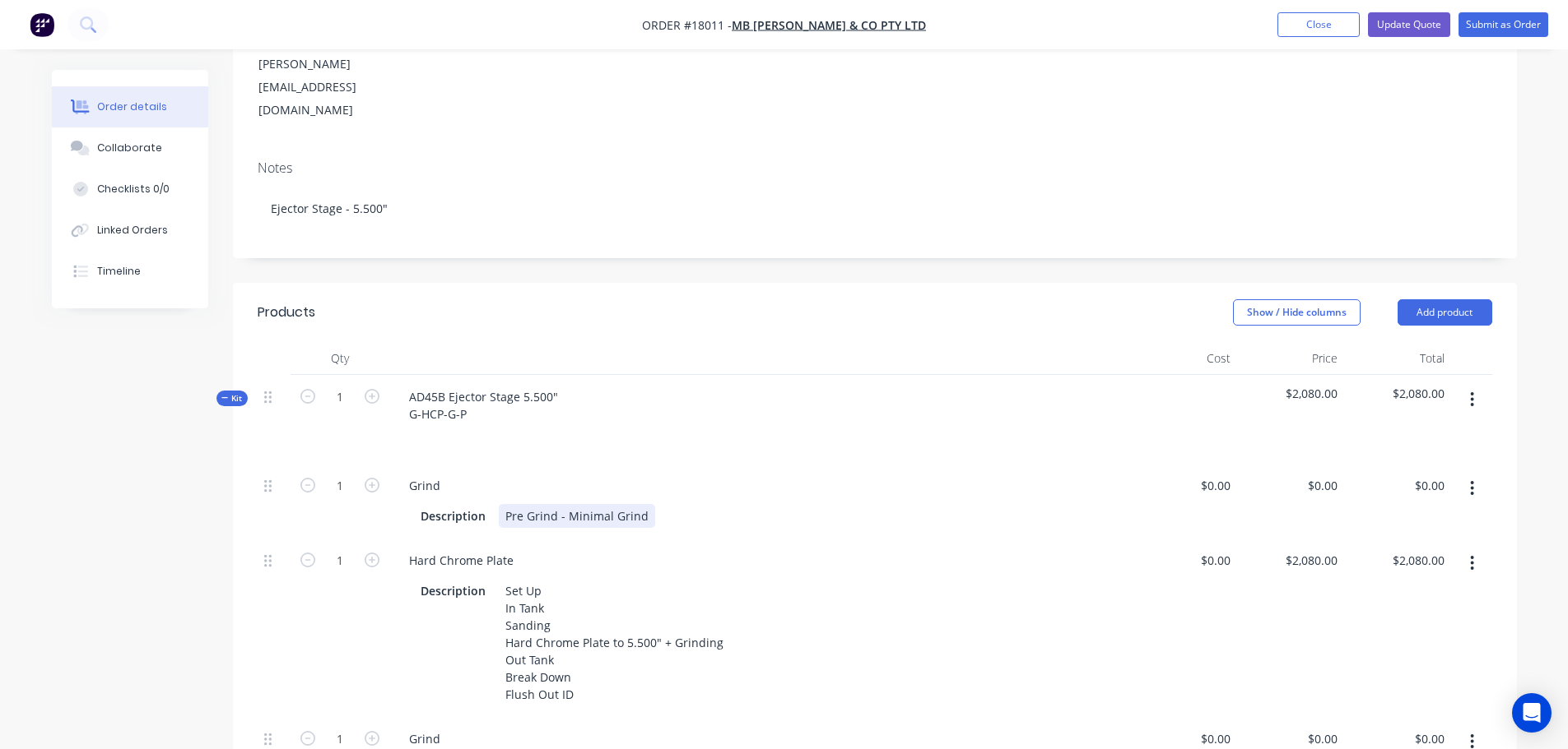
click at [645, 505] on div "Pre Grind - Minimal Grind" at bounding box center [576, 516] width 156 height 24
click at [781, 375] on div "AD45B Ejector Stage 5.500" G-HCP-G-P" at bounding box center [760, 419] width 741 height 89
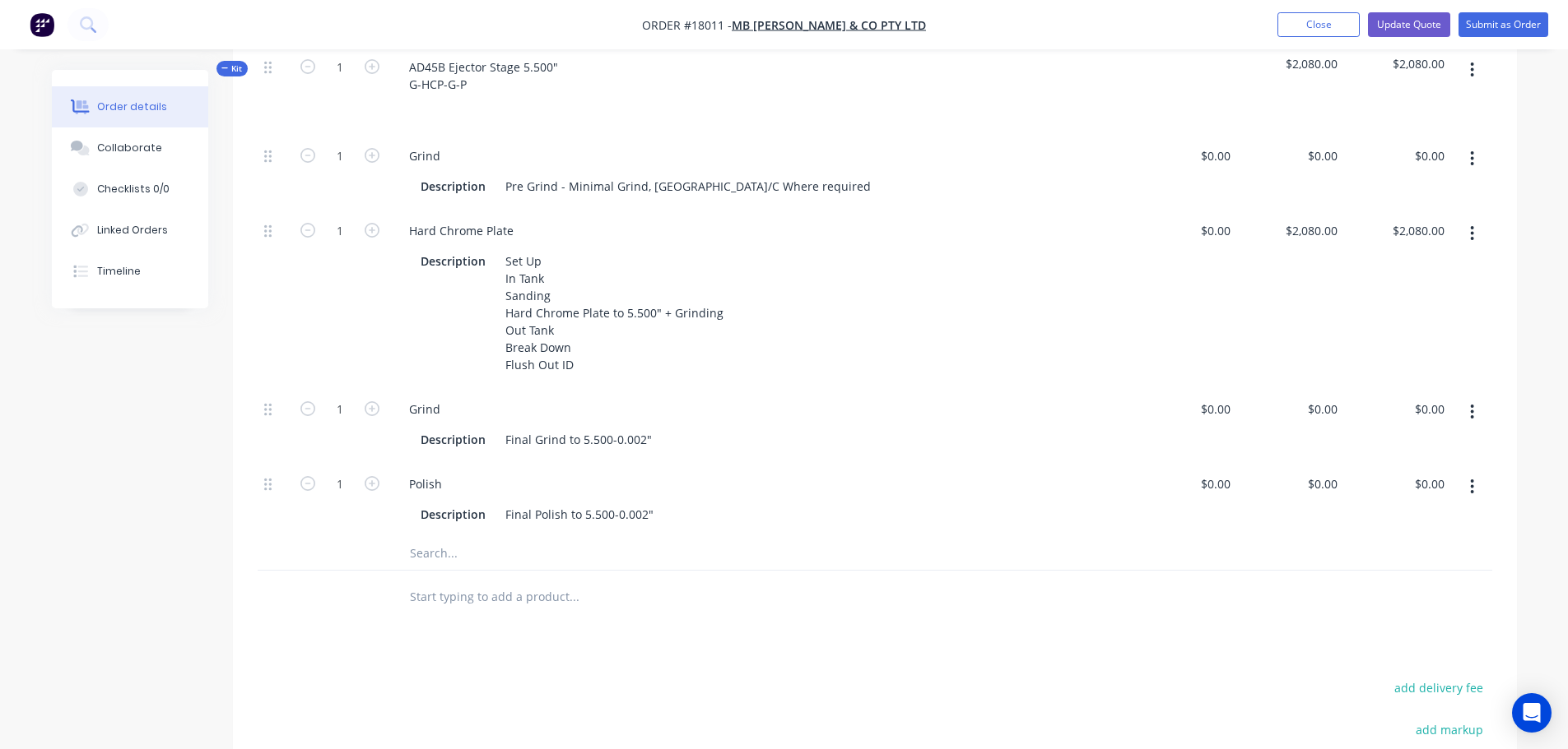
scroll to position [329, 0]
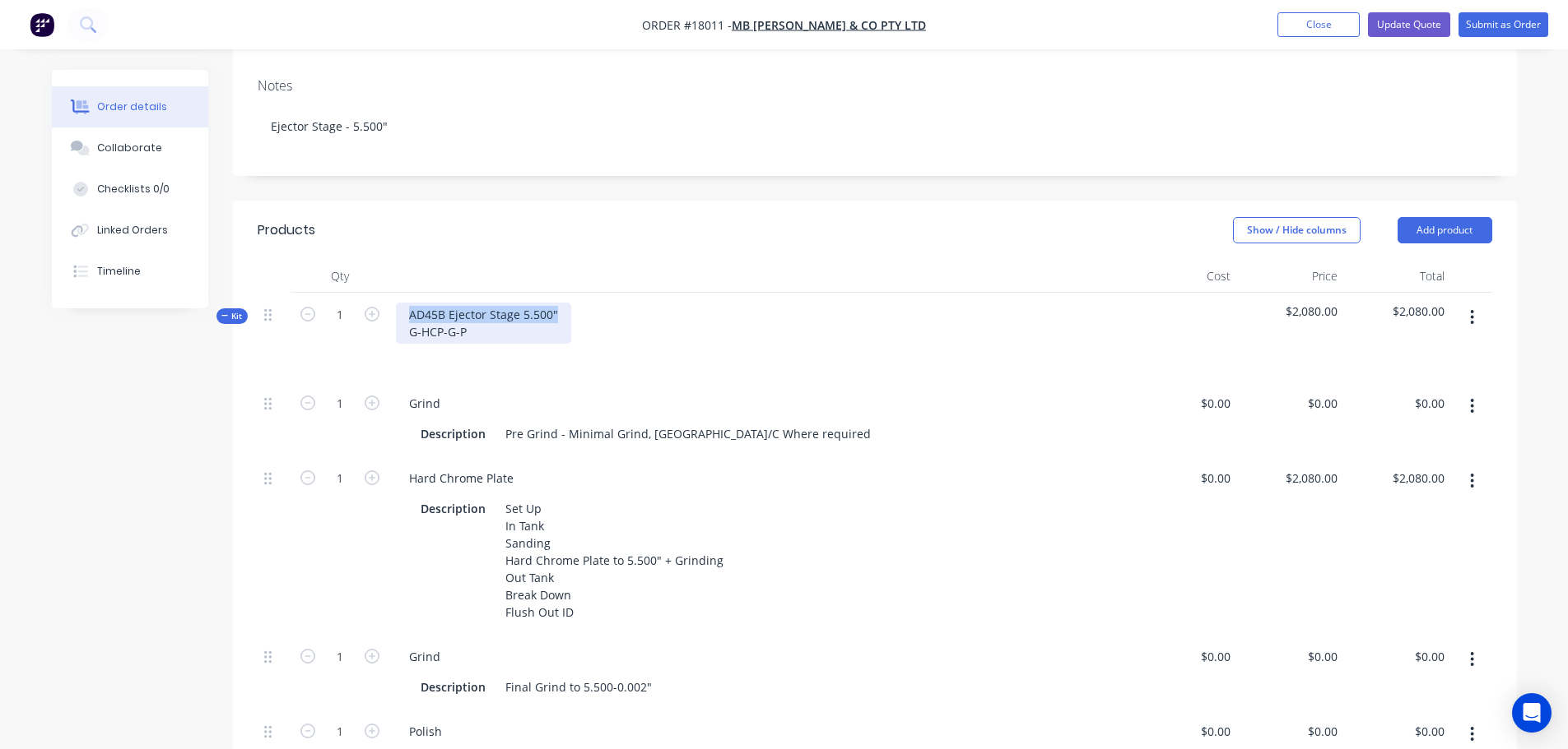
drag, startPoint x: 411, startPoint y: 263, endPoint x: 586, endPoint y: 264, distance: 175.0
click at [586, 293] on div "AD45B Ejector Stage 5.500" G-HCP-G-P" at bounding box center [760, 337] width 741 height 89
click at [509, 303] on div "AD45B Ejector Stage 5.500" G-HCP-G-P" at bounding box center [483, 323] width 175 height 41
drag, startPoint x: 449, startPoint y: 266, endPoint x: 517, endPoint y: 264, distance: 68.0
click at [517, 303] on div "AD45B Ejector Stage 5.500" G-HCP-G-P" at bounding box center [483, 323] width 175 height 41
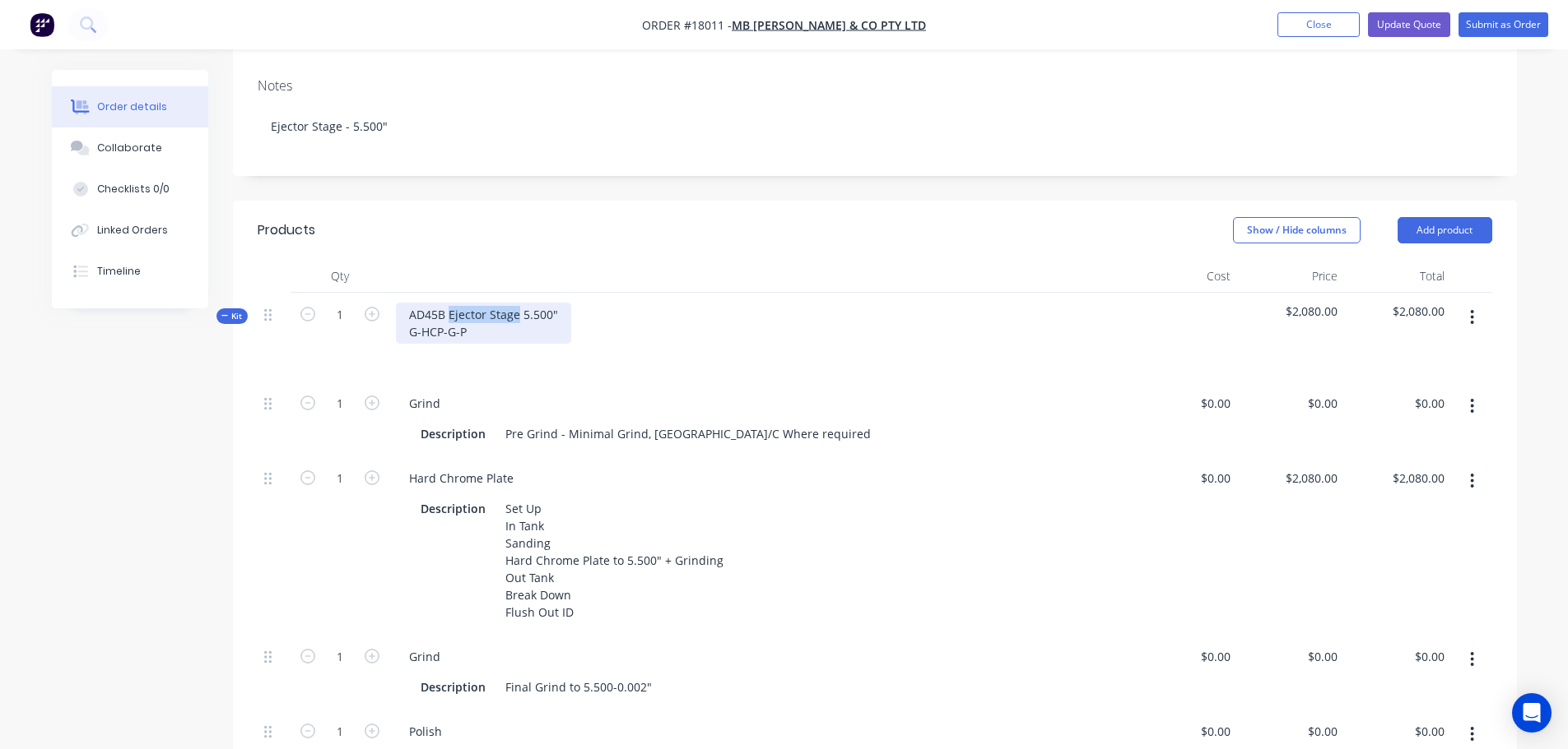
copy div "Ejector Stage"
click at [674, 293] on div "AD45B Ejector Stage 5.500" G-HCP-G-P" at bounding box center [760, 337] width 741 height 89
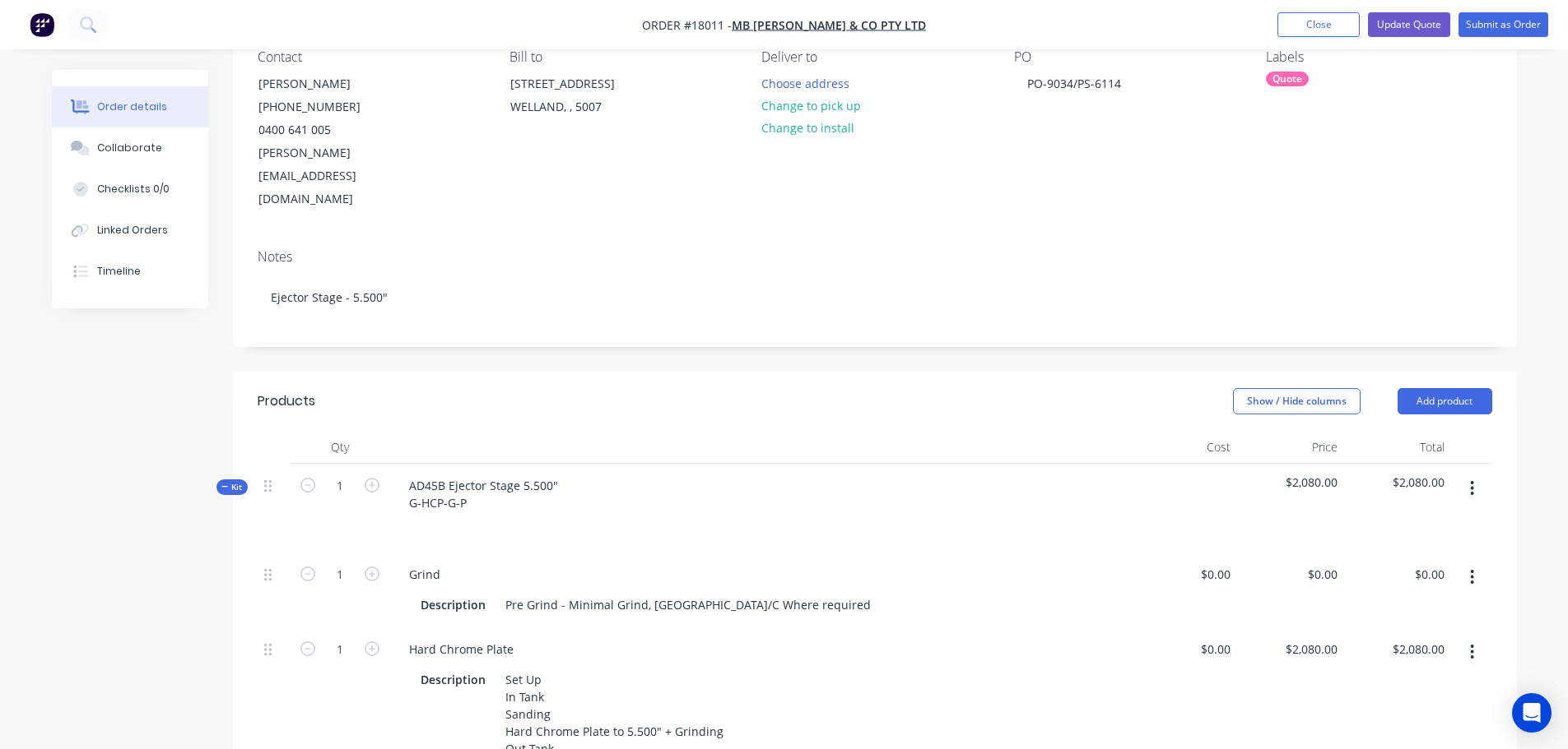
scroll to position [0, 0]
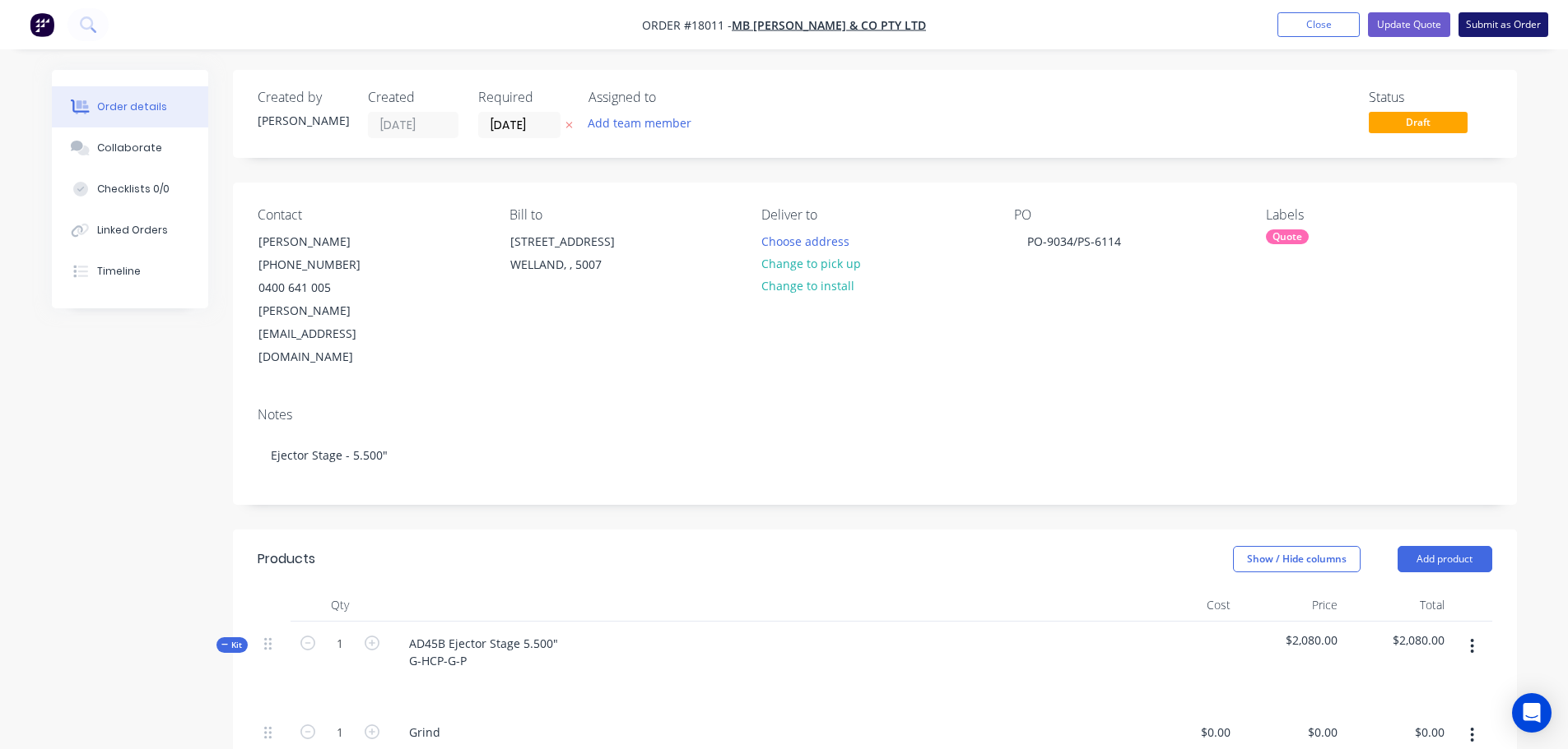
click at [1491, 26] on button "Submit as Order" at bounding box center [1503, 25] width 90 height 25
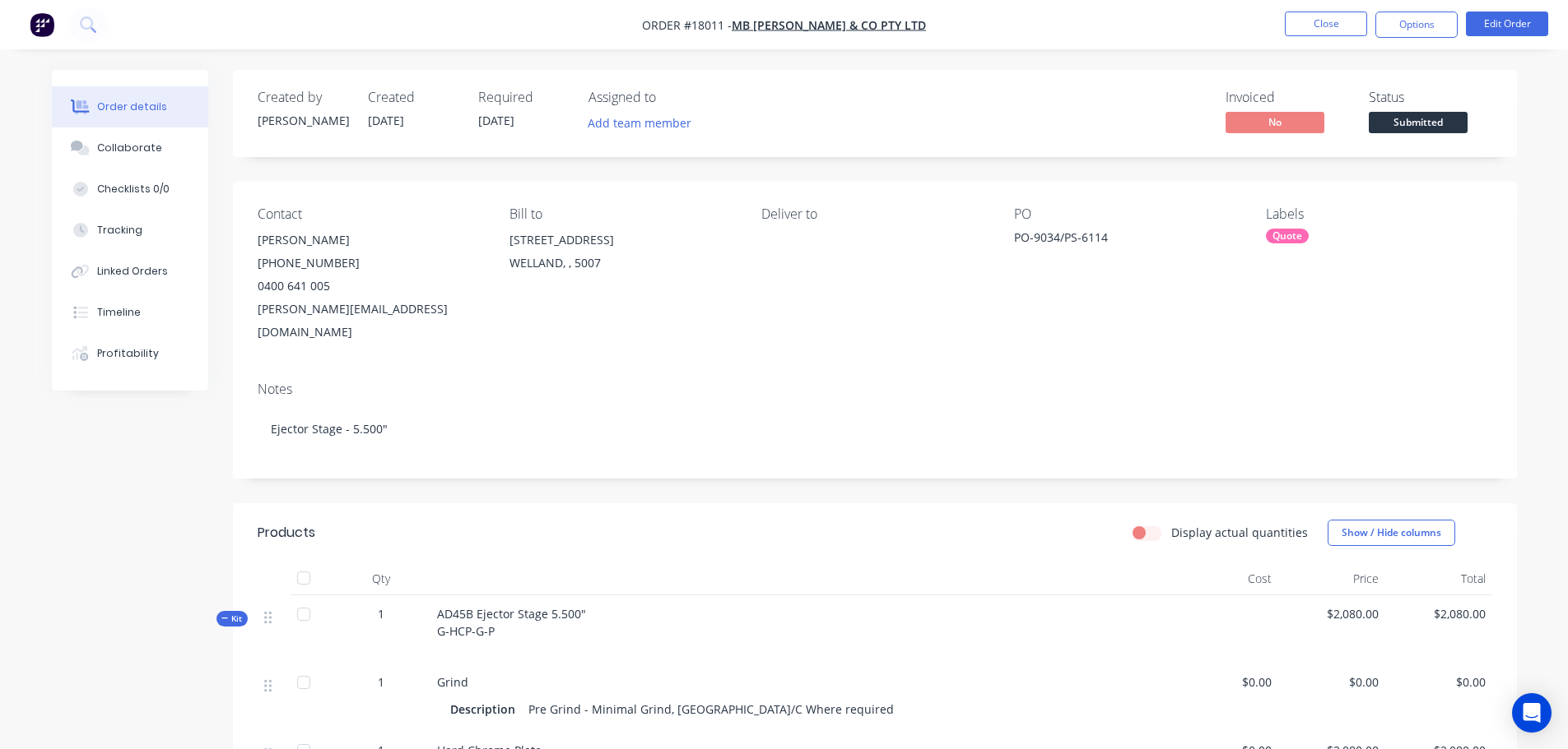
click at [1287, 239] on div "Quote" at bounding box center [1287, 236] width 43 height 15
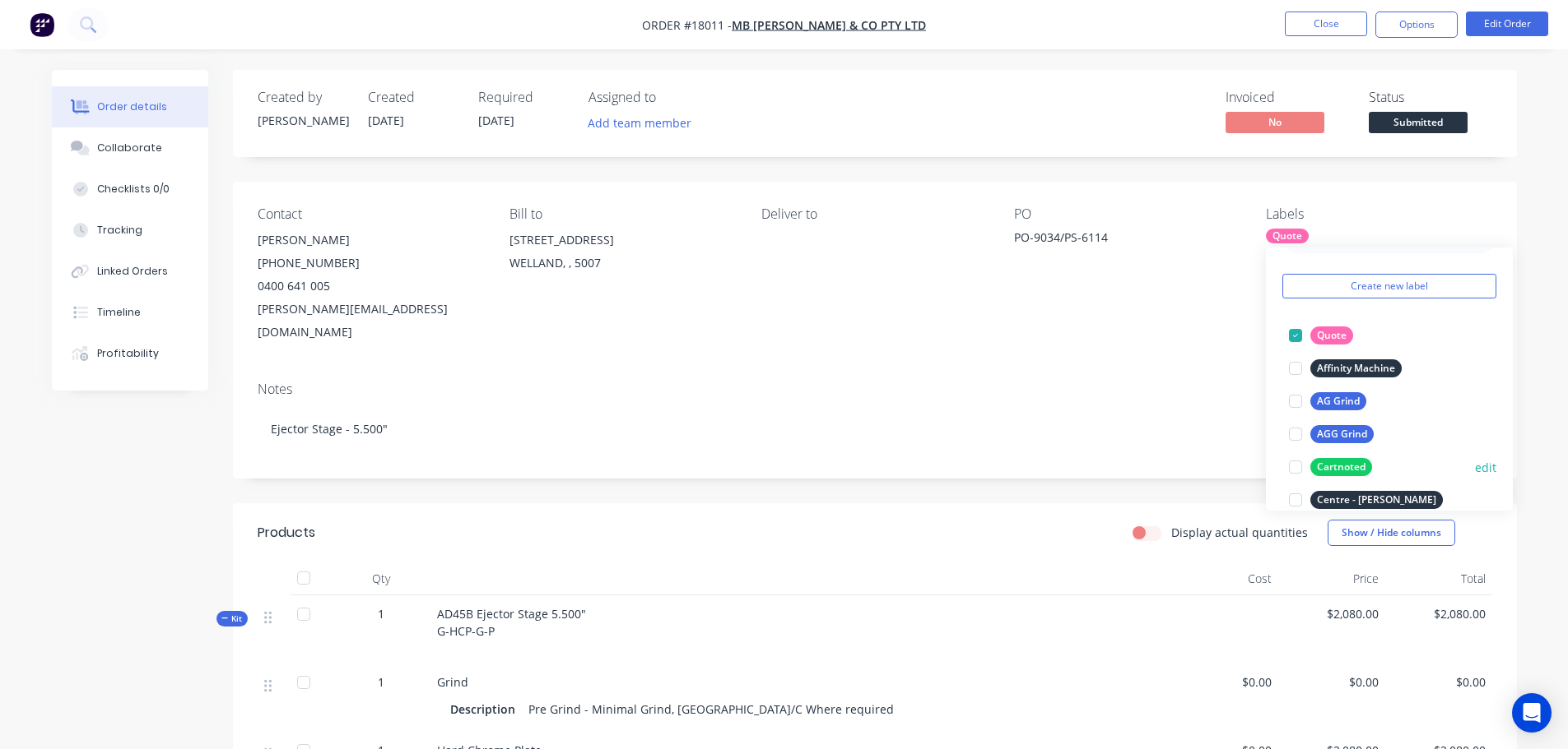
scroll to position [82, 0]
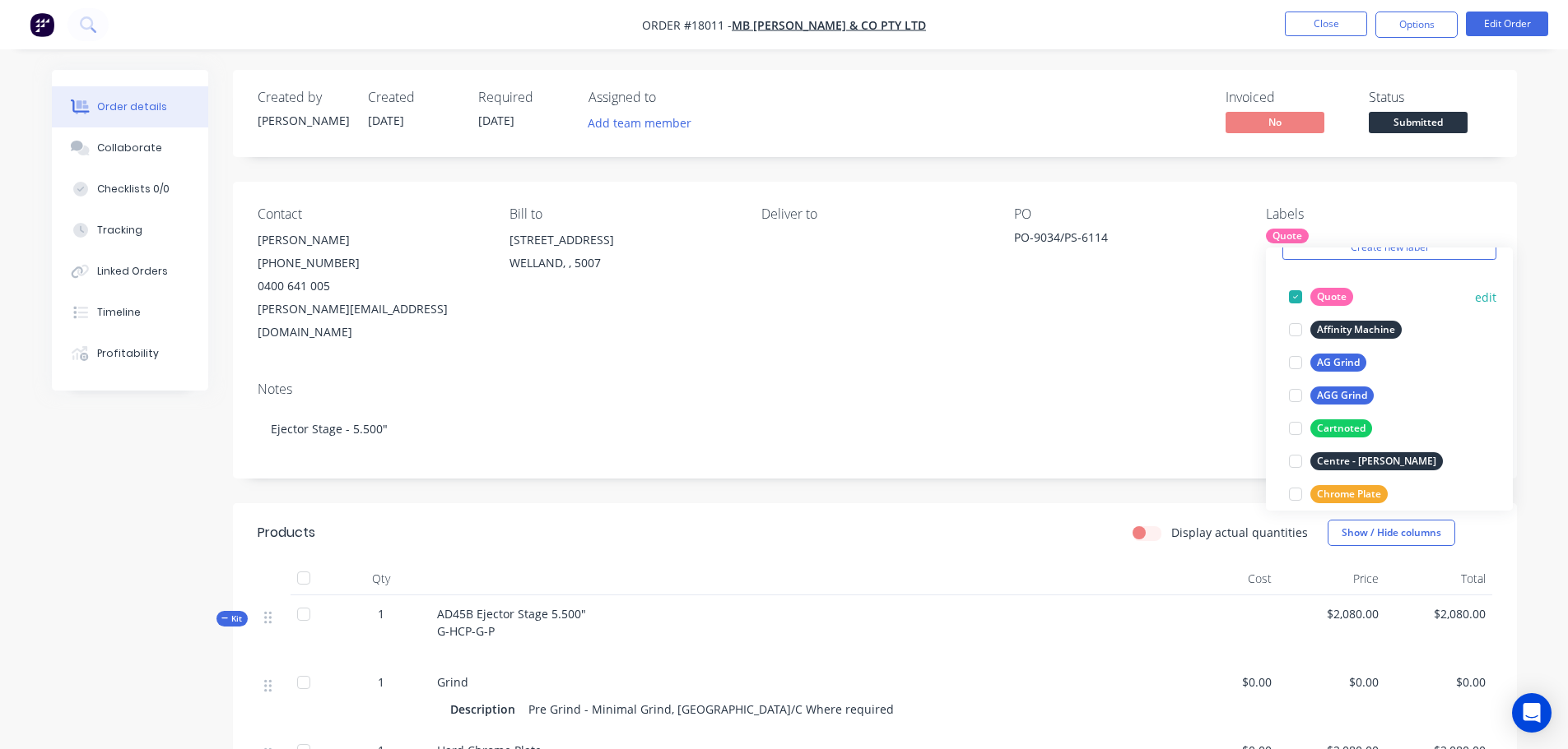
click at [1300, 296] on div at bounding box center [1295, 296] width 33 height 33
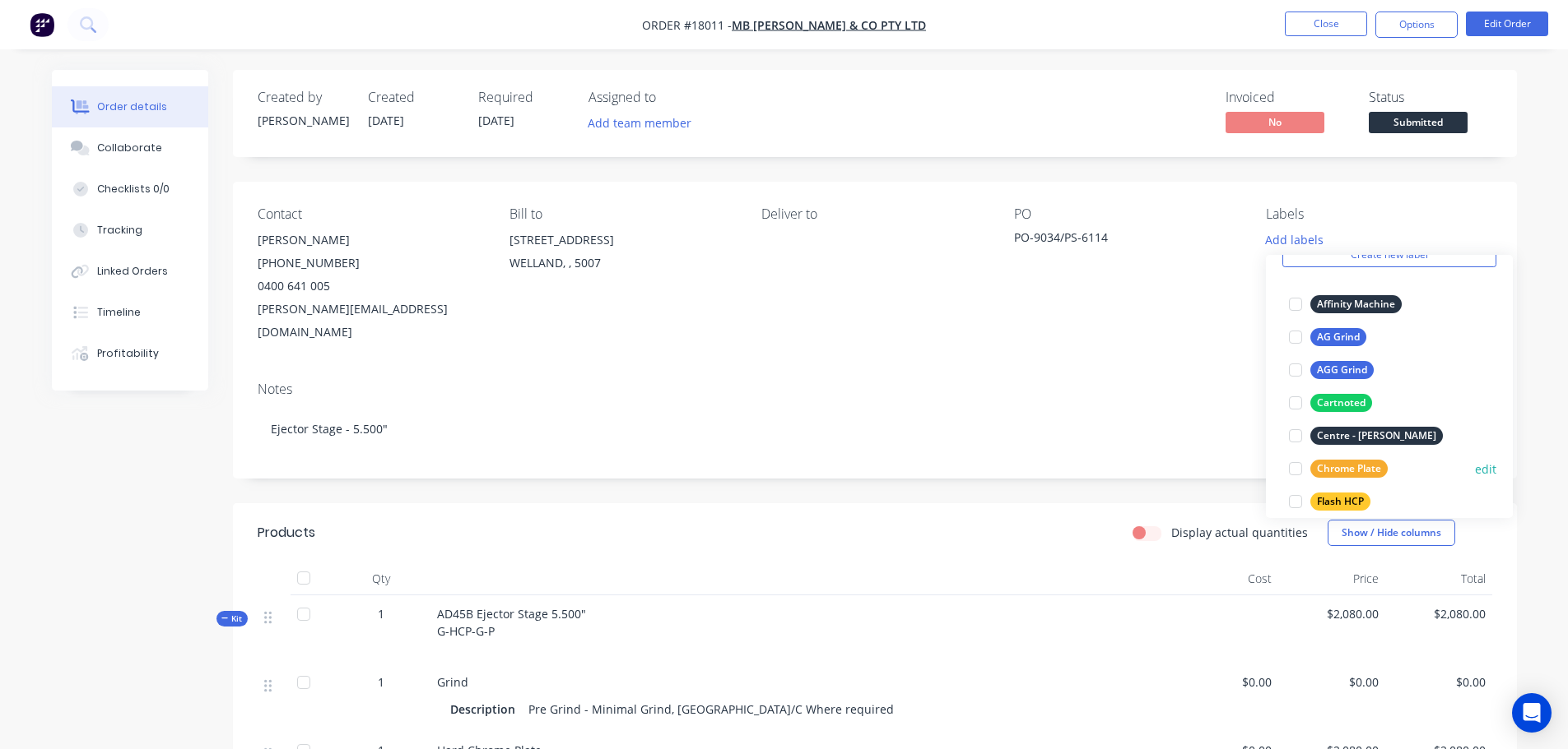
click at [1293, 458] on div at bounding box center [1295, 469] width 33 height 33
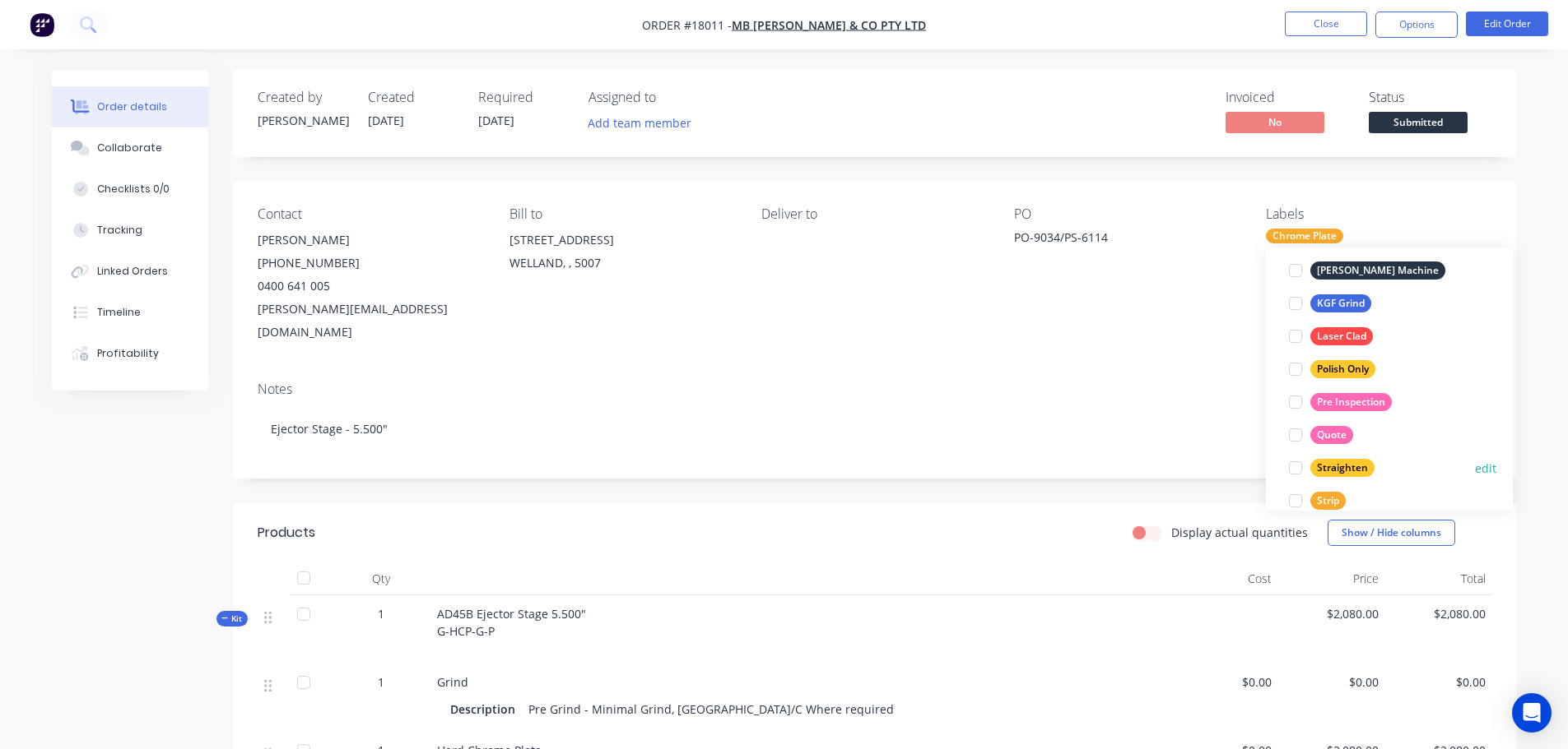
scroll to position [411, 0]
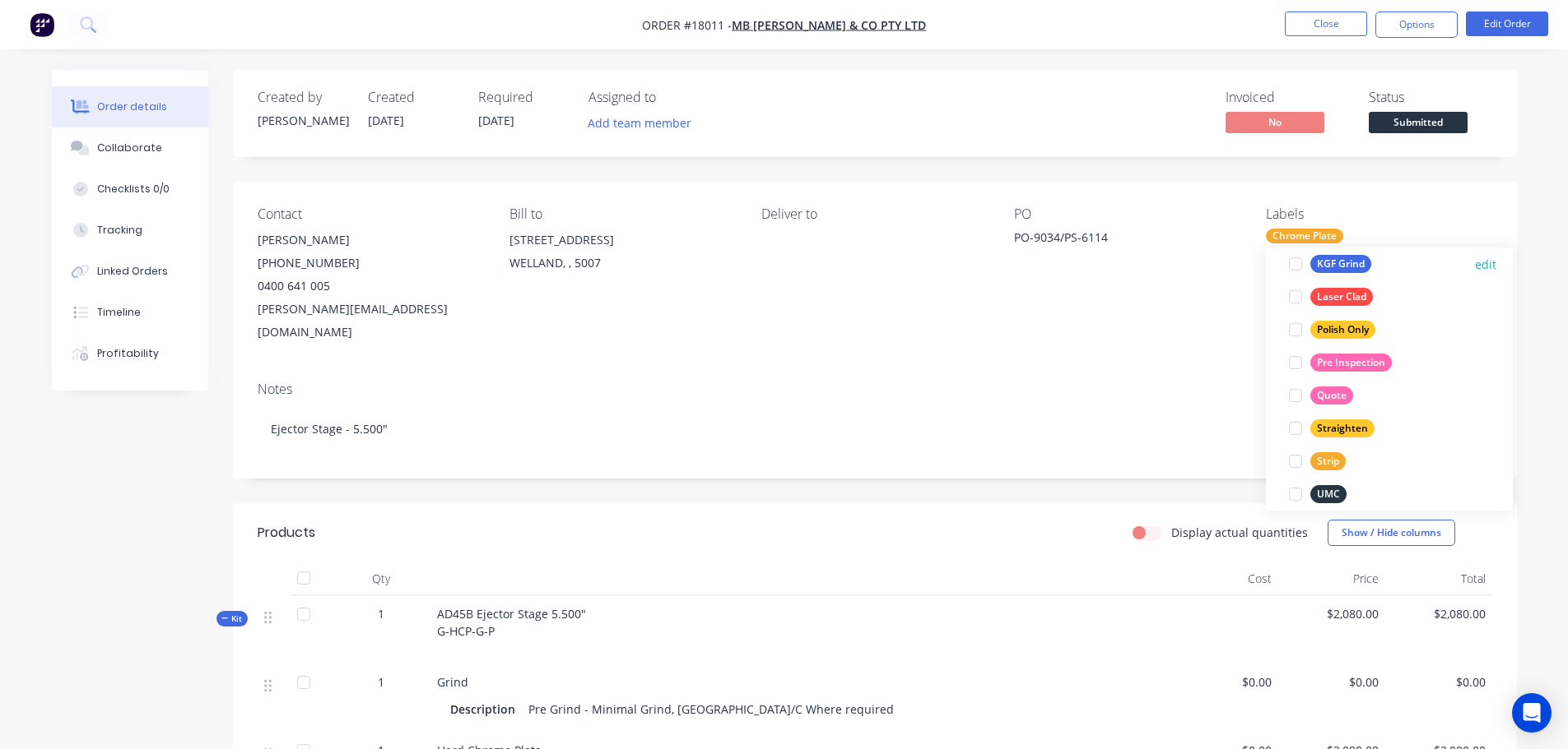
click at [1290, 260] on div at bounding box center [1295, 263] width 33 height 33
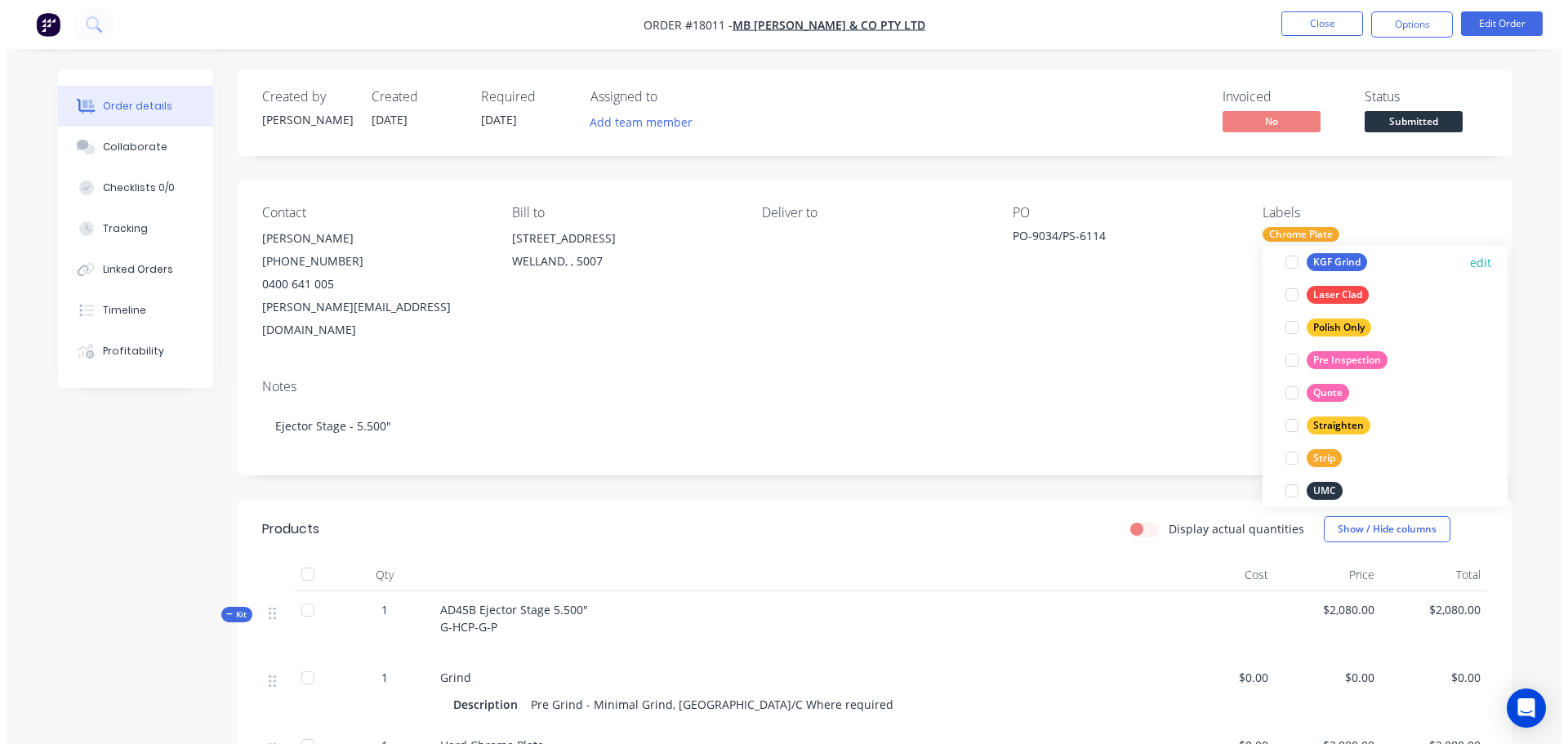
scroll to position [147, 0]
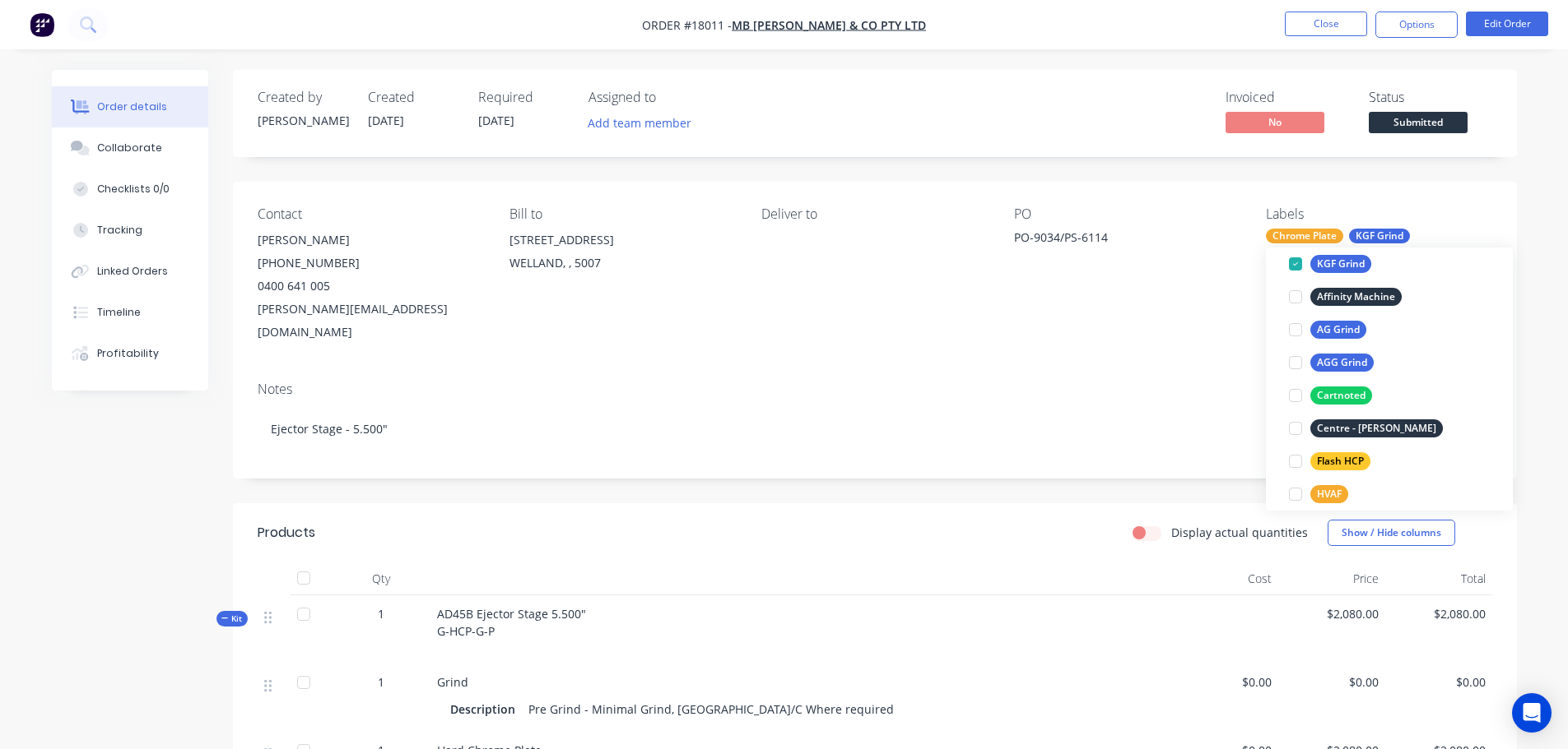
click at [1428, 133] on span "Submitted" at bounding box center [1418, 122] width 99 height 21
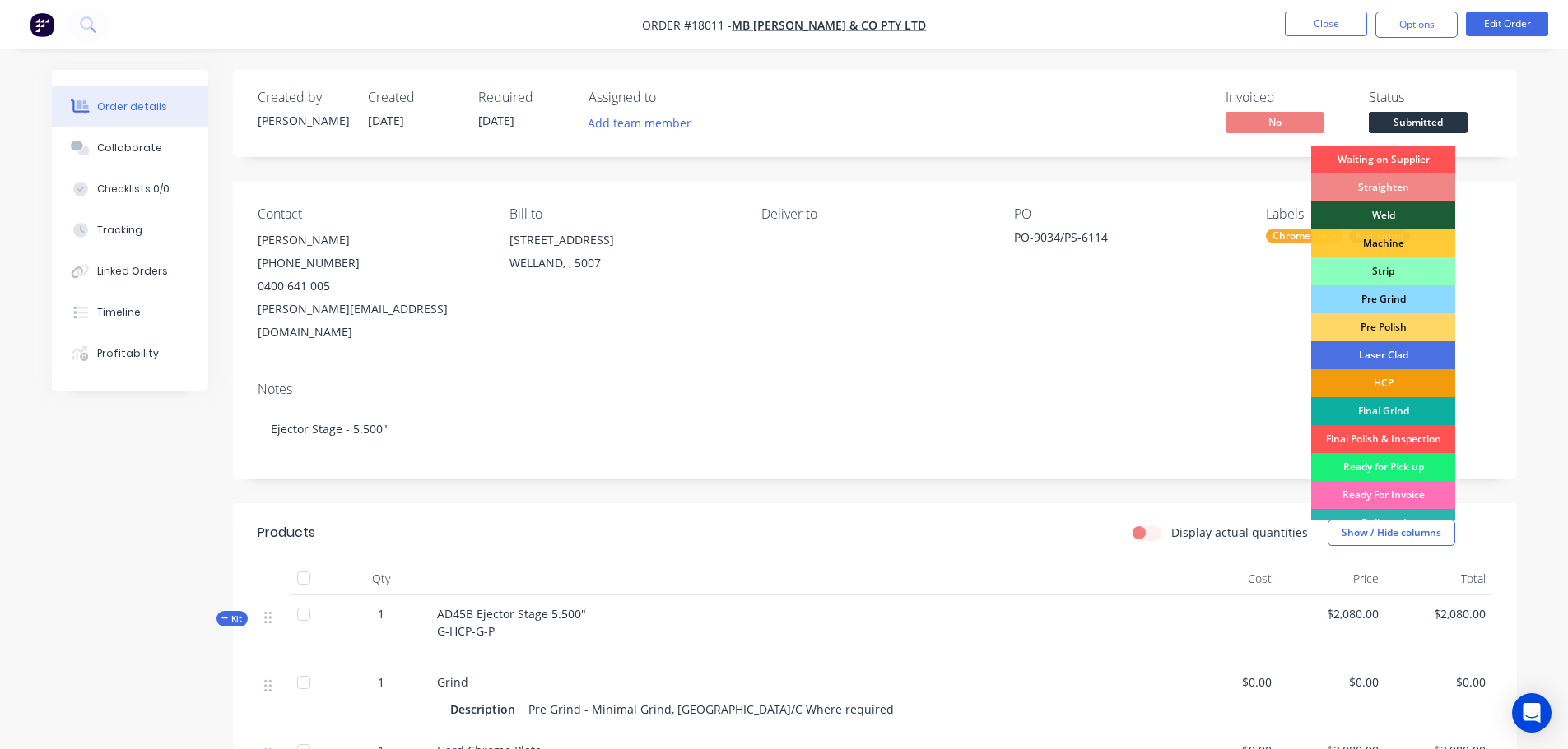
click at [1400, 296] on div "Pre Grind" at bounding box center [1383, 299] width 144 height 28
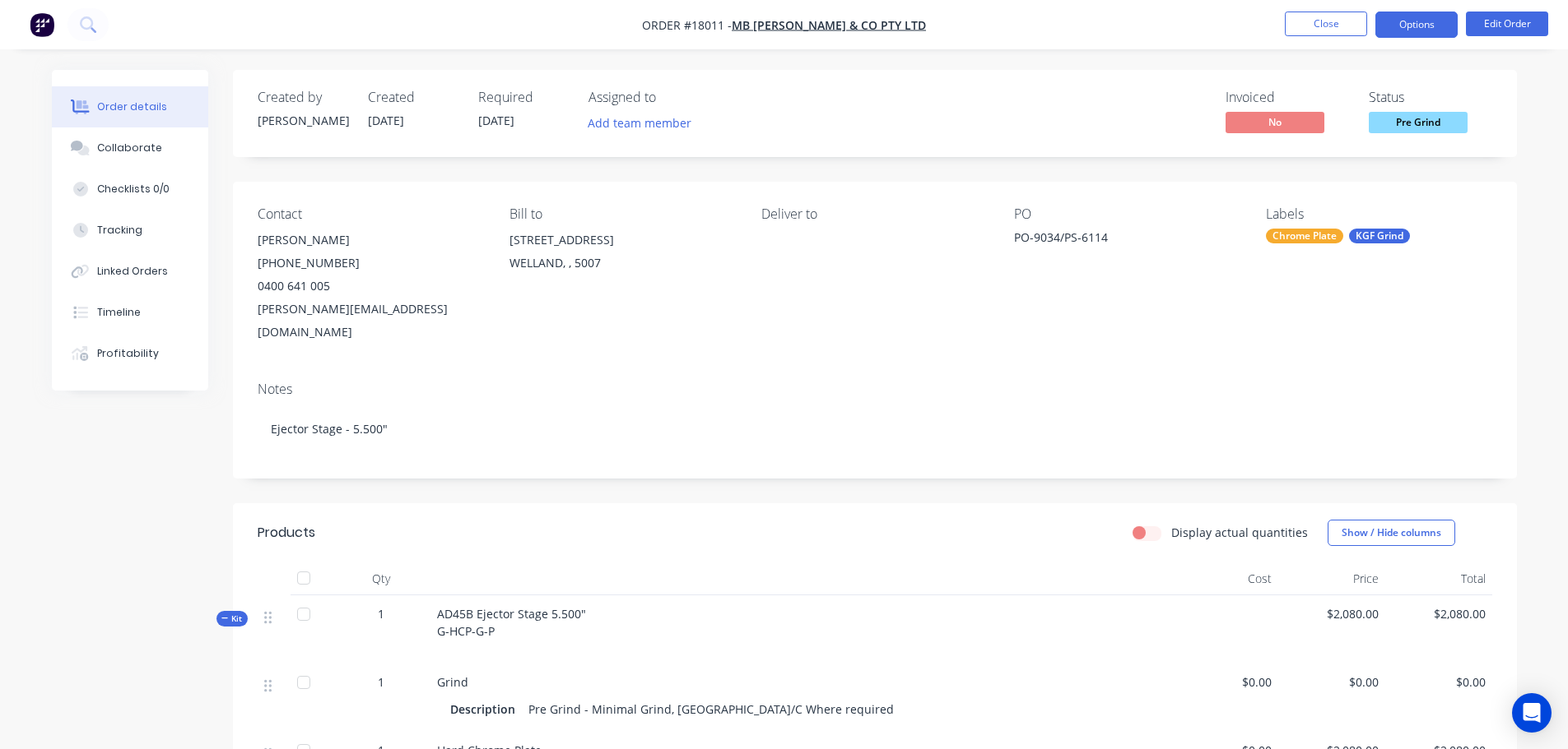
click at [1415, 32] on button "Options" at bounding box center [1416, 25] width 82 height 27
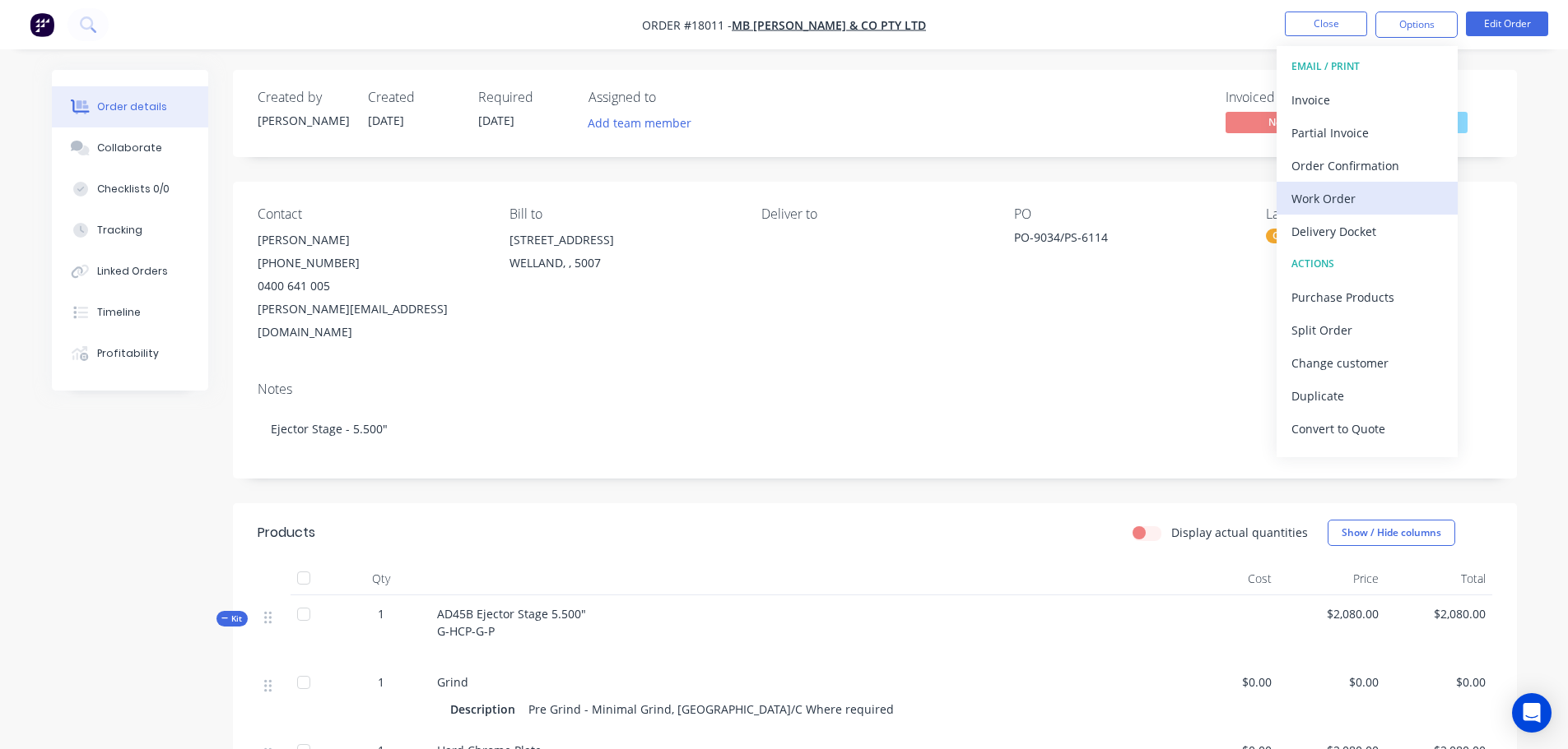
click at [1350, 195] on div "Work Order" at bounding box center [1367, 198] width 152 height 24
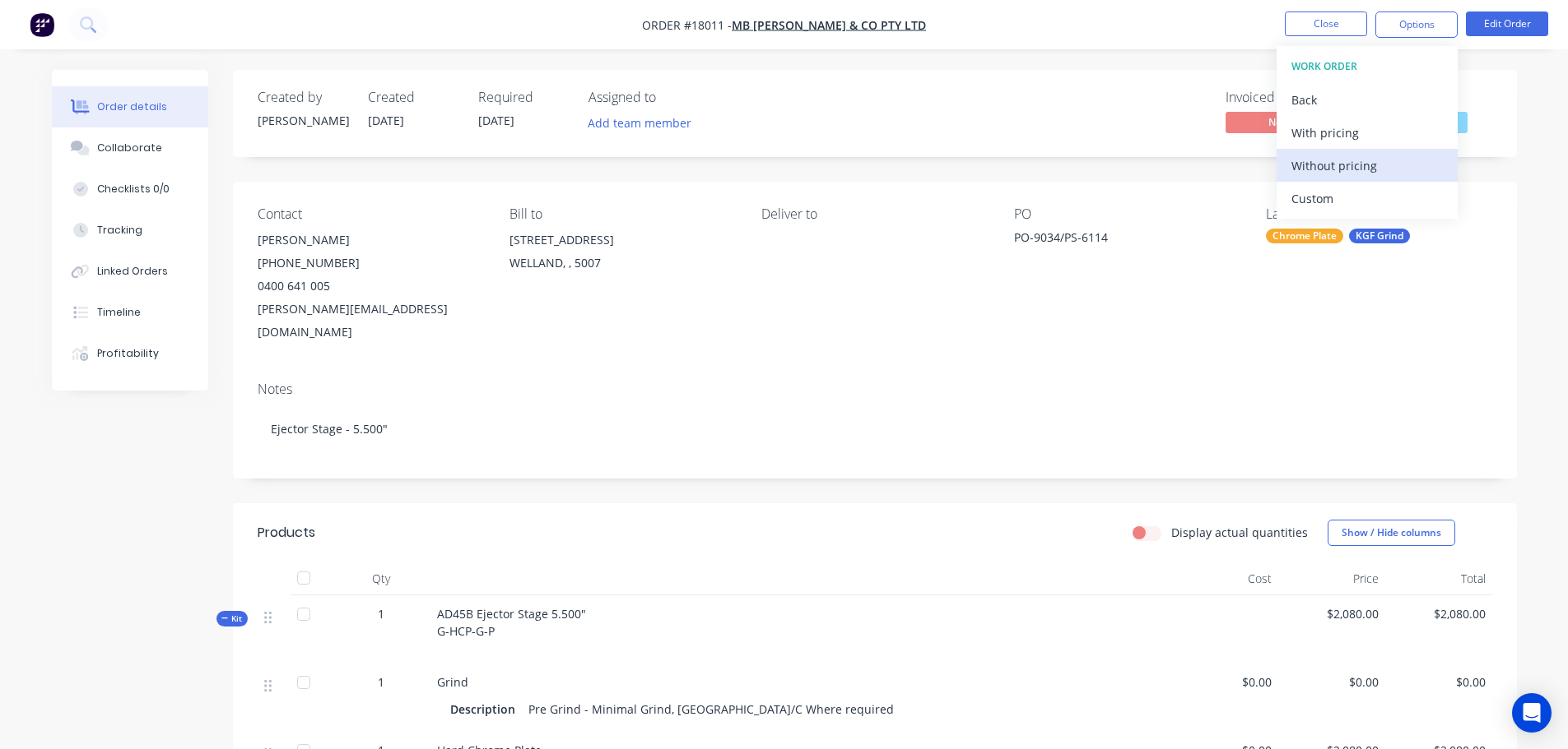
click at [1342, 162] on div "Without pricing" at bounding box center [1367, 165] width 152 height 24
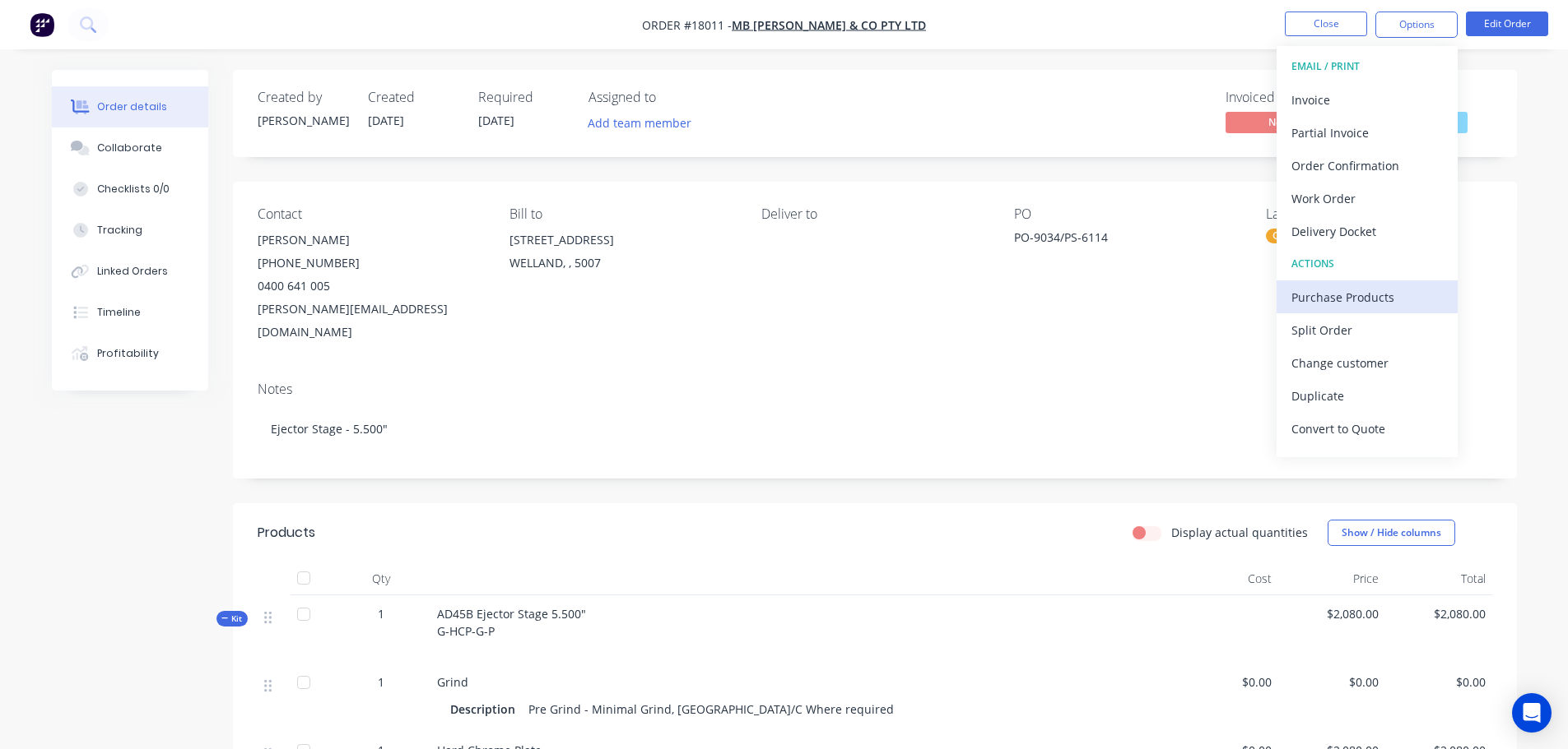
click at [1331, 288] on div "Purchase Products" at bounding box center [1367, 296] width 152 height 24
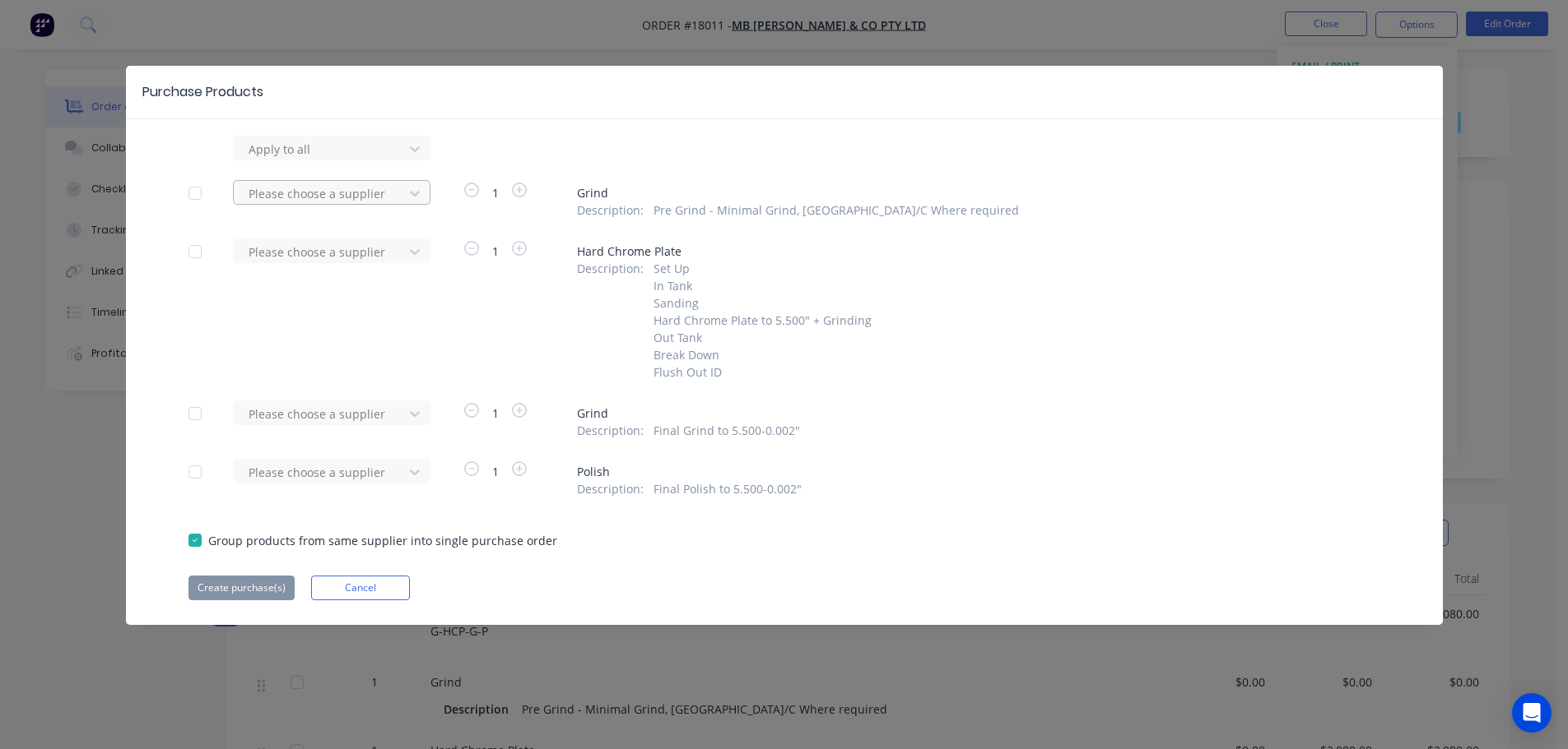
click at [322, 160] on div at bounding box center [321, 150] width 148 height 21
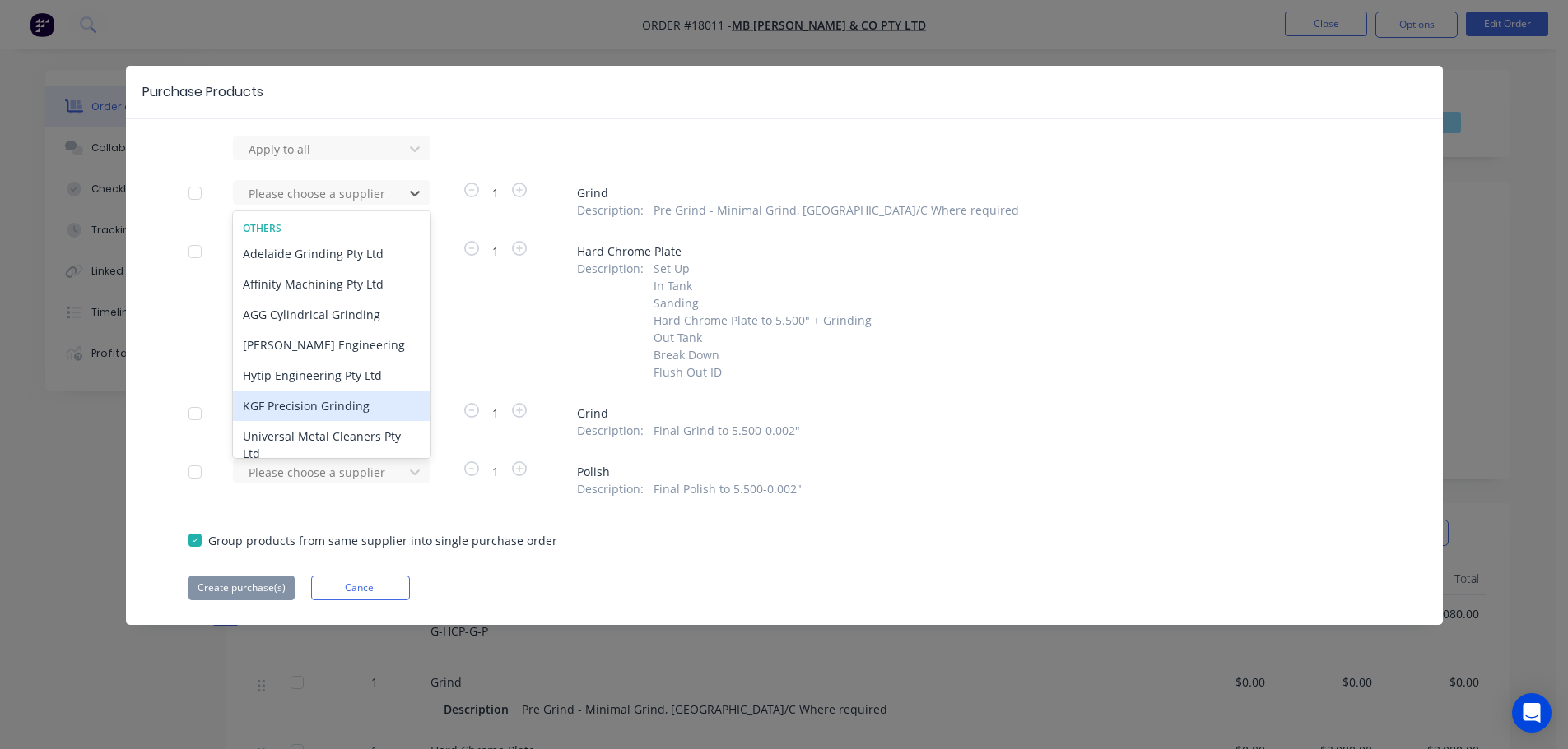
click at [324, 407] on div "KGF Precision Grinding" at bounding box center [332, 406] width 197 height 30
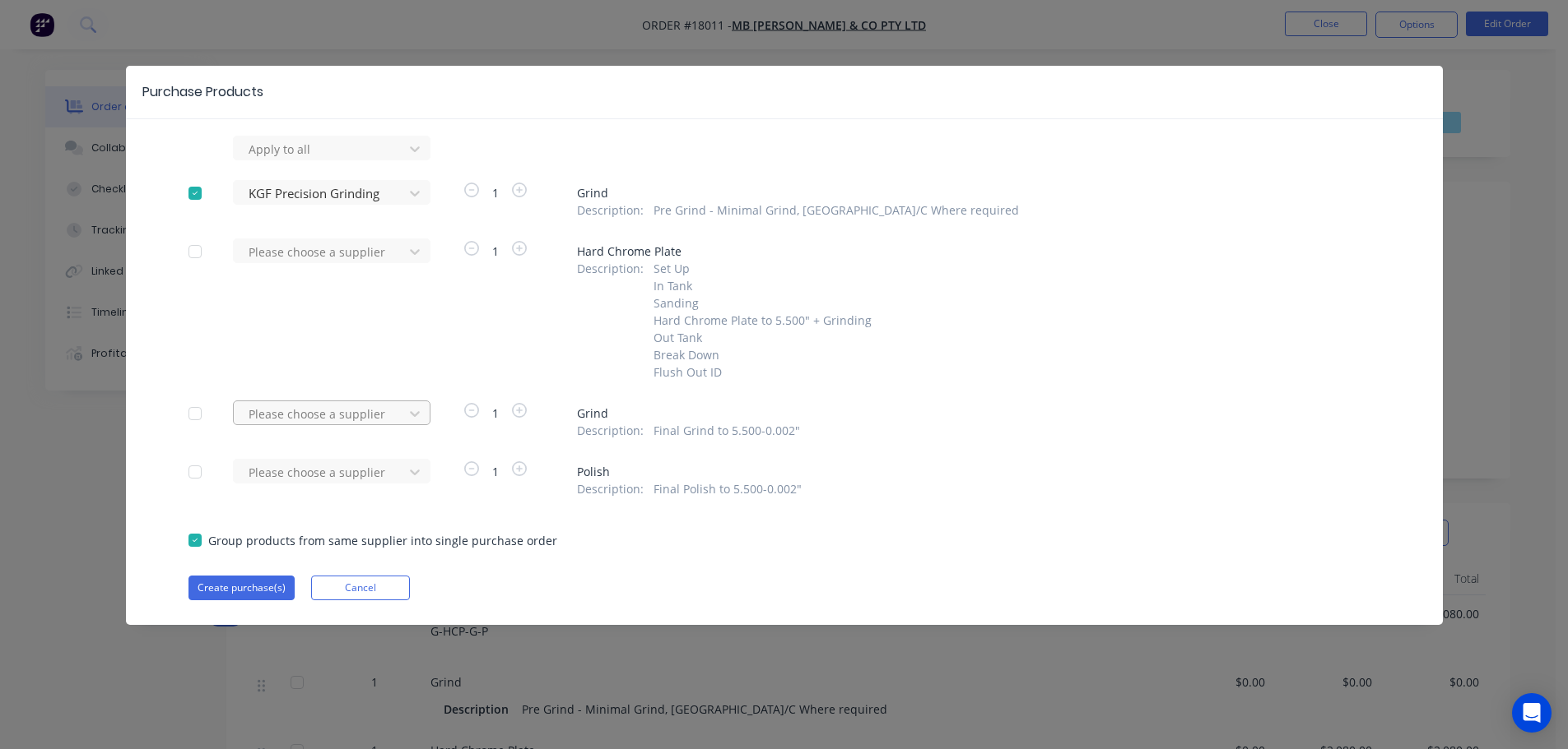
click at [324, 160] on div at bounding box center [321, 150] width 148 height 21
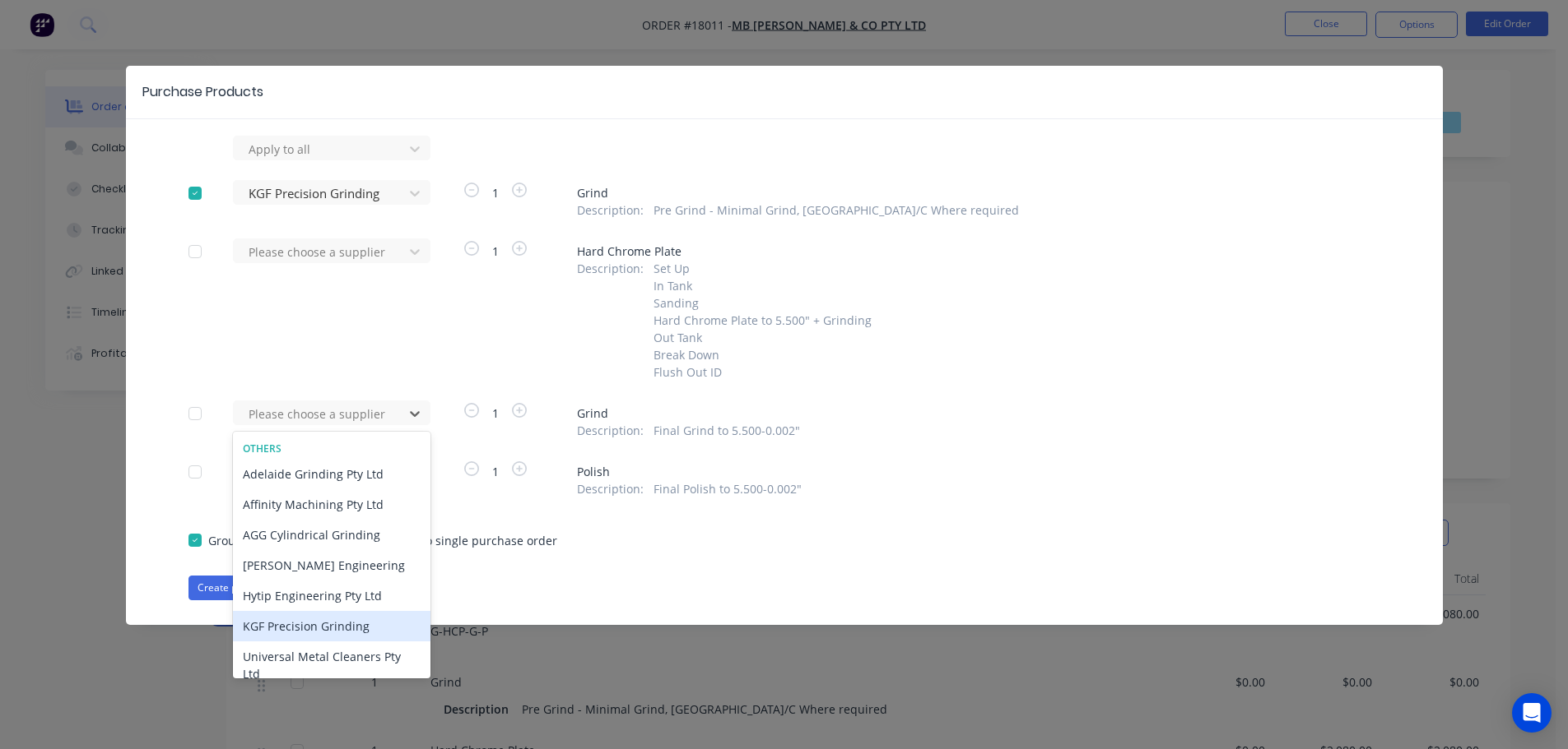
click at [314, 623] on div "KGF Precision Grinding" at bounding box center [332, 626] width 197 height 30
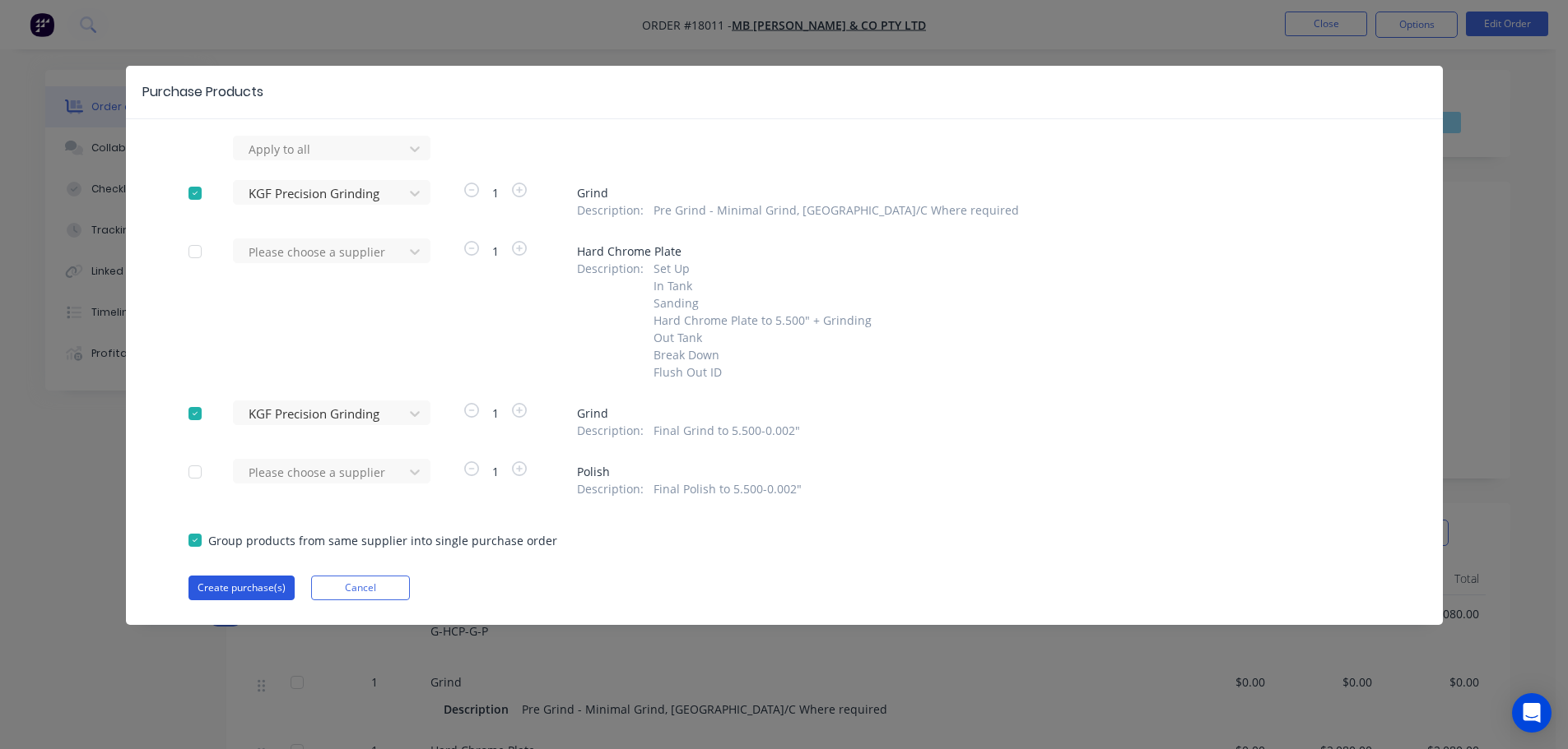
click at [220, 592] on button "Create purchase(s)" at bounding box center [242, 588] width 106 height 25
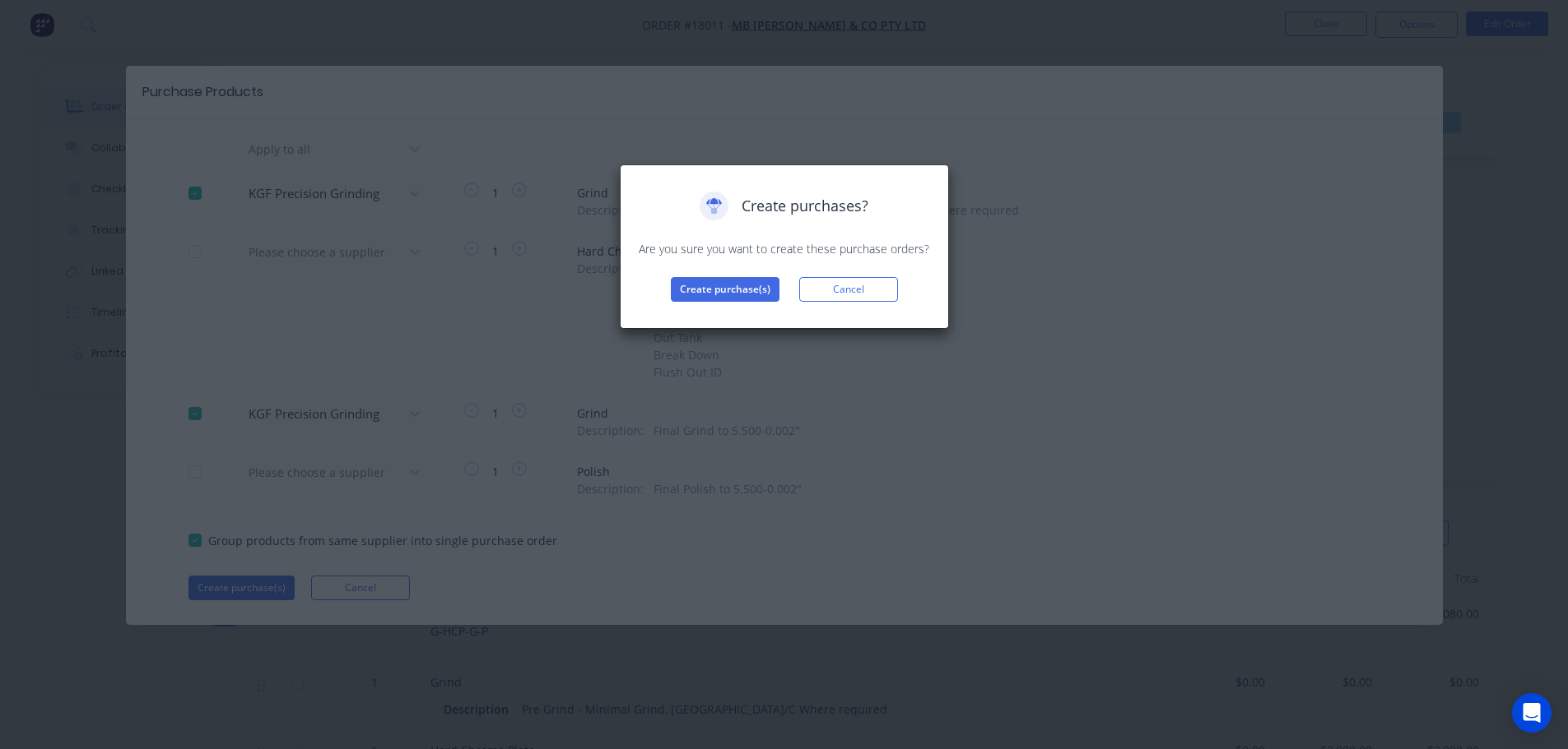
click at [725, 303] on div "Create purchases? Are you sure you want to create these purchase orders? Create…" at bounding box center [784, 247] width 329 height 165
click at [725, 294] on button "Create purchase(s)" at bounding box center [725, 290] width 109 height 25
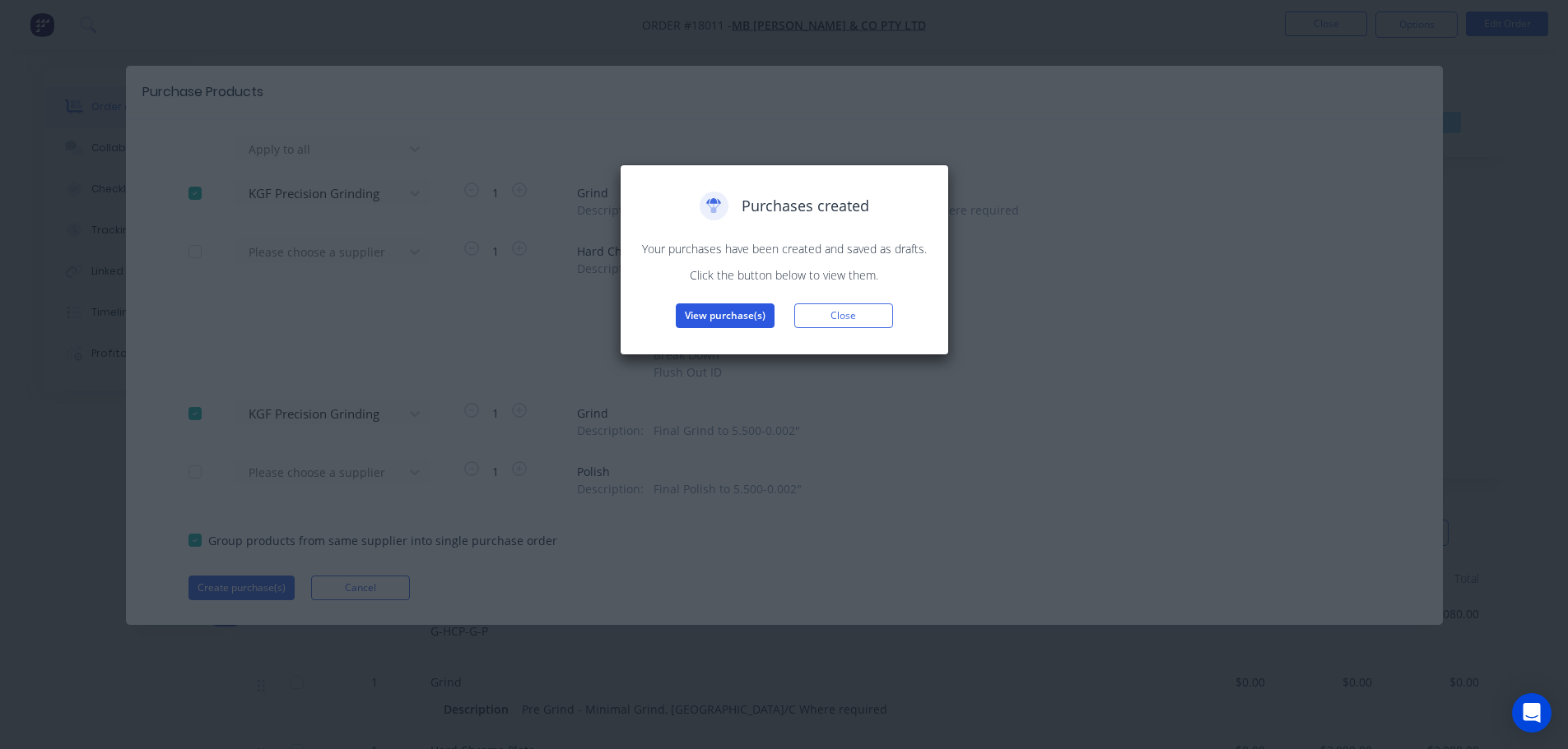
click at [723, 315] on button "View purchase(s)" at bounding box center [725, 316] width 99 height 25
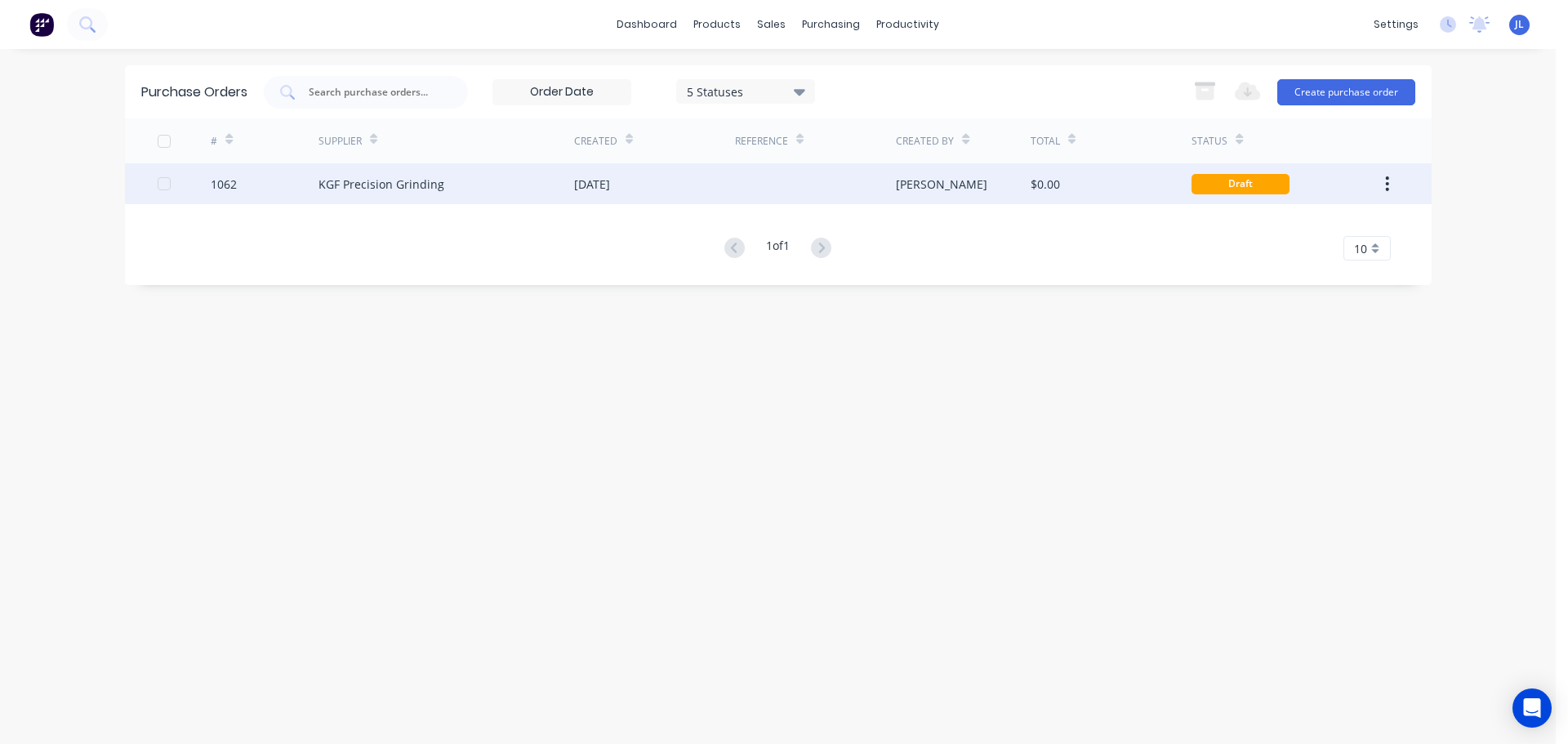
click at [610, 186] on div "[DATE]" at bounding box center [592, 184] width 36 height 17
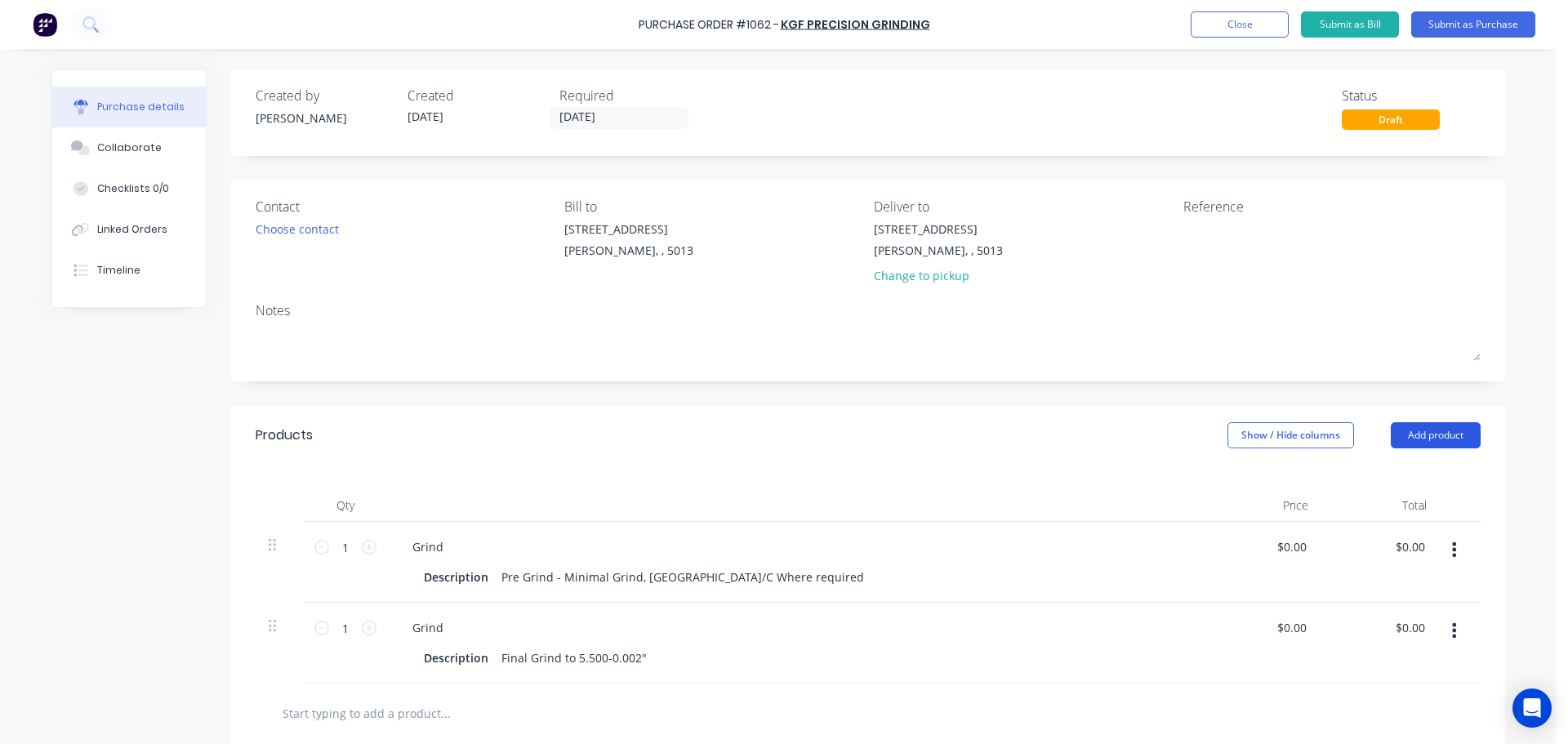
click at [1440, 432] on button "Add product" at bounding box center [1435, 435] width 90 height 26
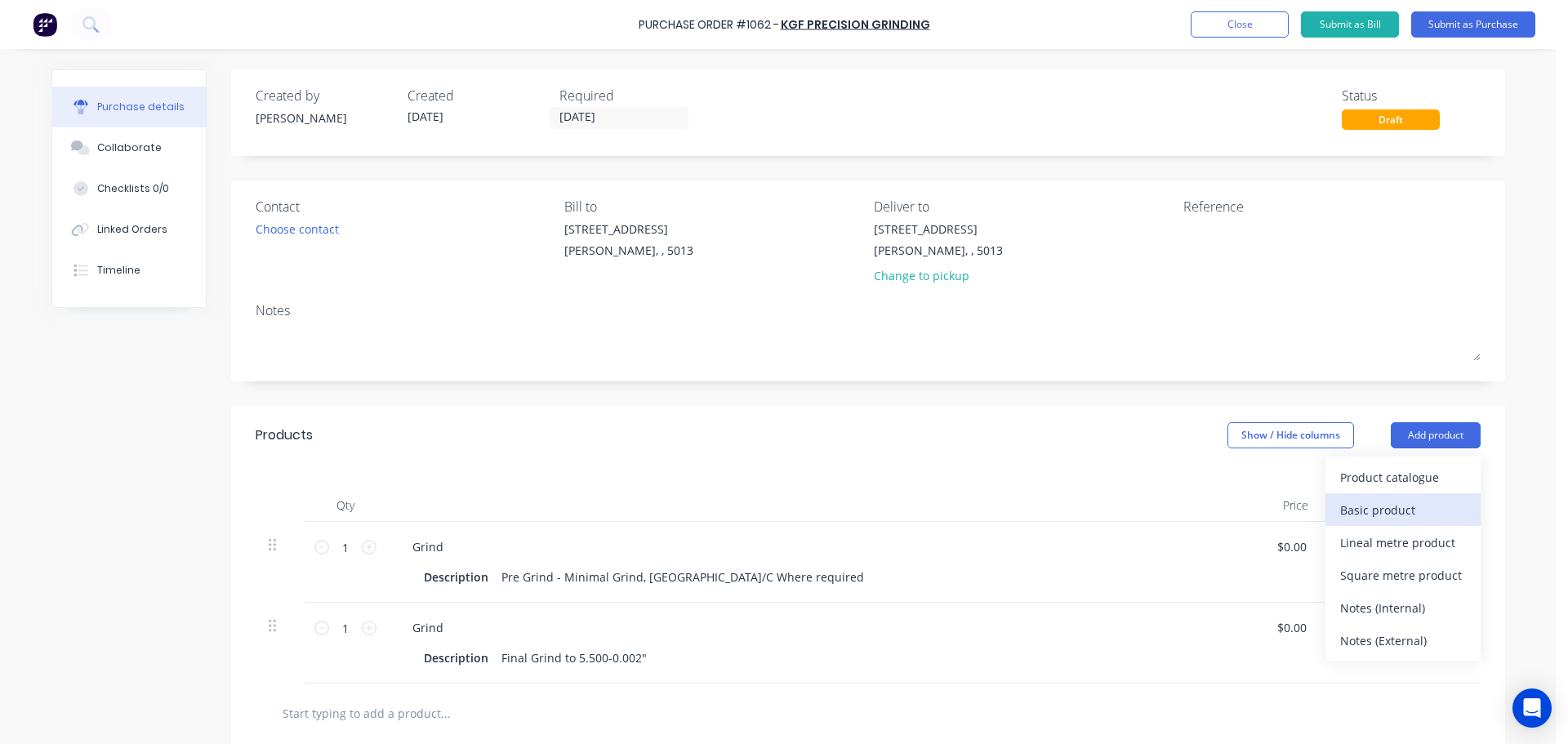
click at [1388, 499] on div "Basic product" at bounding box center [1403, 510] width 126 height 24
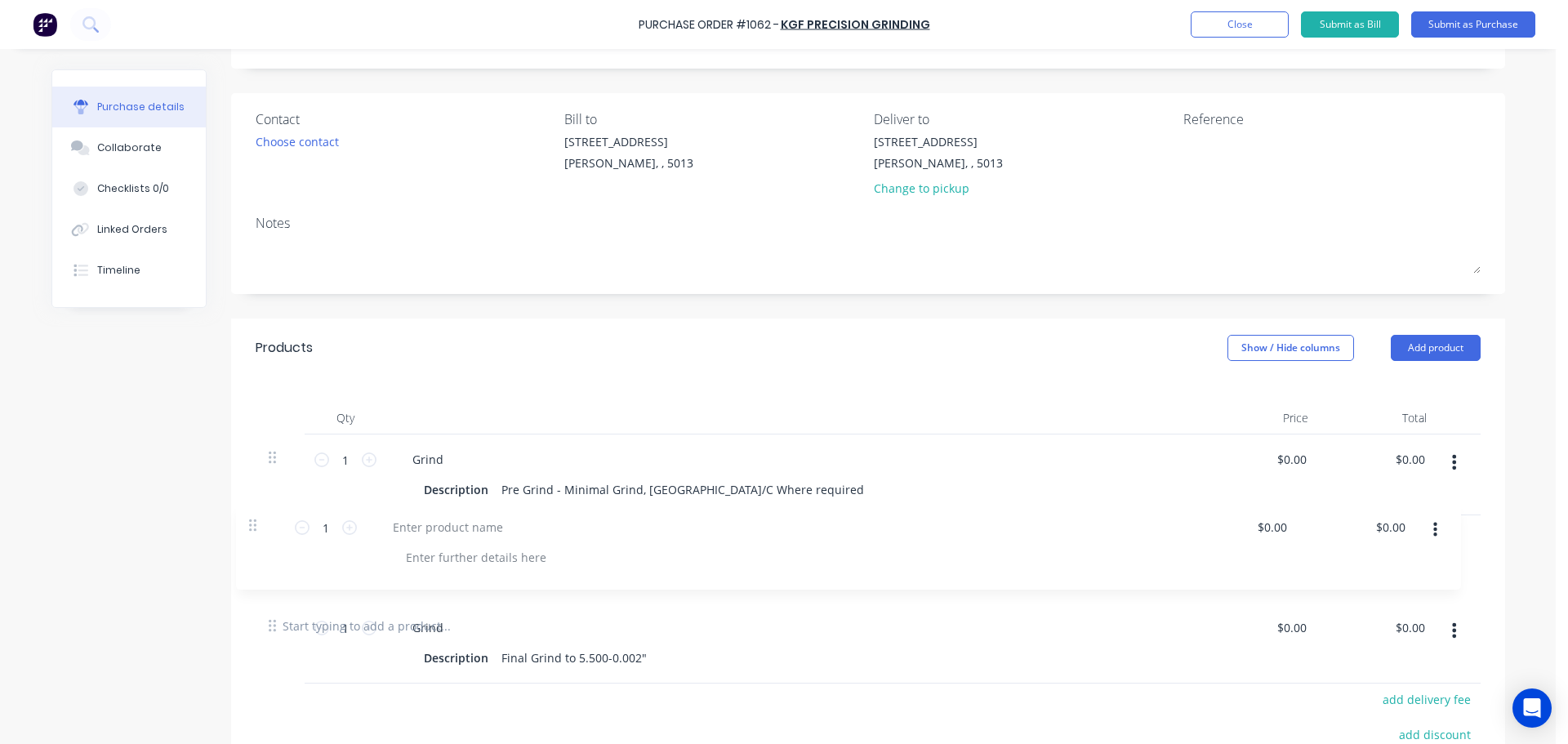
scroll to position [87, 0]
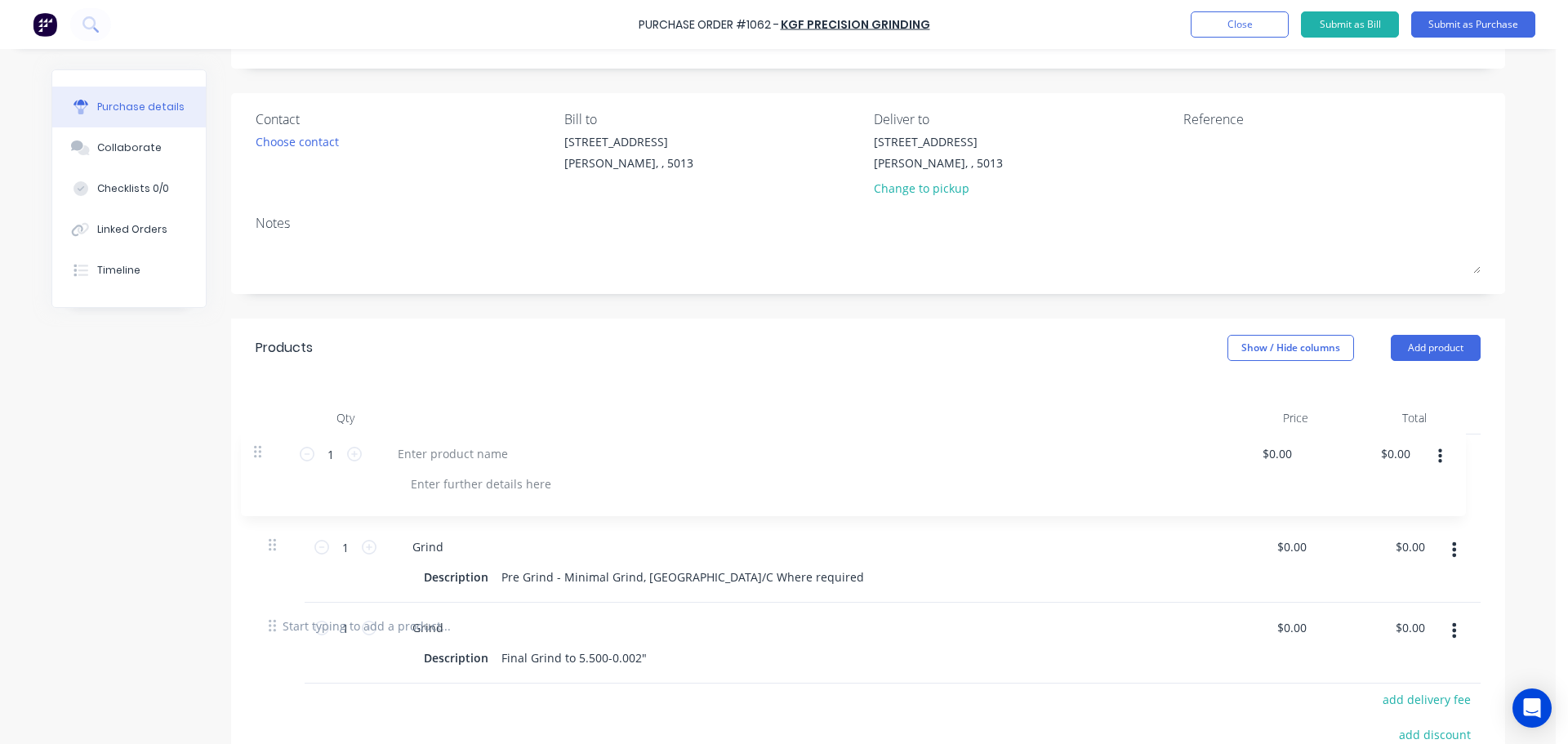
drag, startPoint x: 267, startPoint y: 630, endPoint x: 259, endPoint y: 438, distance: 192.2
click at [259, 438] on div "1 1 Grind Description Pre Grind - Minimal Grind, [GEOGRAPHIC_DATA]/C Where requ…" at bounding box center [868, 515] width 1225 height 162
click at [445, 457] on div at bounding box center [467, 459] width 136 height 24
paste div
click at [591, 399] on div "Qty Price Total 1 1 Ejector Stage - TC18011 $0.00 $0.00 $0.00 $0.00 1 1 Grind D…" at bounding box center [868, 530] width 1274 height 307
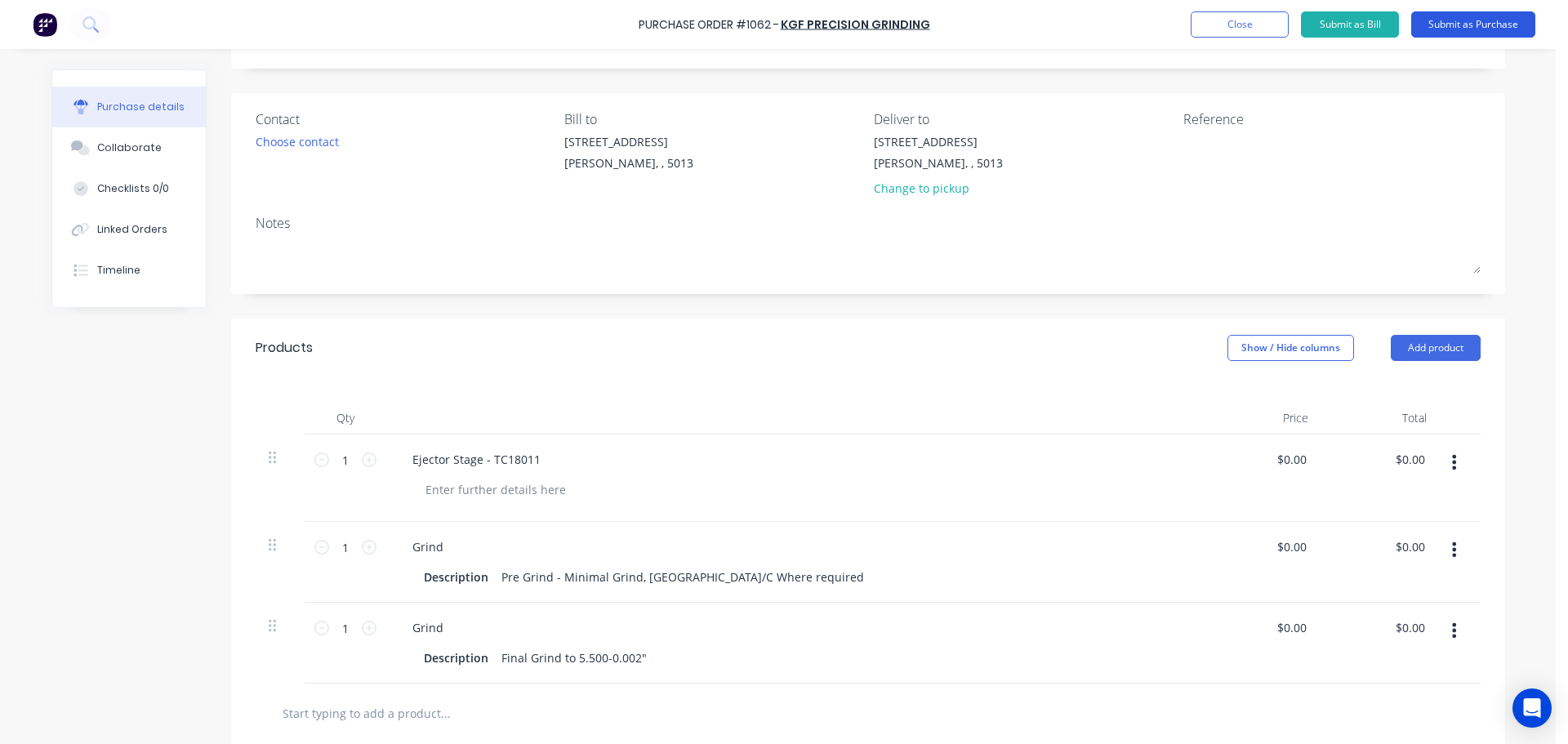
click at [1475, 28] on button "Submit as Purchase" at bounding box center [1473, 24] width 124 height 26
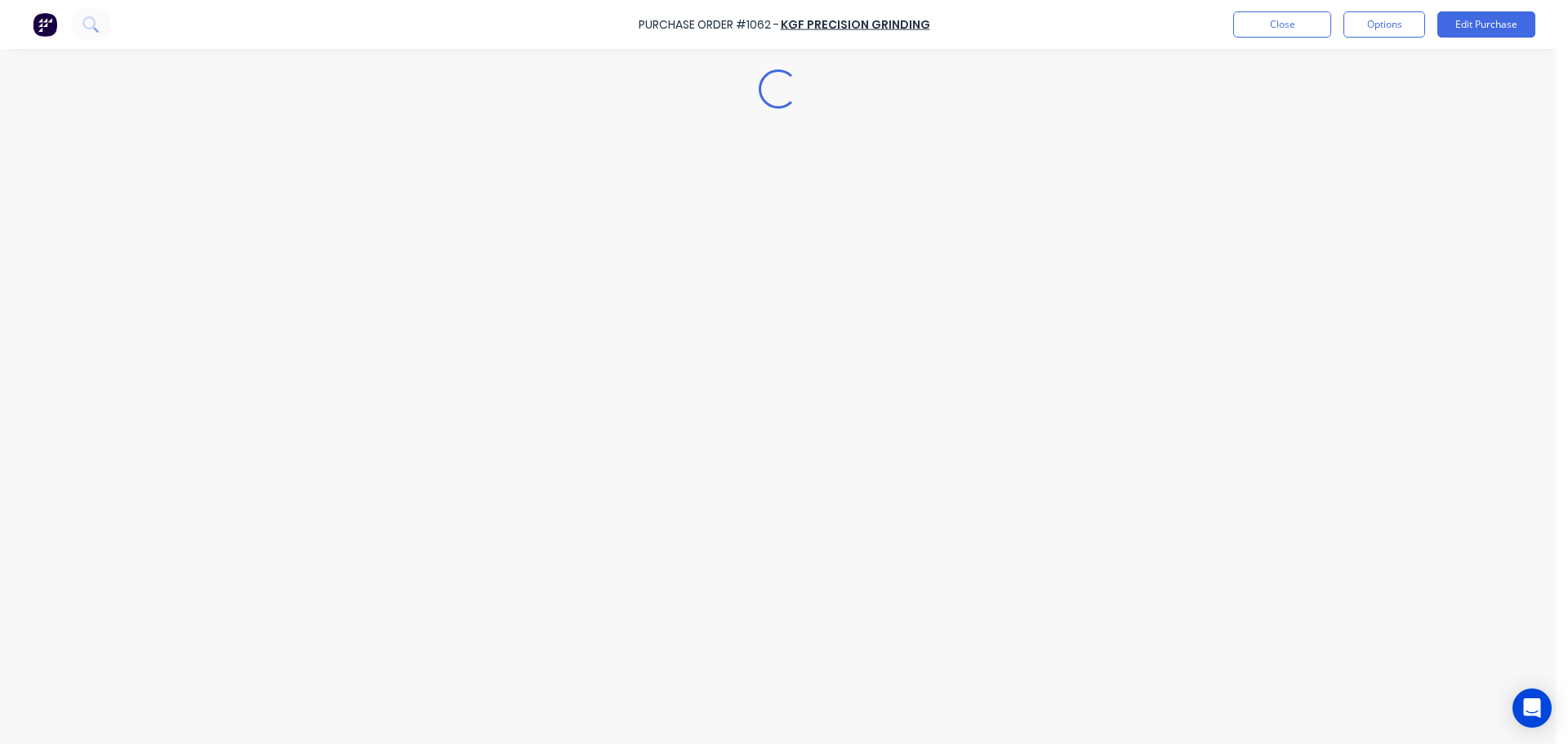
scroll to position [0, 0]
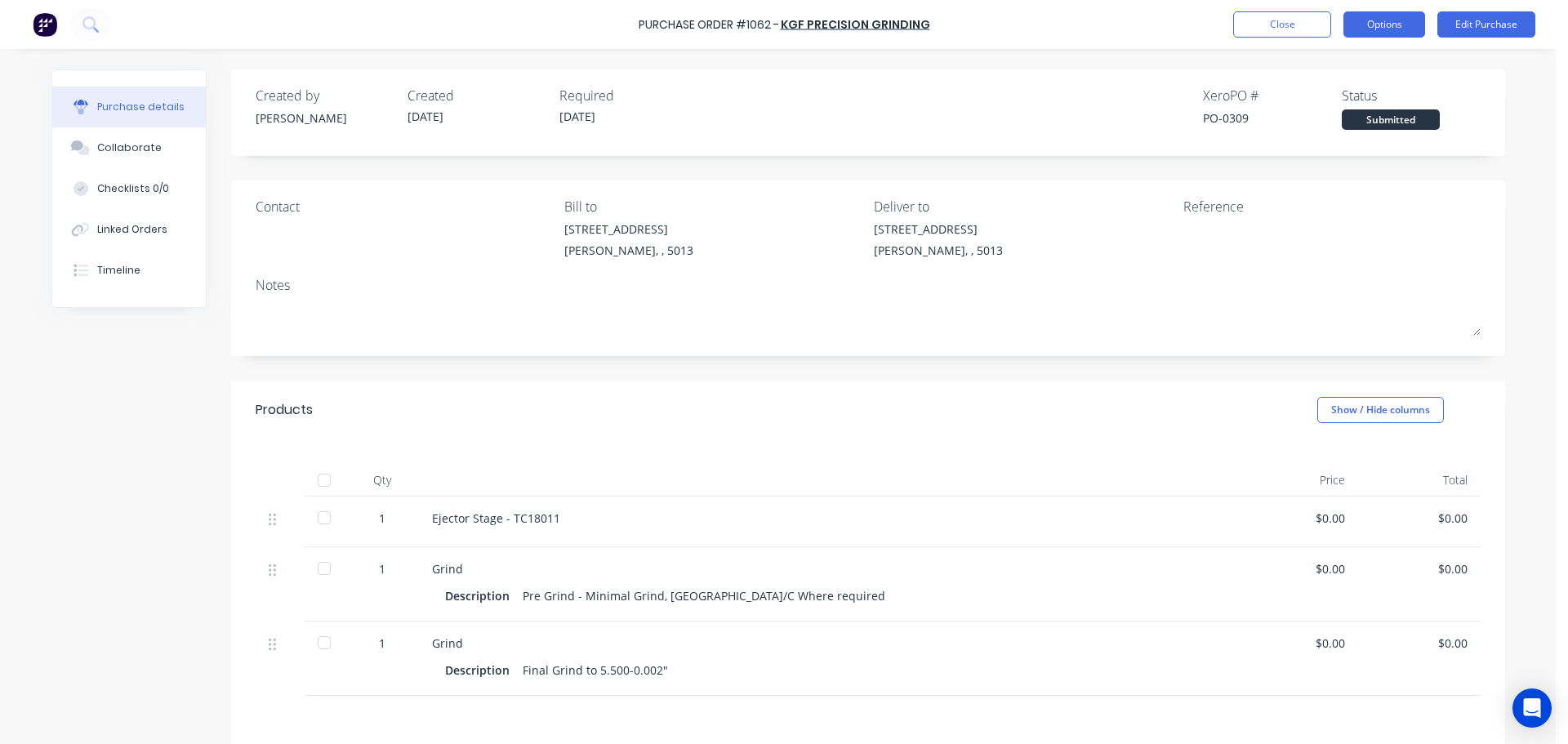
click at [1409, 23] on button "Options" at bounding box center [1384, 24] width 82 height 26
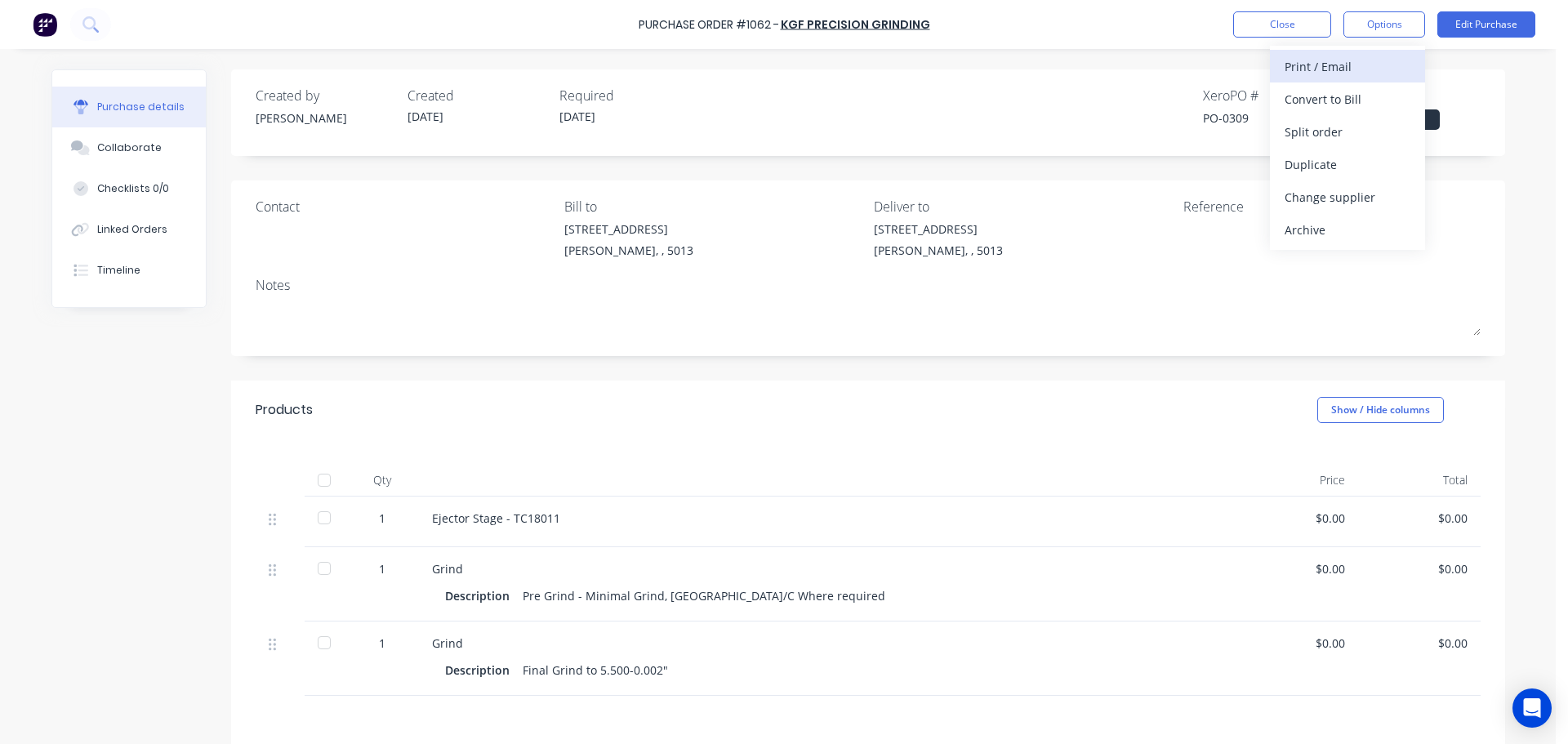
click at [1359, 68] on div "Print / Email" at bounding box center [1347, 66] width 126 height 24
click at [1329, 135] on div "Without pricing" at bounding box center [1347, 132] width 126 height 24
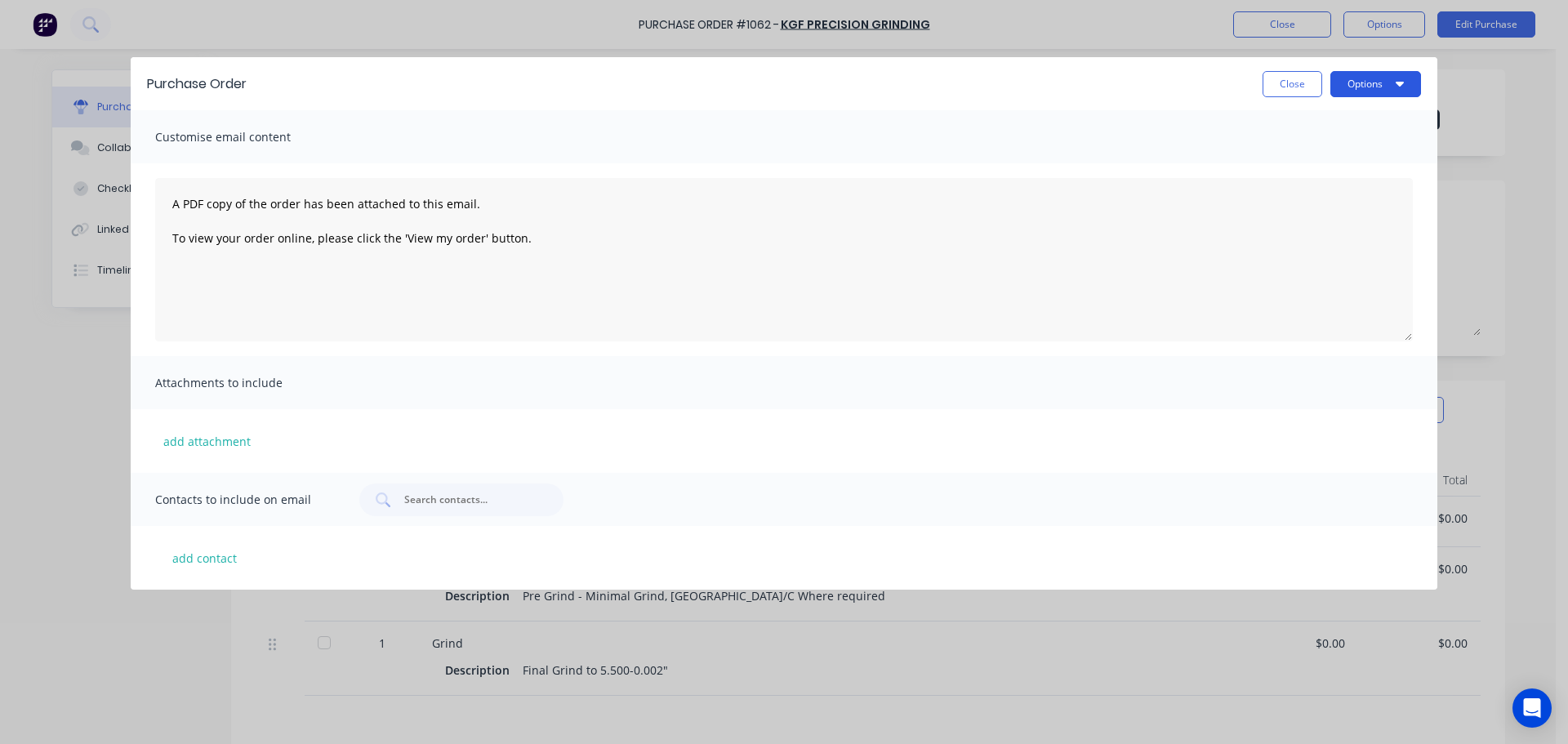
click at [1390, 80] on button "Options" at bounding box center [1375, 85] width 90 height 26
click at [1334, 124] on div "Print" at bounding box center [1343, 125] width 126 height 24
drag, startPoint x: 1278, startPoint y: 87, endPoint x: 1192, endPoint y: 123, distance: 93.2
click at [1276, 87] on button "Close" at bounding box center [1292, 85] width 59 height 26
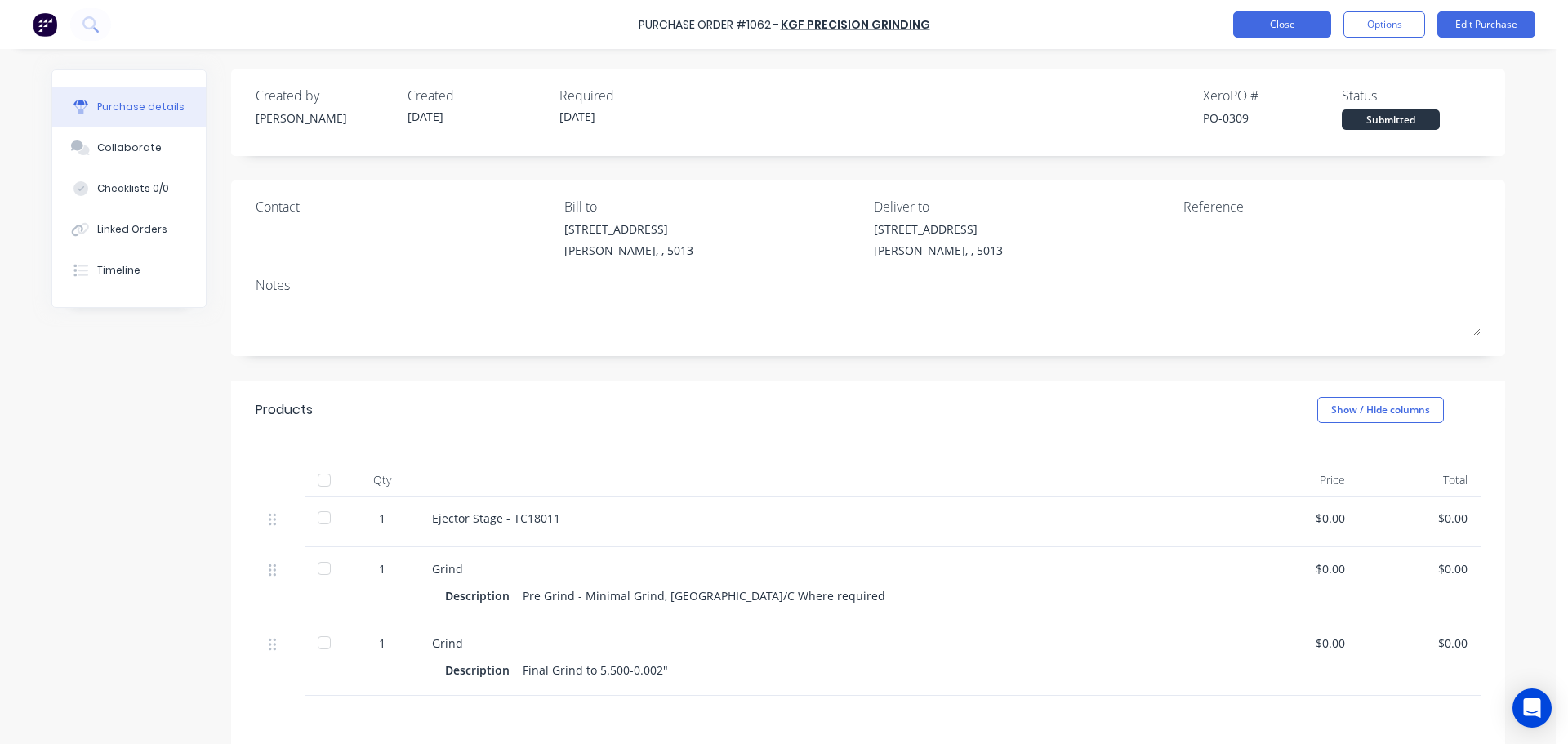
click at [1255, 34] on button "Close" at bounding box center [1282, 24] width 98 height 26
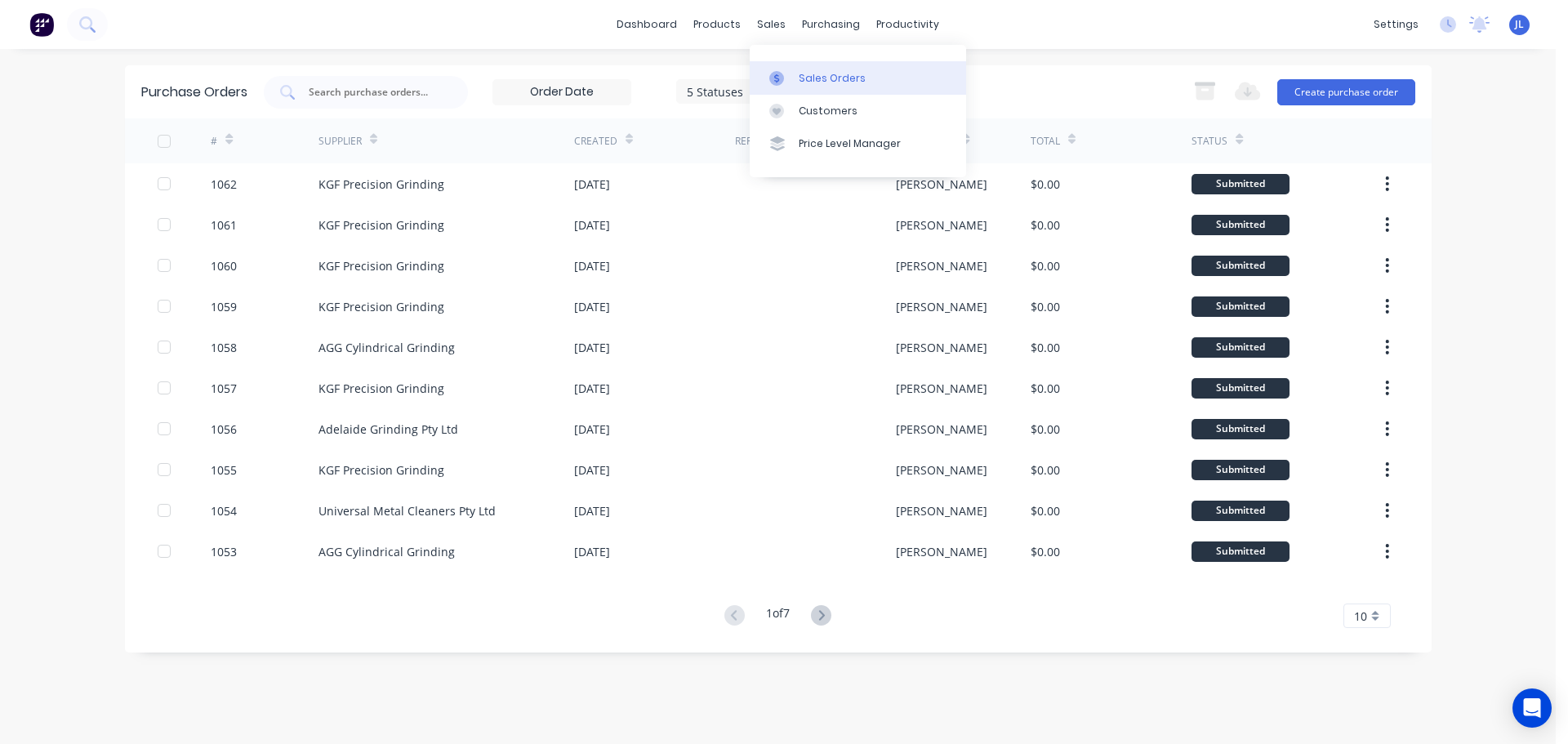
click at [775, 70] on link "Sales Orders" at bounding box center [857, 77] width 216 height 33
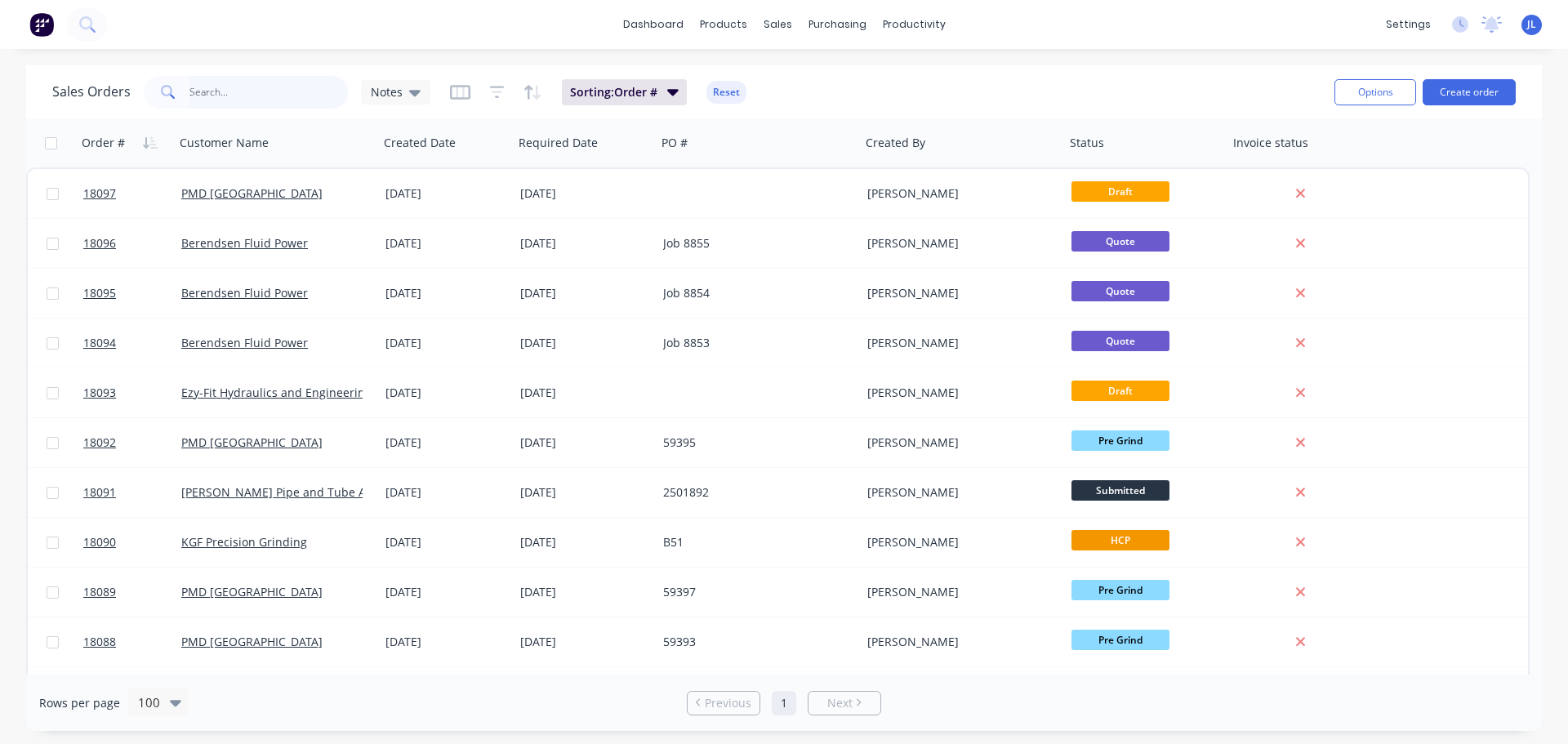
click at [210, 91] on input "text" at bounding box center [269, 92] width 159 height 33
type input "18012"
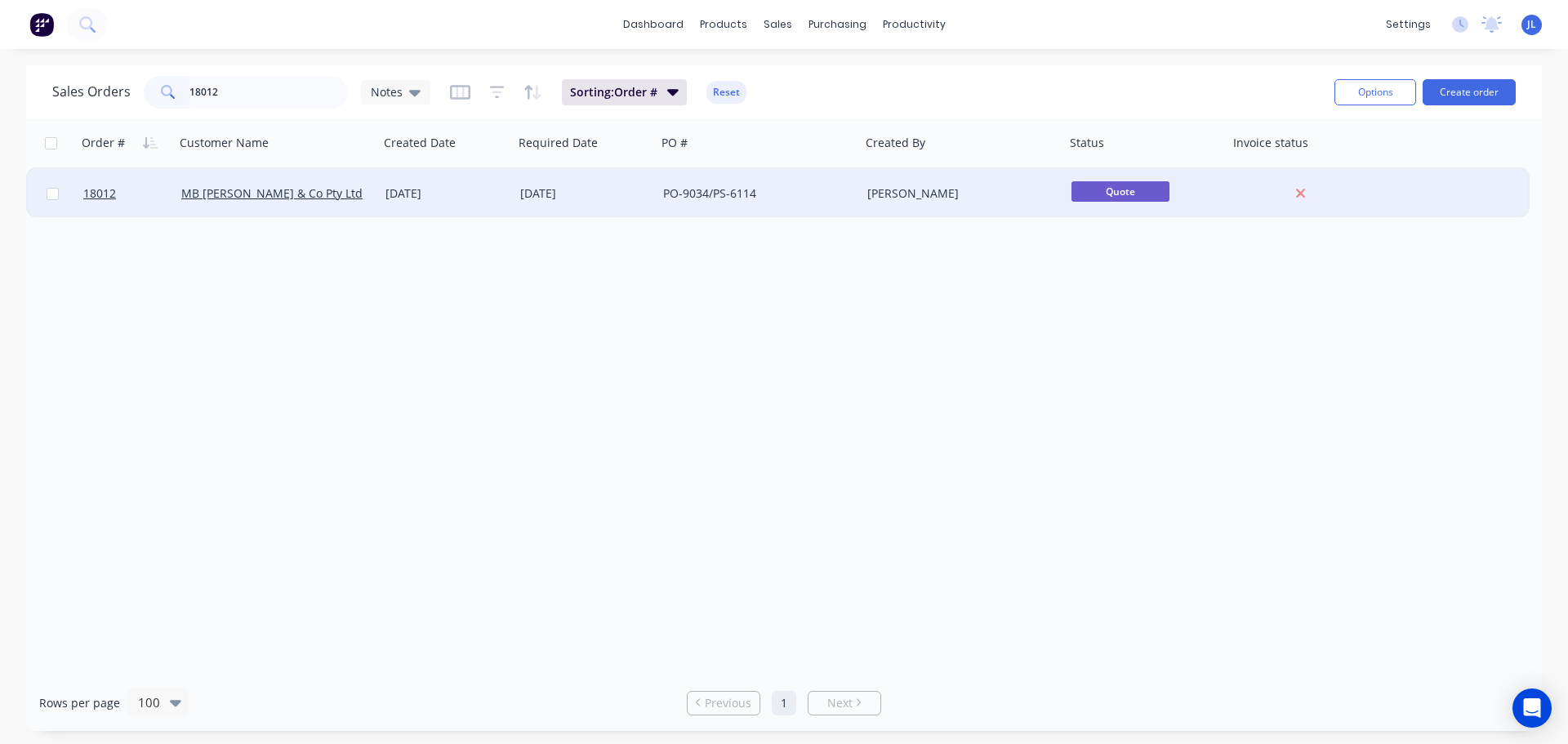
click at [863, 180] on div "[PERSON_NAME]" at bounding box center [963, 194] width 204 height 49
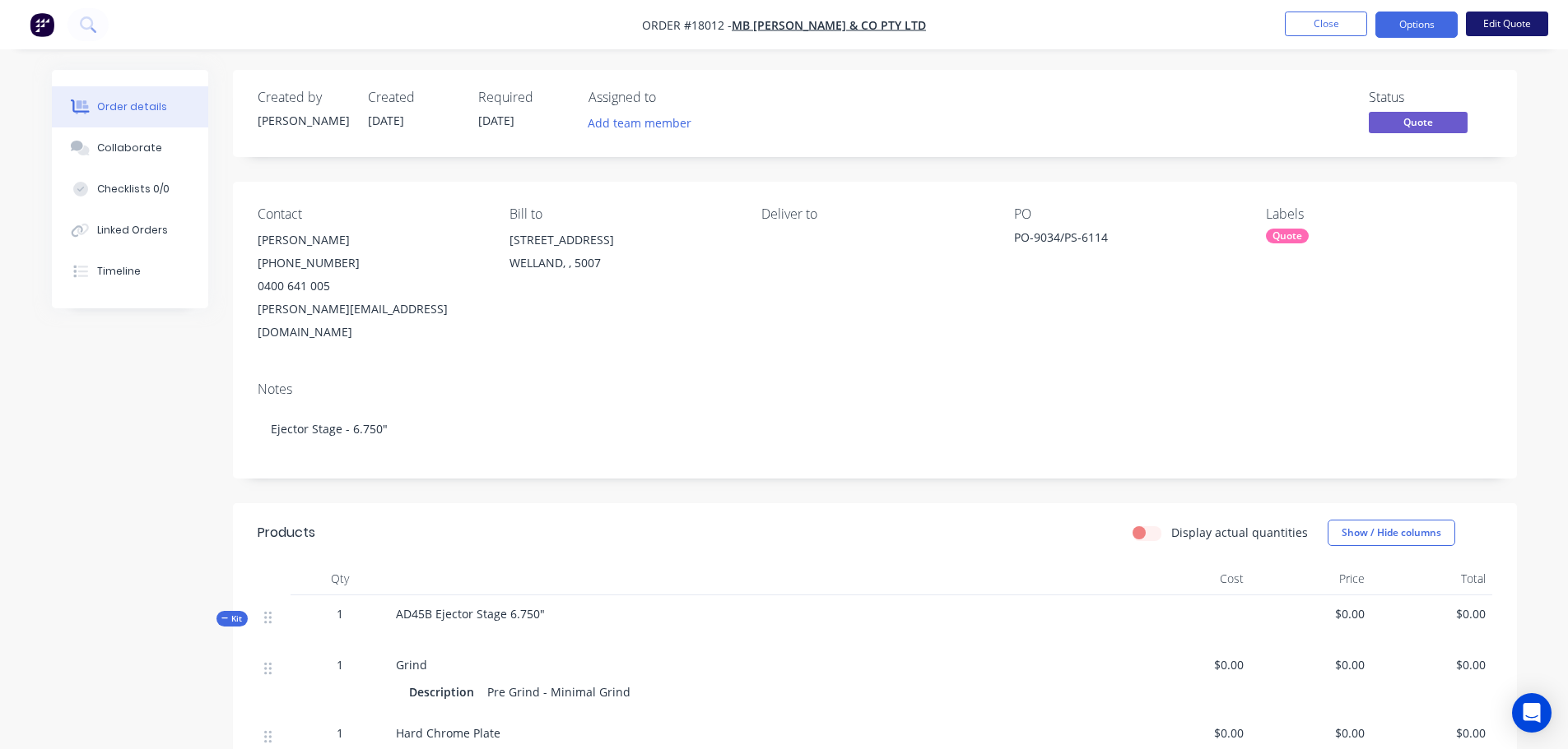
click at [1483, 28] on button "Edit Quote" at bounding box center [1506, 24] width 82 height 25
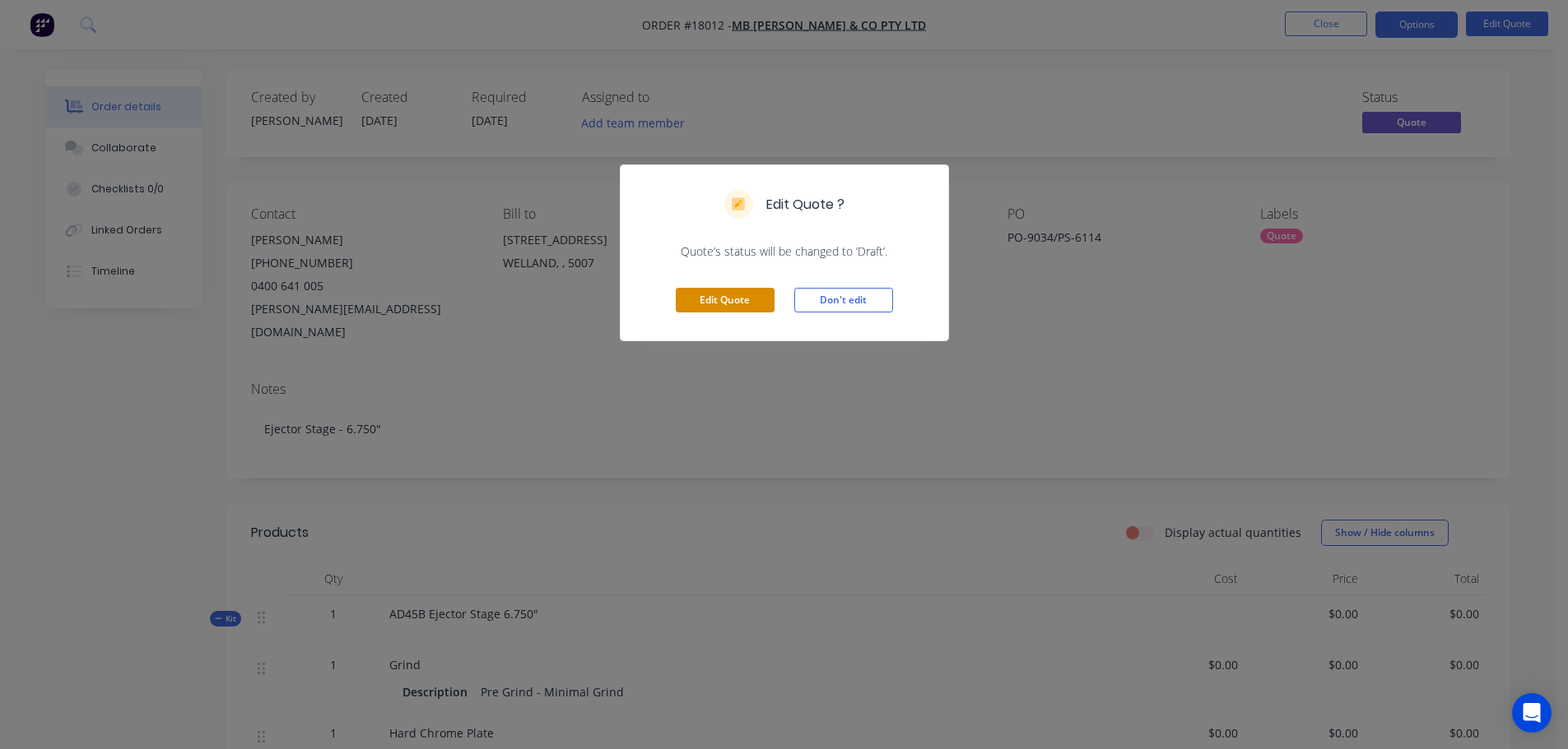
click at [768, 305] on button "Edit Quote" at bounding box center [725, 300] width 99 height 25
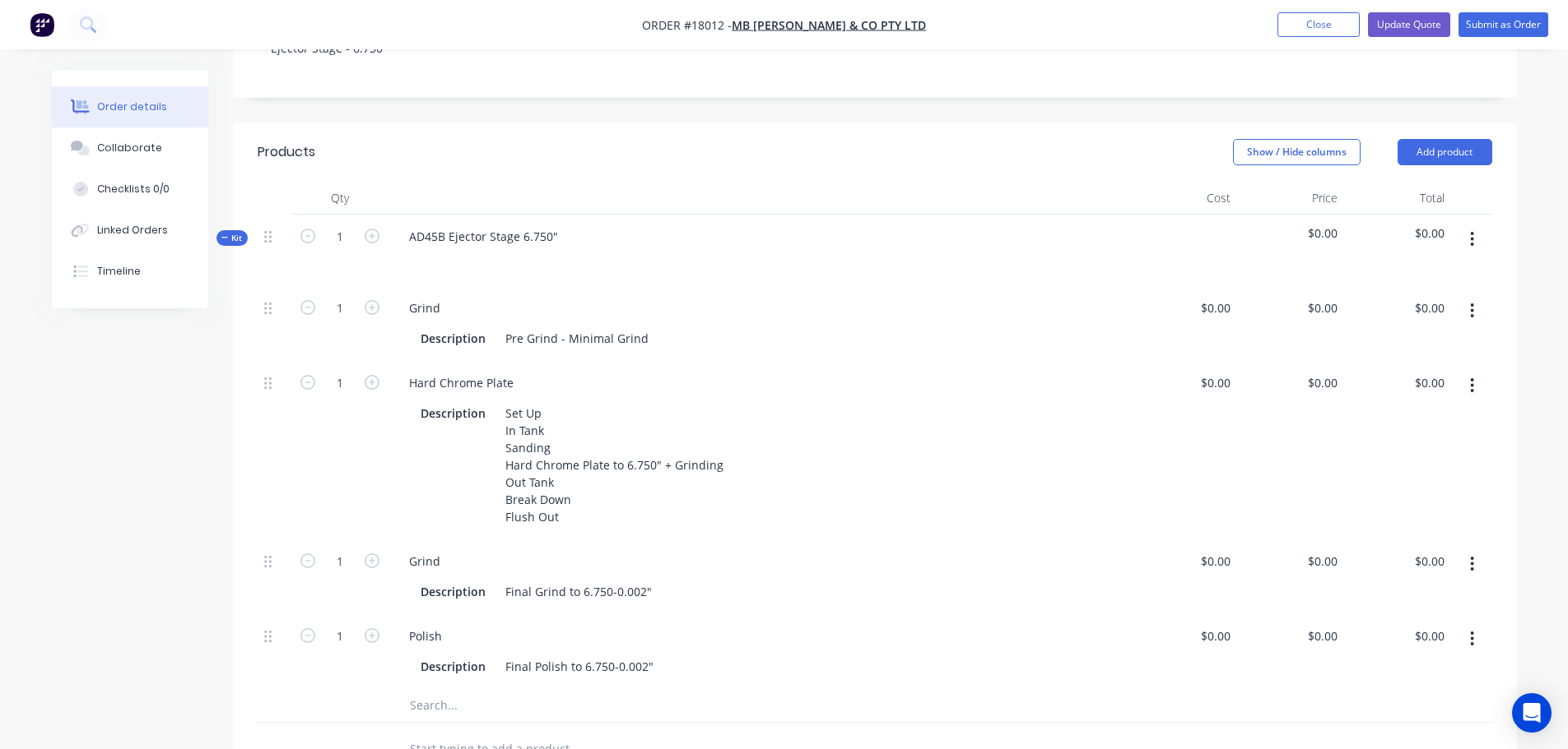
scroll to position [411, 0]
click at [568, 221] on div "AD45B Ejector Stage 6.750"" at bounding box center [483, 232] width 175 height 24
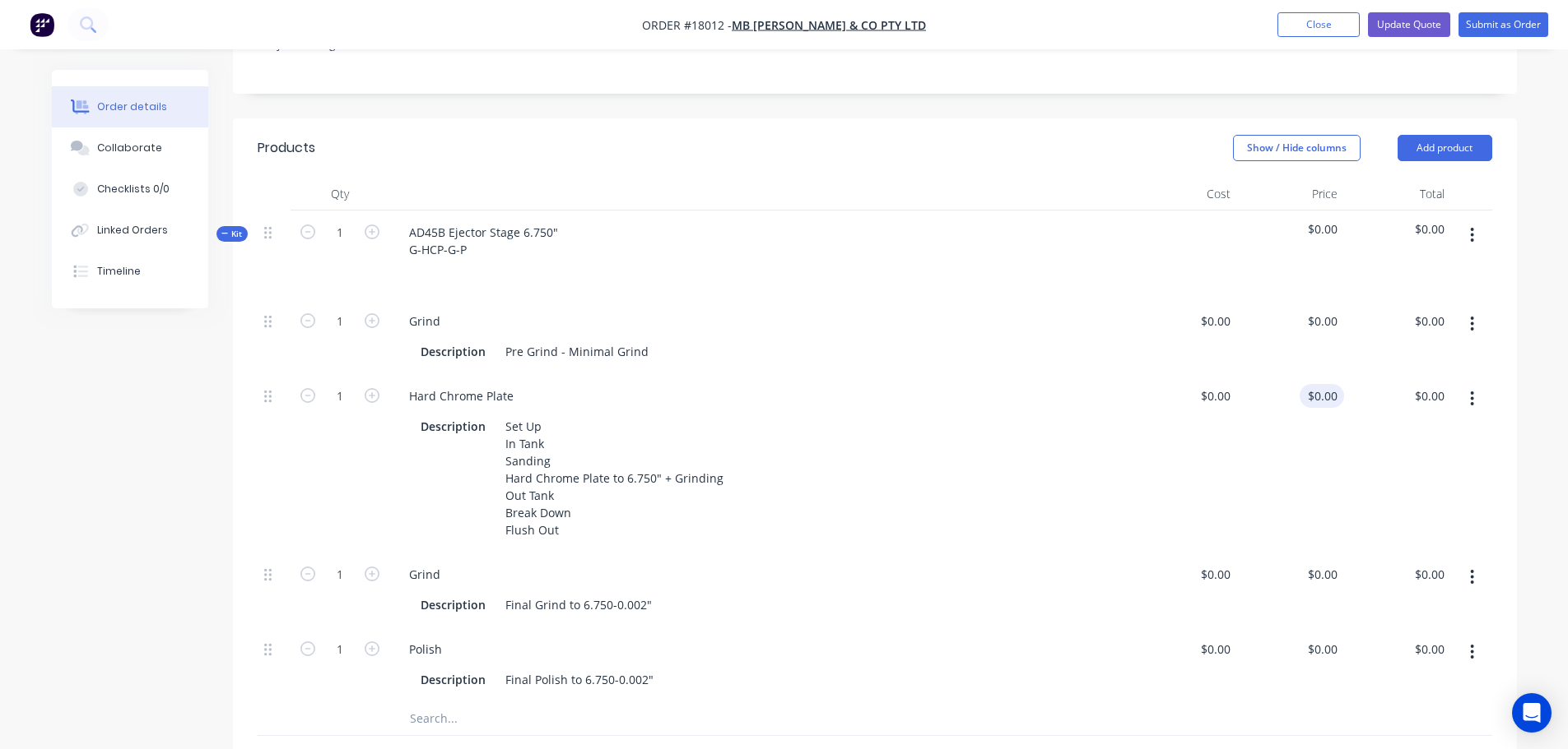
click at [1326, 384] on input "$0.00" at bounding box center [1325, 396] width 38 height 24
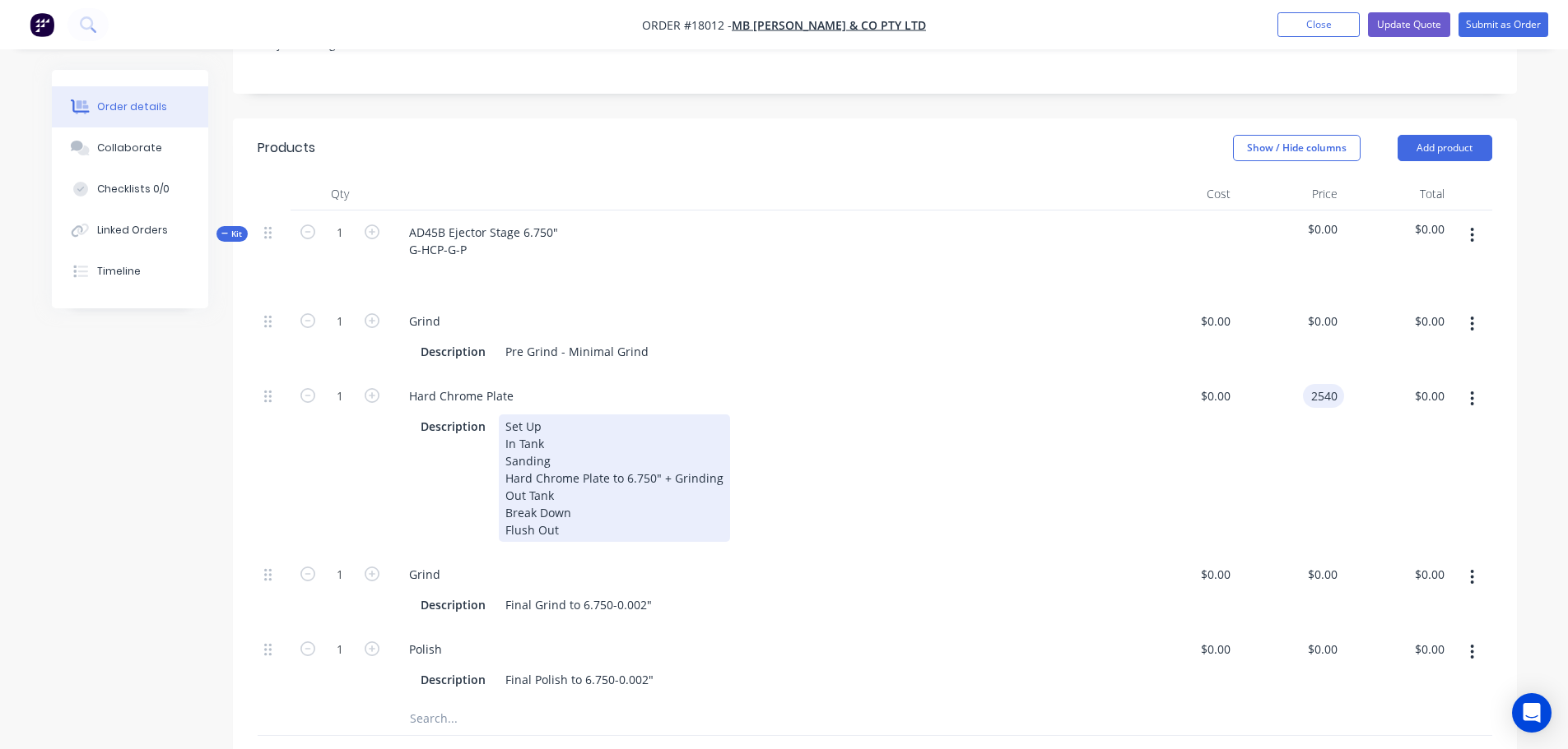
type input "$2,540.00"
click at [1109, 411] on div "Description Set Up In Tank Sanding Hard Chrome Plate to 6.750" + Grinding Out T…" at bounding box center [760, 476] width 728 height 131
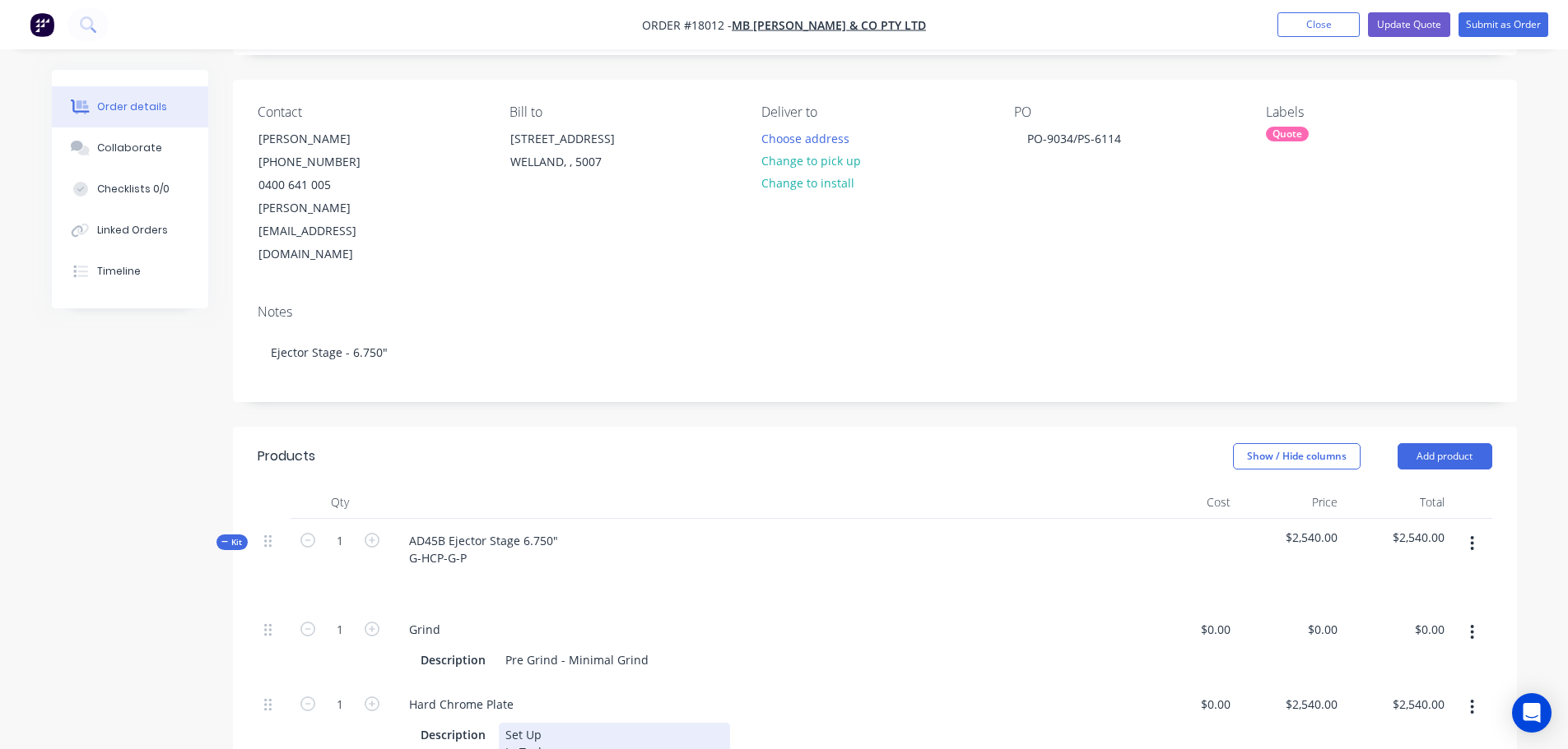
scroll to position [0, 0]
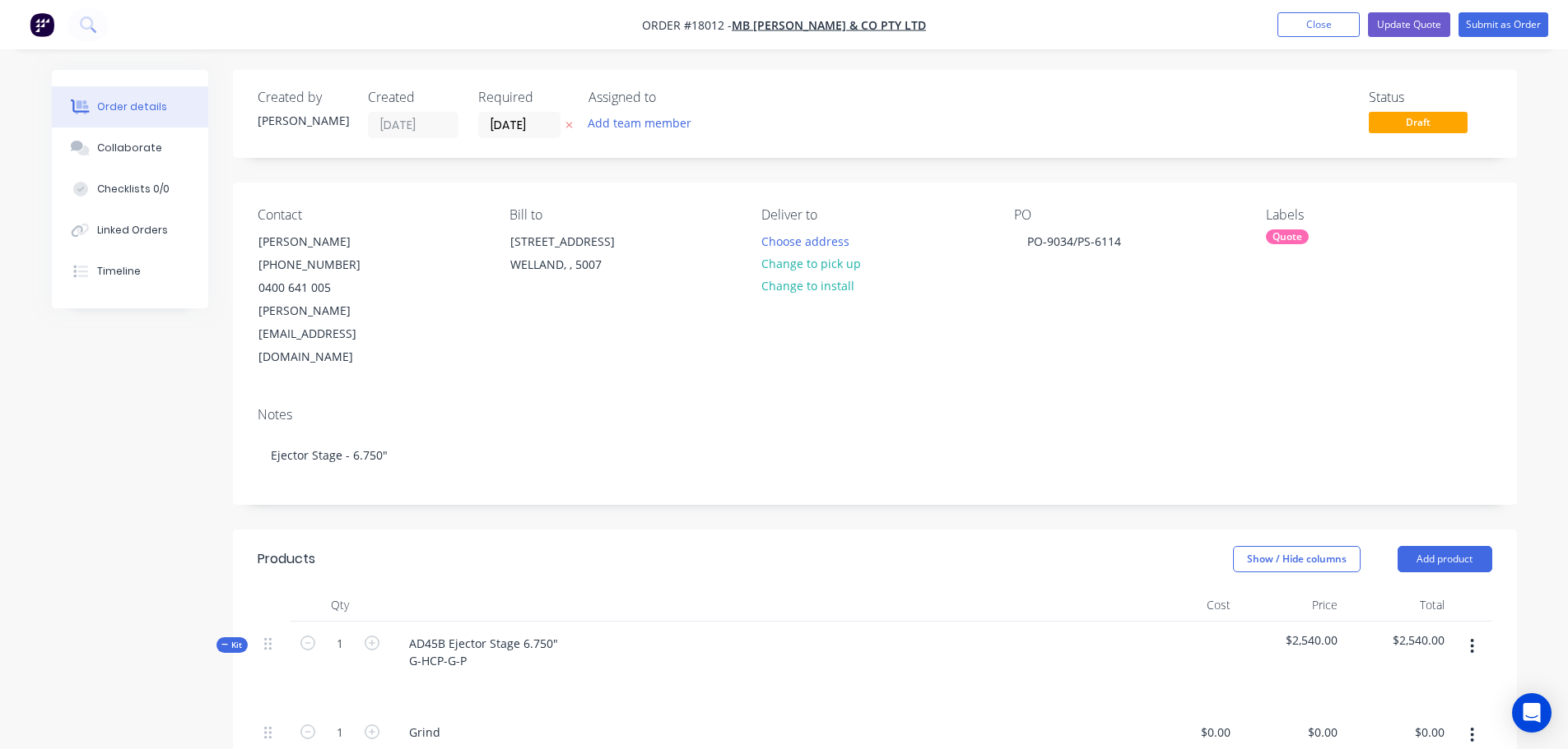
click at [1296, 238] on div "Quote" at bounding box center [1287, 237] width 43 height 15
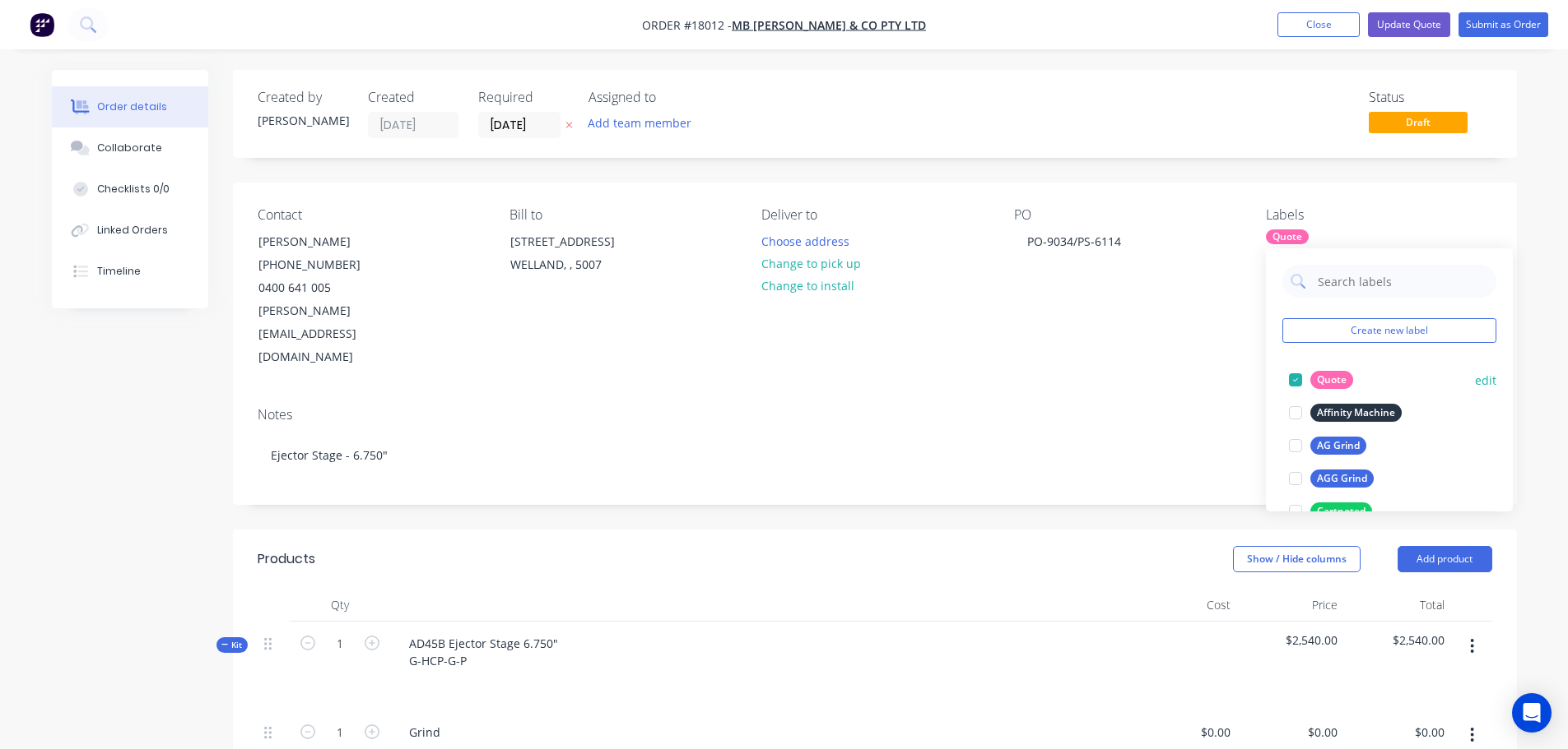
click at [1294, 379] on div at bounding box center [1295, 380] width 33 height 33
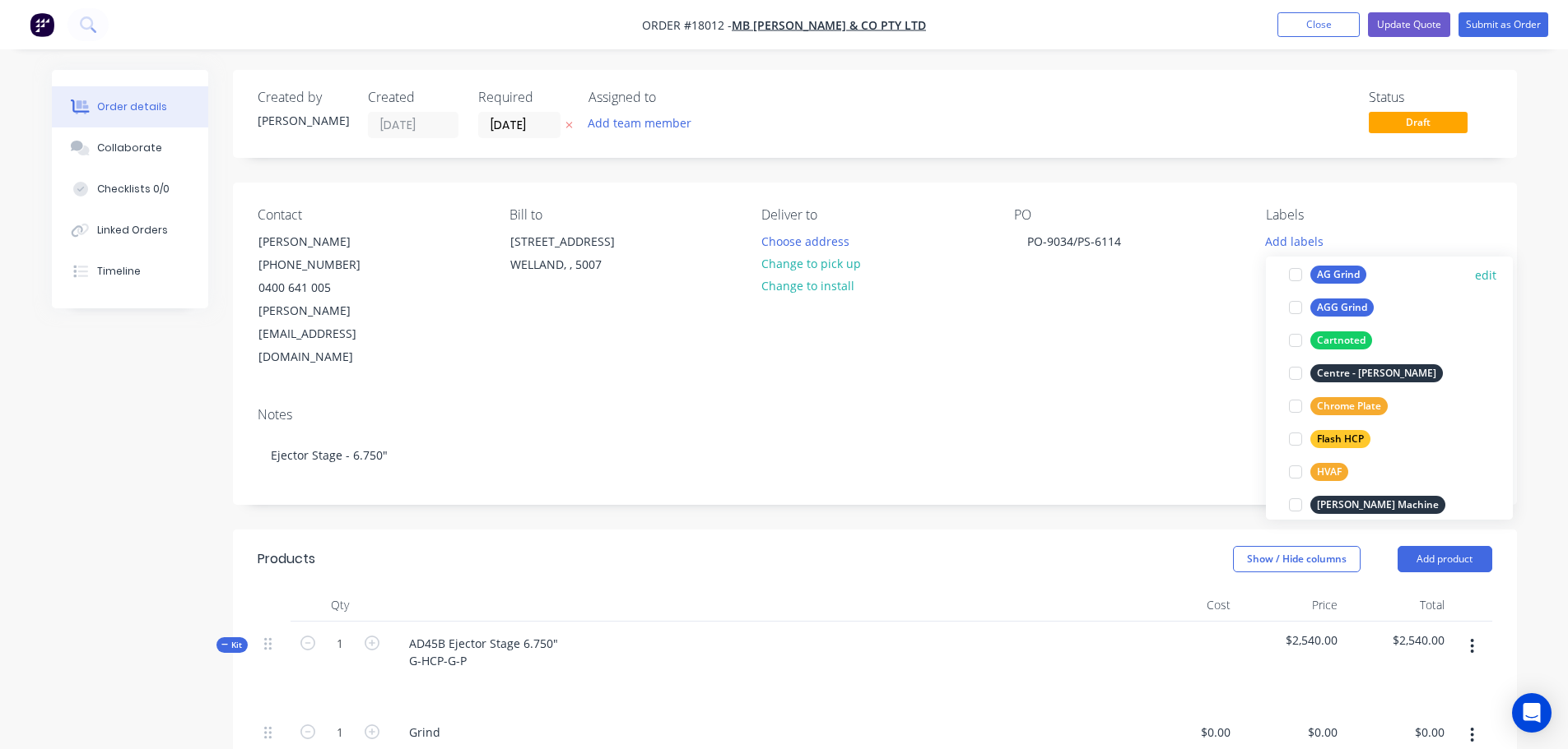
scroll to position [165, 0]
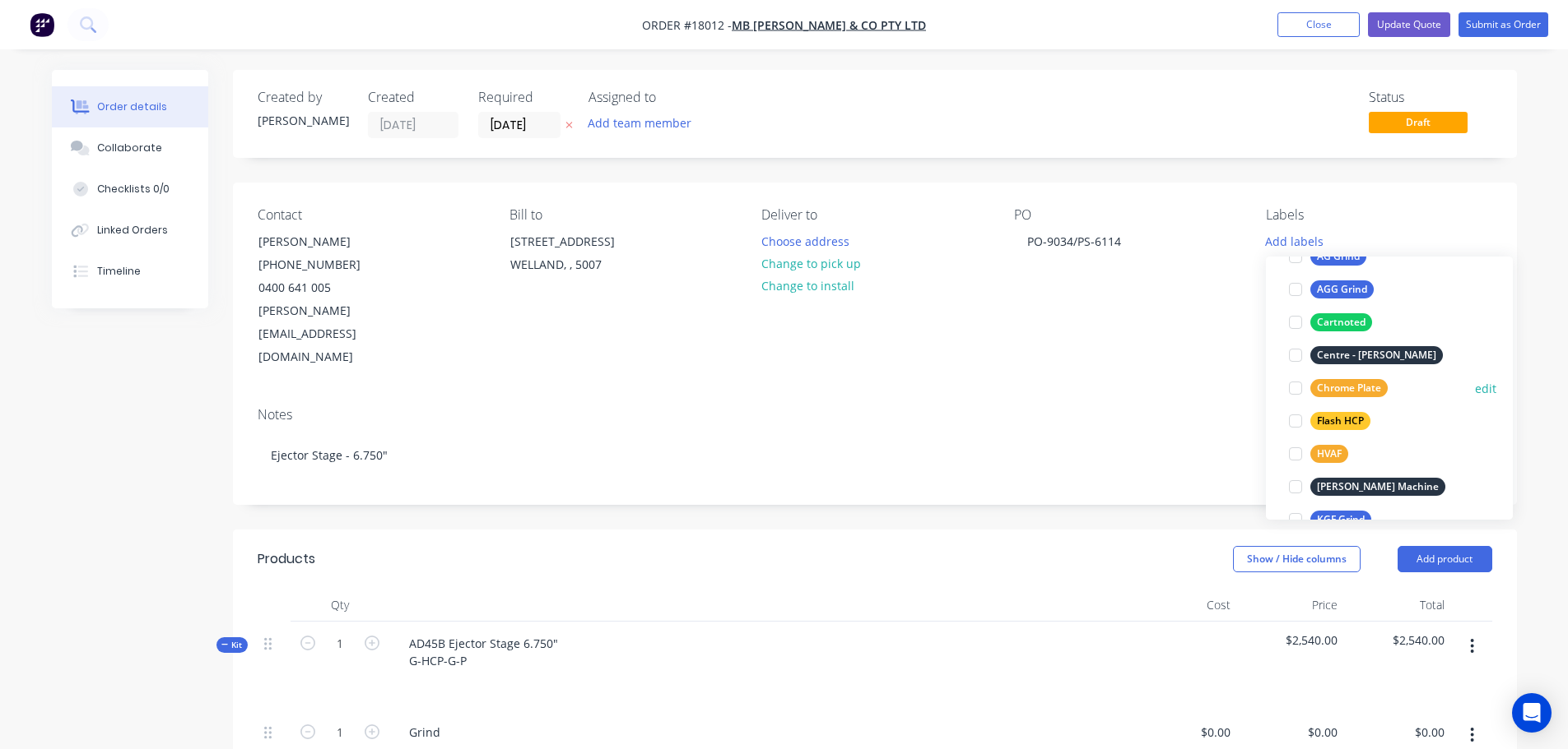
click at [1291, 385] on div at bounding box center [1295, 388] width 33 height 33
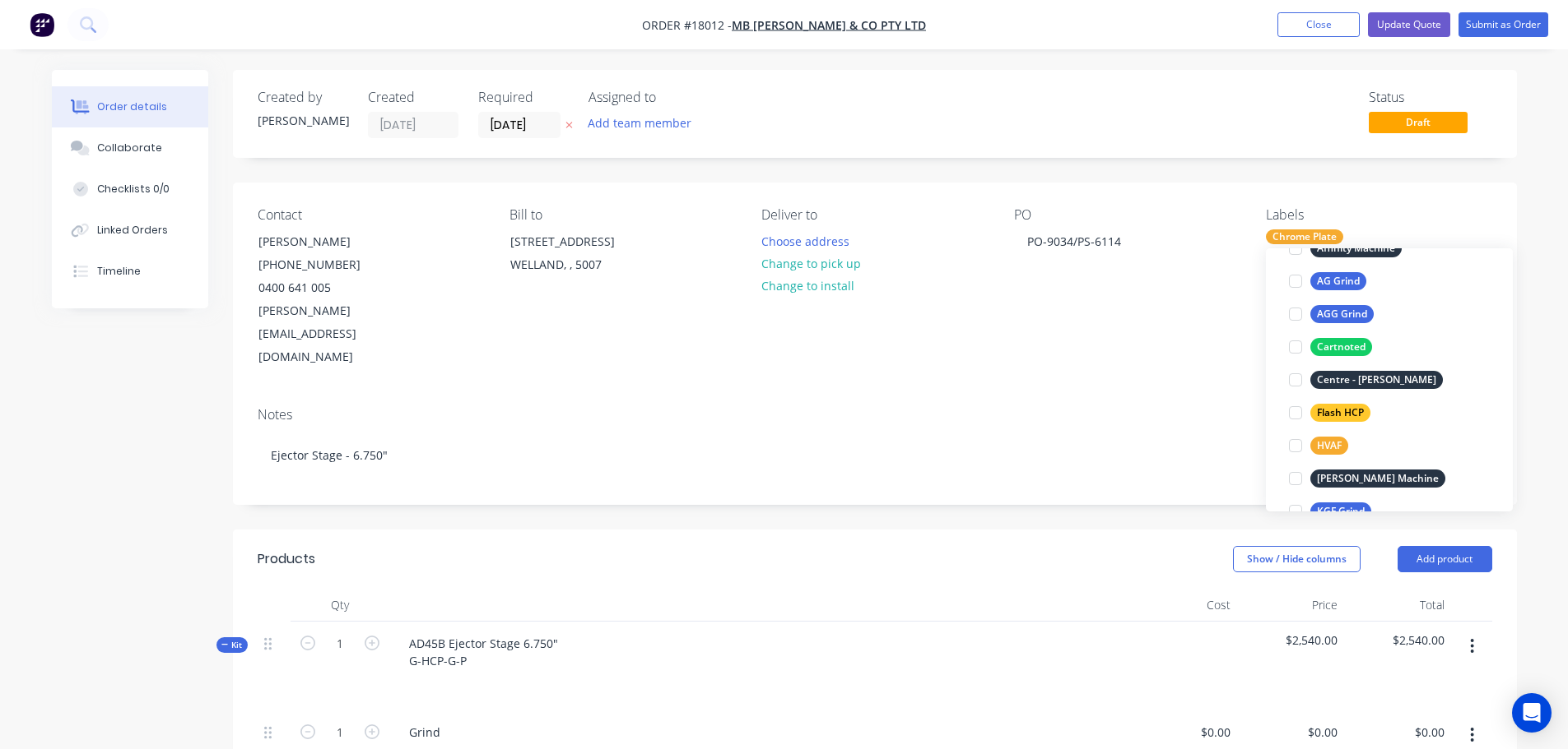
scroll to position [0, 0]
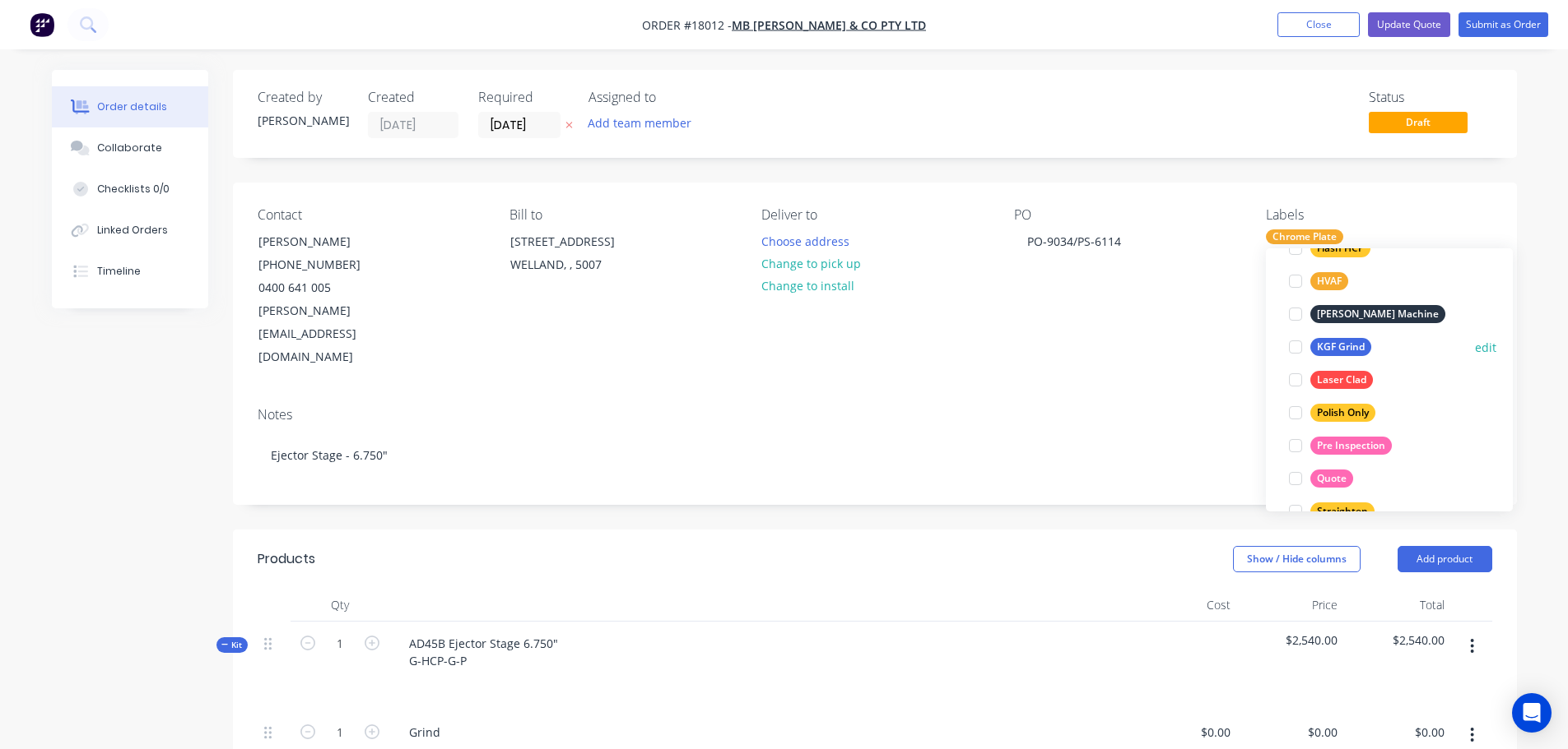
click at [1294, 353] on div at bounding box center [1295, 347] width 33 height 33
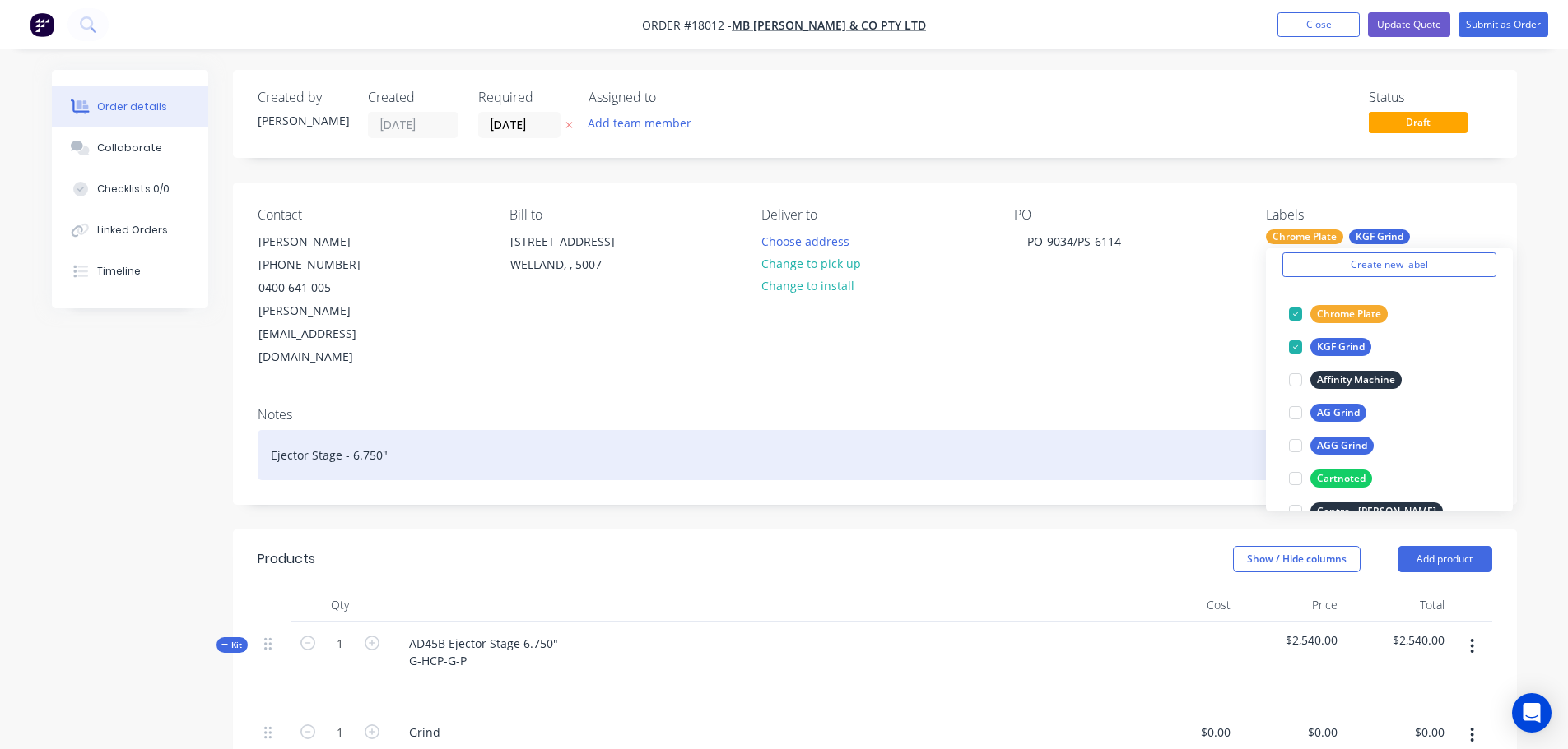
click at [1163, 430] on div "Ejector Stage - 6.750"" at bounding box center [874, 455] width 1235 height 50
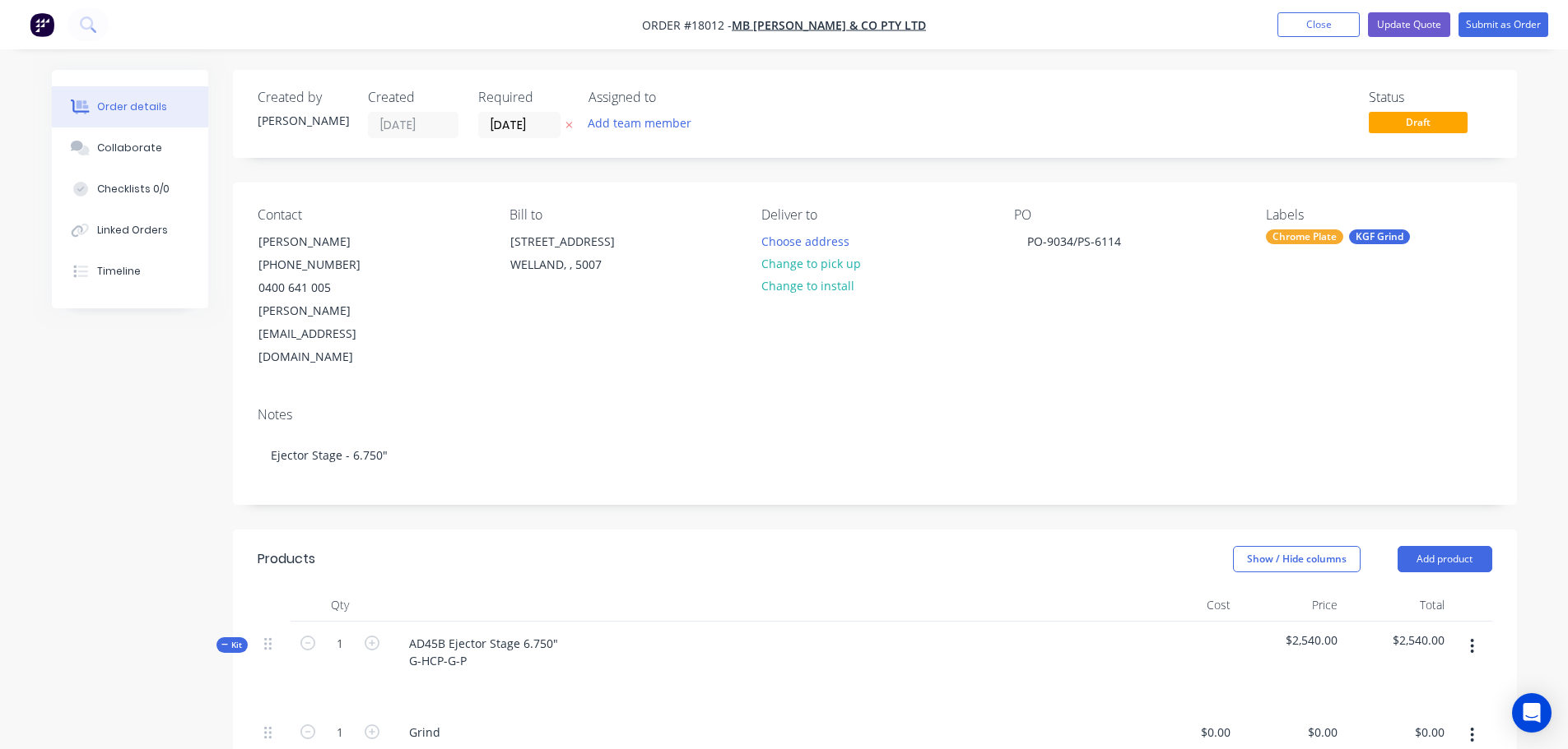
click at [736, 529] on header "Products Show / Hide columns Add product" at bounding box center [874, 559] width 1284 height 60
click at [1483, 33] on button "Submit as Order" at bounding box center [1503, 25] width 90 height 25
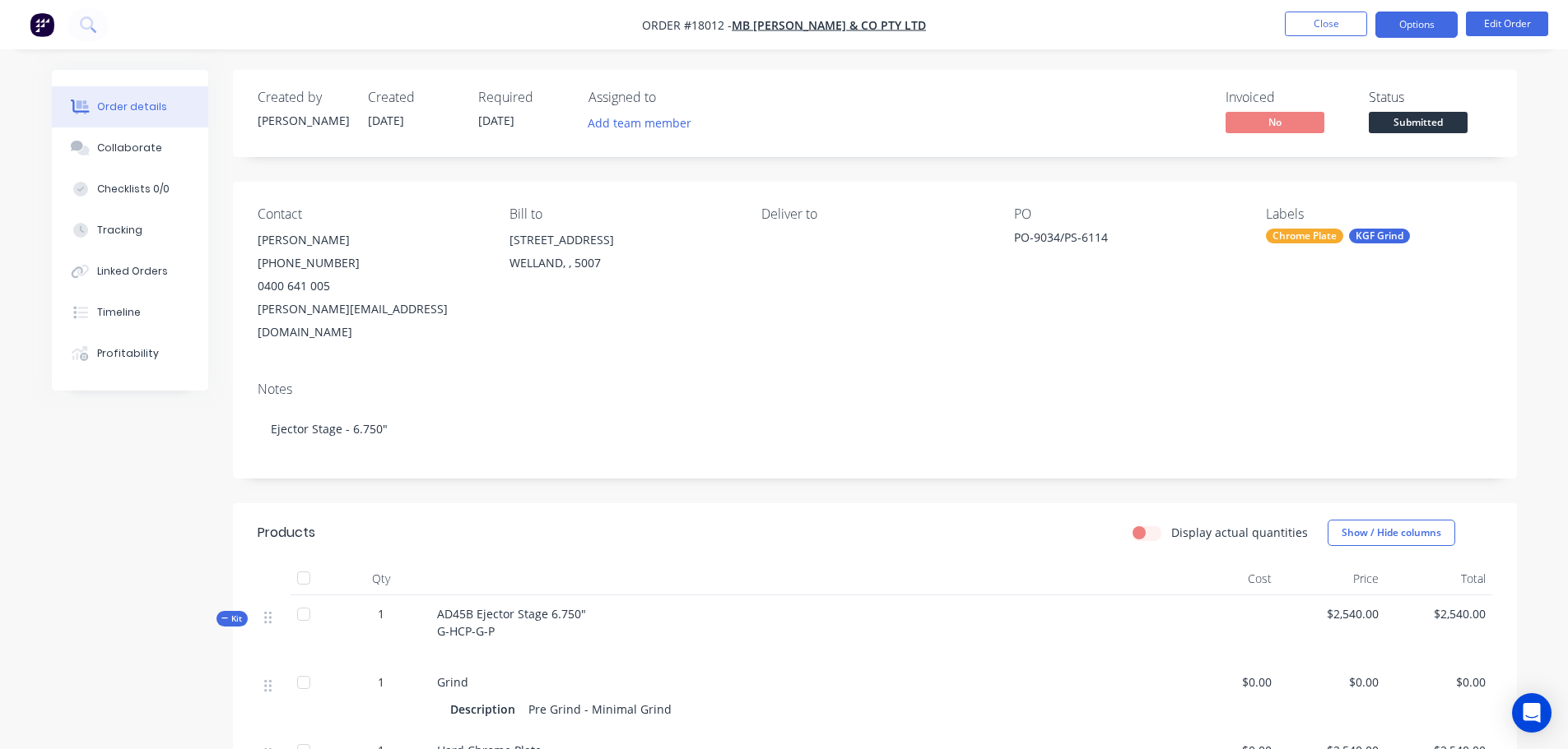
click at [1437, 27] on button "Options" at bounding box center [1416, 25] width 82 height 27
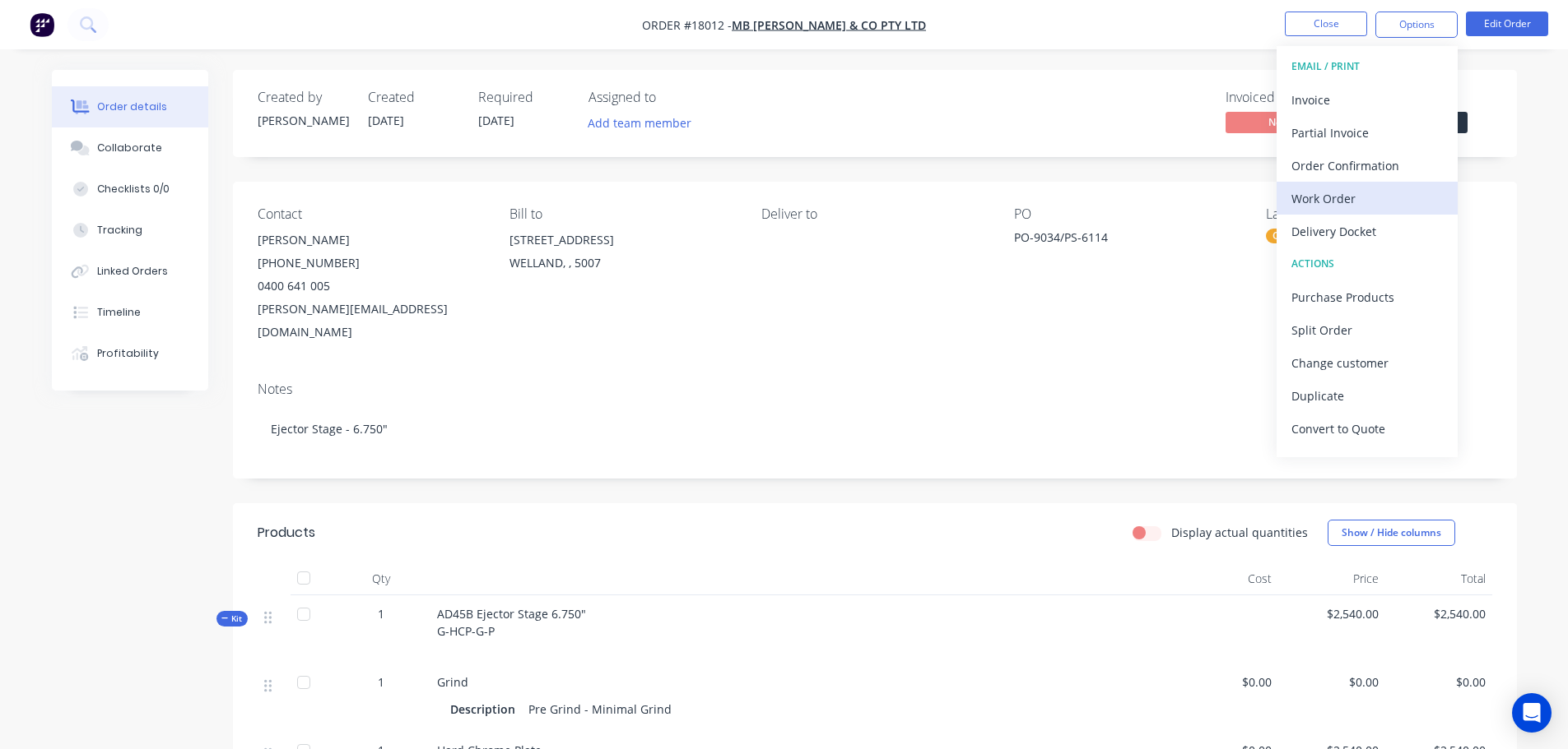
click at [1350, 191] on div "Work Order" at bounding box center [1367, 198] width 152 height 24
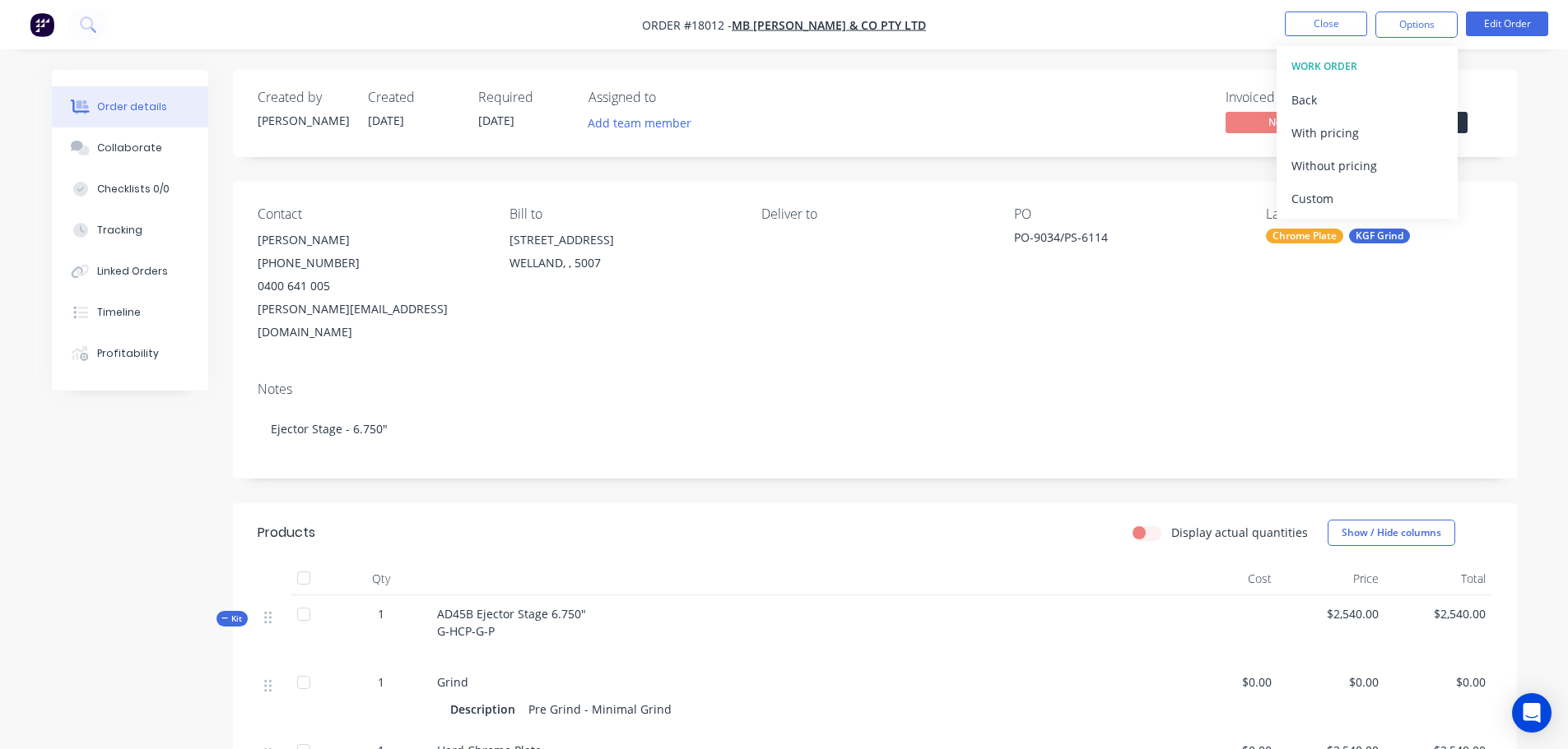
click at [1546, 203] on div "Order details Collaborate Checklists 0/0 Tracking Linked Orders Timeline Profit…" at bounding box center [784, 667] width 1568 height 1333
click at [1425, 110] on div "Submitted" at bounding box center [1417, 96] width 60 height 32
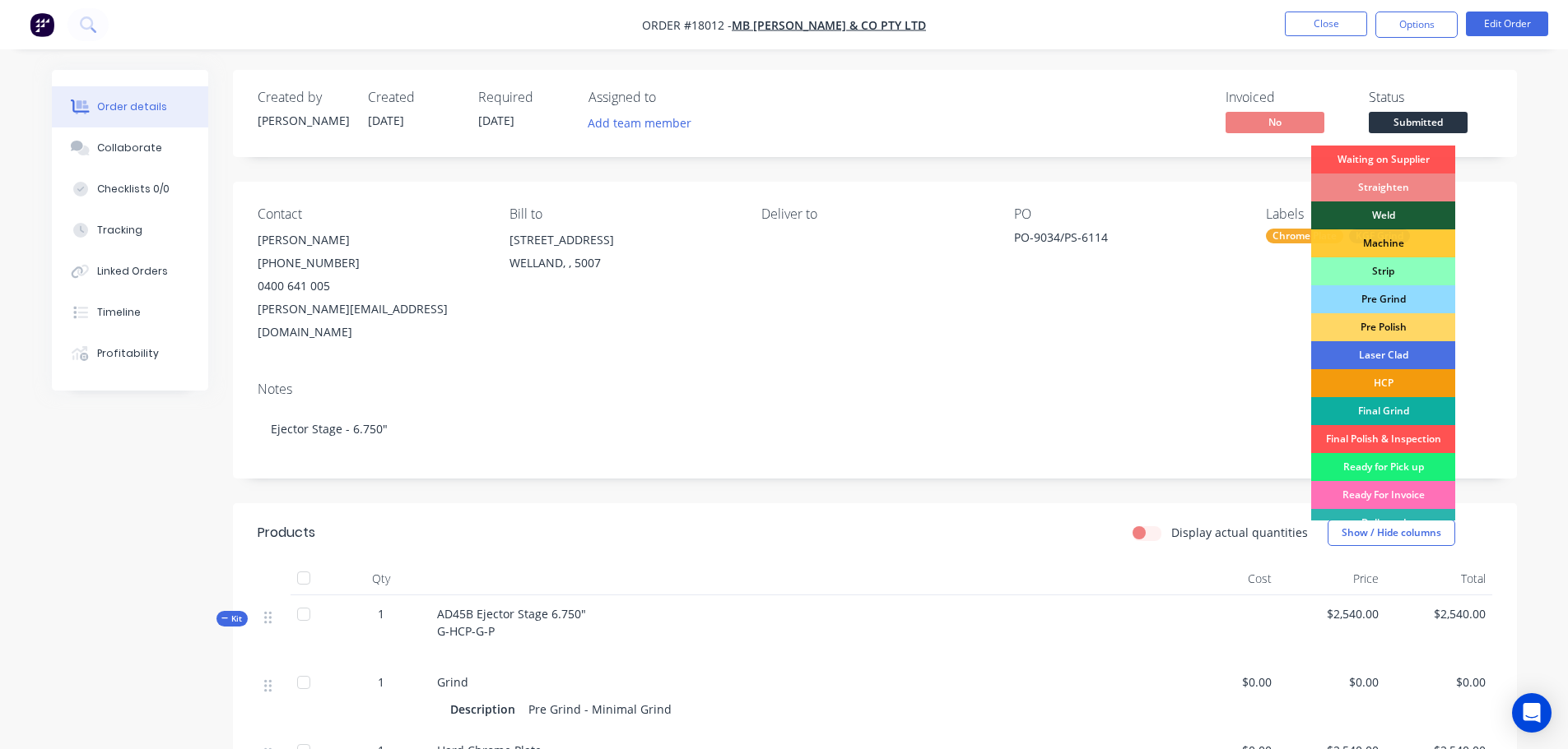
click at [1372, 288] on div "Pre Grind" at bounding box center [1383, 299] width 144 height 28
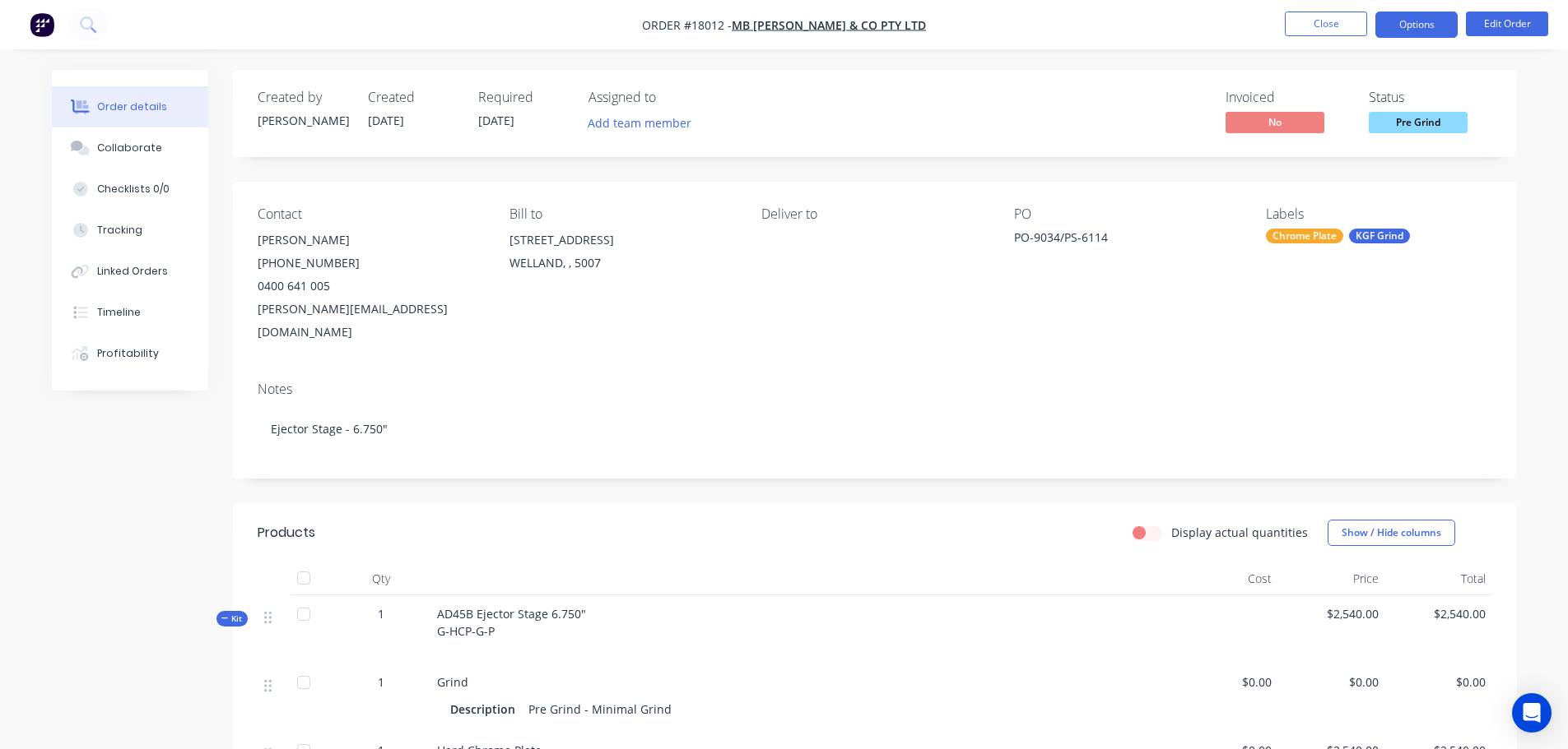
click at [1429, 30] on button "Options" at bounding box center [1416, 25] width 82 height 27
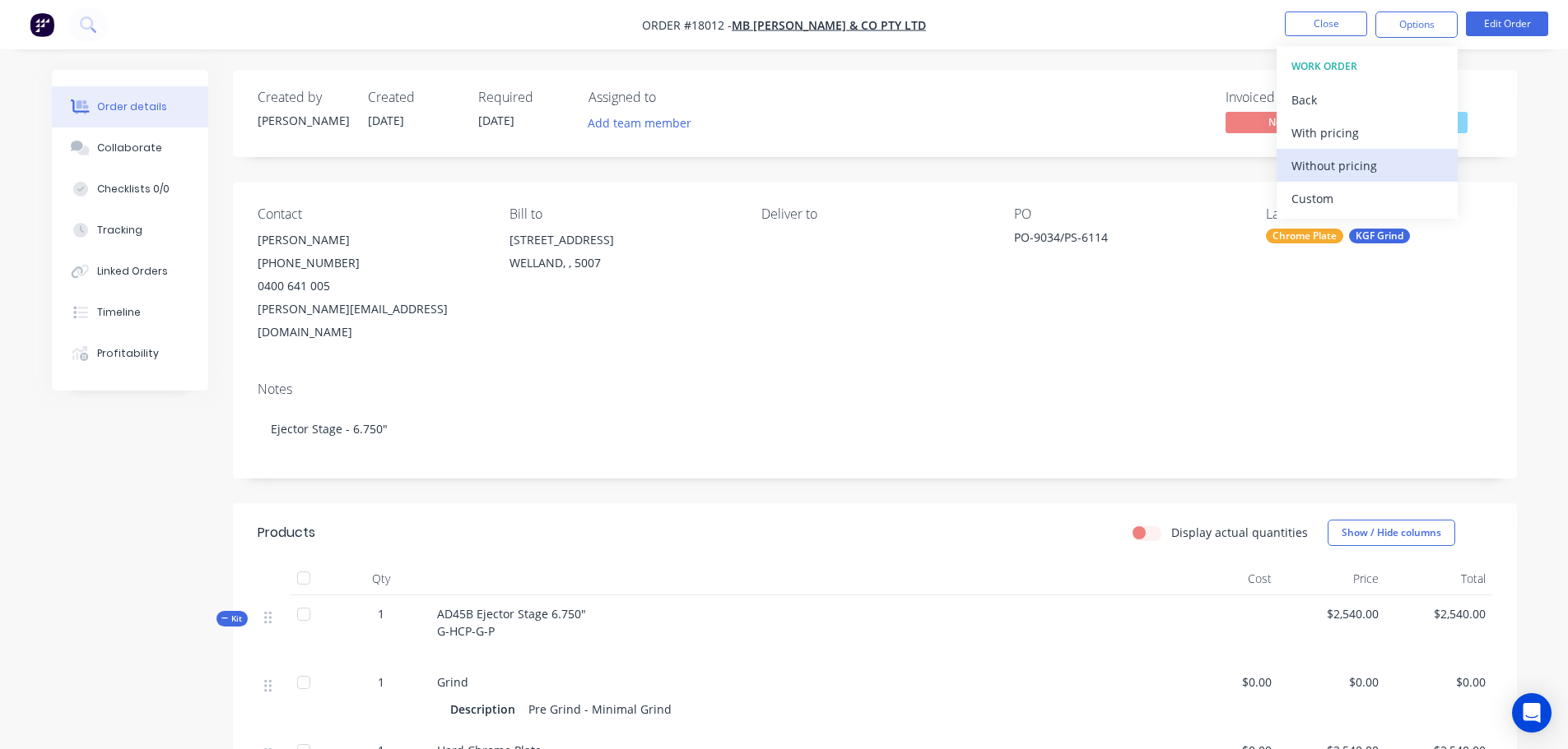
click at [1332, 168] on div "Without pricing" at bounding box center [1367, 165] width 152 height 24
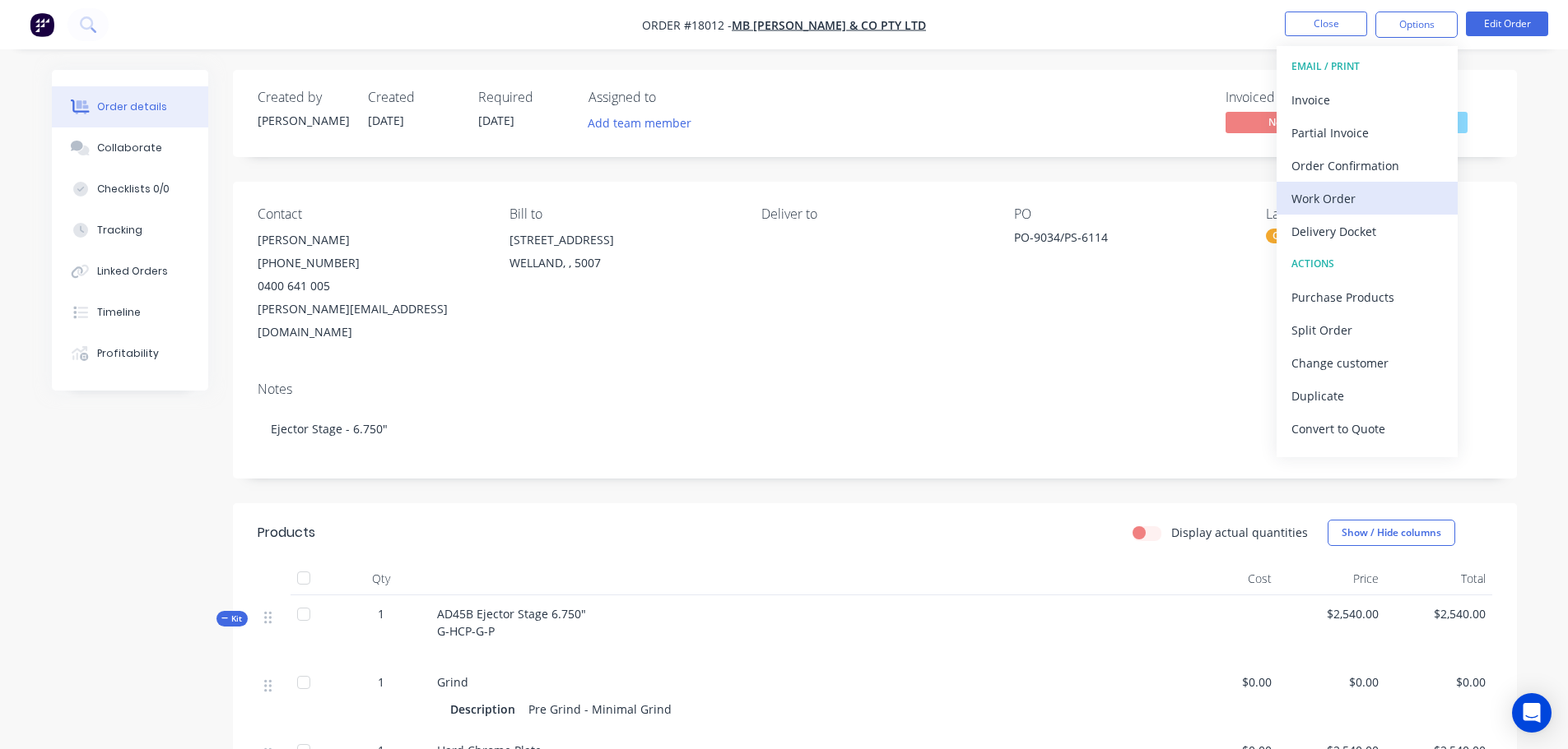
click at [1339, 204] on div "Work Order" at bounding box center [1367, 198] width 152 height 24
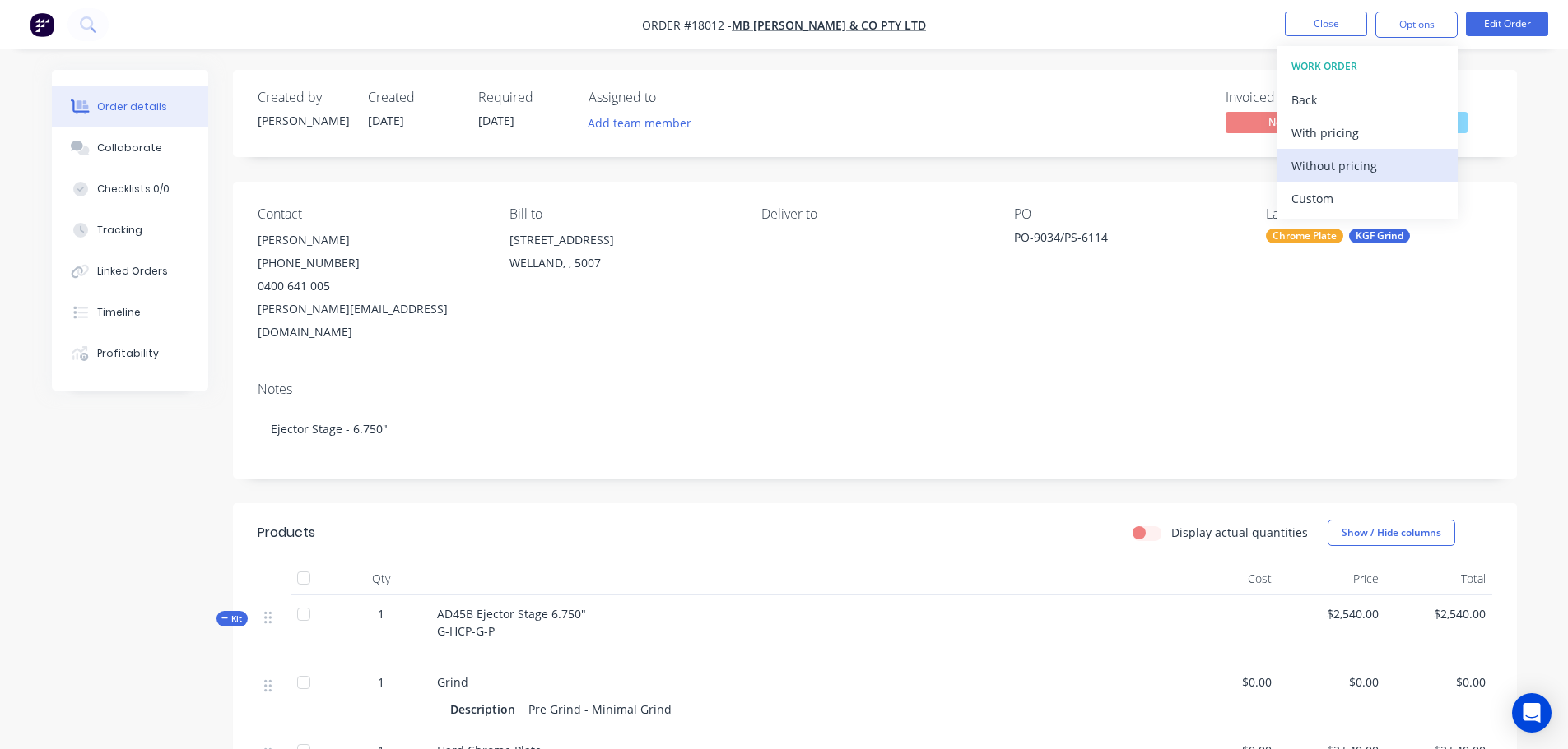
click at [1344, 169] on div "Without pricing" at bounding box center [1367, 165] width 152 height 24
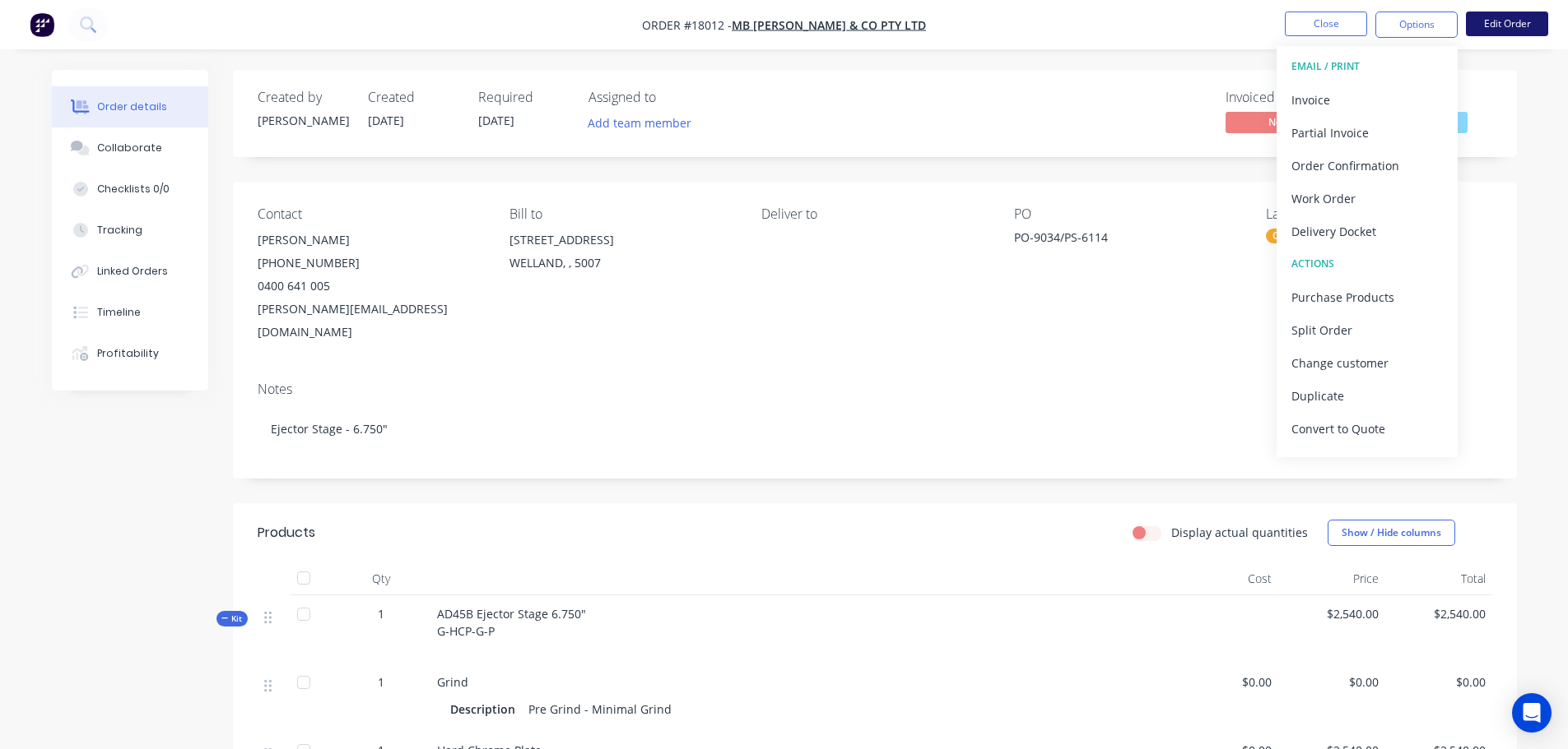
click at [1511, 16] on button "Edit Order" at bounding box center [1506, 24] width 82 height 25
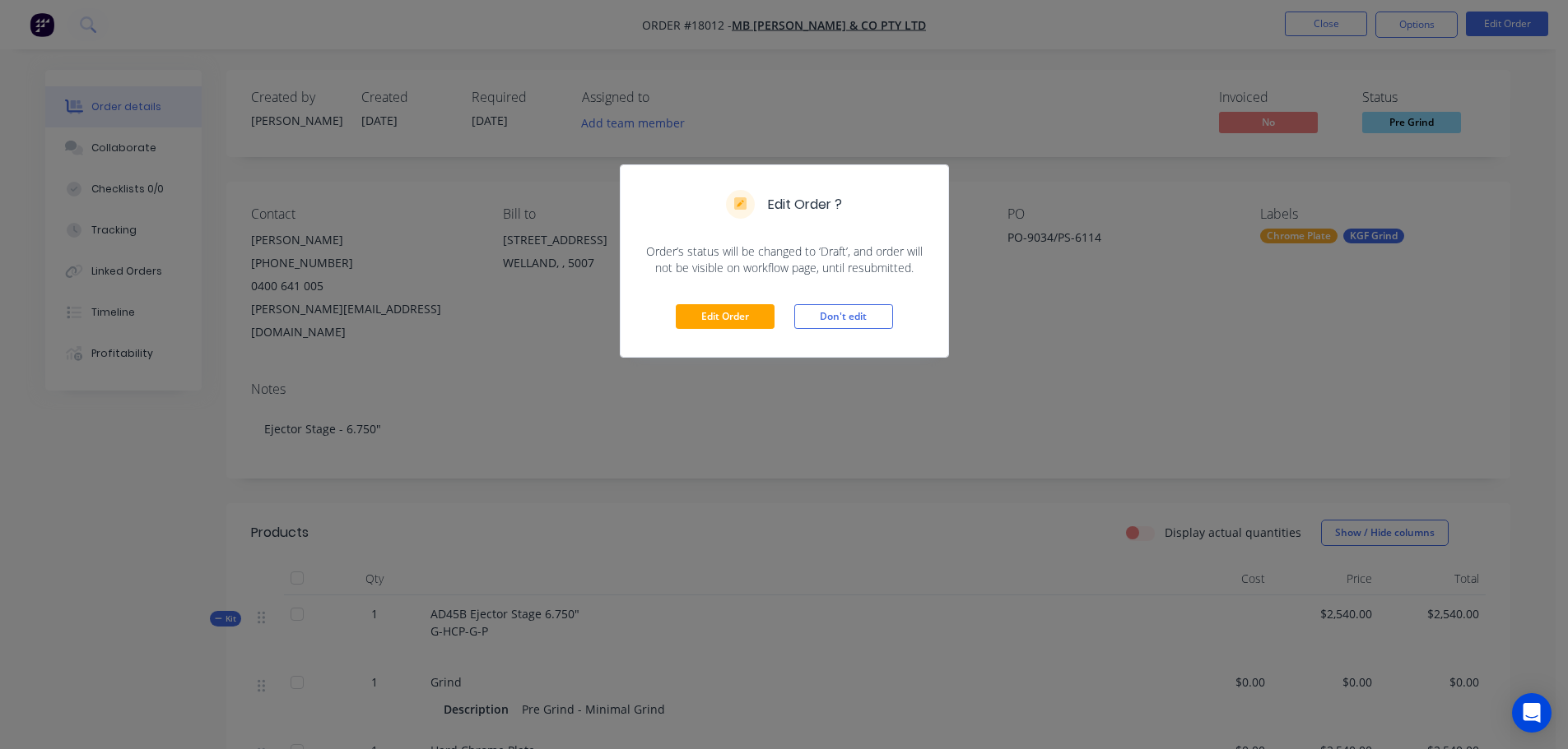
click at [668, 318] on div "Edit Order Don't edit" at bounding box center [784, 316] width 328 height 80
click at [684, 316] on button "Edit Order" at bounding box center [725, 316] width 99 height 25
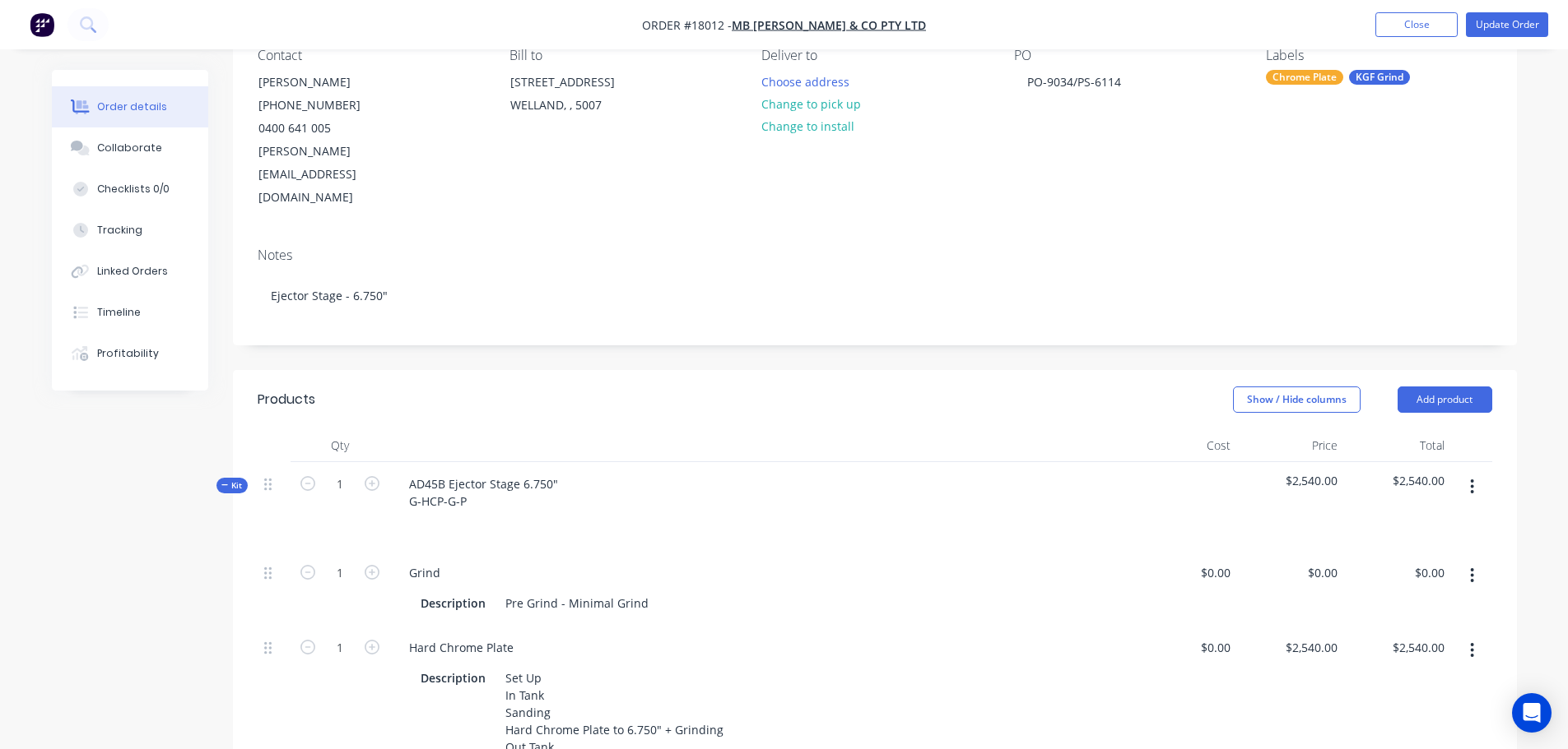
scroll to position [411, 0]
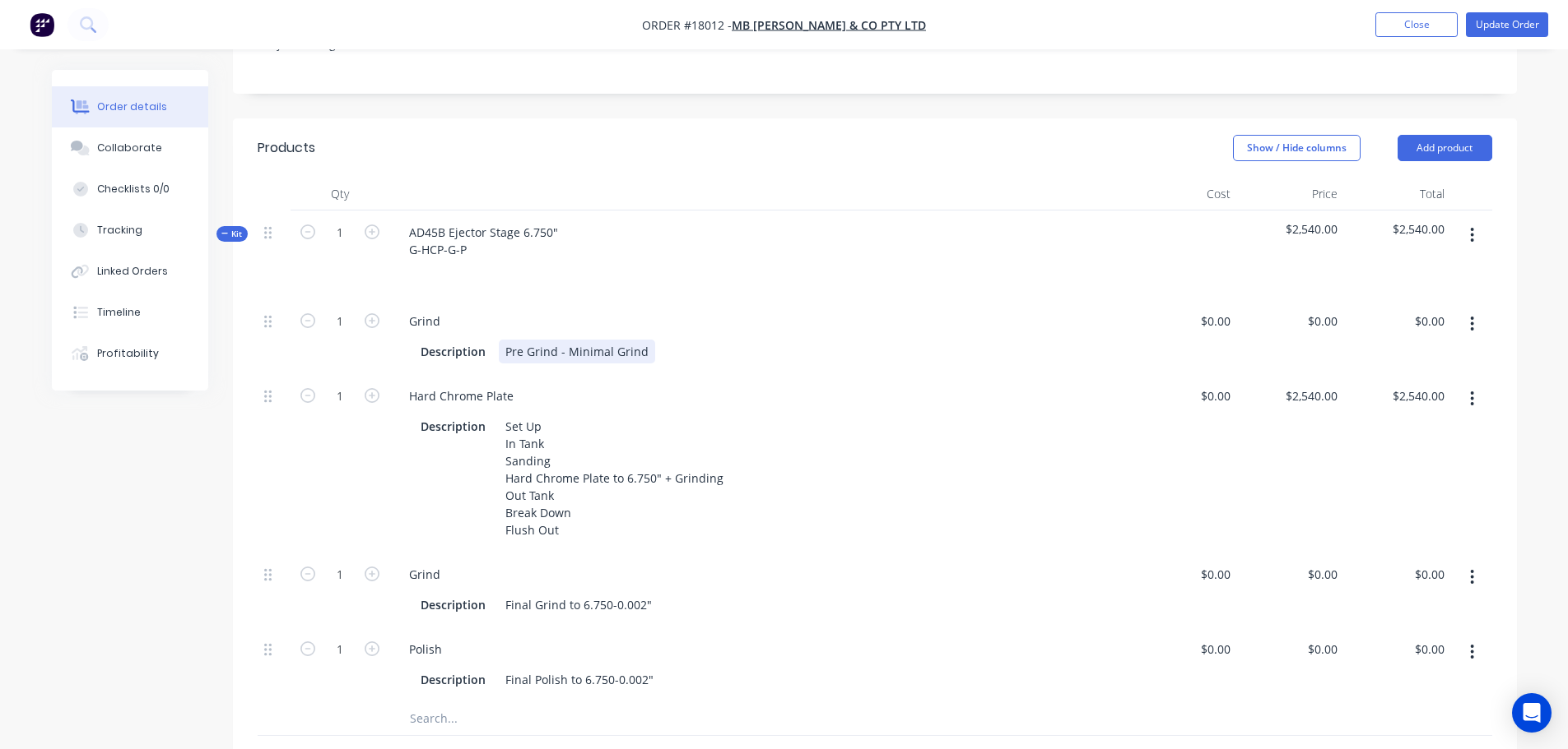
click at [648, 340] on div "Description Pre Grind - Minimal Grind" at bounding box center [756, 351] width 685 height 24
click at [840, 247] on div "AD45B Ejector Stage 6.750" G-HCP-G-P" at bounding box center [760, 255] width 741 height 89
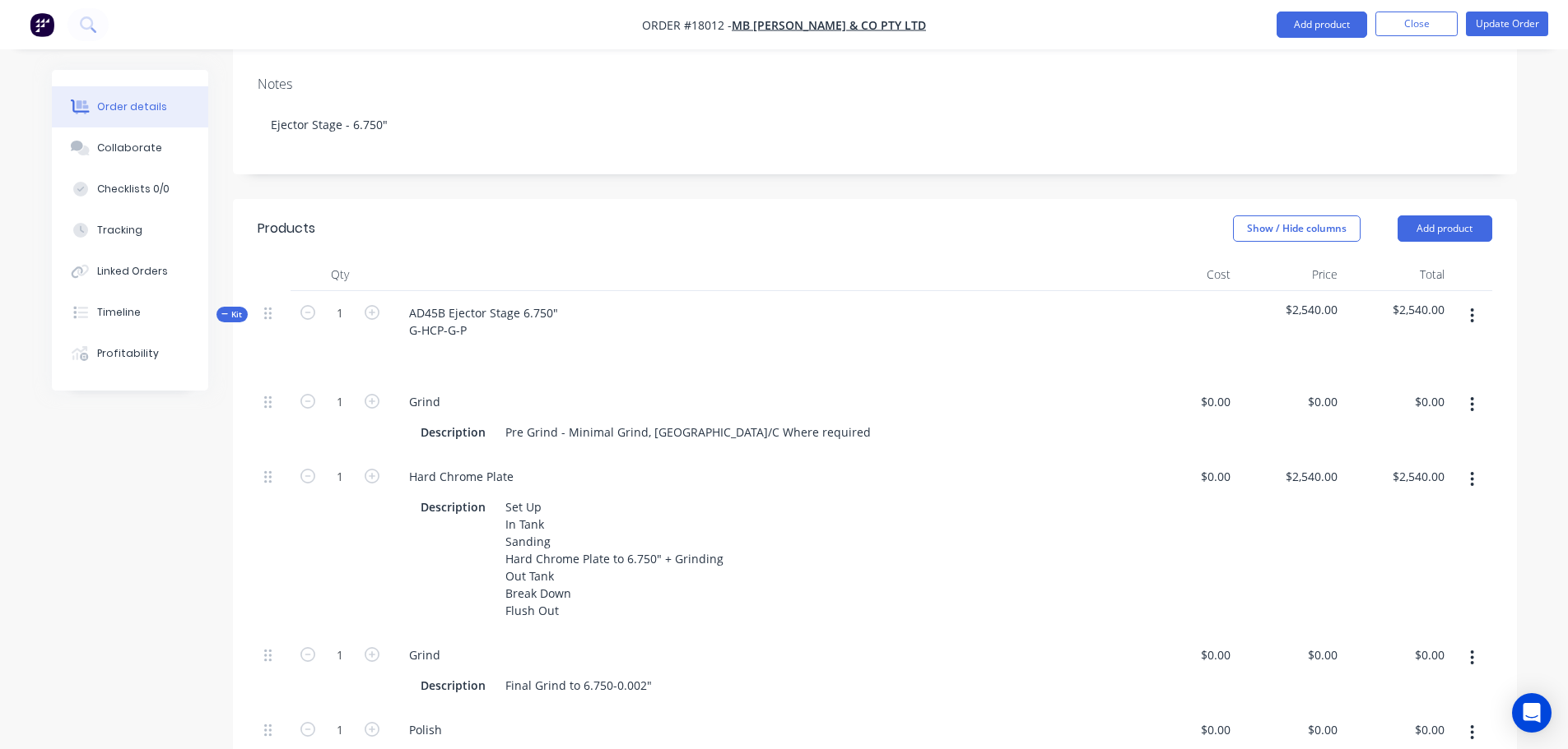
scroll to position [329, 0]
click at [1488, 21] on button "Update Order" at bounding box center [1506, 25] width 82 height 25
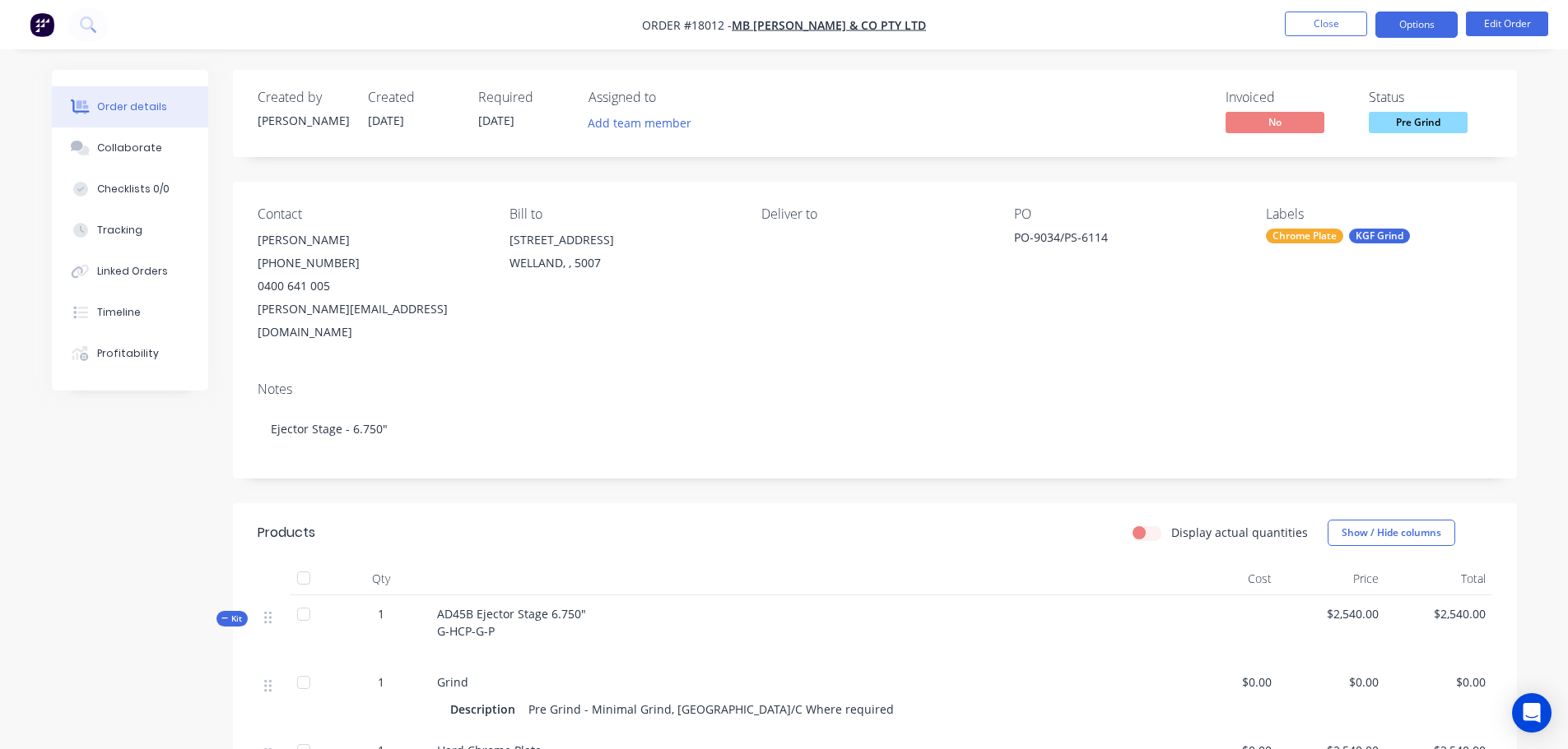
click at [1415, 33] on button "Options" at bounding box center [1416, 25] width 82 height 27
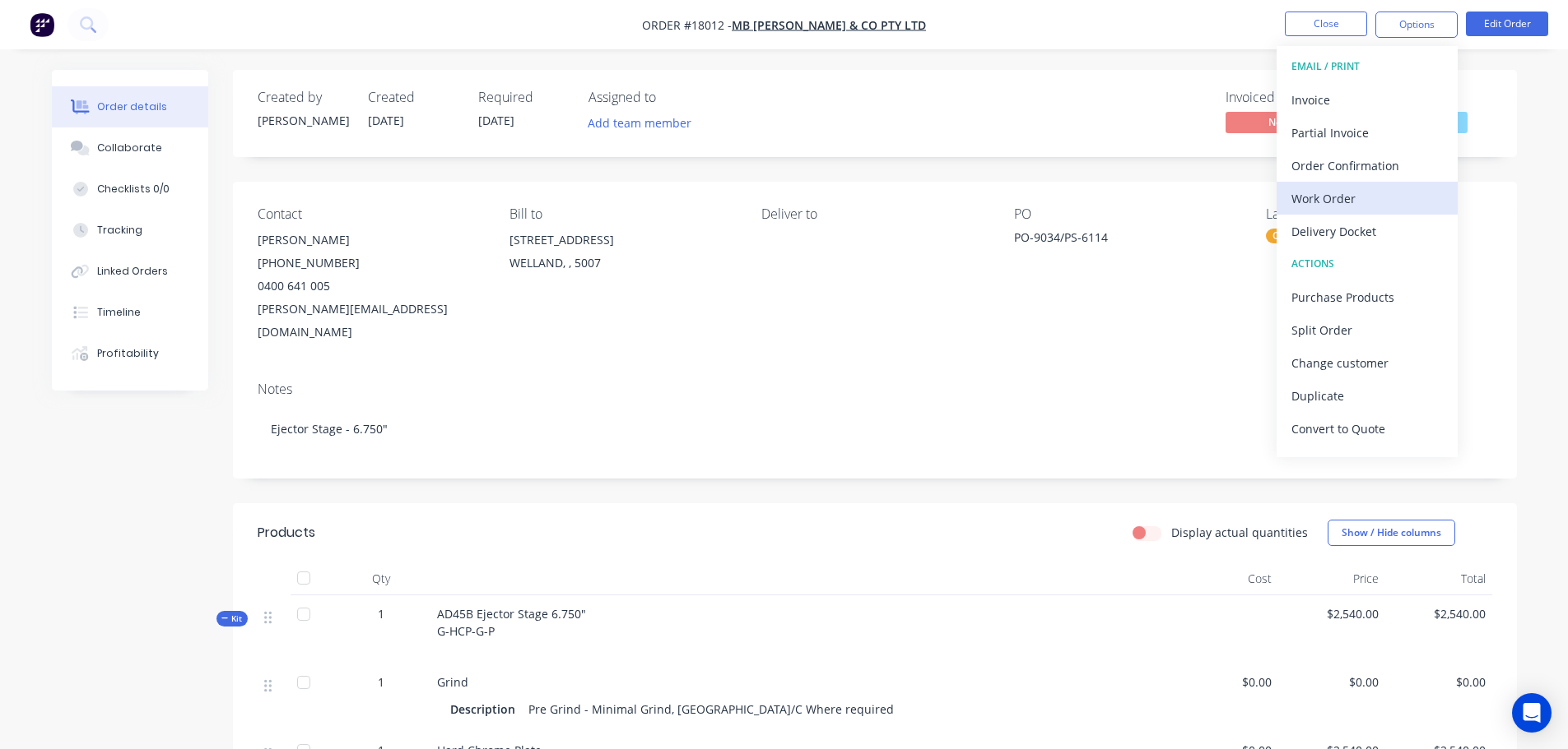
click at [1370, 187] on div "Work Order" at bounding box center [1367, 198] width 152 height 24
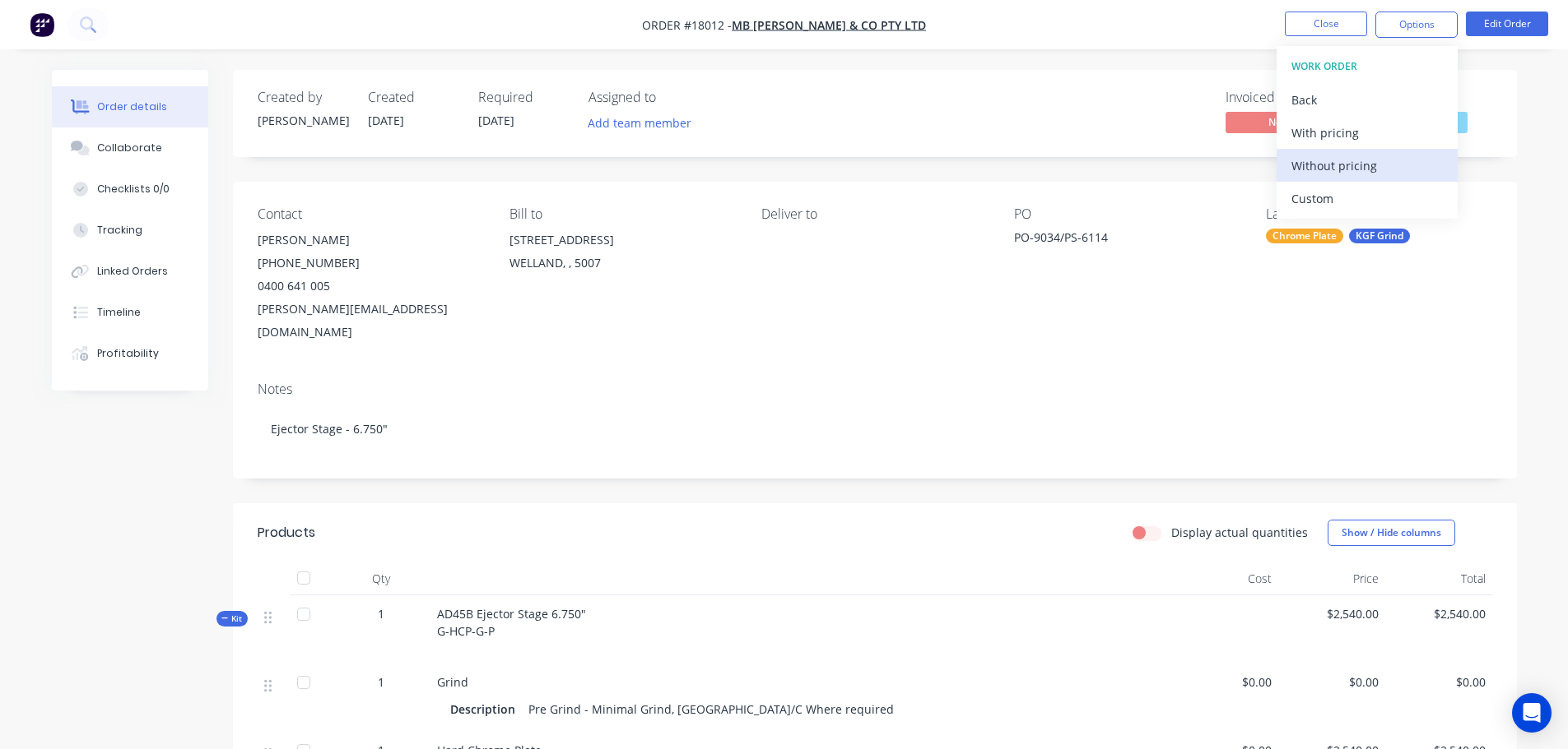
click at [1340, 155] on div "Without pricing" at bounding box center [1367, 165] width 152 height 24
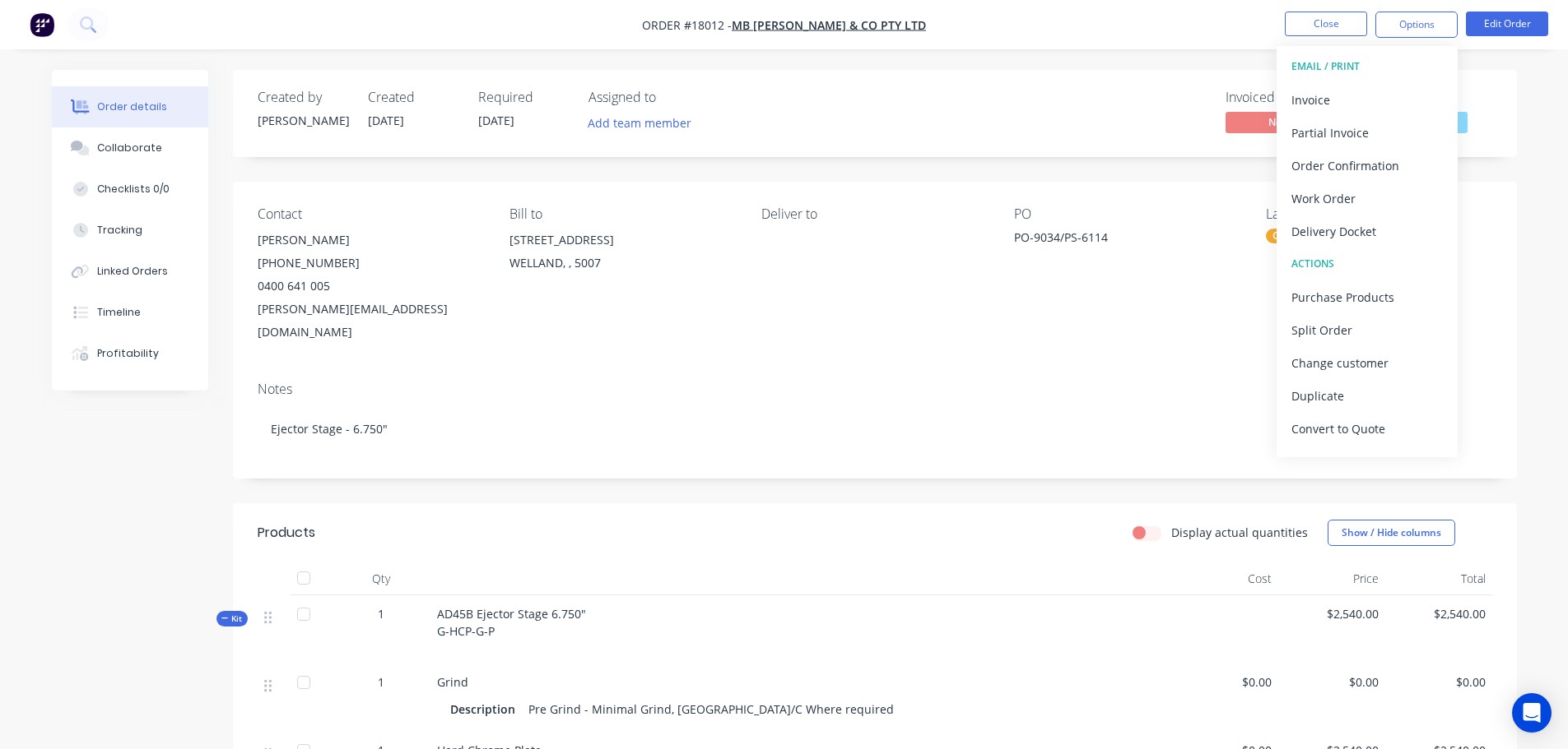
click at [512, 117] on span "04/09/25" at bounding box center [496, 120] width 36 height 16
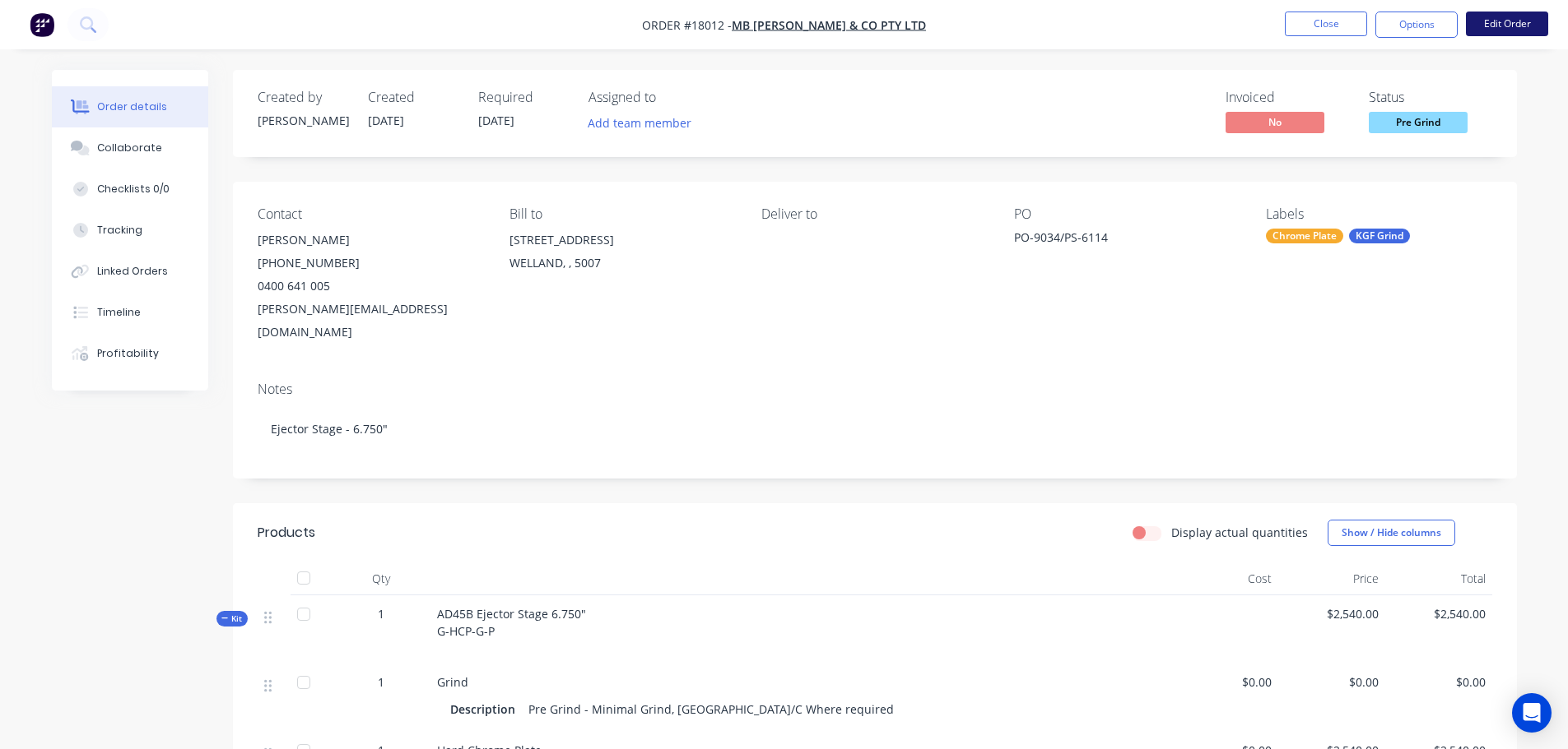
click at [1512, 27] on button "Edit Order" at bounding box center [1506, 24] width 82 height 25
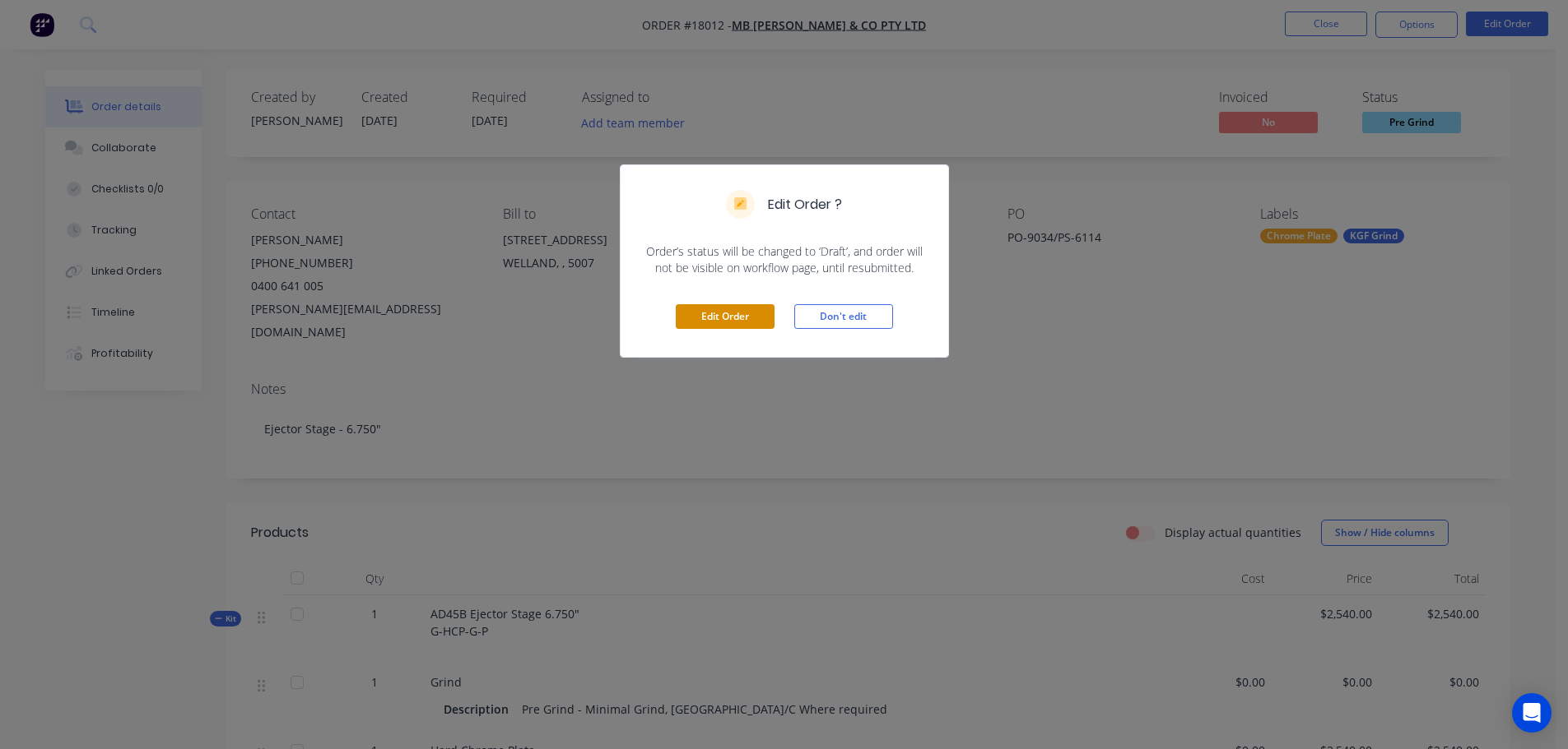
click at [748, 327] on button "Edit Order" at bounding box center [725, 316] width 99 height 25
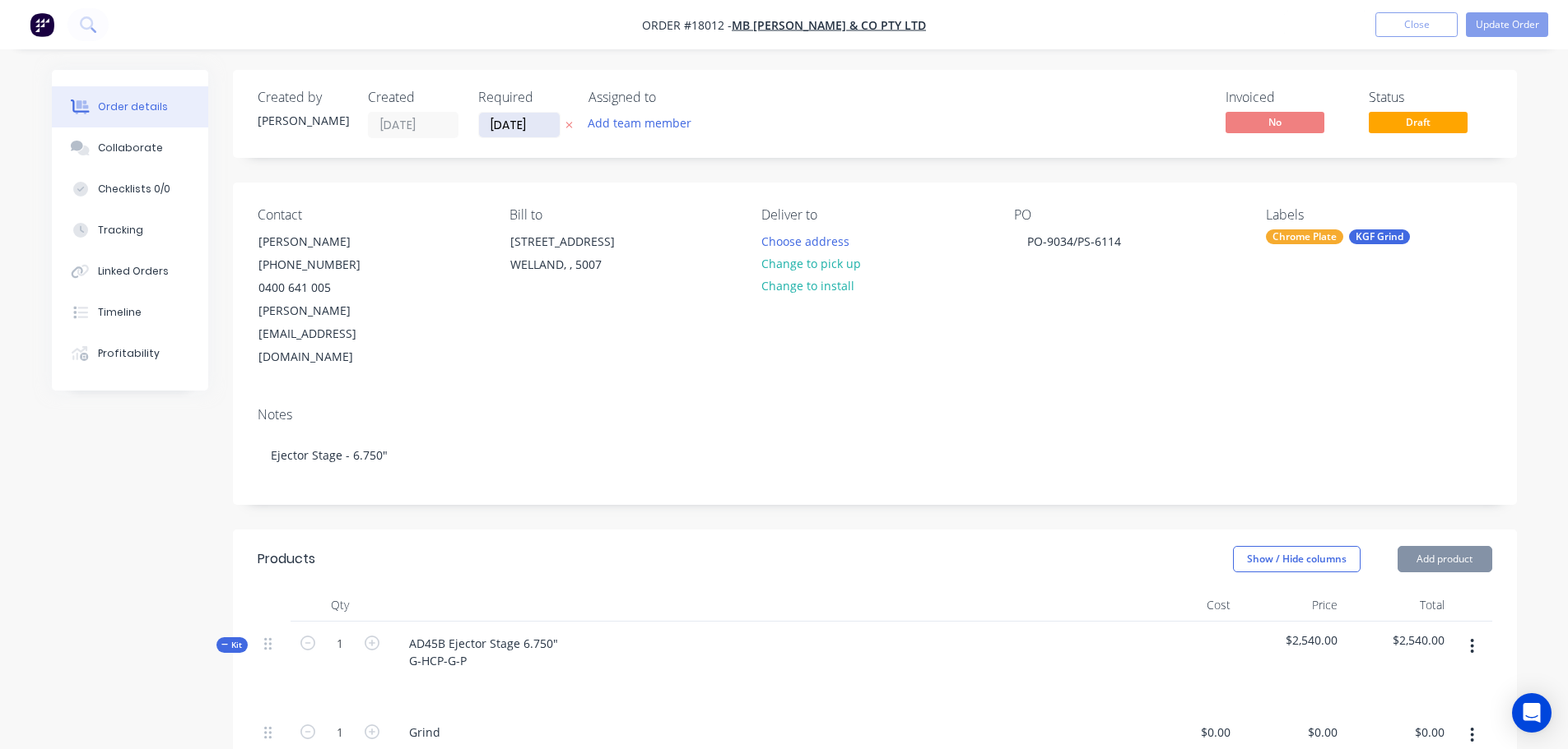
click at [514, 131] on input "04/09/25" at bounding box center [519, 125] width 81 height 25
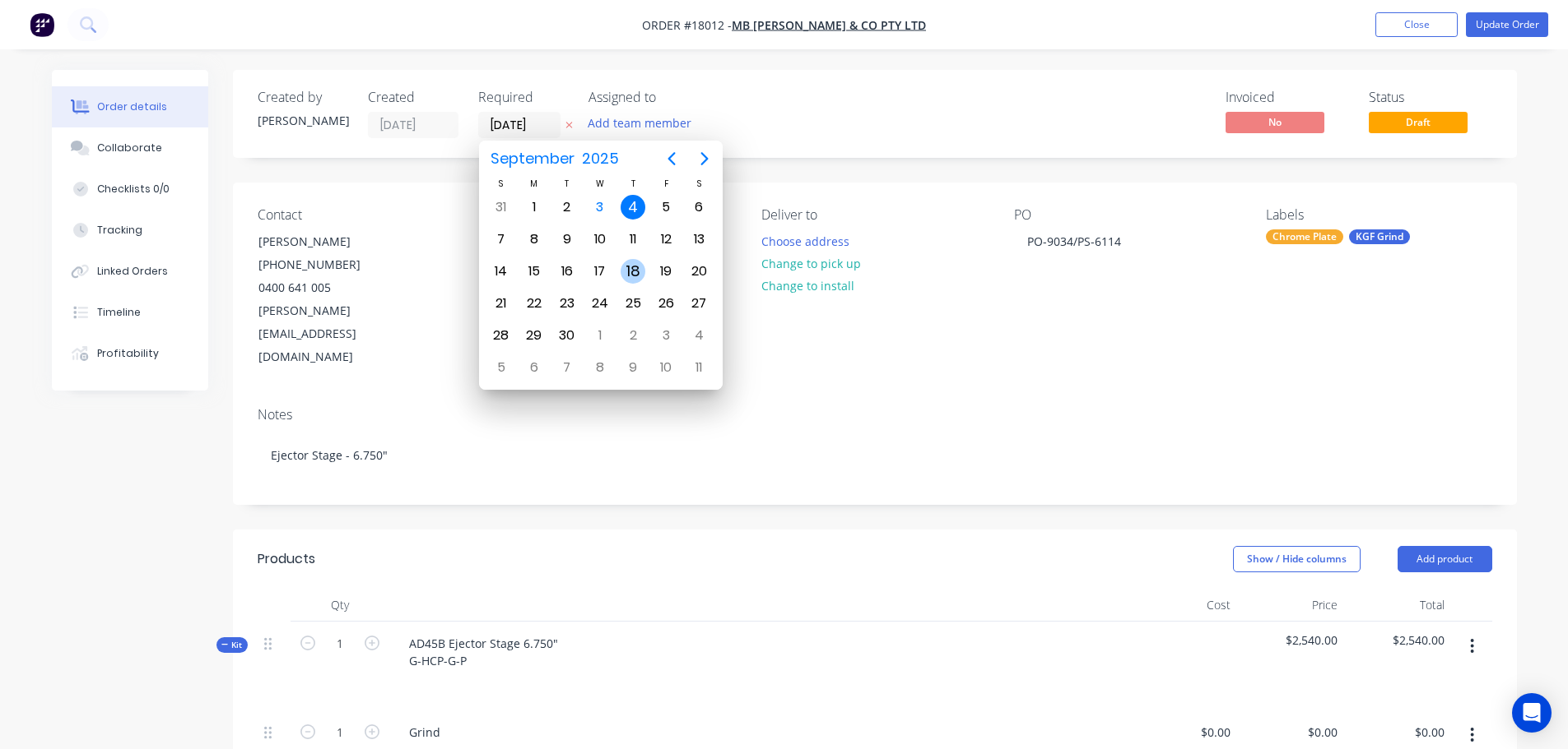
click at [633, 271] on div "18" at bounding box center [633, 272] width 25 height 25
type input "18/09/25"
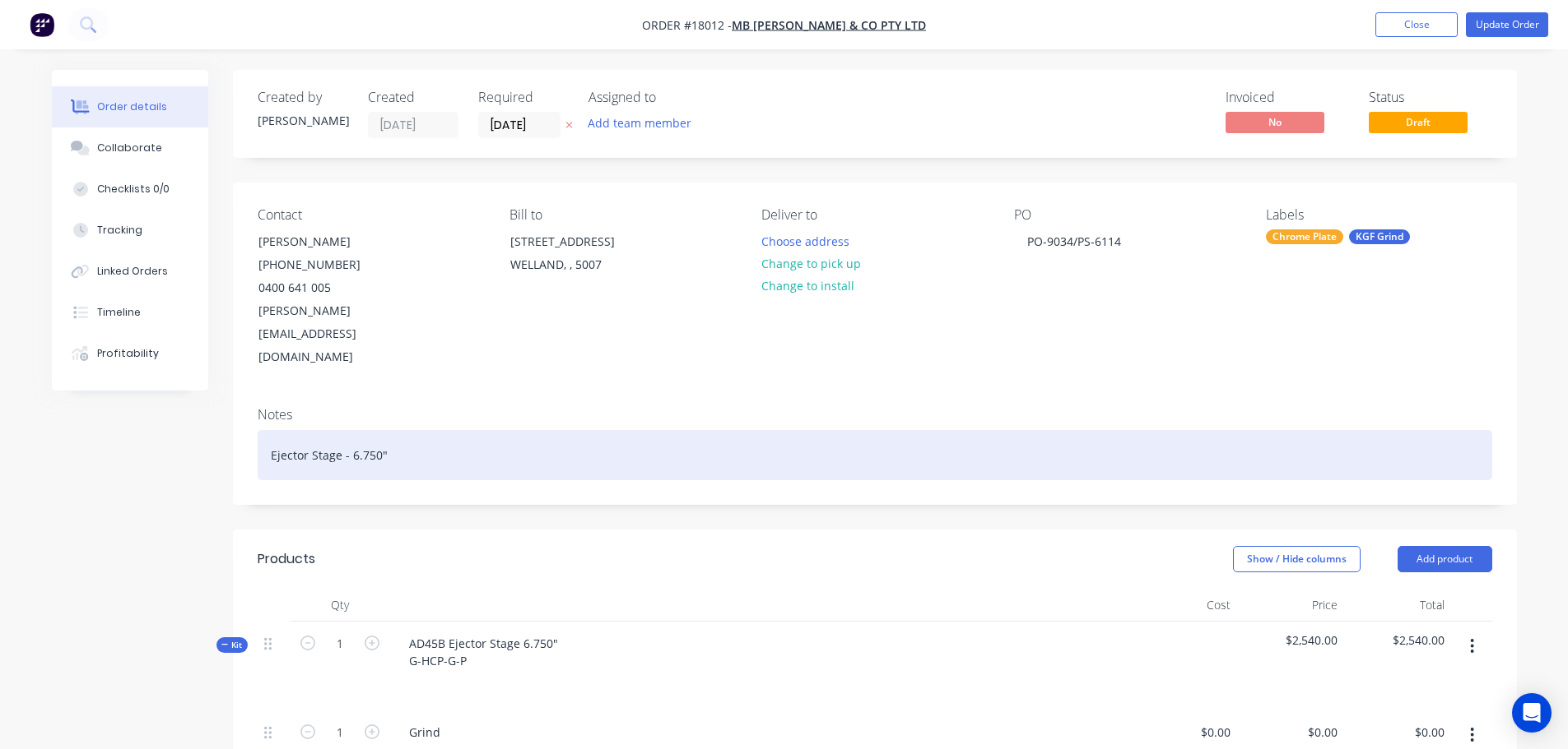
click at [735, 430] on div "Ejector Stage - 6.750"" at bounding box center [874, 455] width 1235 height 50
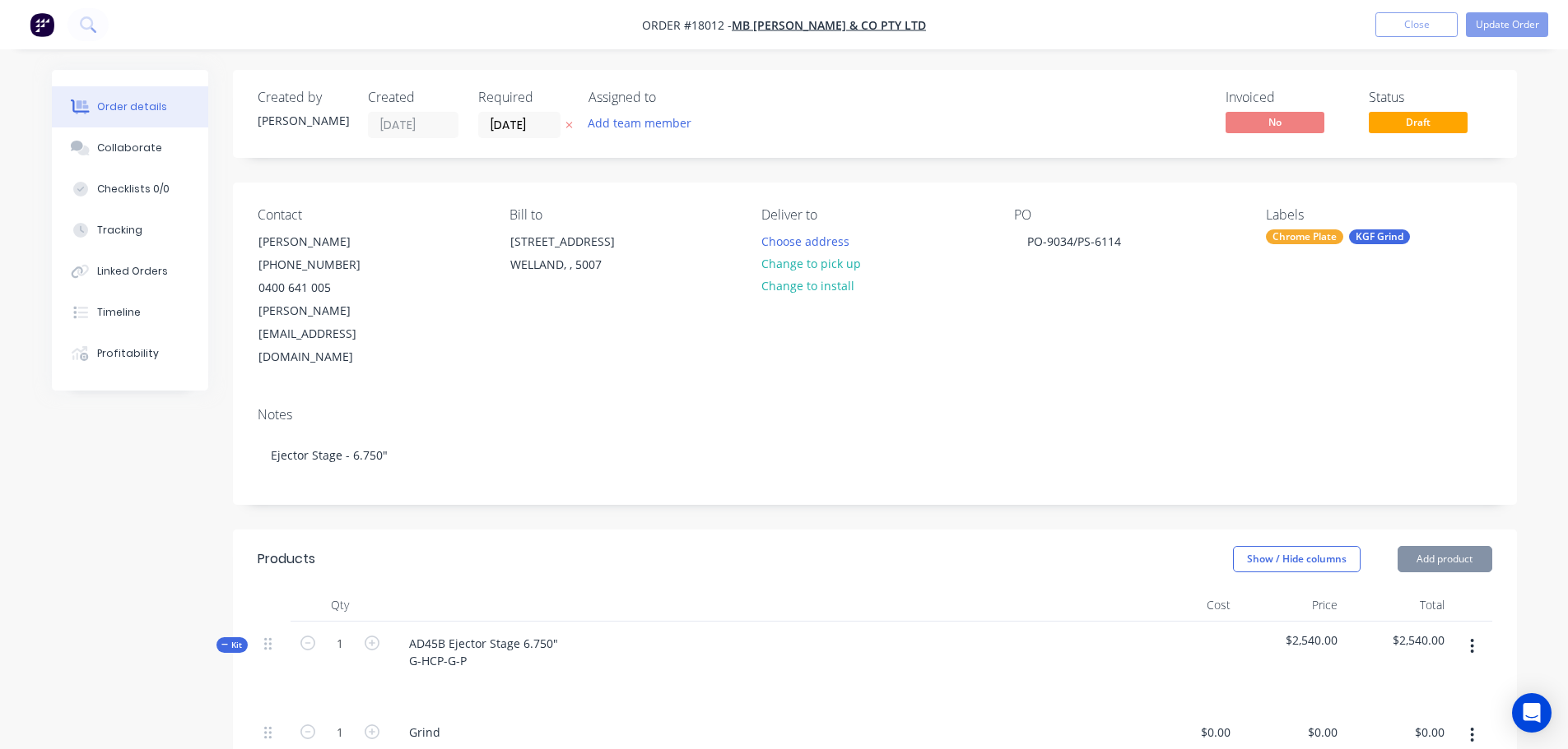
click at [1512, 36] on button "Update Order" at bounding box center [1506, 25] width 82 height 25
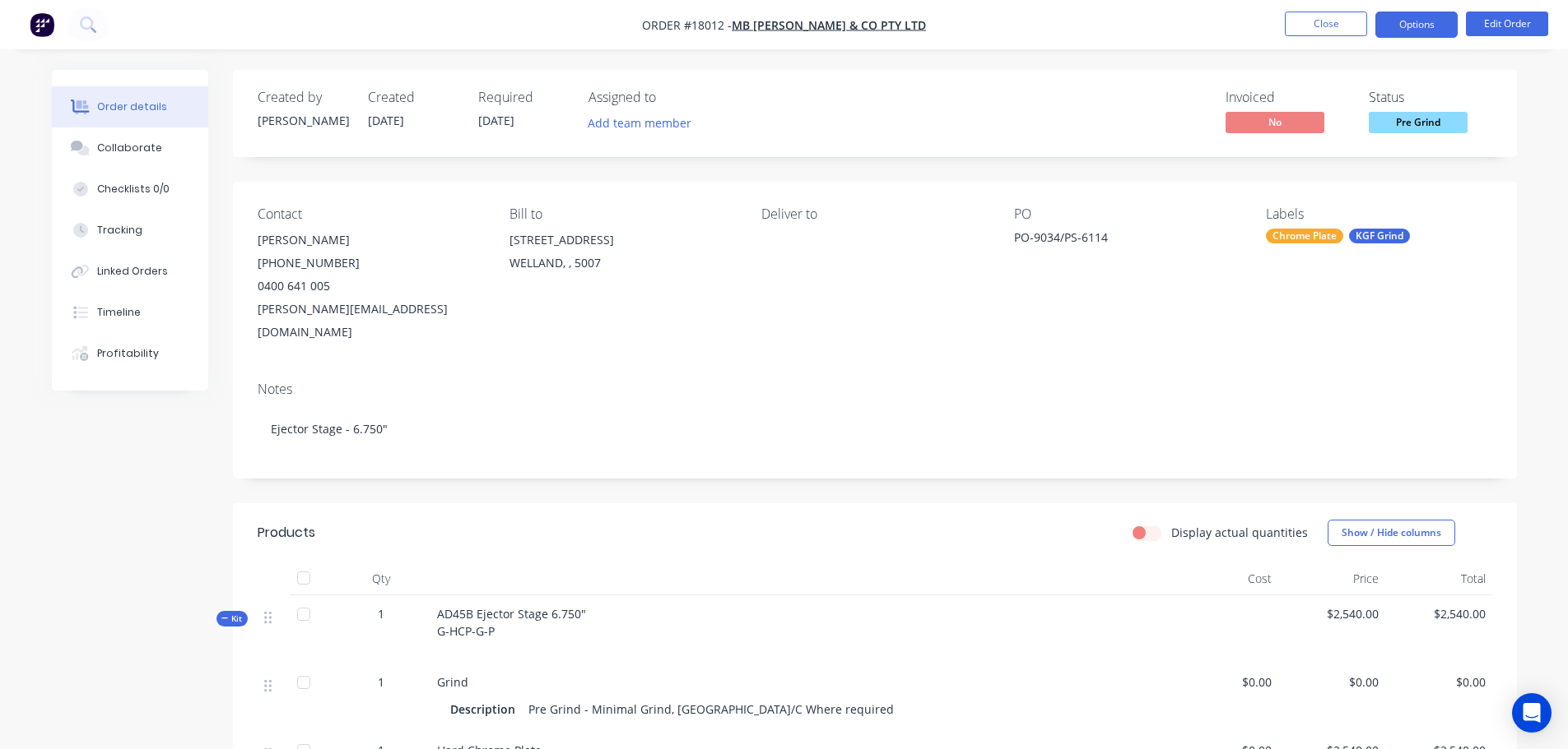
click at [1406, 32] on button "Options" at bounding box center [1416, 25] width 82 height 27
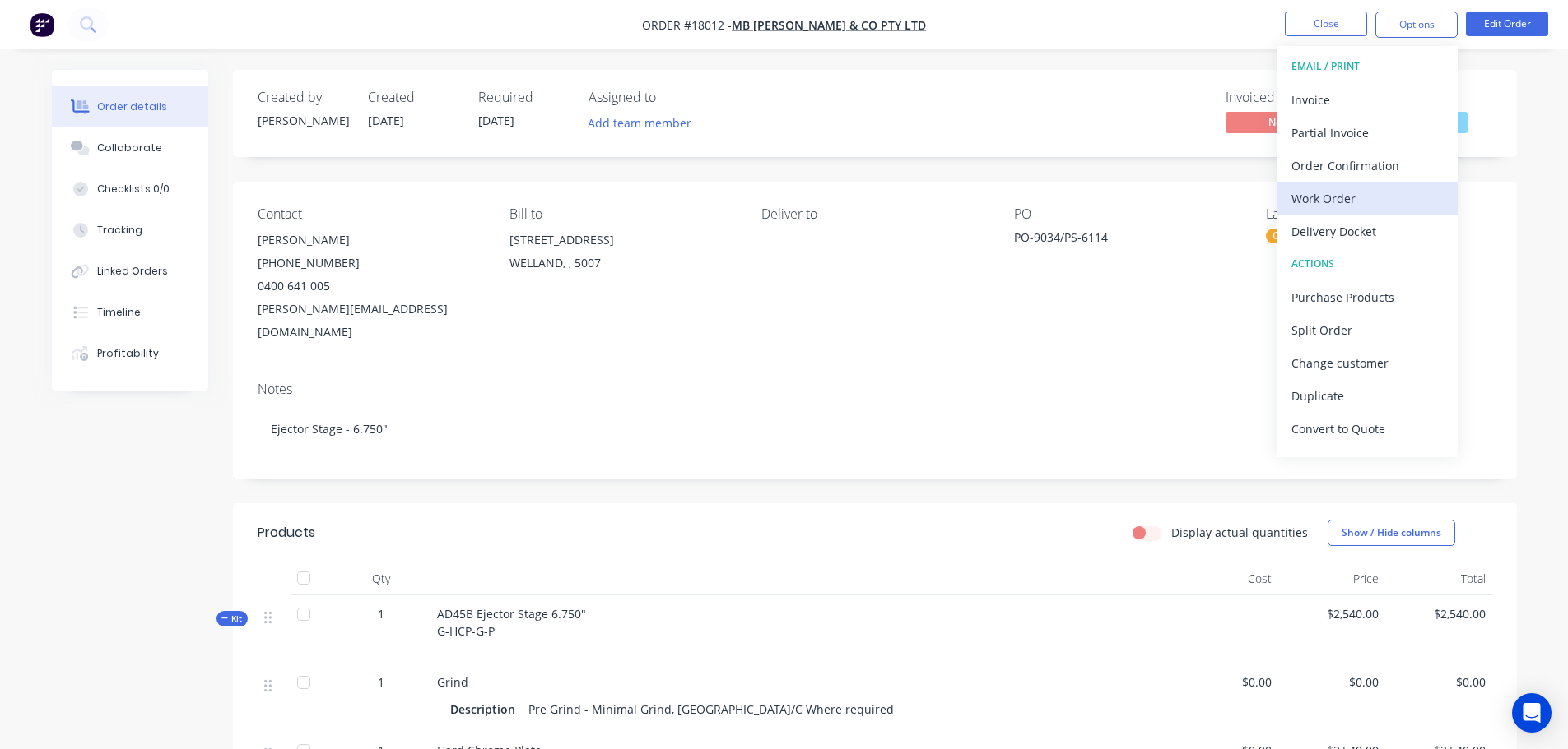
click at [1344, 208] on div "Work Order" at bounding box center [1367, 198] width 152 height 24
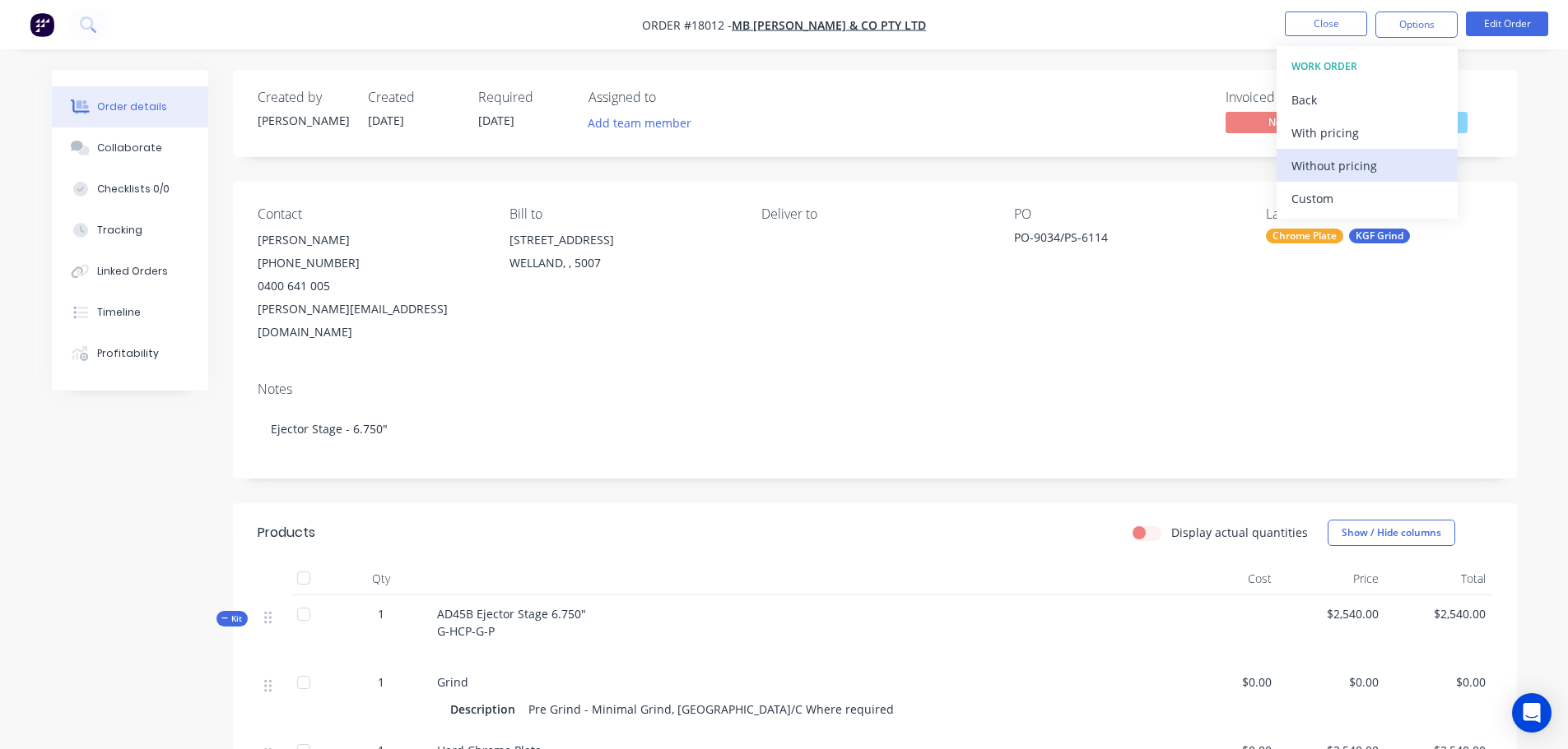
click at [1343, 174] on div "Without pricing" at bounding box center [1367, 165] width 152 height 24
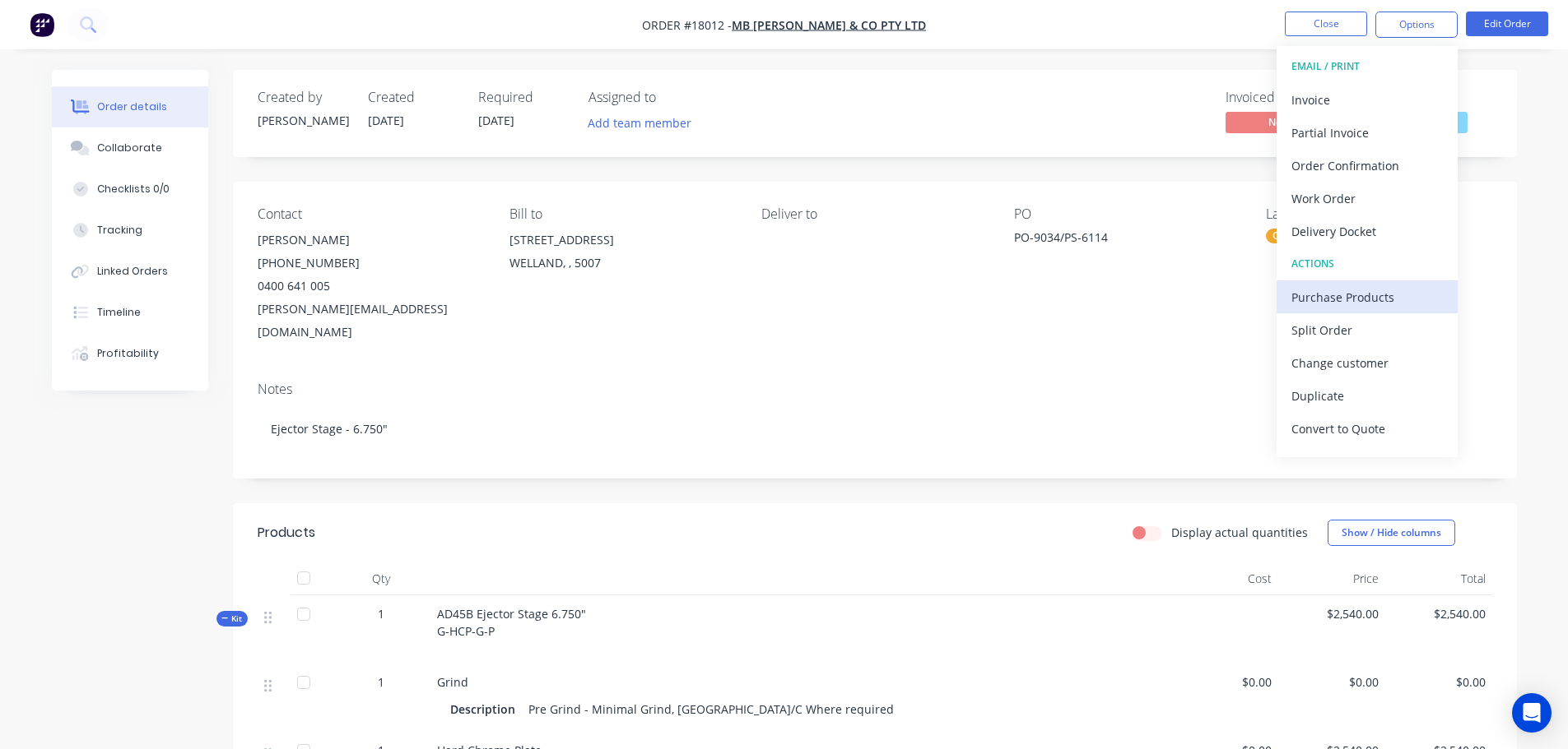
click at [1363, 304] on div "Purchase Products" at bounding box center [1367, 296] width 152 height 24
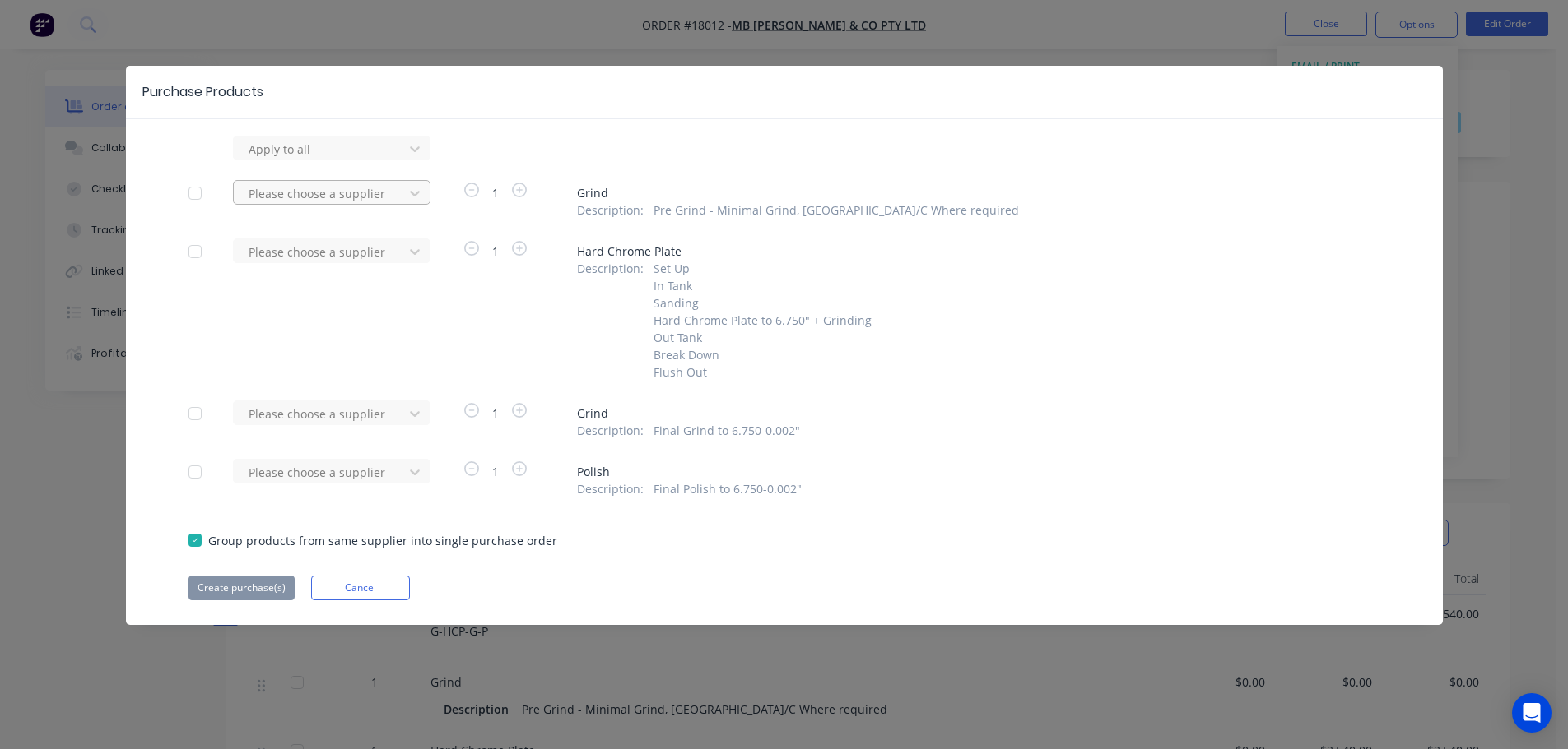
click at [333, 160] on div at bounding box center [321, 150] width 148 height 21
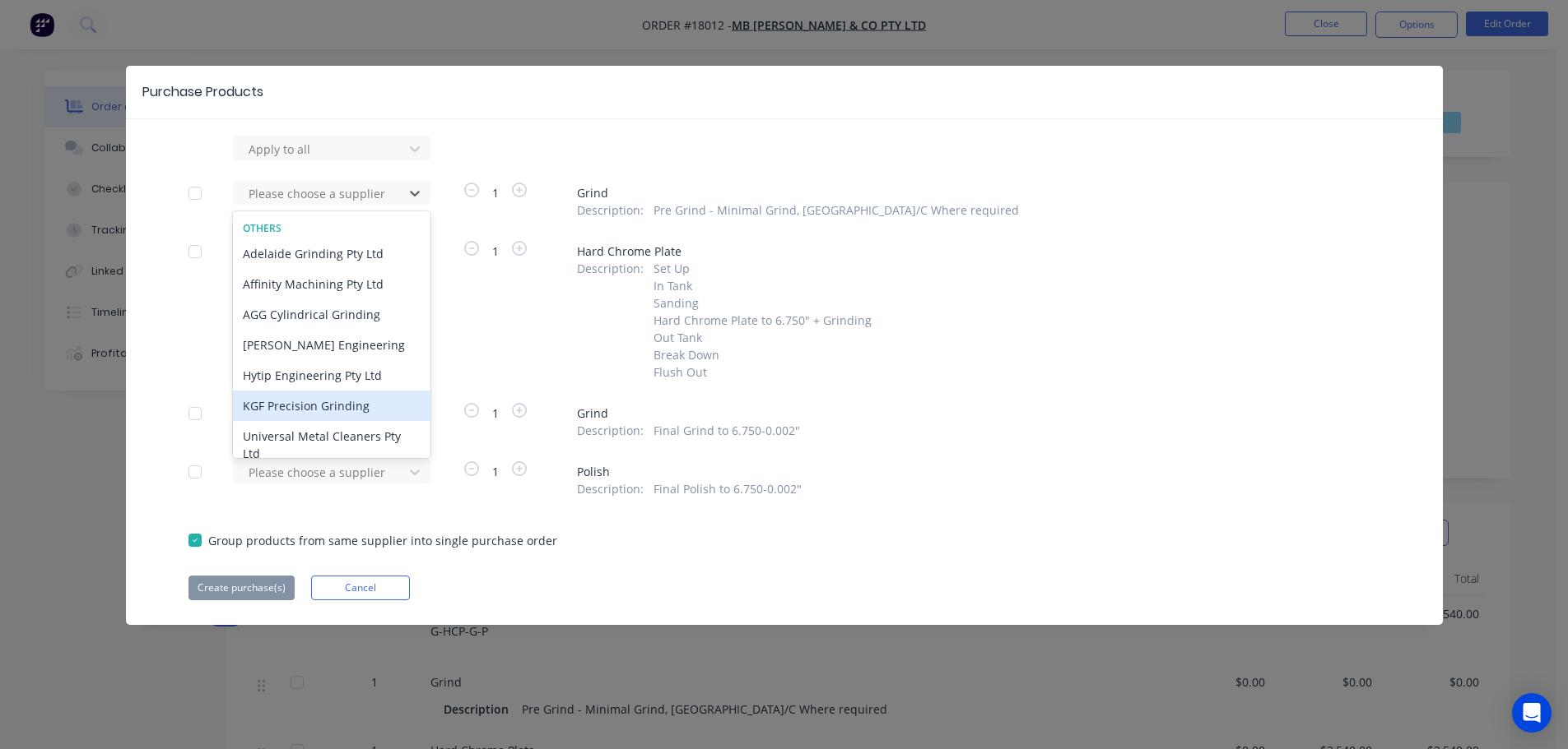
click at [315, 407] on div "KGF Precision Grinding" at bounding box center [332, 406] width 197 height 30
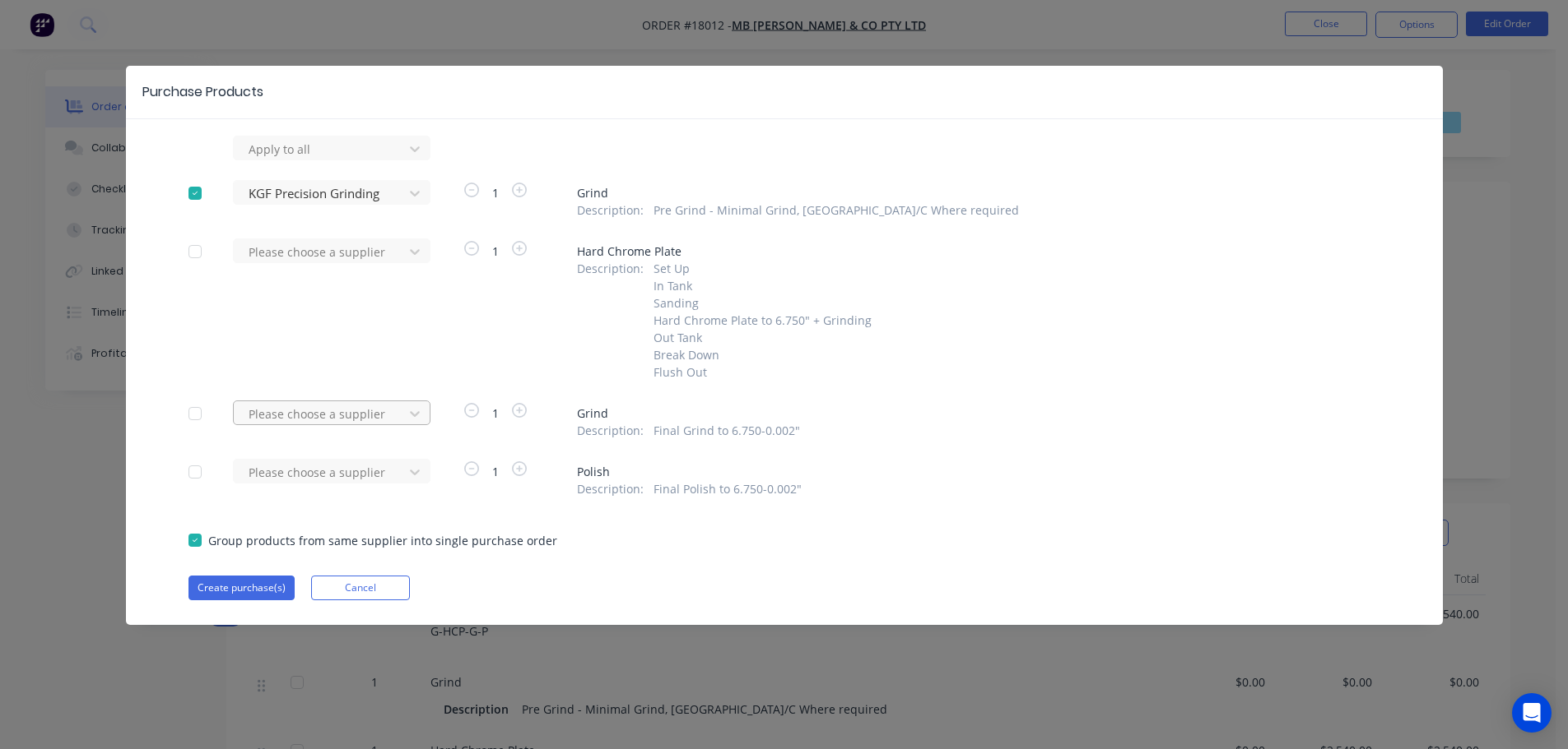
click at [318, 160] on div at bounding box center [321, 150] width 148 height 21
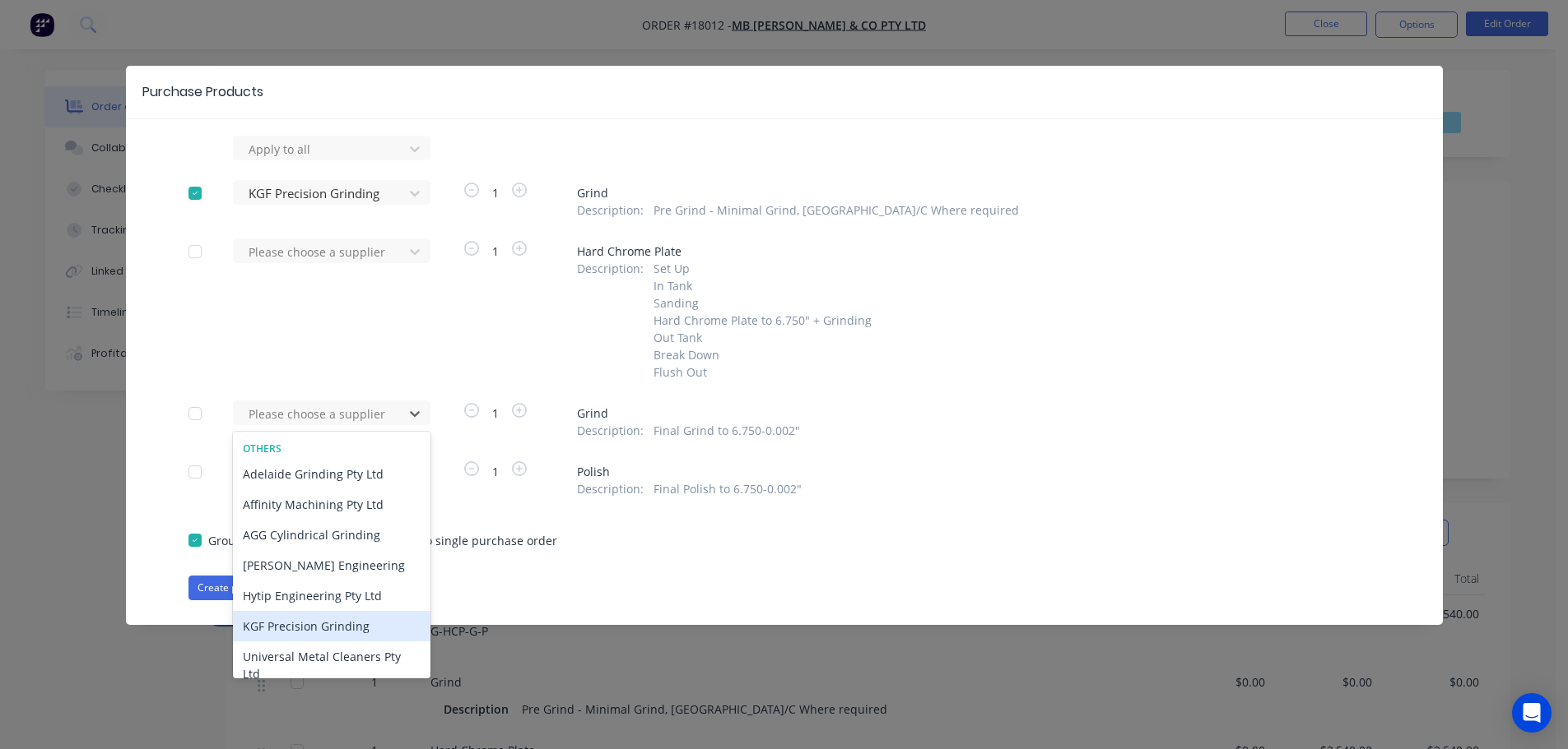
drag, startPoint x: 291, startPoint y: 601, endPoint x: 297, endPoint y: 628, distance: 27.7
click at [297, 628] on div "Adelaide Grinding Pty Ltd Affinity Machining Pty Ltd AGG Cylindrical Grinding C…" at bounding box center [332, 574] width 197 height 230
click at [297, 628] on div "KGF Precision Grinding" at bounding box center [332, 626] width 197 height 30
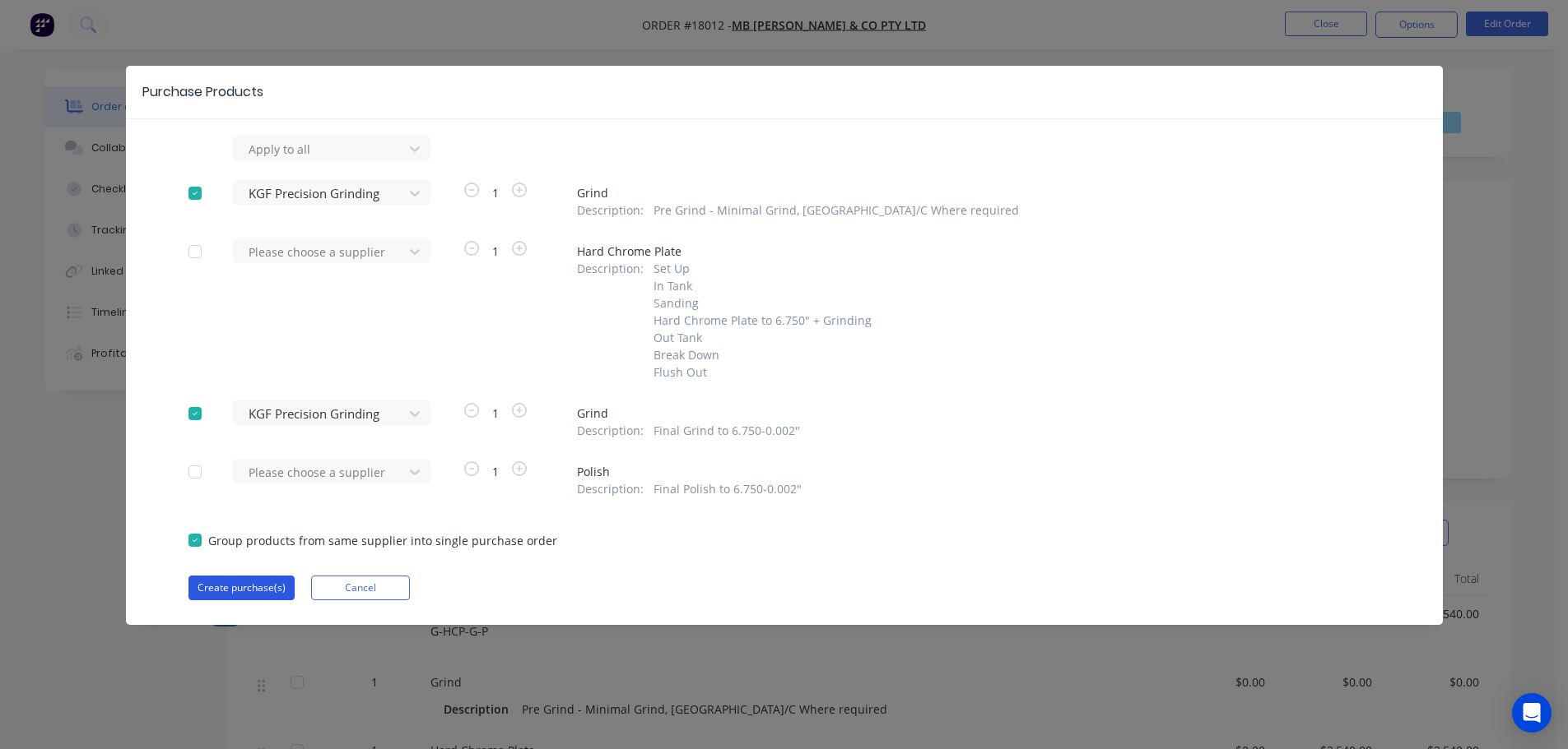
click at [246, 582] on button "Create purchase(s)" at bounding box center [242, 588] width 106 height 25
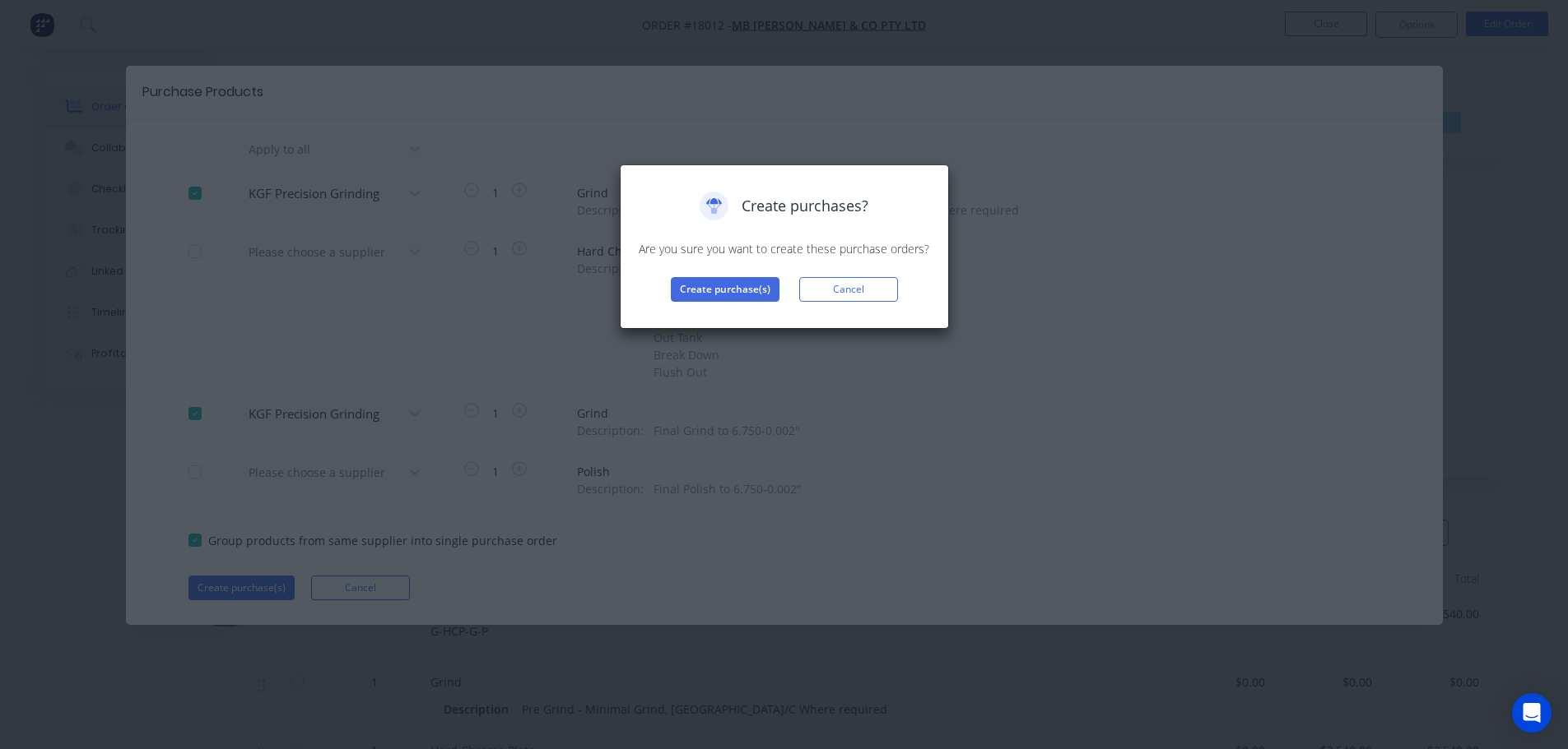
click at [776, 267] on div "Create purchases? Are you sure you want to create these purchase orders? Create…" at bounding box center [784, 246] width 295 height 110
click at [740, 273] on div "Create purchases? Are you sure you want to create these purchase orders? Create…" at bounding box center [784, 246] width 295 height 110
click at [721, 293] on button "Create purchase(s)" at bounding box center [725, 290] width 109 height 25
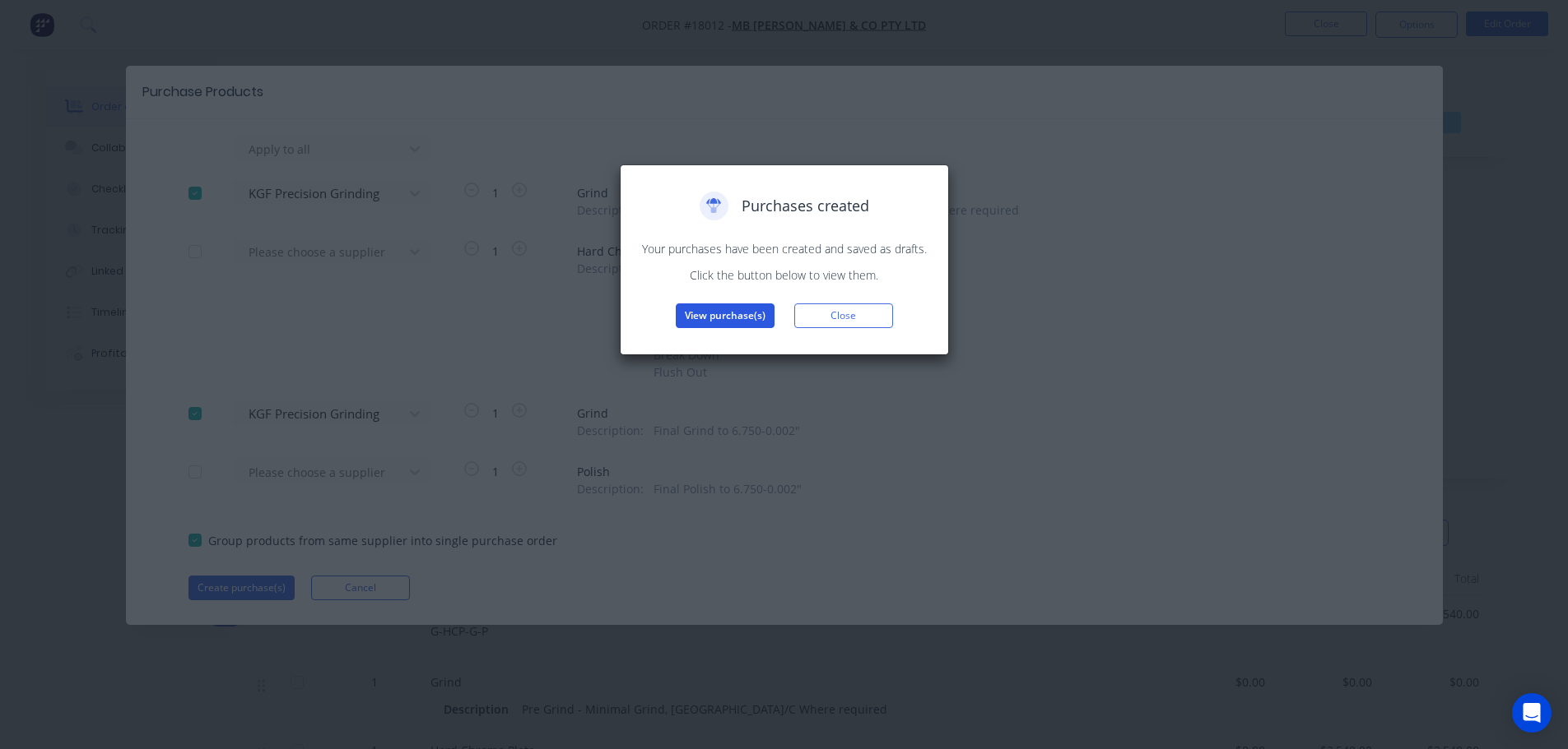
click at [712, 306] on button "View purchase(s)" at bounding box center [725, 316] width 99 height 25
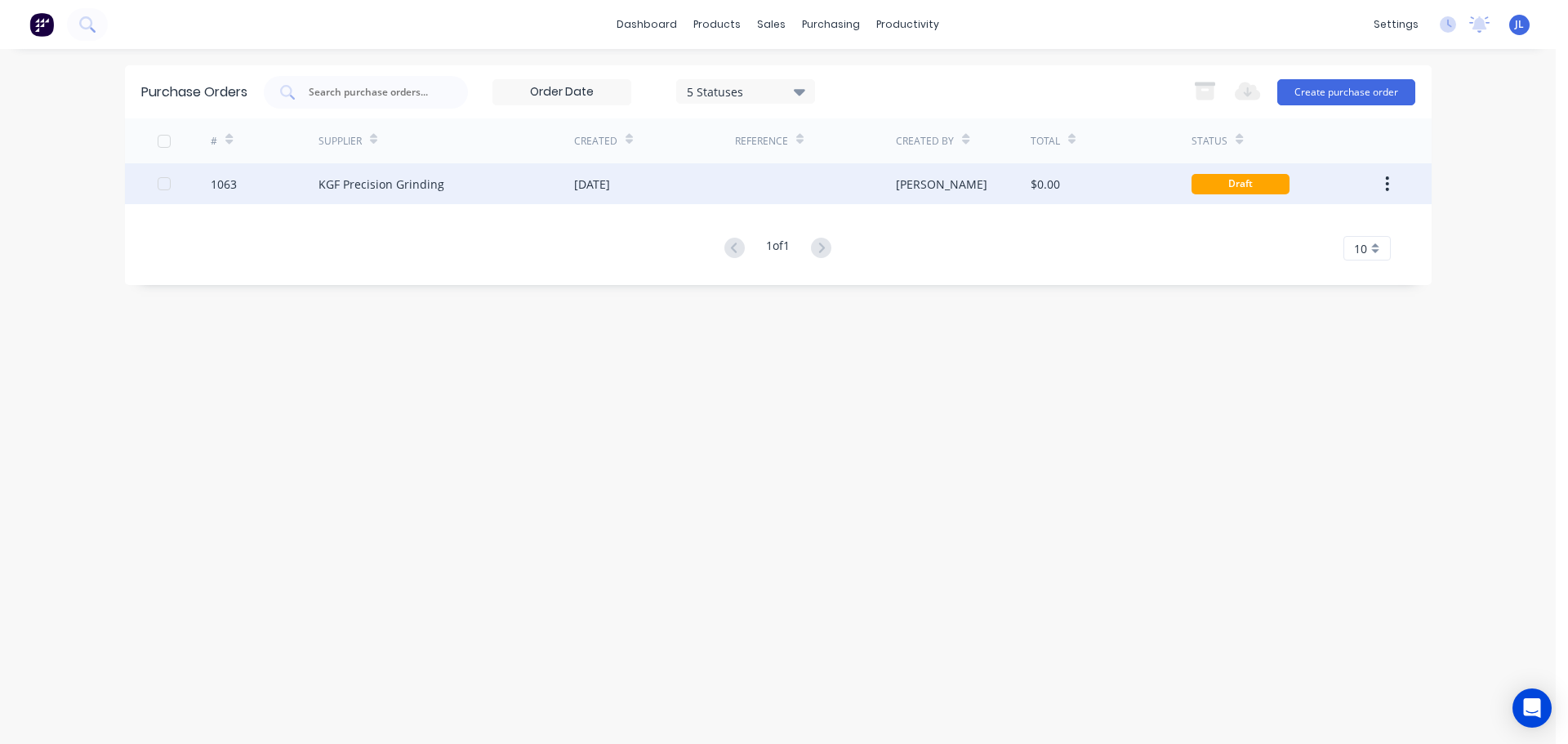
click at [631, 196] on div "[DATE]" at bounding box center [654, 183] width 161 height 40
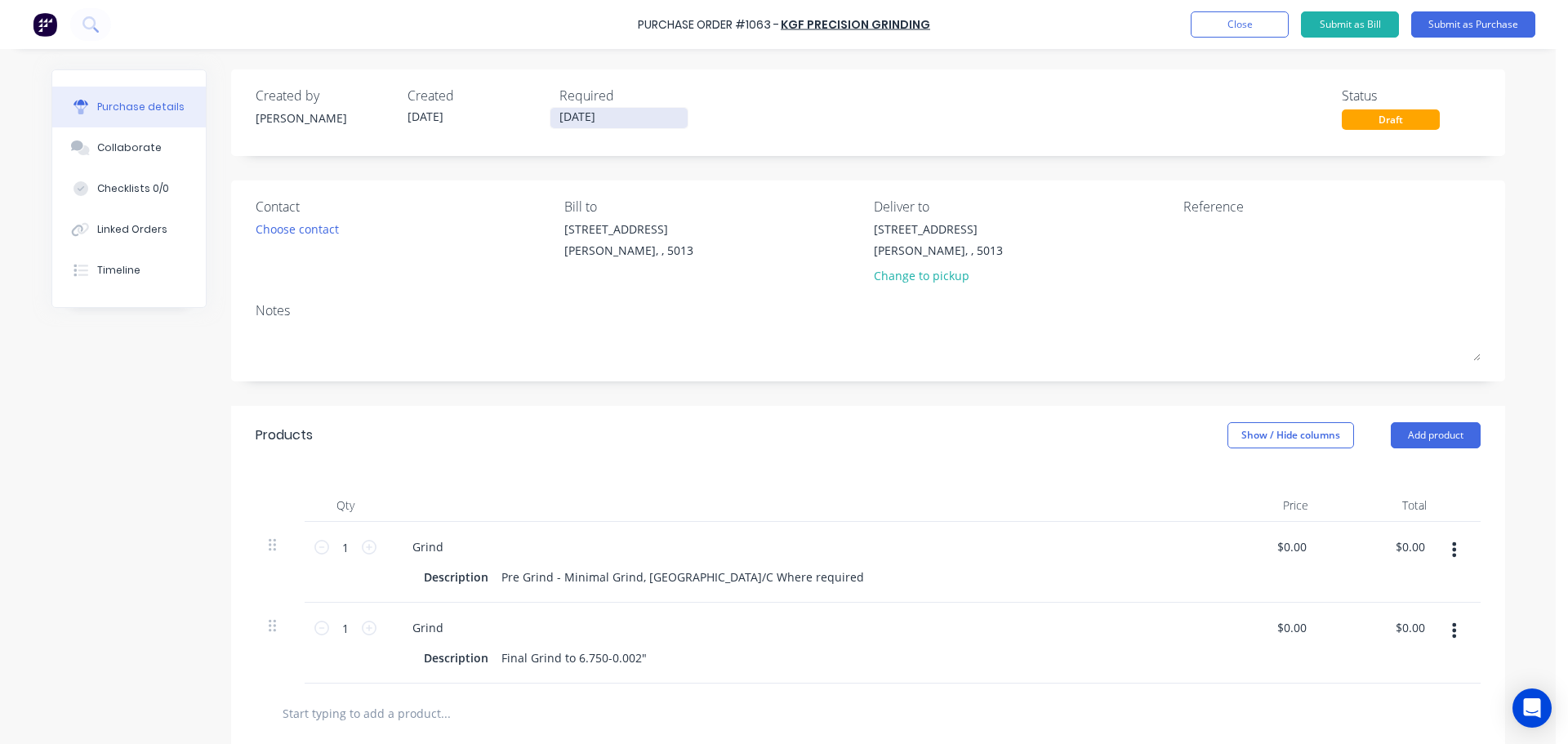
click at [585, 122] on input "[DATE]" at bounding box center [619, 119] width 137 height 21
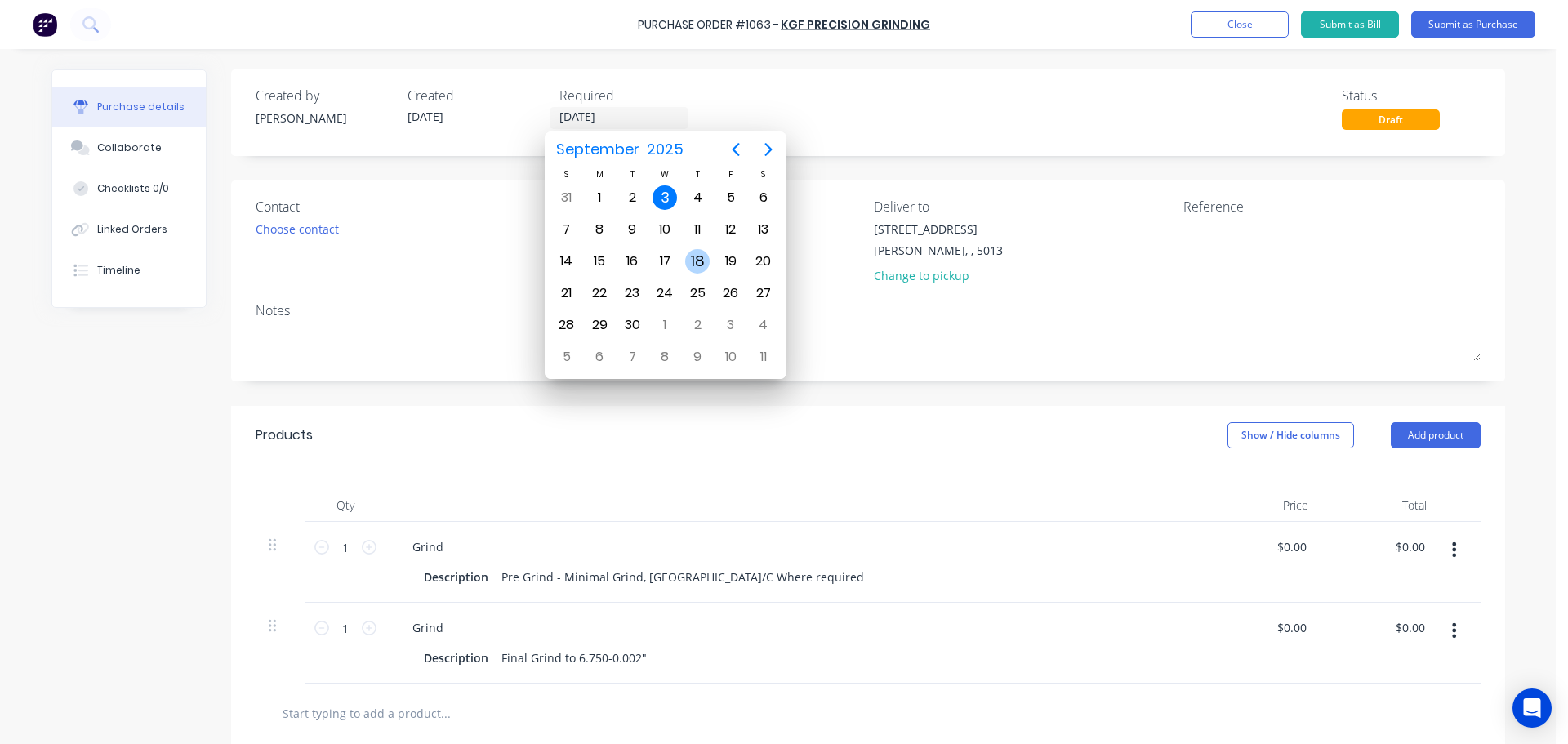
click at [694, 262] on div "18" at bounding box center [698, 261] width 24 height 24
type input "18/09/25"
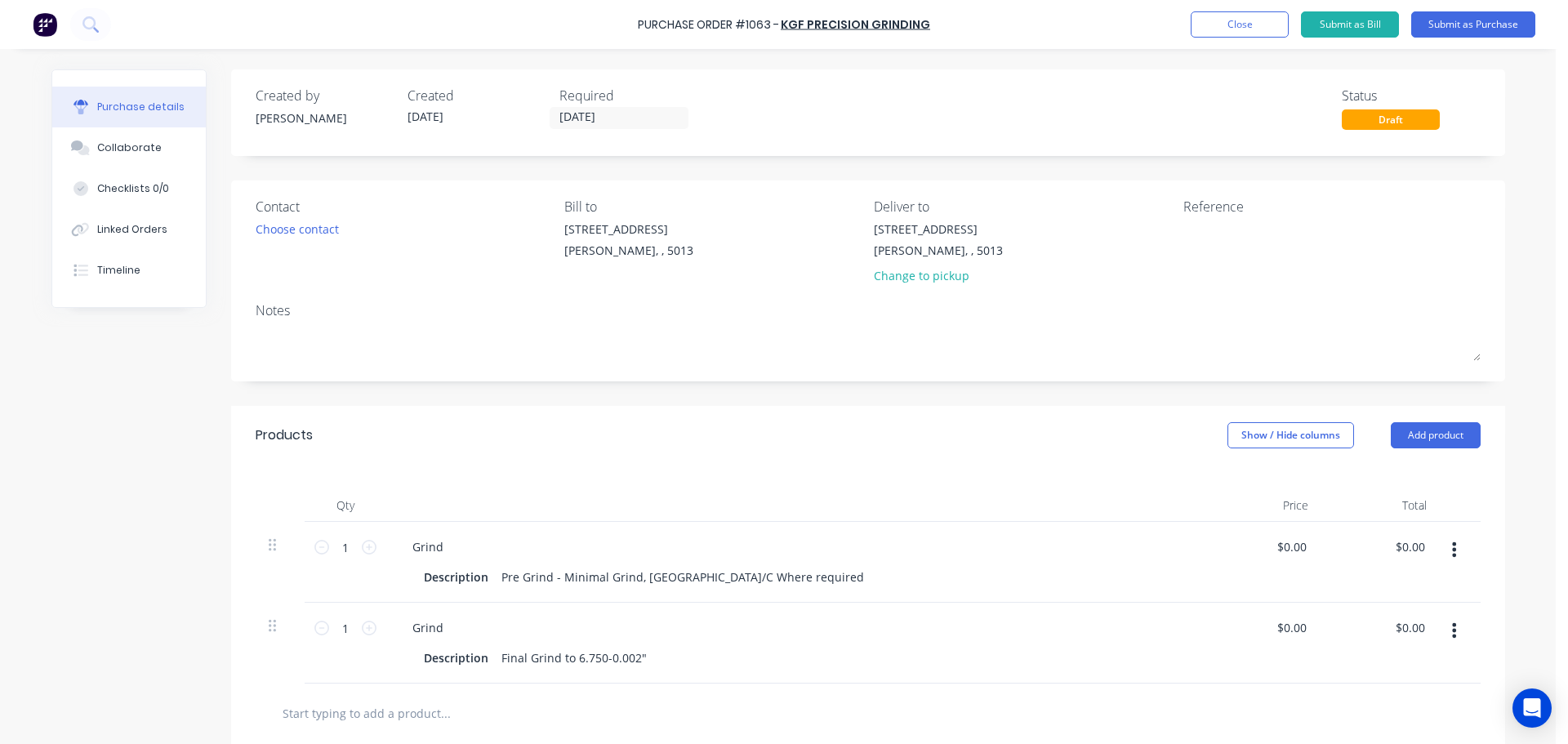
click at [1499, 103] on div "Purchase details Collaborate Checklists 0/0 Linked Orders Timeline Created by J…" at bounding box center [777, 347] width 1486 height 663
click at [1475, 19] on button "Submit as Purchase" at bounding box center [1473, 24] width 124 height 26
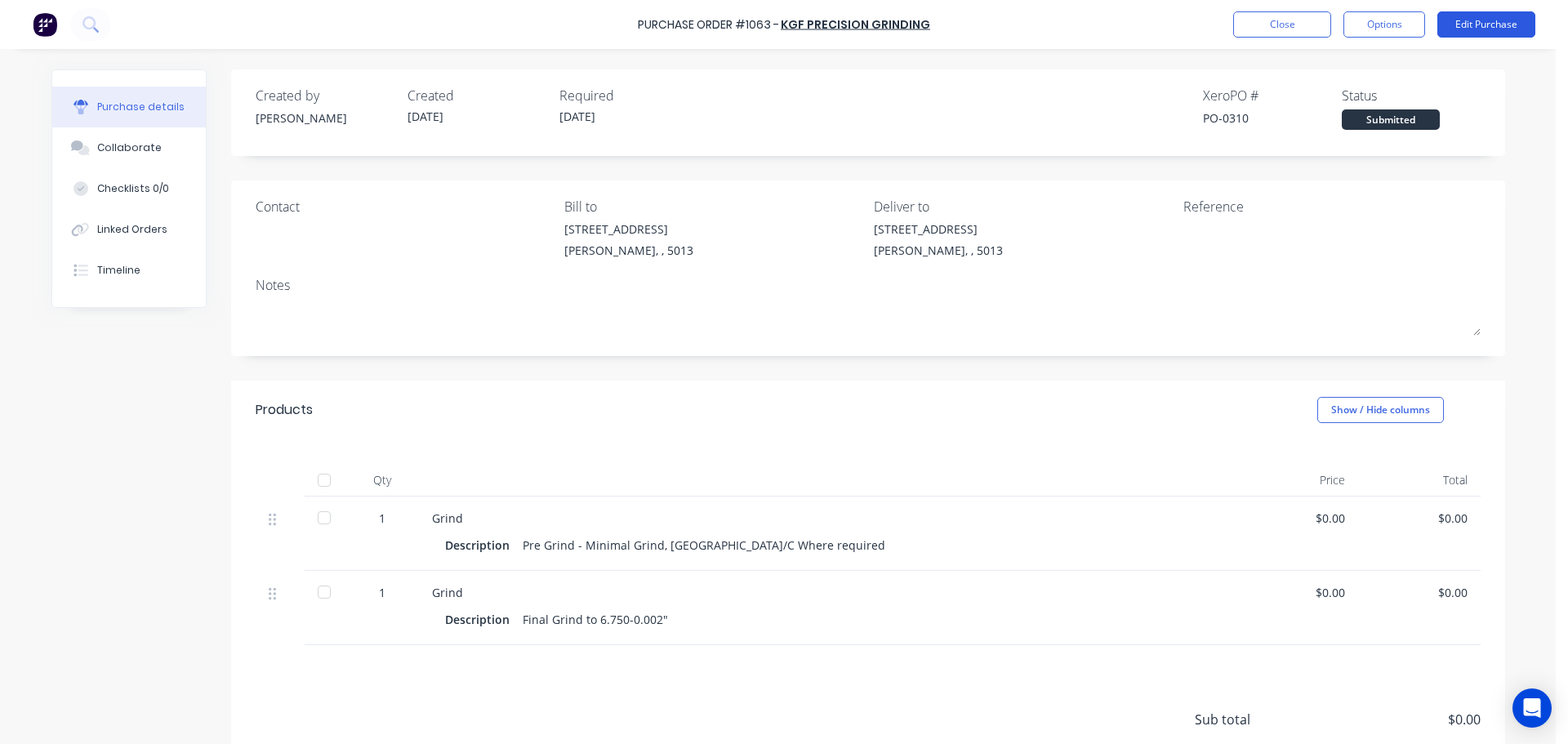
click at [1477, 28] on button "Edit Purchase" at bounding box center [1486, 24] width 98 height 26
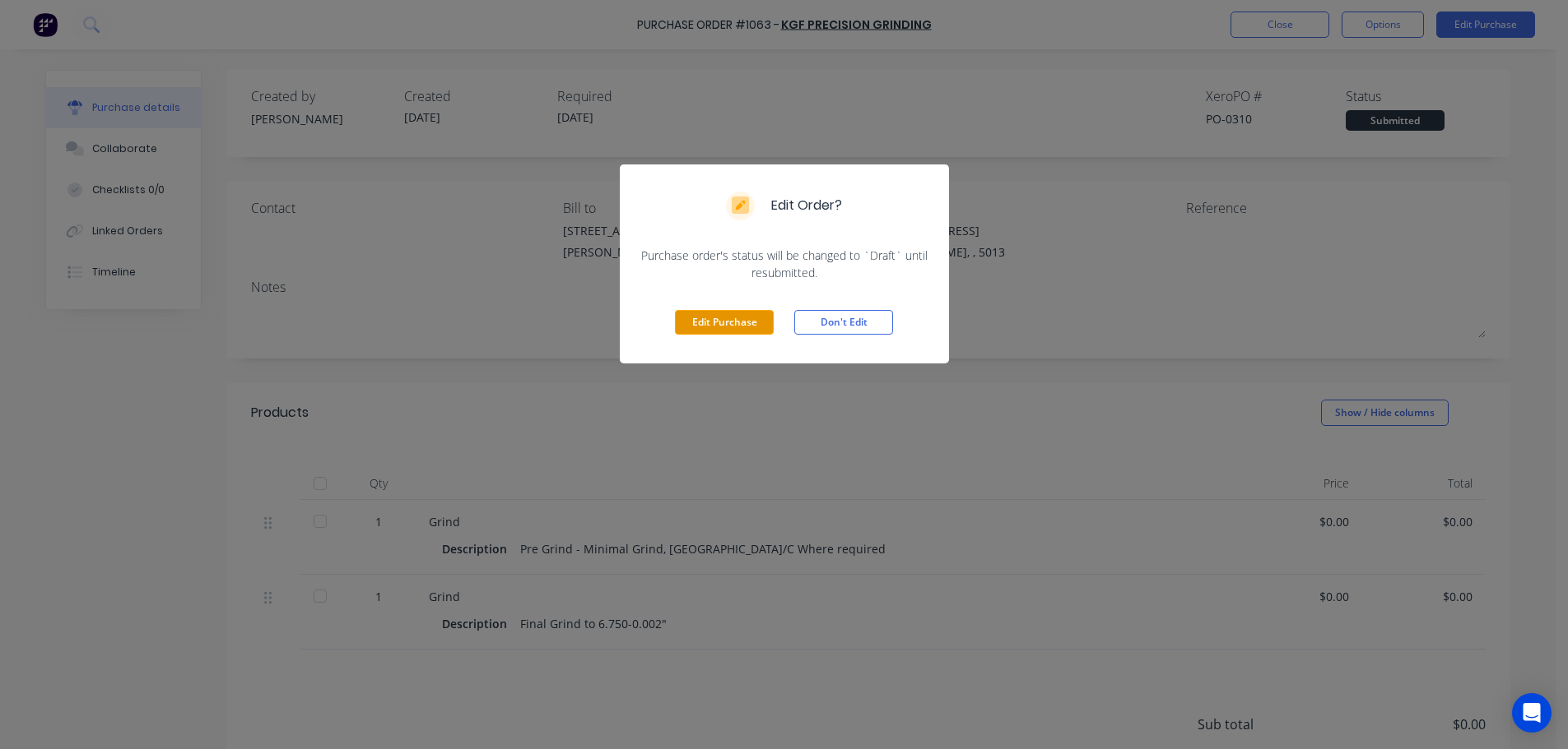
click at [738, 325] on button "Edit Purchase" at bounding box center [724, 323] width 99 height 25
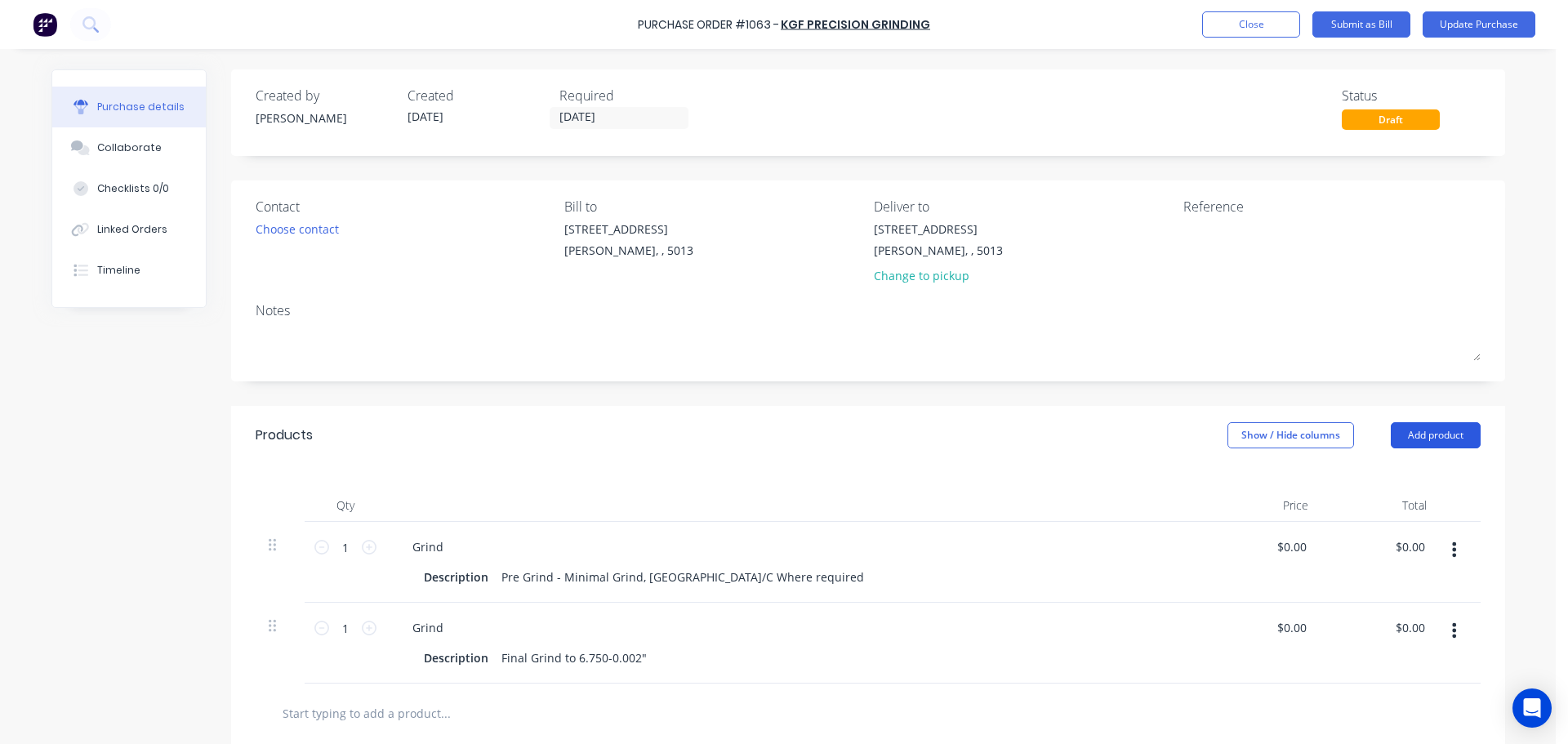
click at [1423, 429] on button "Add product" at bounding box center [1435, 435] width 90 height 26
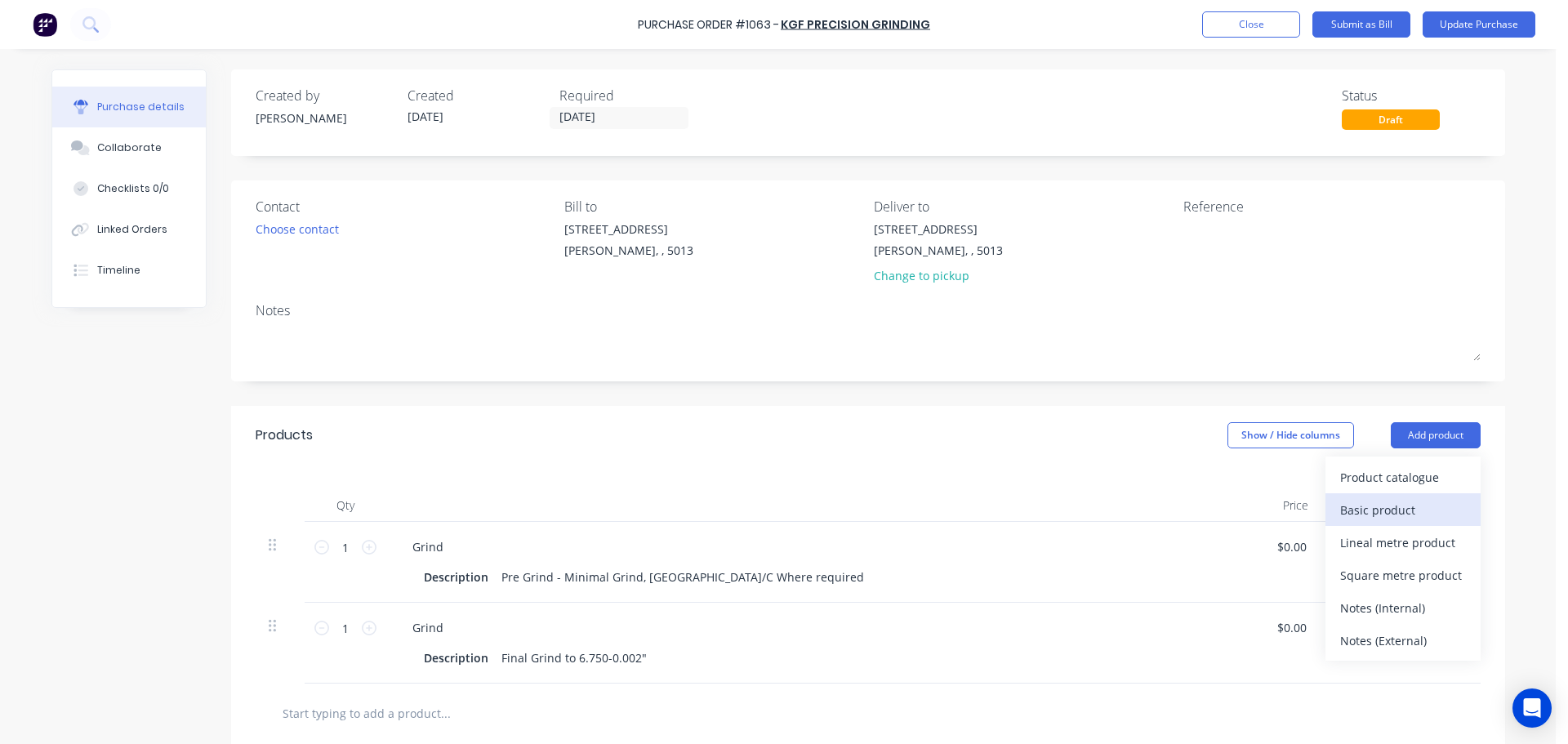
click at [1387, 507] on div "Basic product" at bounding box center [1403, 510] width 126 height 24
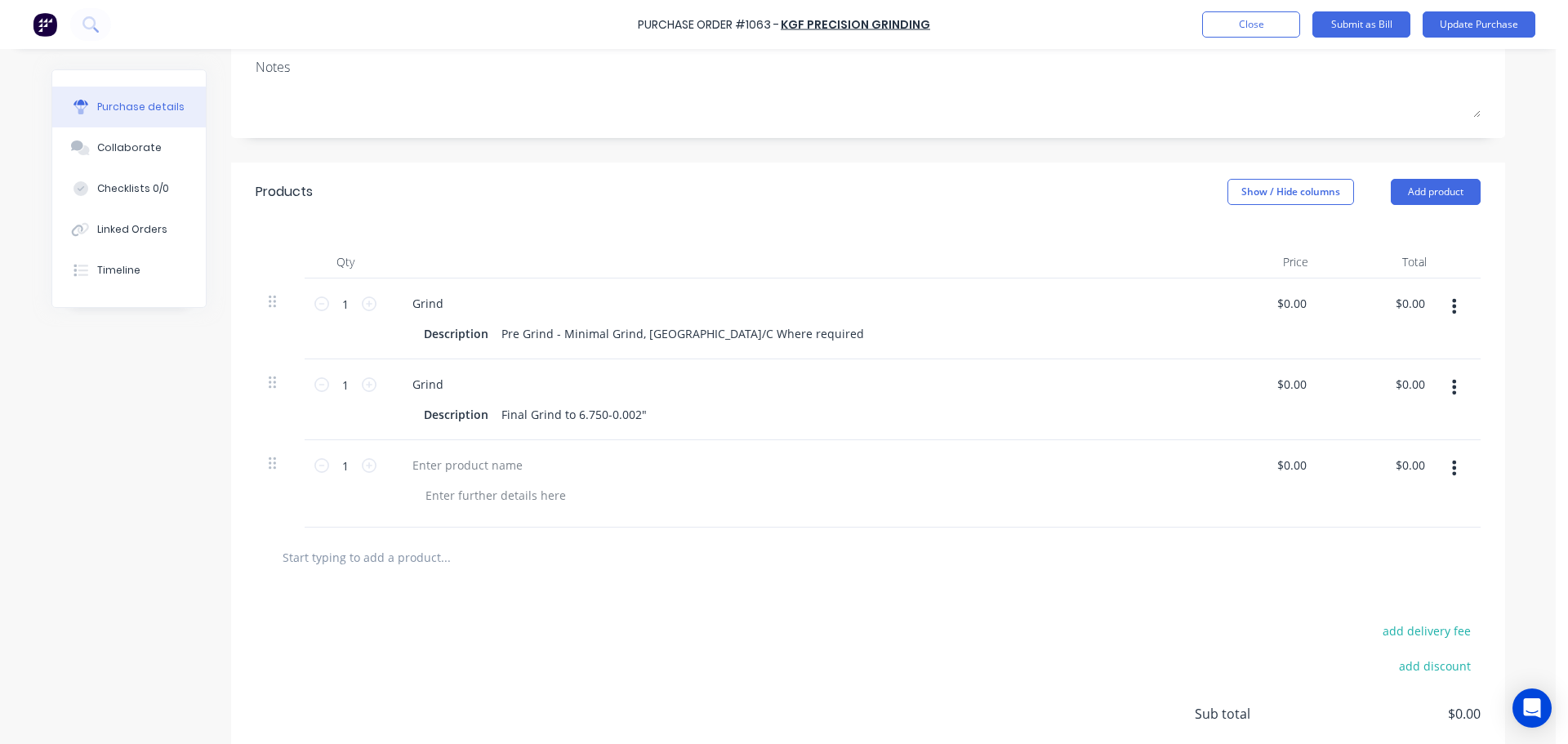
scroll to position [245, 0]
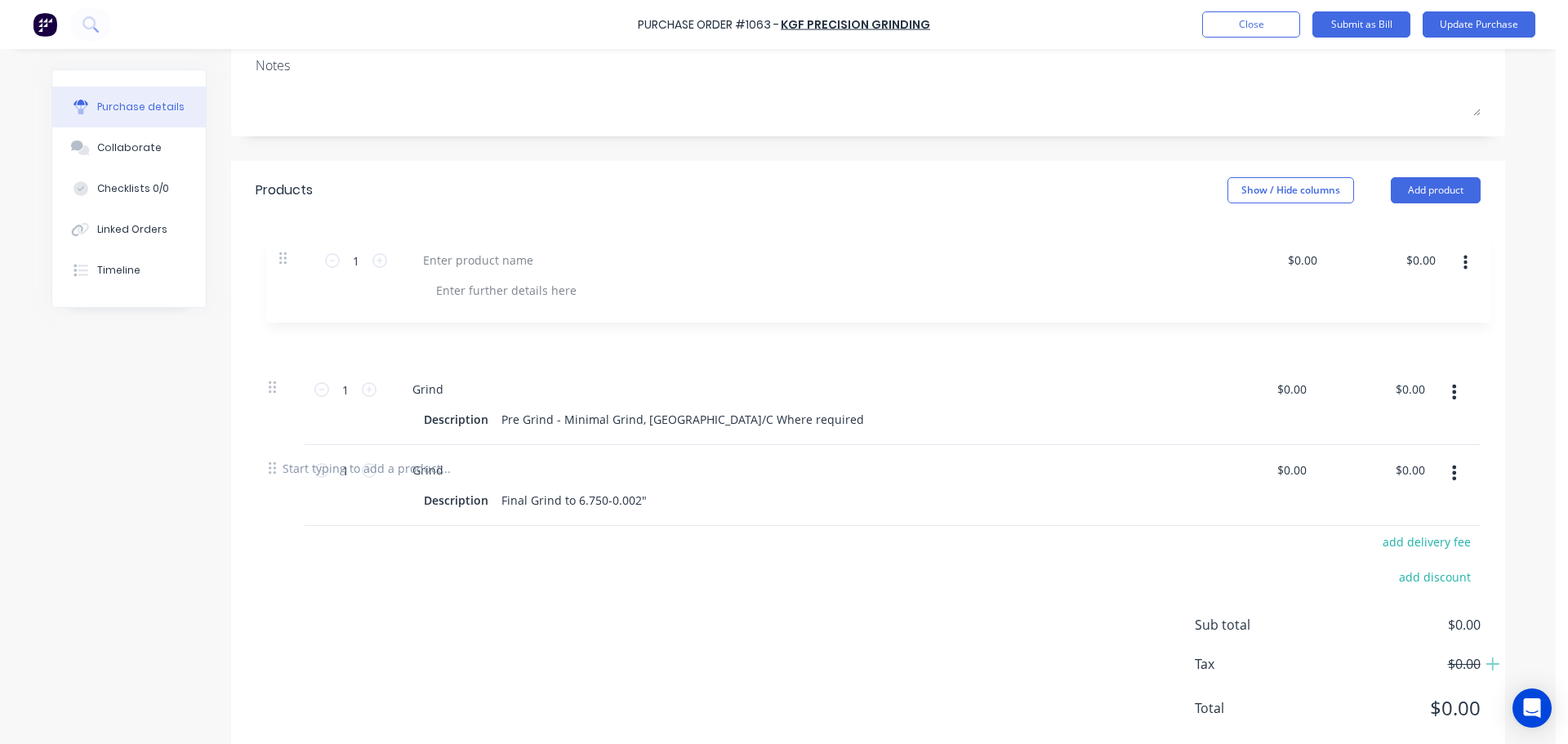
drag, startPoint x: 268, startPoint y: 466, endPoint x: 285, endPoint y: 258, distance: 208.7
click at [285, 258] on div "Qty Price Total 1 1 Grind Description Pre Grind - Minimal Grind, U/C Where requ…" at bounding box center [868, 329] width 1274 height 219
click at [457, 377] on div "Grind" at bounding box center [428, 388] width 57 height 24
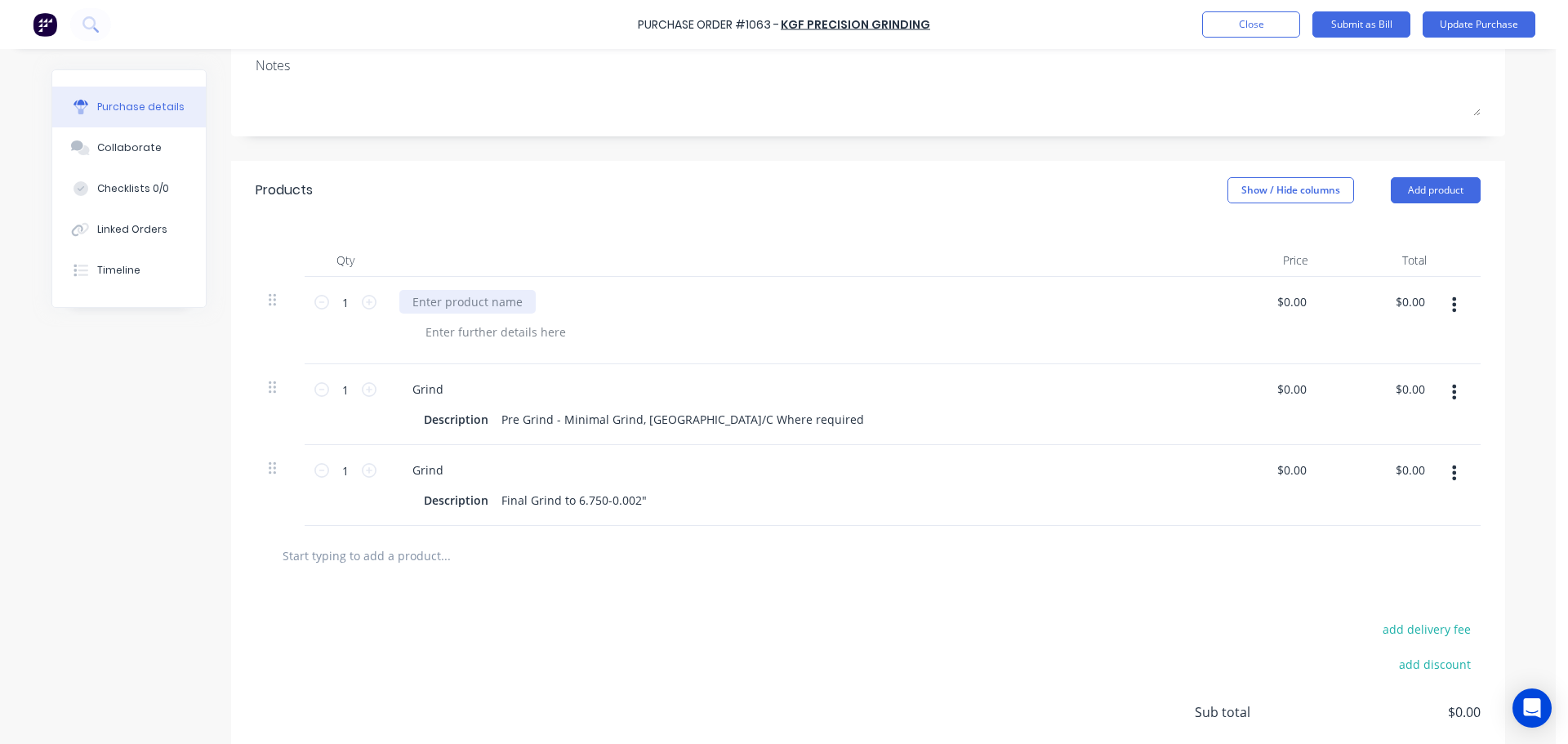
paste div
click at [780, 617] on div "add delivery fee add discount Sub total $0.00 Tax $0.00 Total $0.00" at bounding box center [868, 720] width 1274 height 269
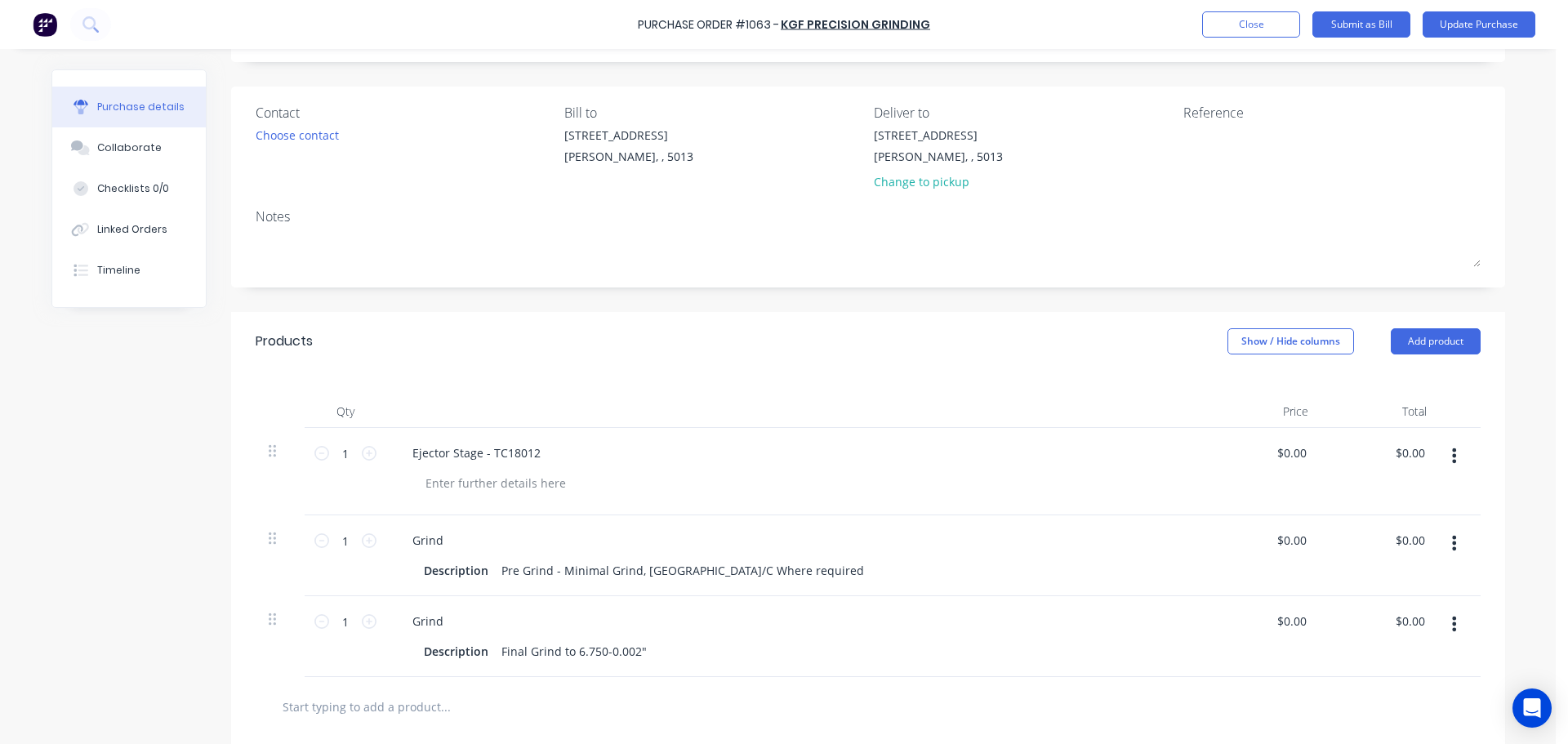
scroll to position [0, 0]
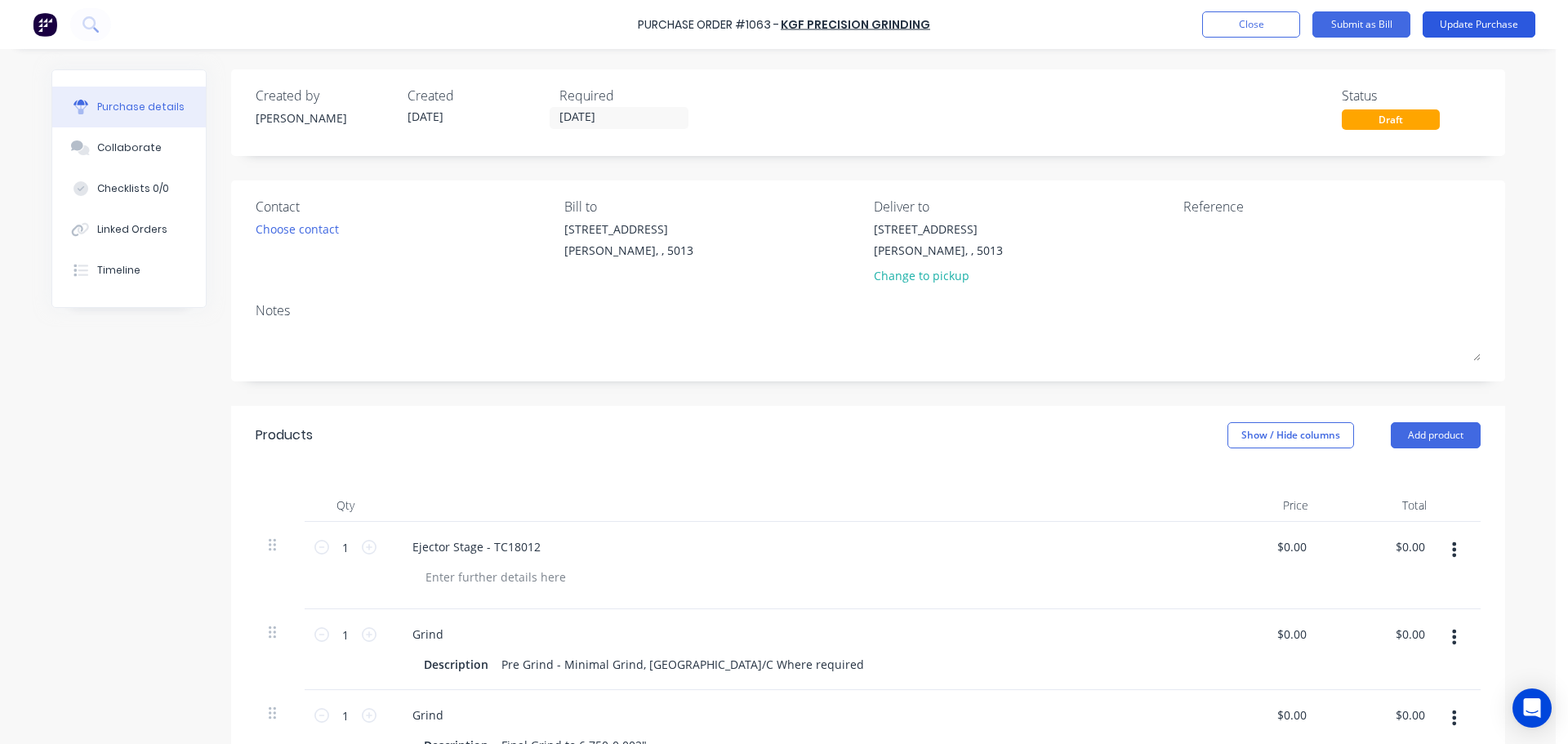
click at [1472, 27] on button "Update Purchase" at bounding box center [1479, 24] width 113 height 26
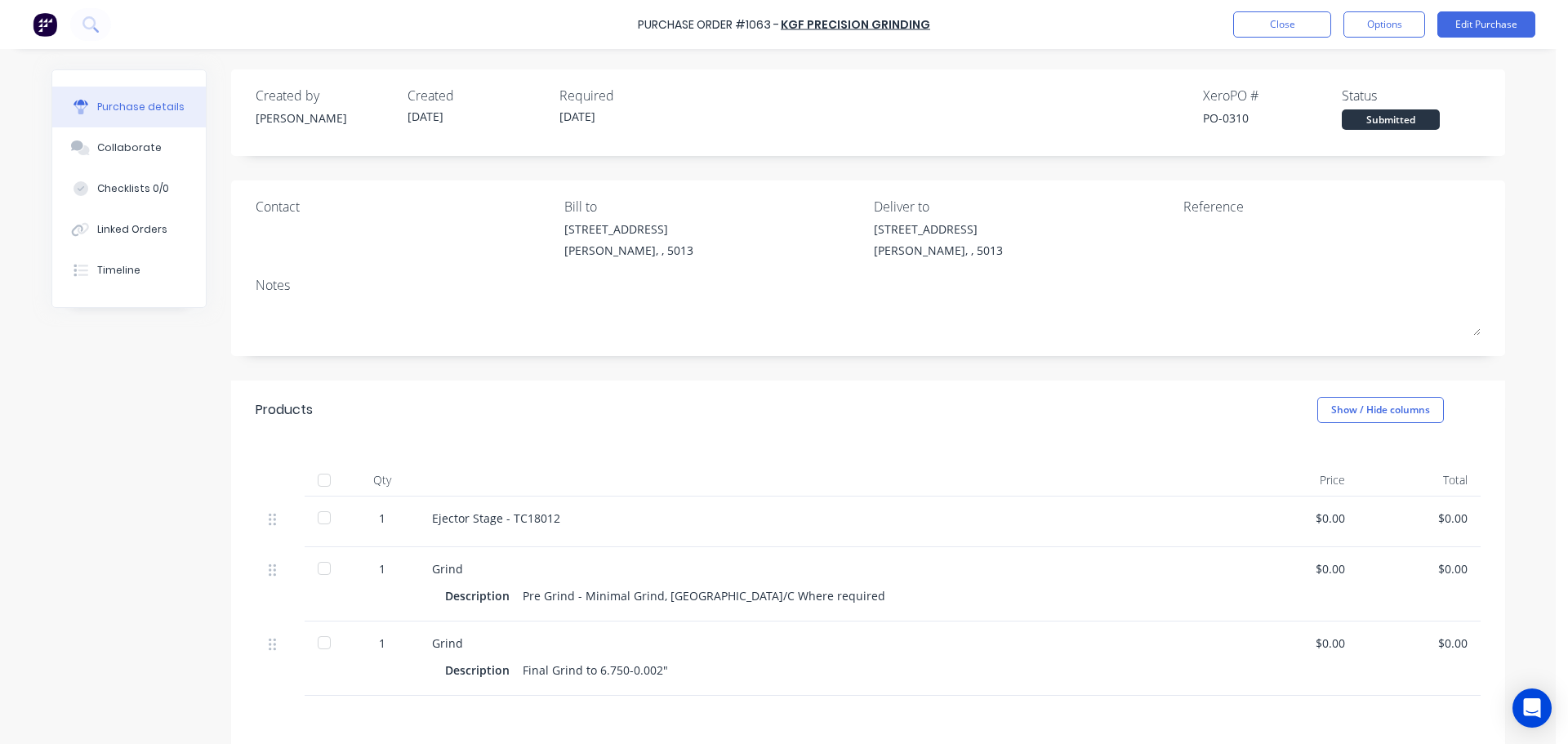
click at [1363, 40] on div "Purchase Order #1063 - KGF Precision Grinding Close Options Edit Purchase" at bounding box center [784, 24] width 1568 height 49
click at [1367, 34] on button "Options" at bounding box center [1384, 24] width 82 height 26
click at [1332, 71] on div "Print / Email" at bounding box center [1347, 66] width 126 height 24
click at [1328, 131] on div "Without pricing" at bounding box center [1347, 132] width 126 height 24
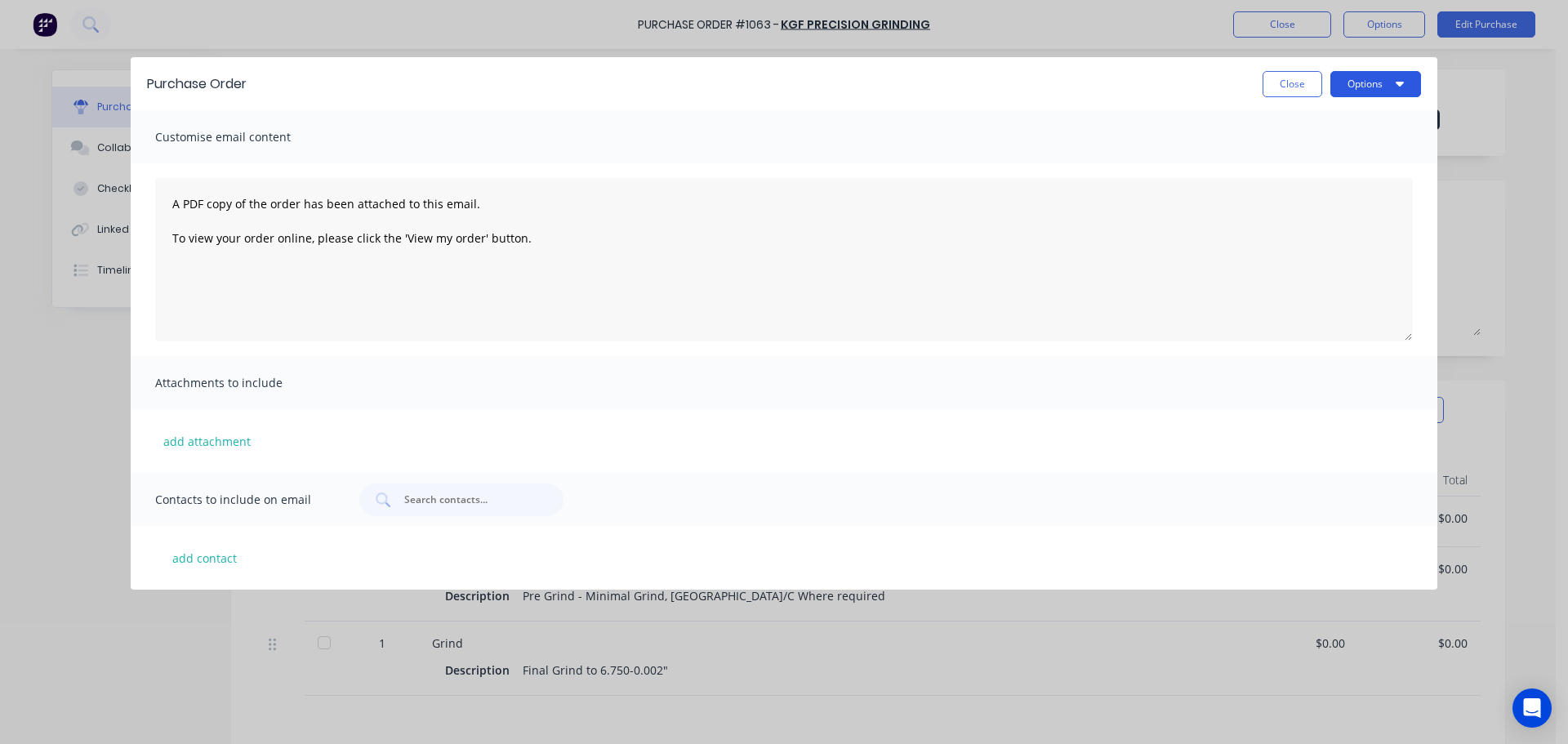
click at [1351, 78] on button "Options" at bounding box center [1375, 85] width 90 height 26
click at [1340, 121] on div "Print" at bounding box center [1343, 125] width 126 height 24
click at [1293, 77] on button "Close" at bounding box center [1292, 85] width 59 height 26
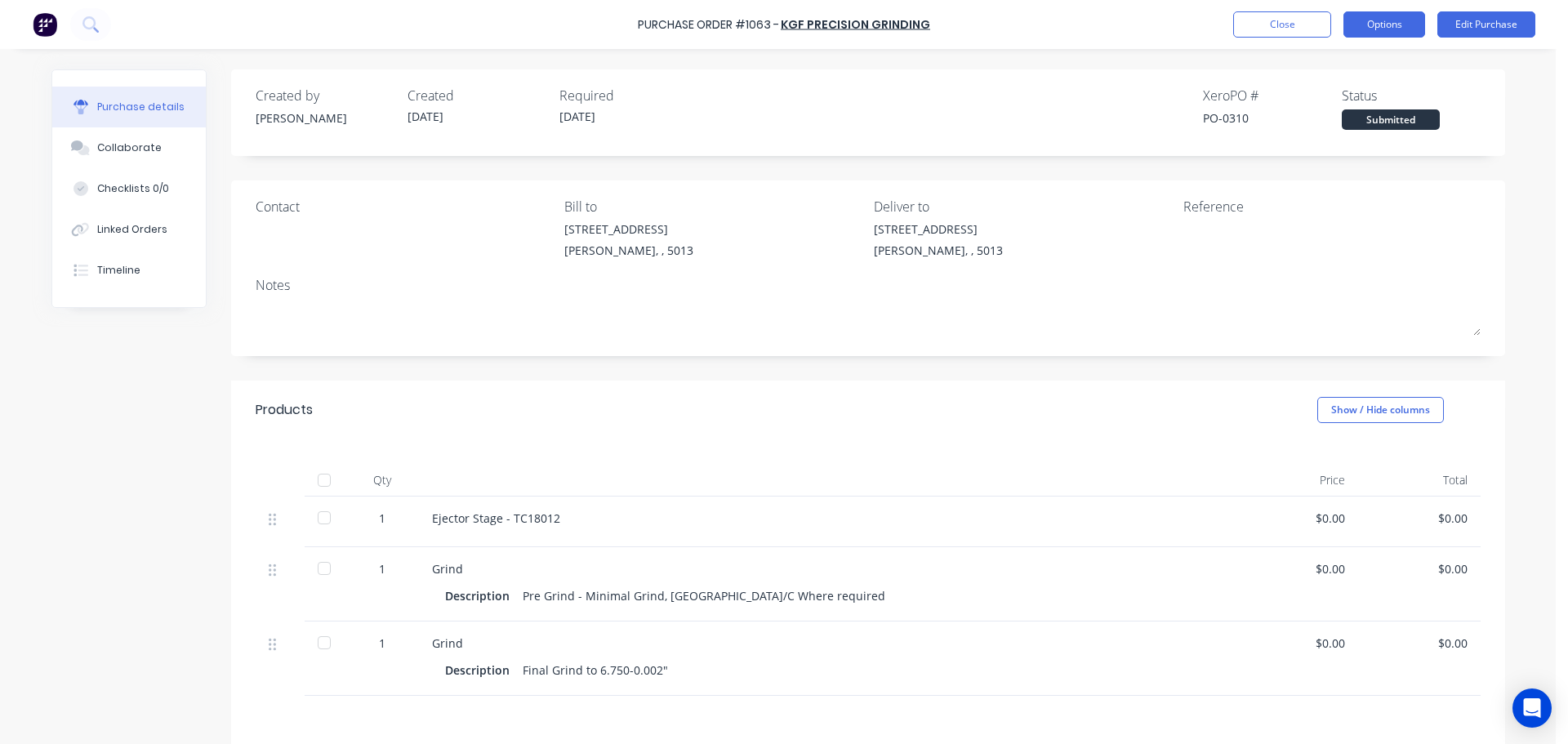
click at [1382, 24] on button "Options" at bounding box center [1384, 24] width 82 height 26
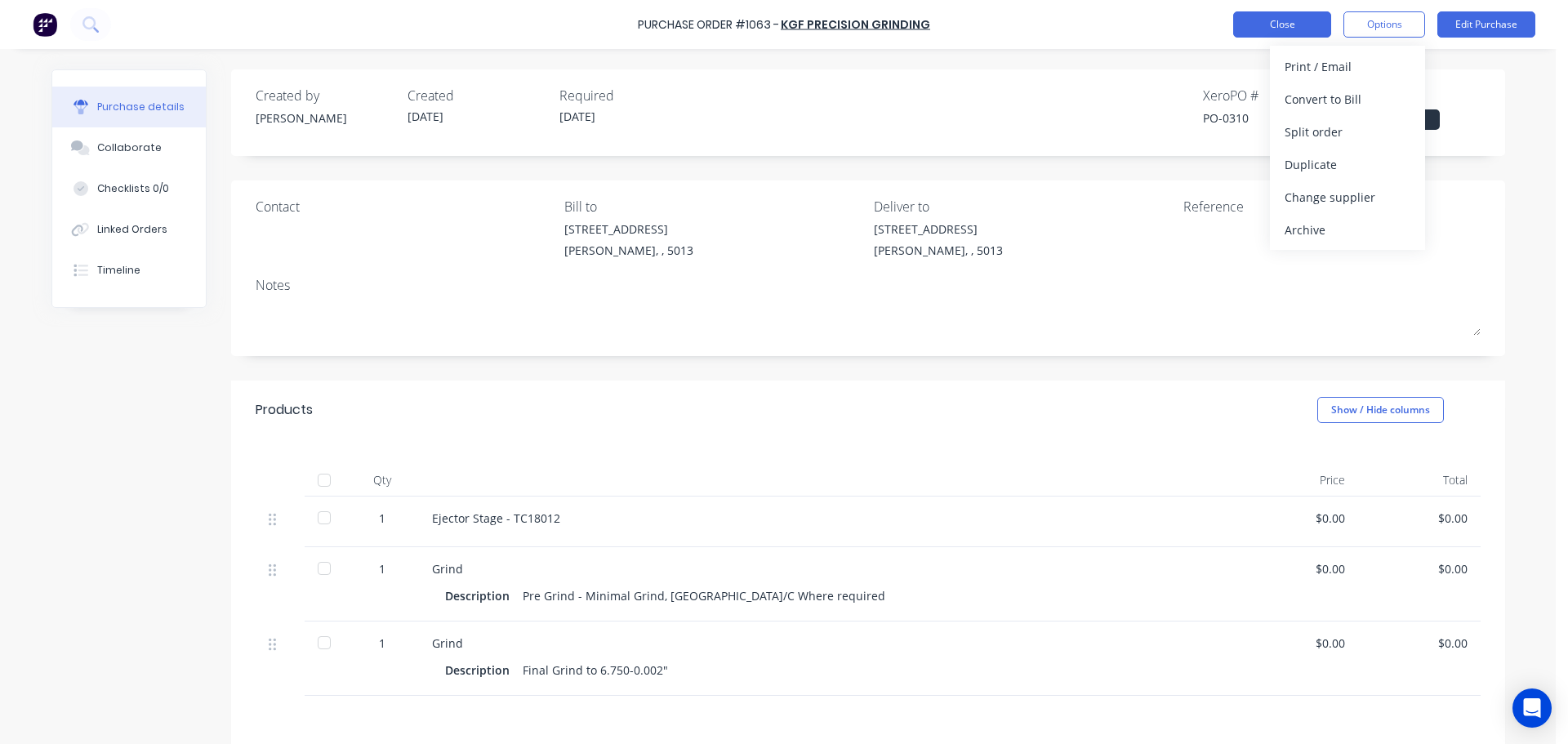
click at [1273, 34] on button "Close" at bounding box center [1282, 24] width 98 height 26
